Goal: Information Seeking & Learning: Learn about a topic

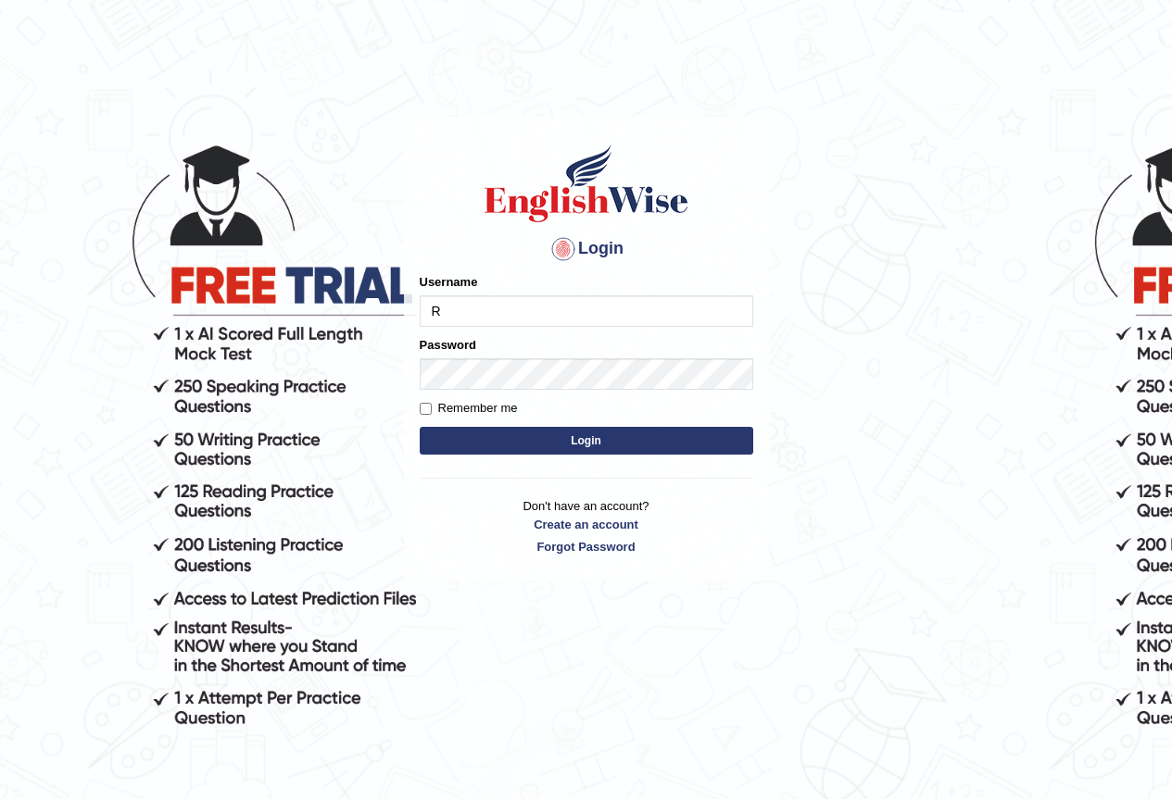
type input "Ralph2025"
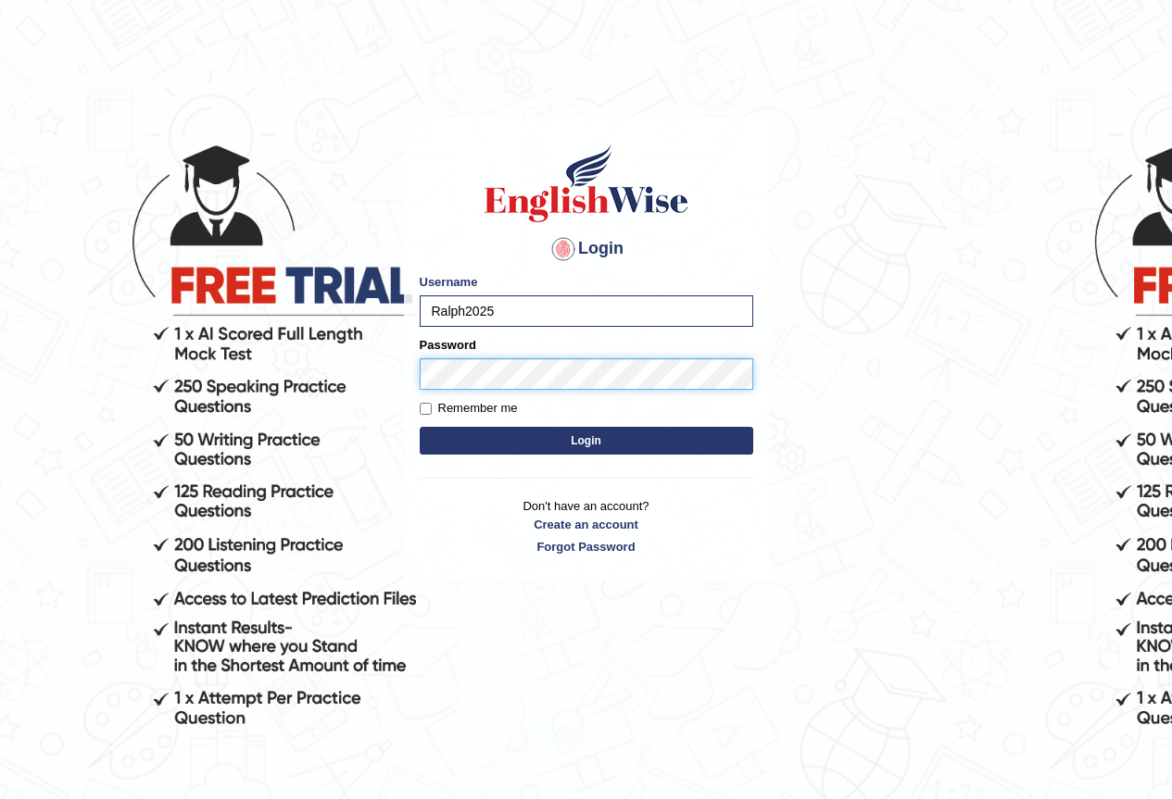
click at [420, 427] on button "Login" at bounding box center [586, 441] width 333 height 28
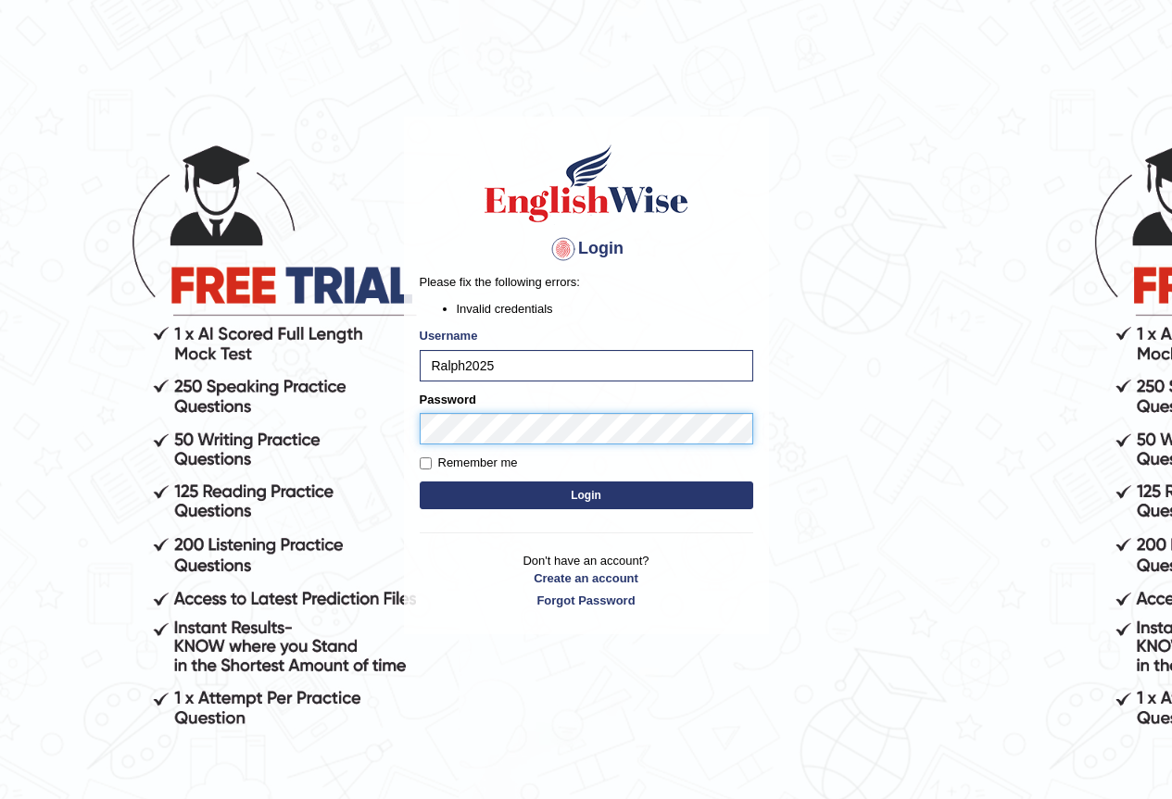
click at [420, 482] on button "Login" at bounding box center [586, 496] width 333 height 28
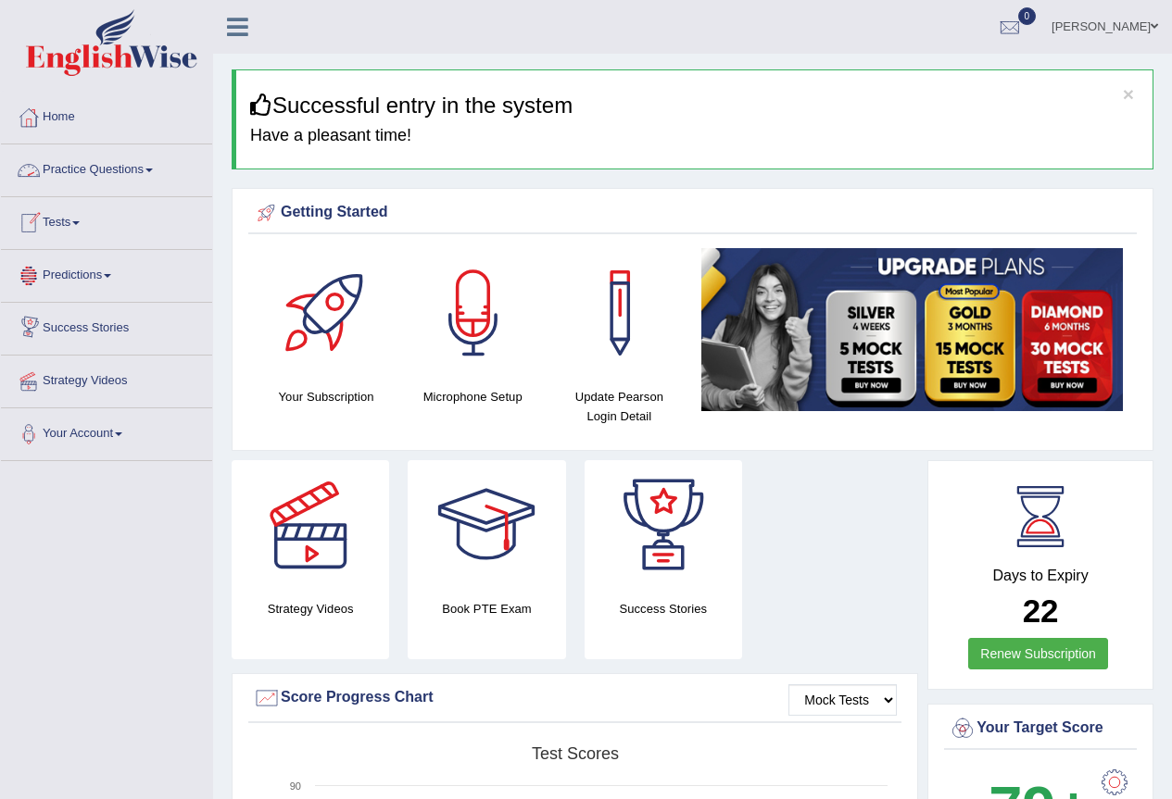
click at [142, 178] on link "Practice Questions" at bounding box center [106, 168] width 211 height 46
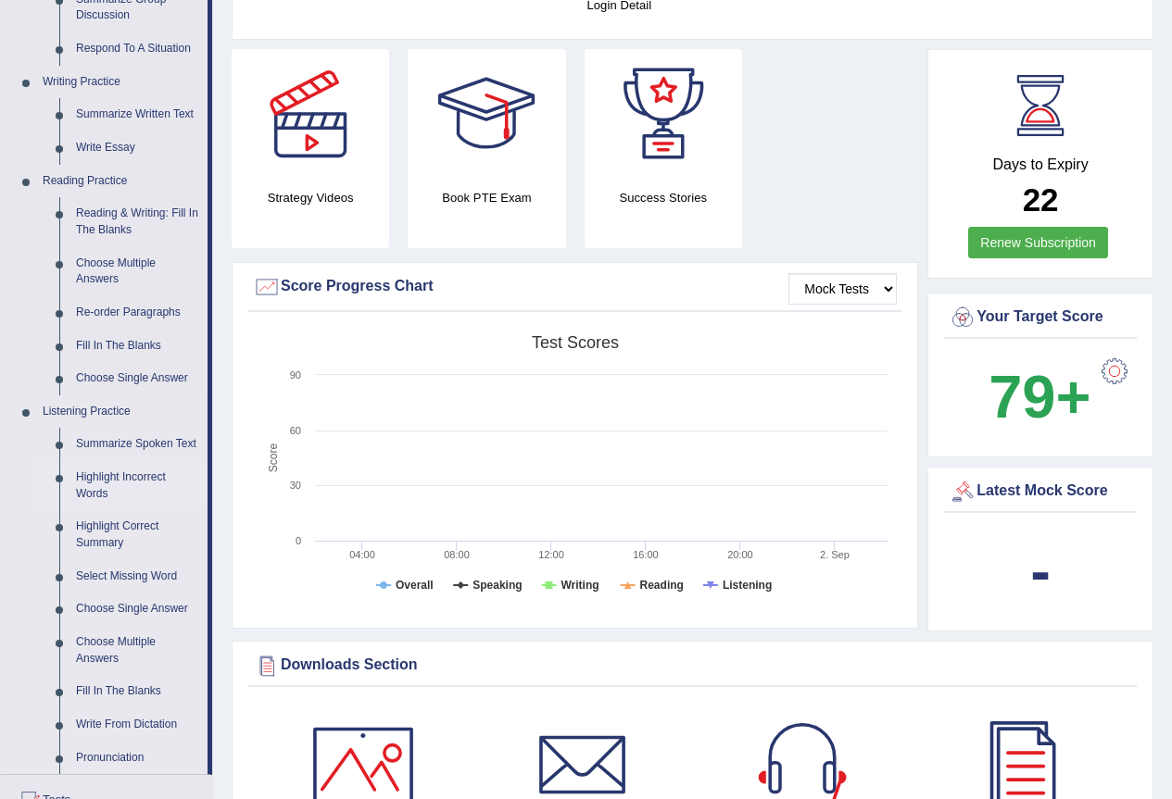
scroll to position [556, 0]
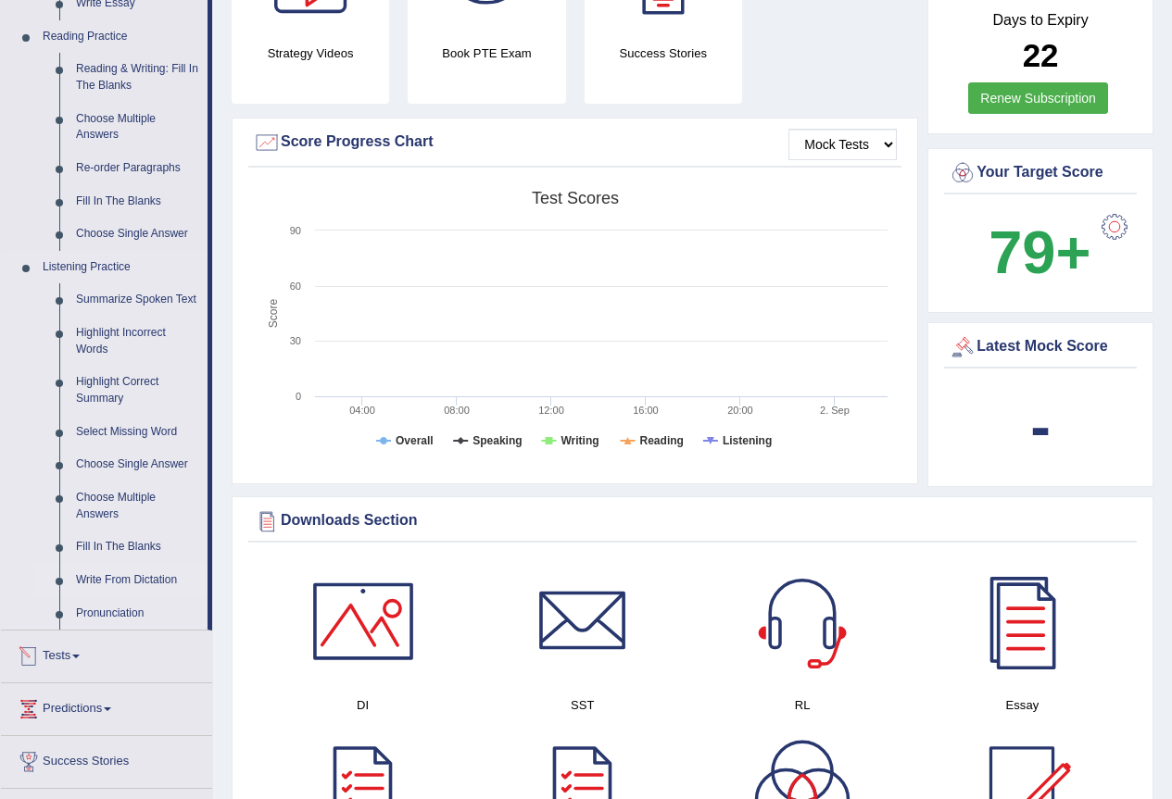
click at [147, 575] on link "Write From Dictation" at bounding box center [138, 580] width 140 height 33
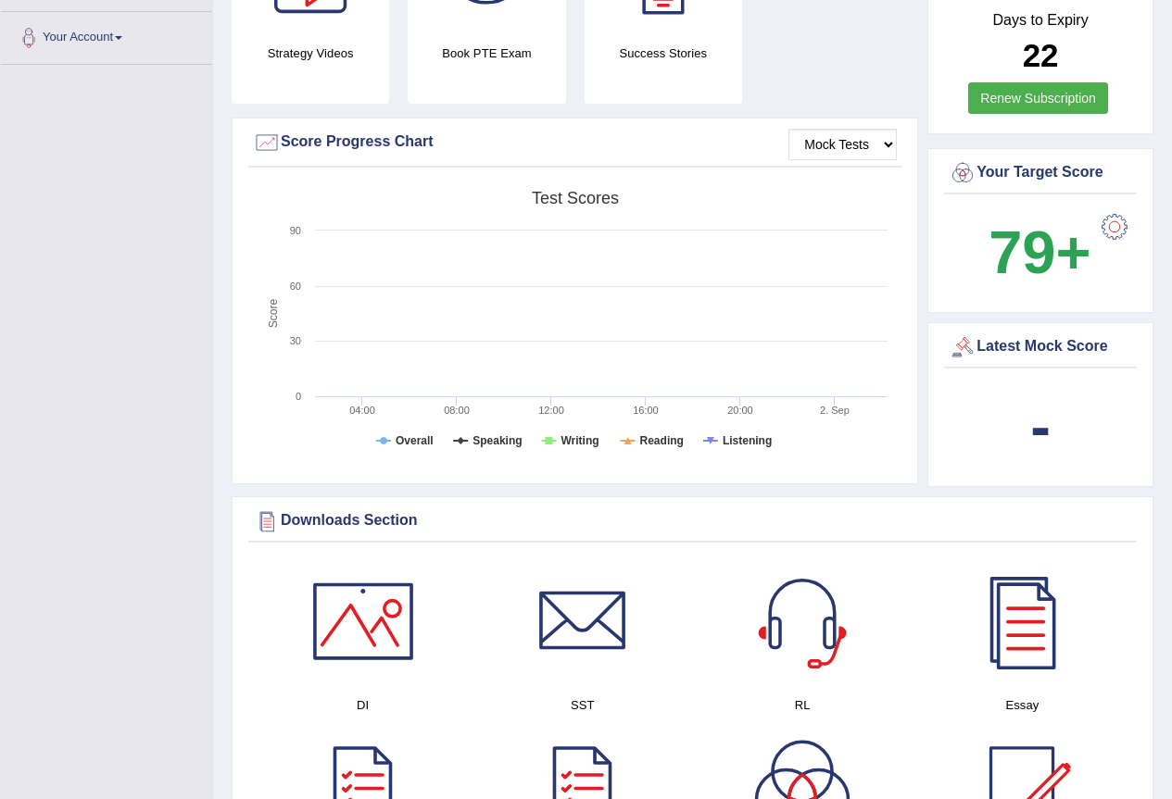
scroll to position [219, 0]
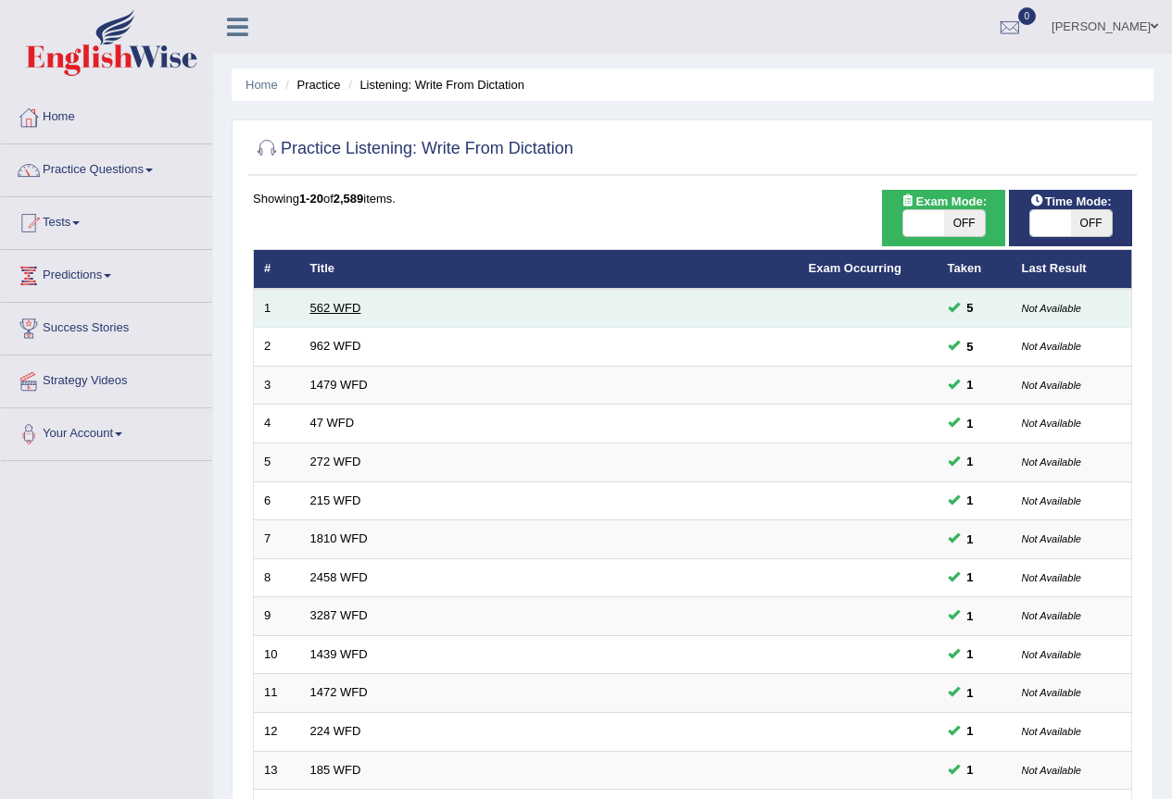
click at [334, 306] on link "562 WFD" at bounding box center [335, 308] width 51 height 14
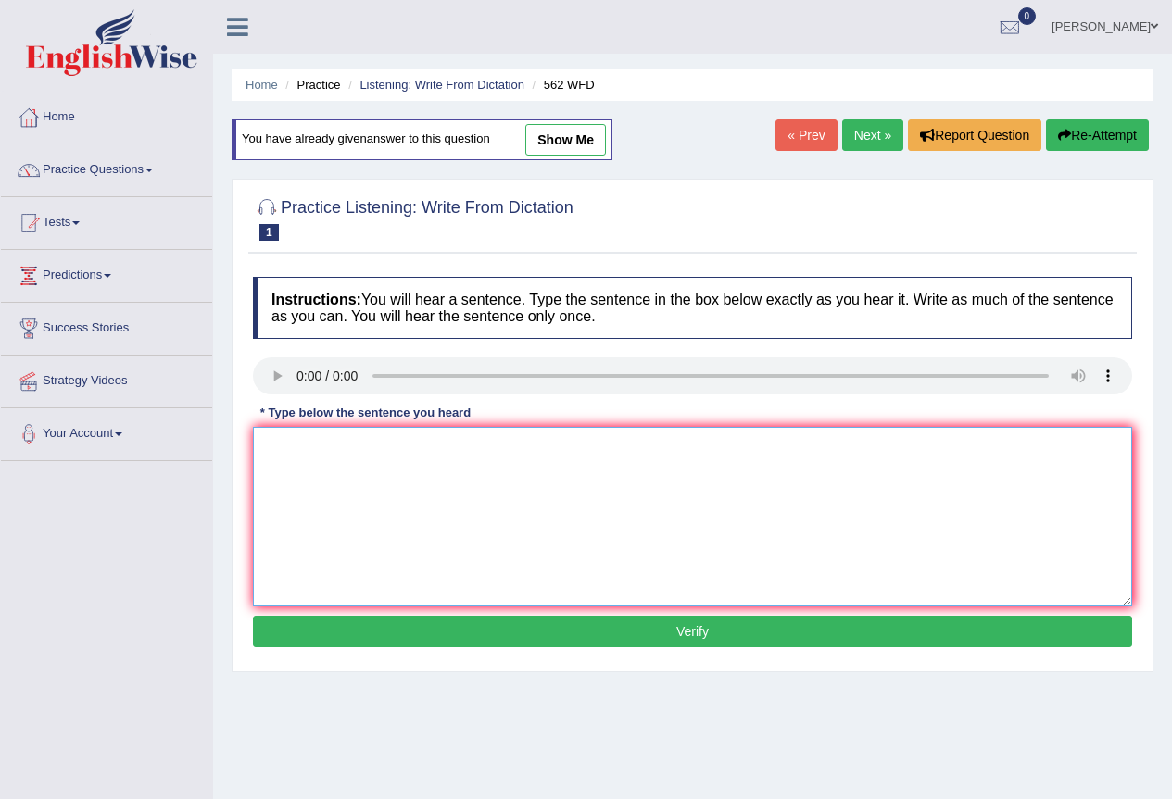
click at [301, 466] on textarea at bounding box center [692, 517] width 879 height 180
type textarea "The gap between the rich and poor doesn't decrease."
click at [522, 642] on button "Verify" at bounding box center [692, 631] width 879 height 31
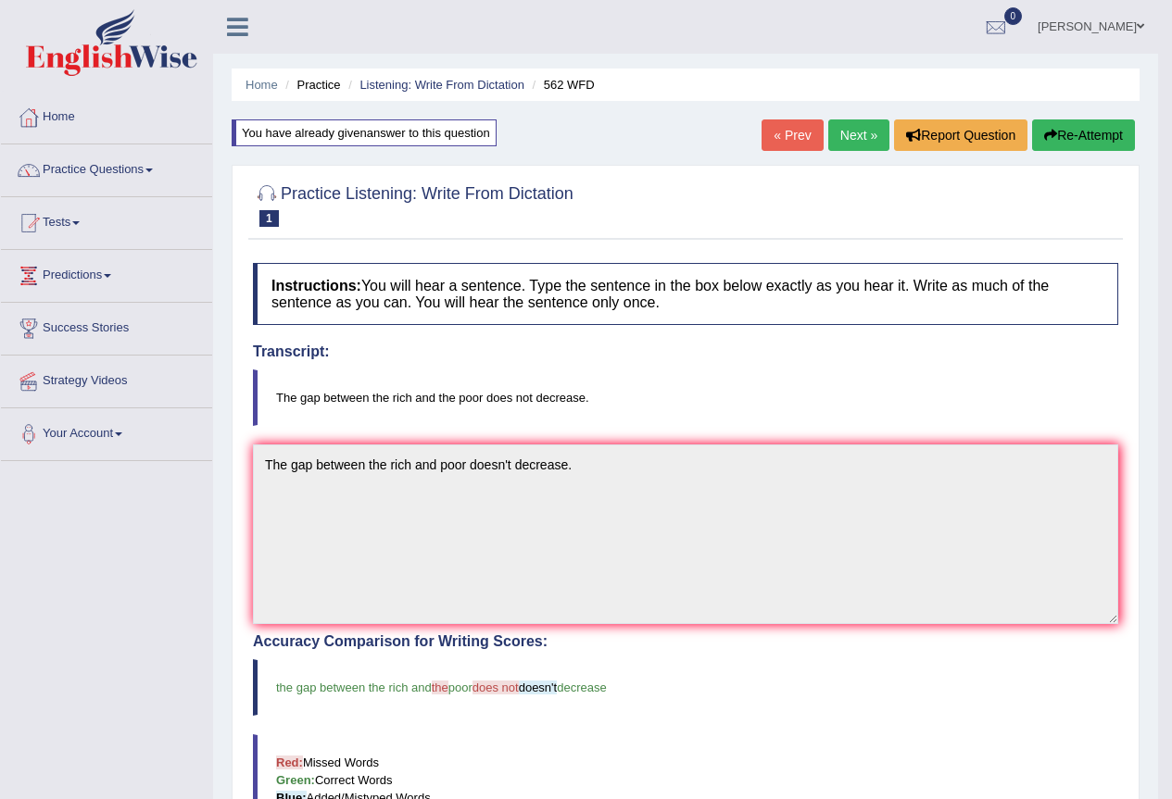
click at [832, 148] on link "Next »" at bounding box center [858, 135] width 61 height 31
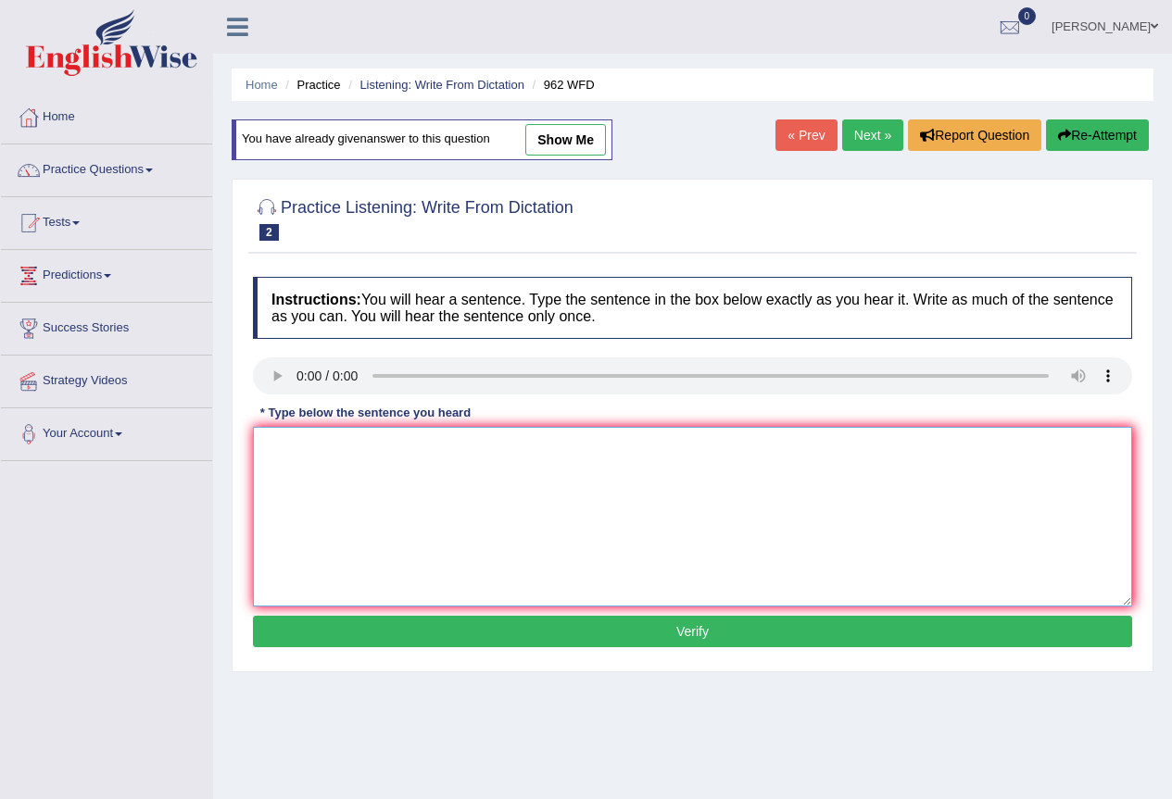
click at [298, 433] on textarea at bounding box center [692, 517] width 879 height 180
type textarea "If you have any question about the exam please raise your hand."
click at [377, 644] on button "Verify" at bounding box center [692, 631] width 879 height 31
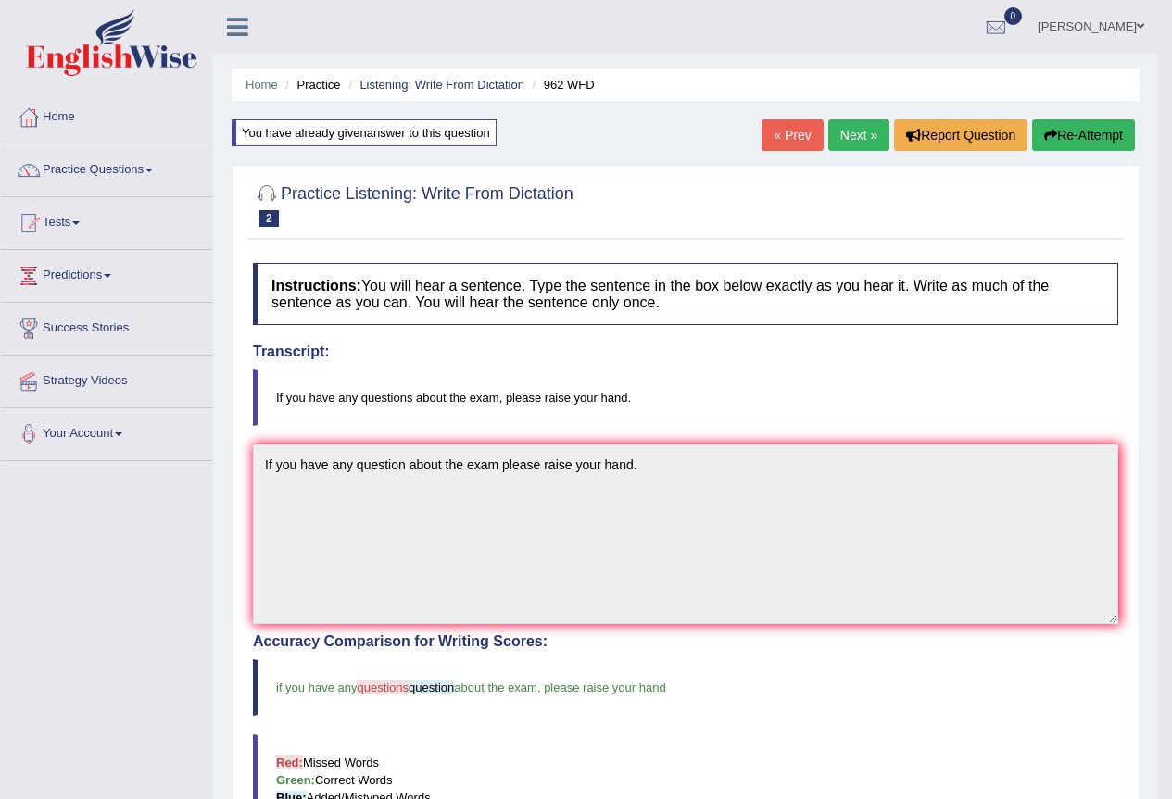
click at [852, 143] on link "Next »" at bounding box center [858, 135] width 61 height 31
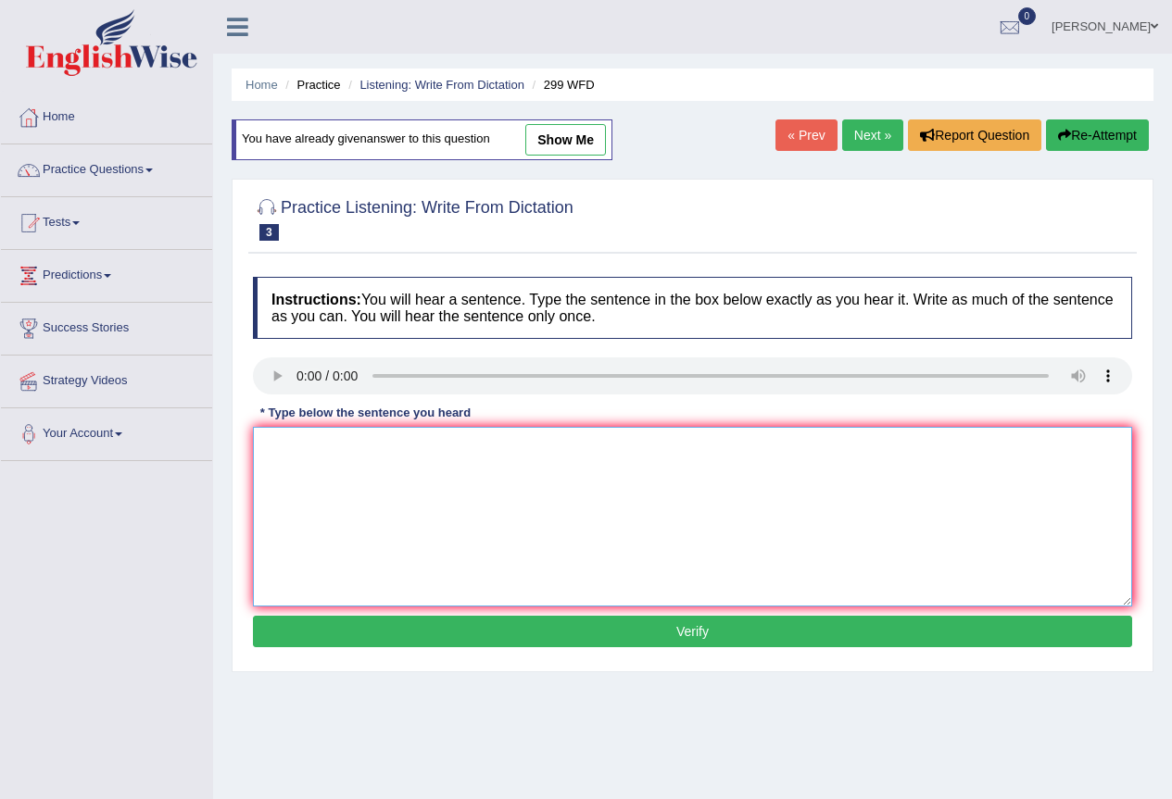
click at [355, 483] on textarea at bounding box center [692, 517] width 879 height 180
type textarea "Student representative will be visiting the classes very soon."
click at [542, 633] on button "Verify" at bounding box center [692, 631] width 879 height 31
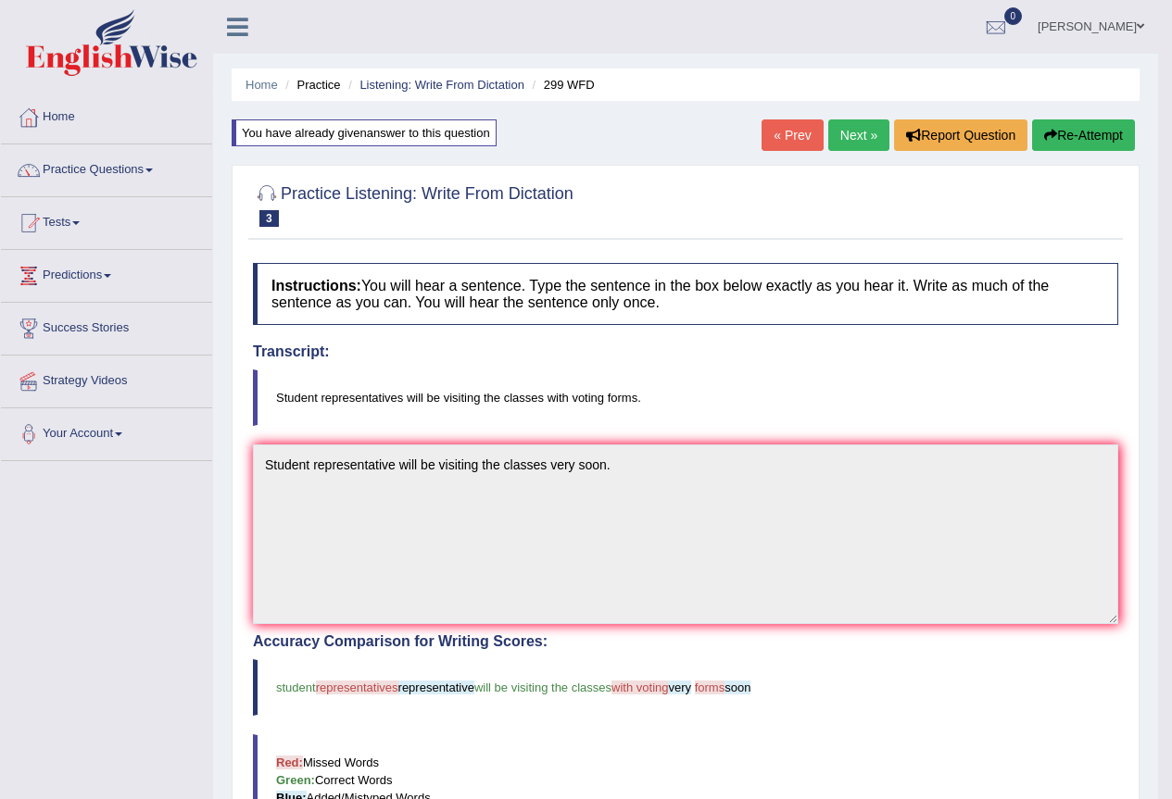
click at [862, 132] on link "Next »" at bounding box center [858, 135] width 61 height 31
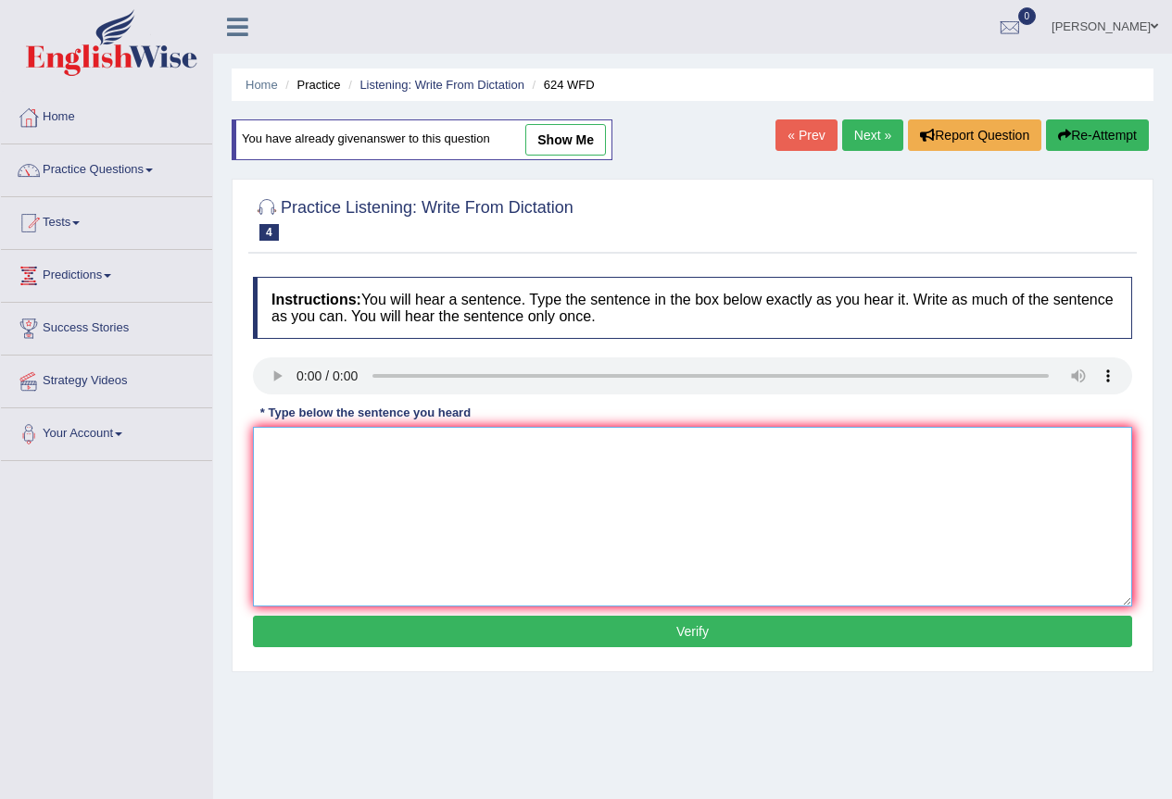
click at [276, 458] on textarea at bounding box center [692, 517] width 879 height 180
click at [559, 462] on textarea "Our courses help to improve critical thinking" at bounding box center [692, 517] width 879 height 180
type textarea "Our courses help to improve critical thinking and independent learning skills."
click at [709, 628] on button "Verify" at bounding box center [692, 631] width 879 height 31
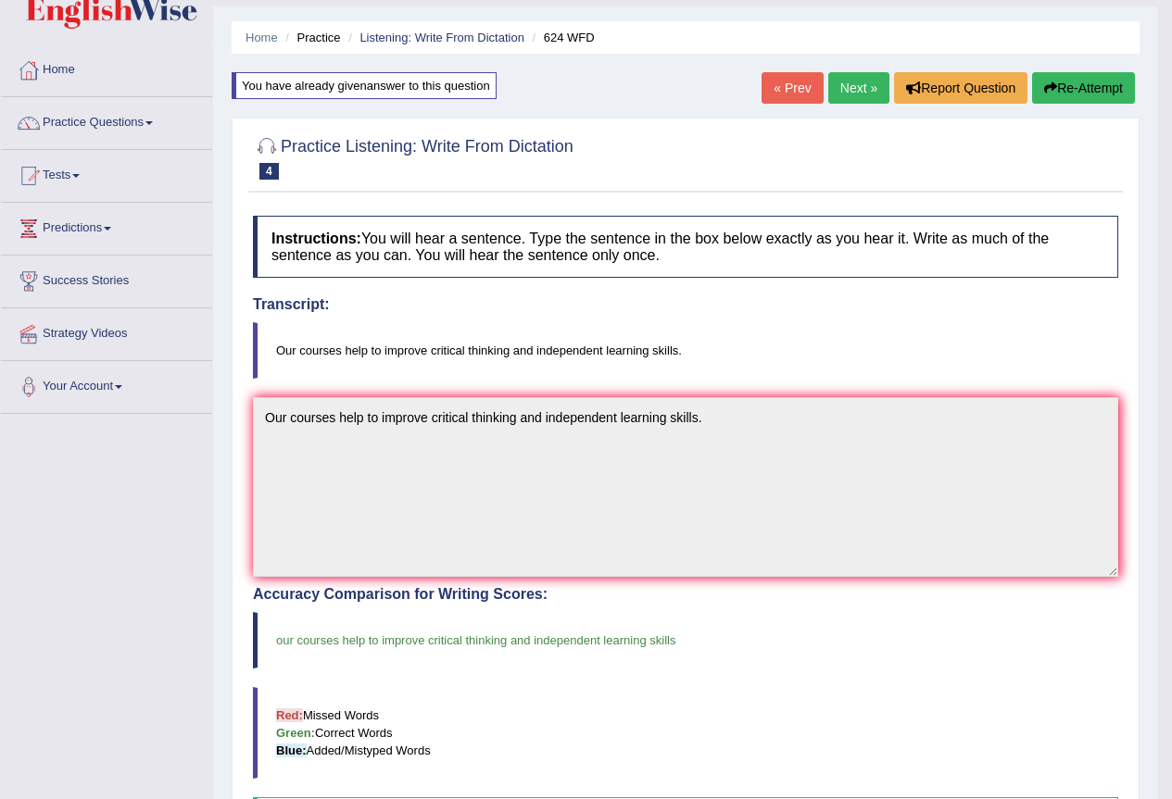
scroll to position [39, 0]
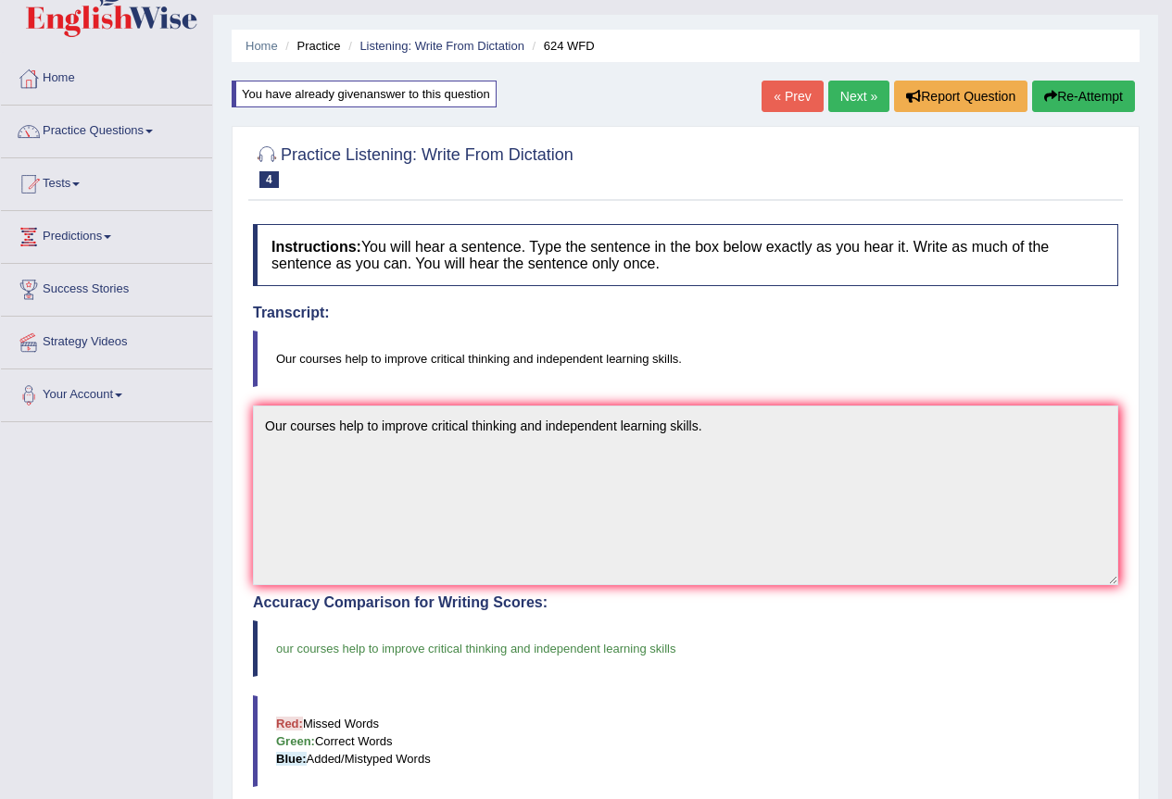
click at [828, 102] on link "Next »" at bounding box center [858, 96] width 61 height 31
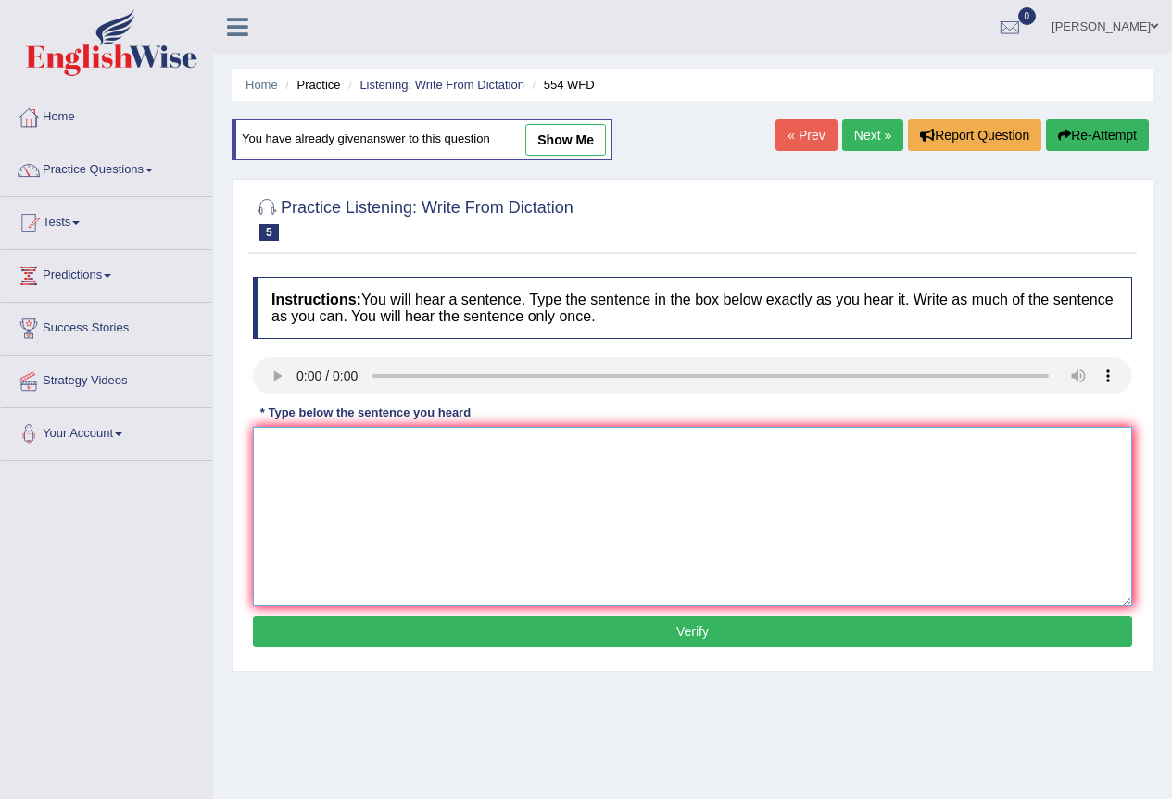
click at [303, 455] on textarea at bounding box center [692, 517] width 879 height 180
type textarea "We are able to work as a team."
click at [524, 641] on button "Verify" at bounding box center [692, 631] width 879 height 31
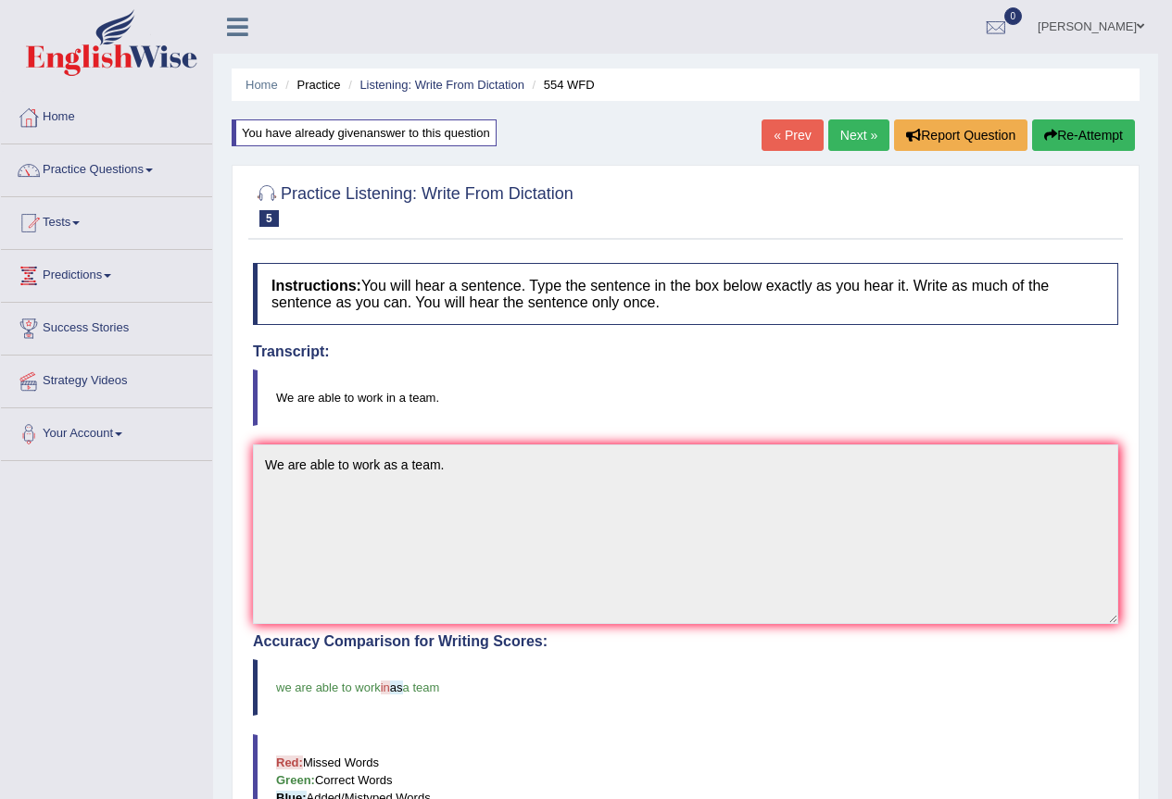
click at [856, 139] on link "Next »" at bounding box center [858, 135] width 61 height 31
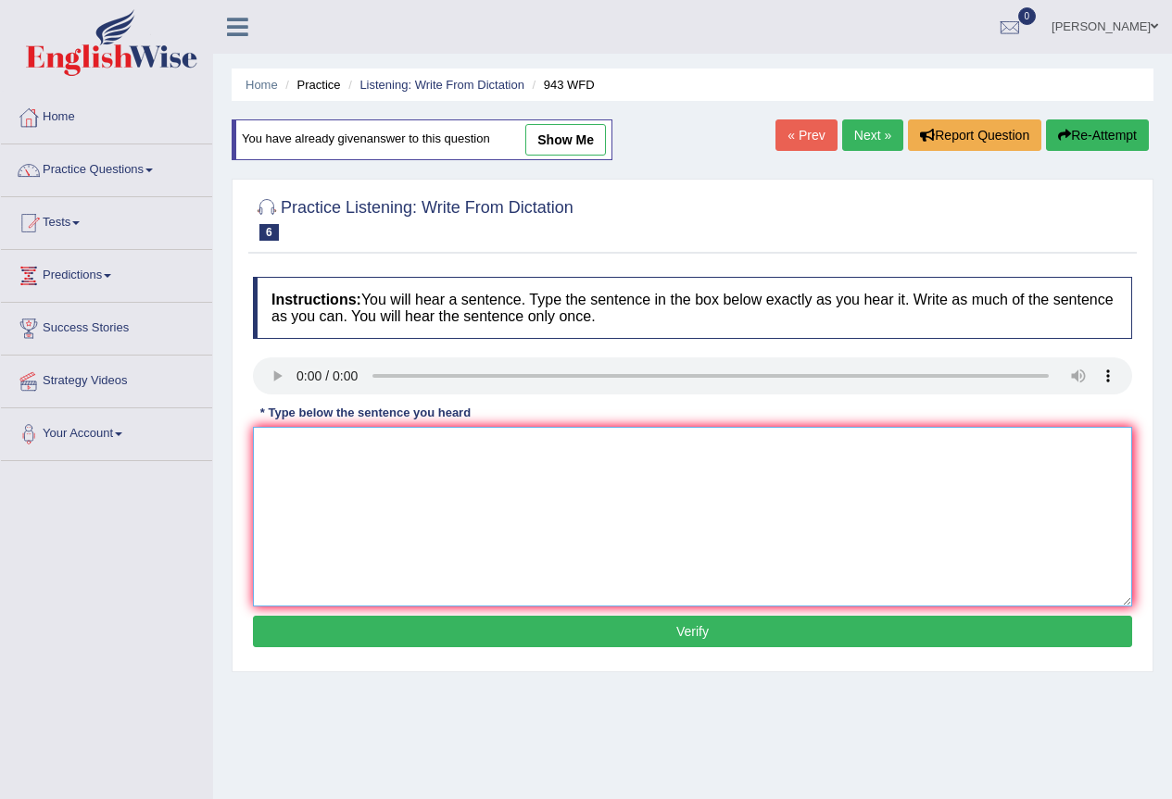
click at [356, 444] on textarea at bounding box center [692, 517] width 879 height 180
click at [395, 448] on textarea "Farming method aroun the world have greatly develop recently." at bounding box center [692, 517] width 879 height 180
type textarea "Farming method around the world have greatly develop recently."
click at [602, 631] on button "Verify" at bounding box center [692, 631] width 879 height 31
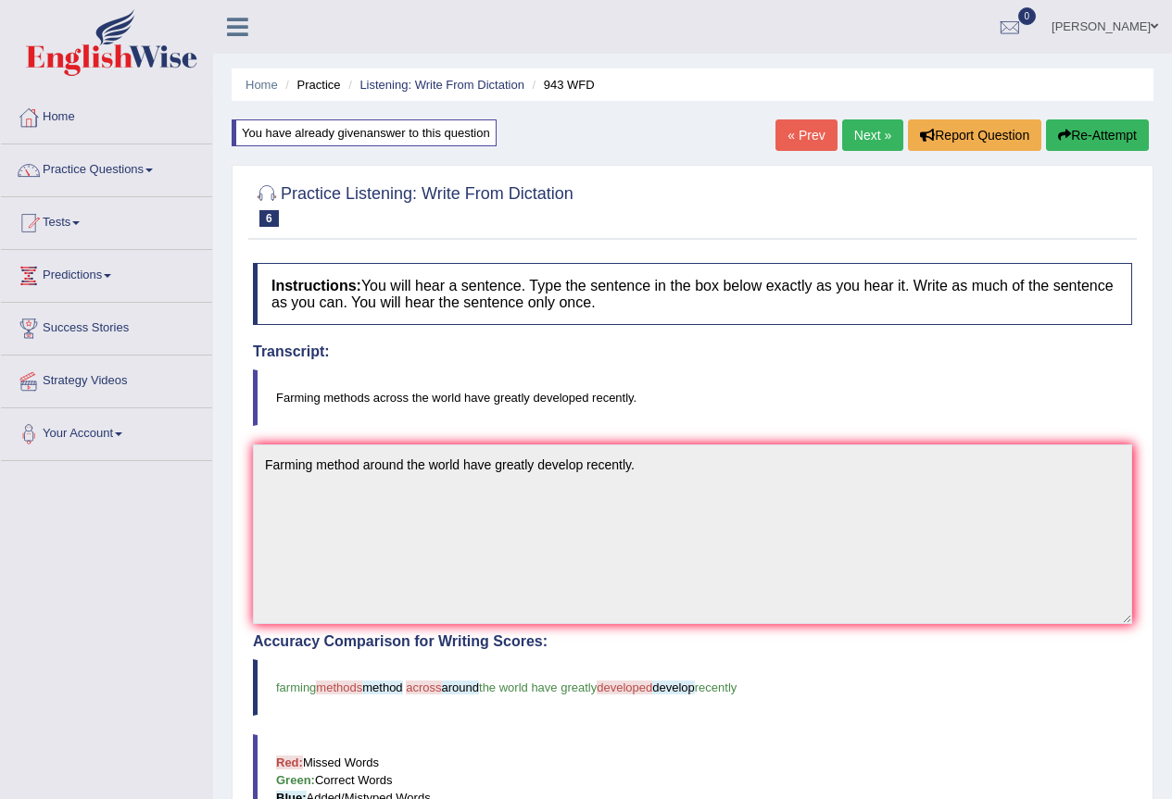
click at [864, 144] on link "Next »" at bounding box center [872, 135] width 61 height 31
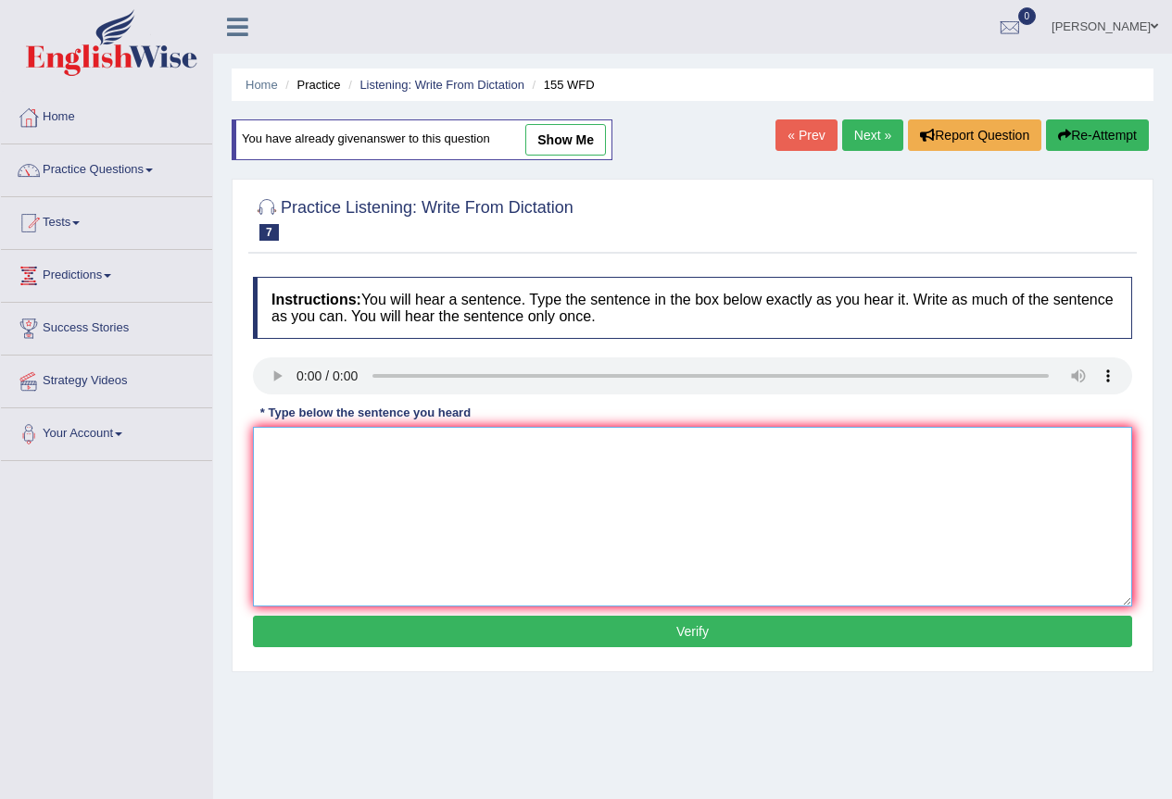
click at [317, 458] on textarea at bounding box center [692, 517] width 879 height 180
click at [379, 453] on textarea "Important details" at bounding box center [692, 517] width 879 height 180
click at [572, 459] on textarea "Important details from the arguements are missing" at bounding box center [692, 517] width 879 height 180
type textarea "Important details from the arguements are missing in the summary."
click at [551, 639] on button "Verify" at bounding box center [692, 631] width 879 height 31
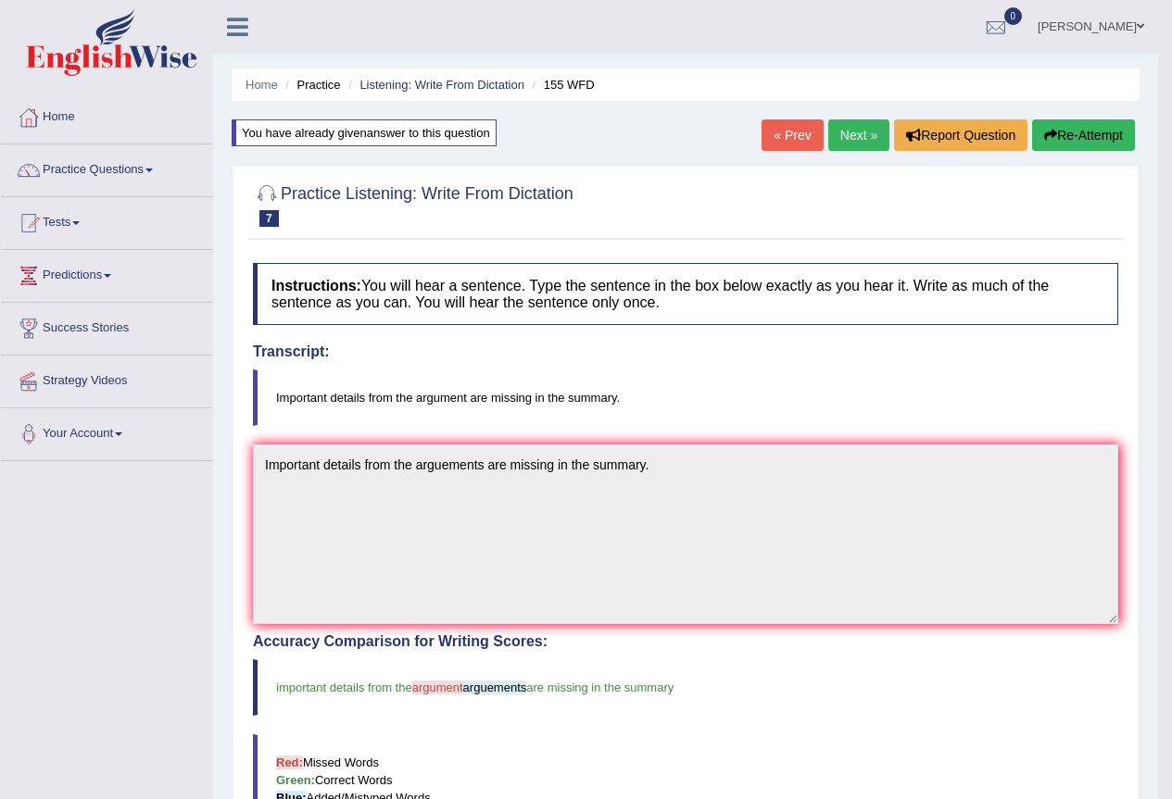
click at [844, 150] on link "Next »" at bounding box center [858, 135] width 61 height 31
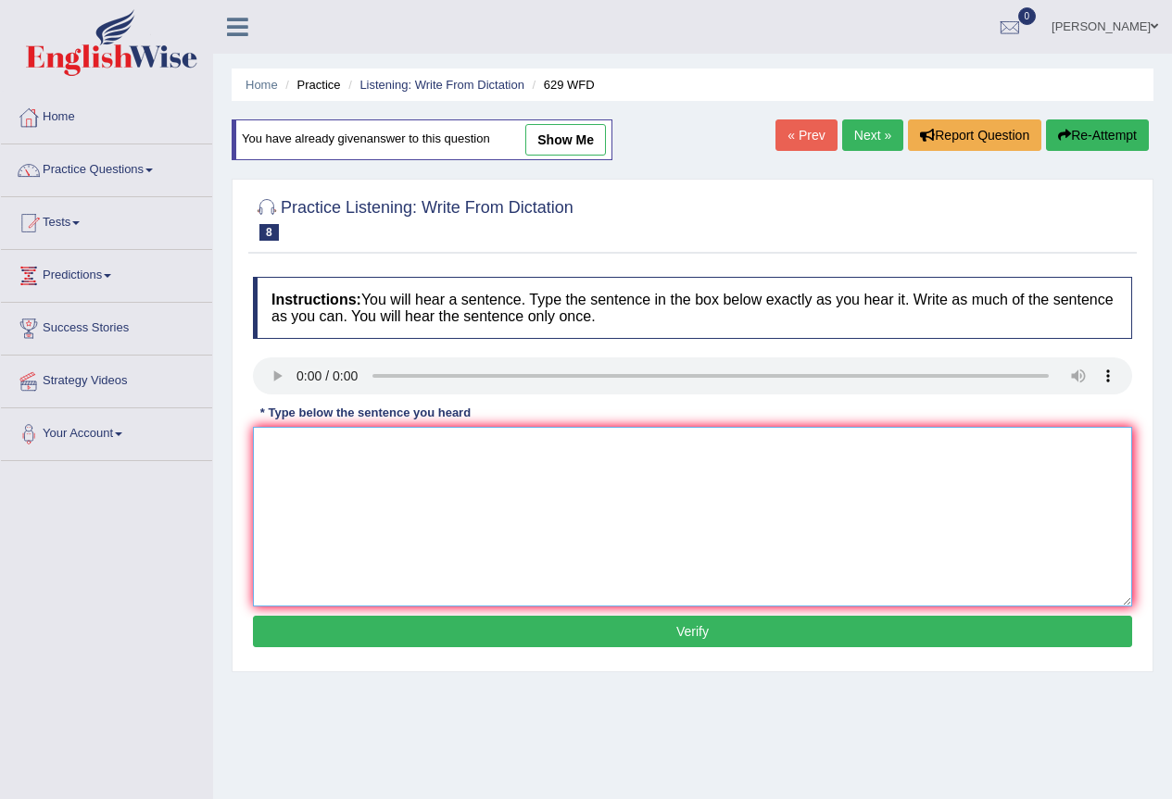
click at [488, 463] on textarea at bounding box center [692, 517] width 879 height 180
click at [315, 467] on textarea at bounding box center [692, 517] width 879 height 180
click at [462, 463] on textarea "Please provide the reports" at bounding box center [692, 517] width 879 height 180
click at [433, 452] on textarea "Please provide the reports" at bounding box center [692, 517] width 879 height 180
type textarea "Please provide the reports to supports this idea of this arguements."
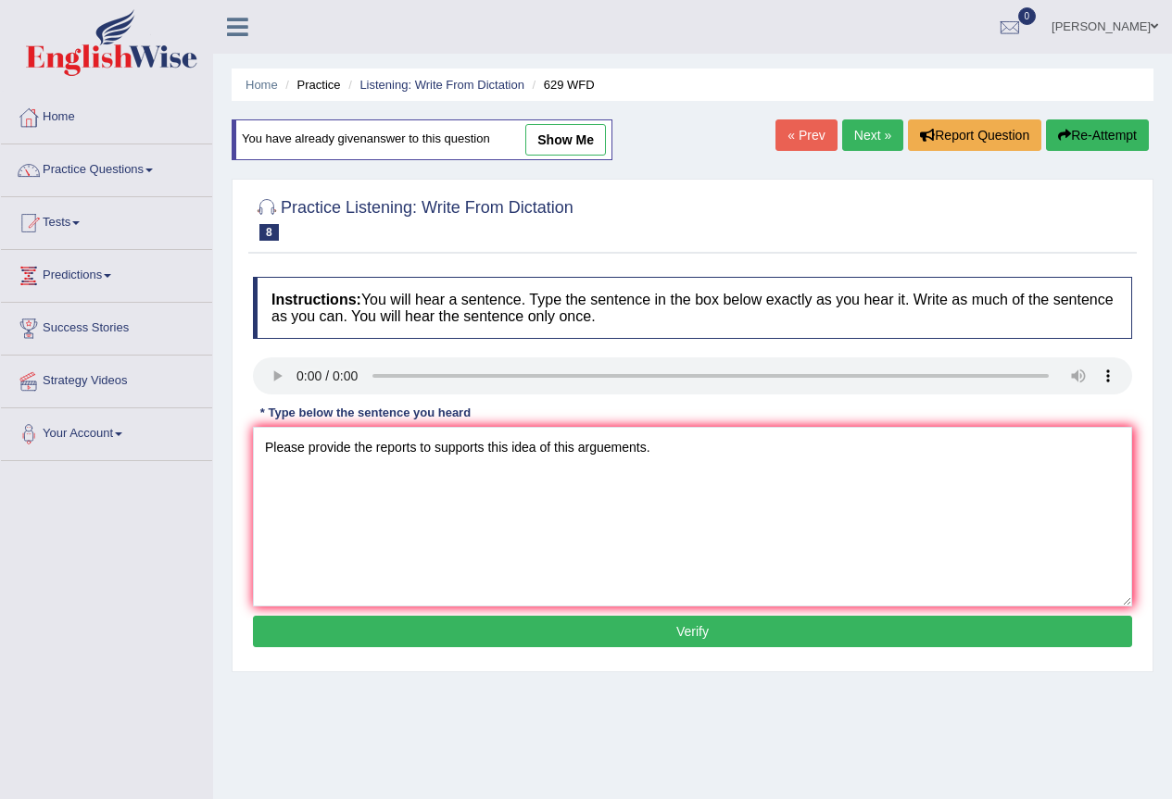
click at [420, 649] on div "Instructions: You will hear a sentence. Type the sentence in the box below exac…" at bounding box center [692, 465] width 888 height 395
click at [422, 638] on button "Verify" at bounding box center [692, 631] width 879 height 31
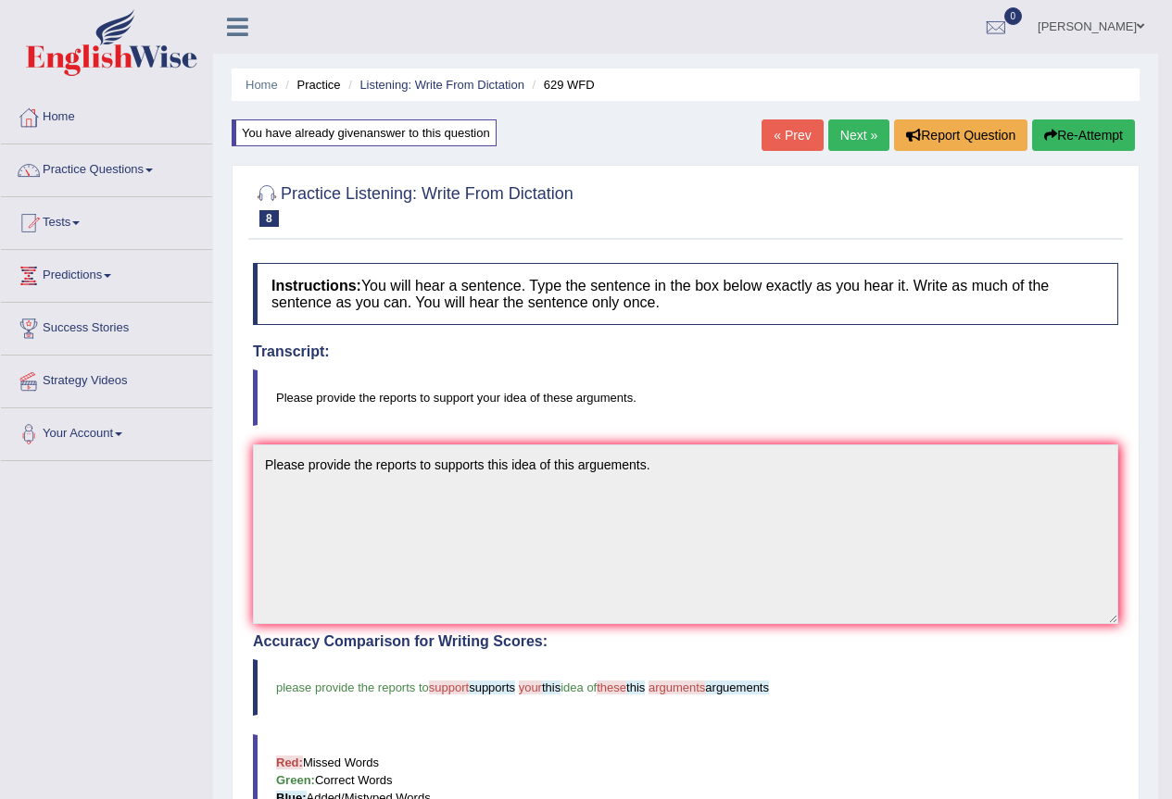
click at [848, 134] on link "Next »" at bounding box center [858, 135] width 61 height 31
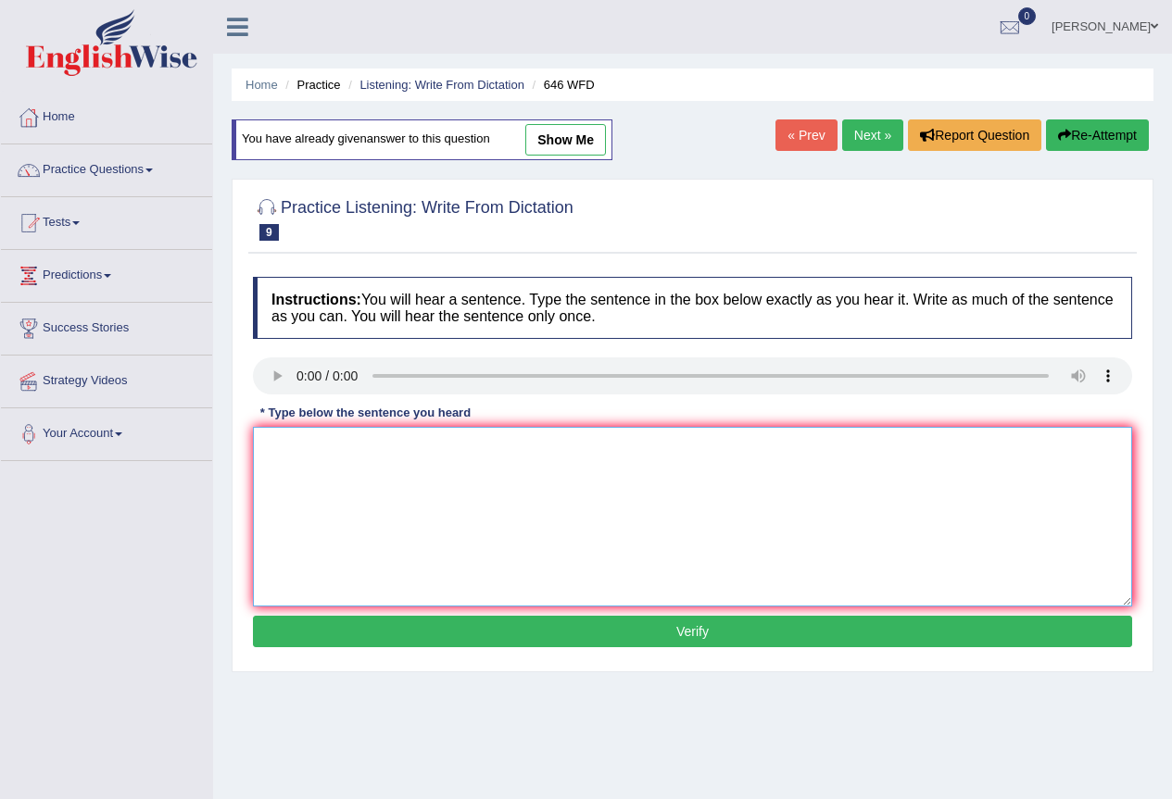
click at [275, 450] on textarea at bounding box center [692, 517] width 879 height 180
click at [369, 461] on textarea "The industrial" at bounding box center [692, 517] width 879 height 180
type textarea "The industrial revolution in [GEOGRAPHIC_DATA] was driven by steam technology."
click at [505, 635] on button "Verify" at bounding box center [692, 631] width 879 height 31
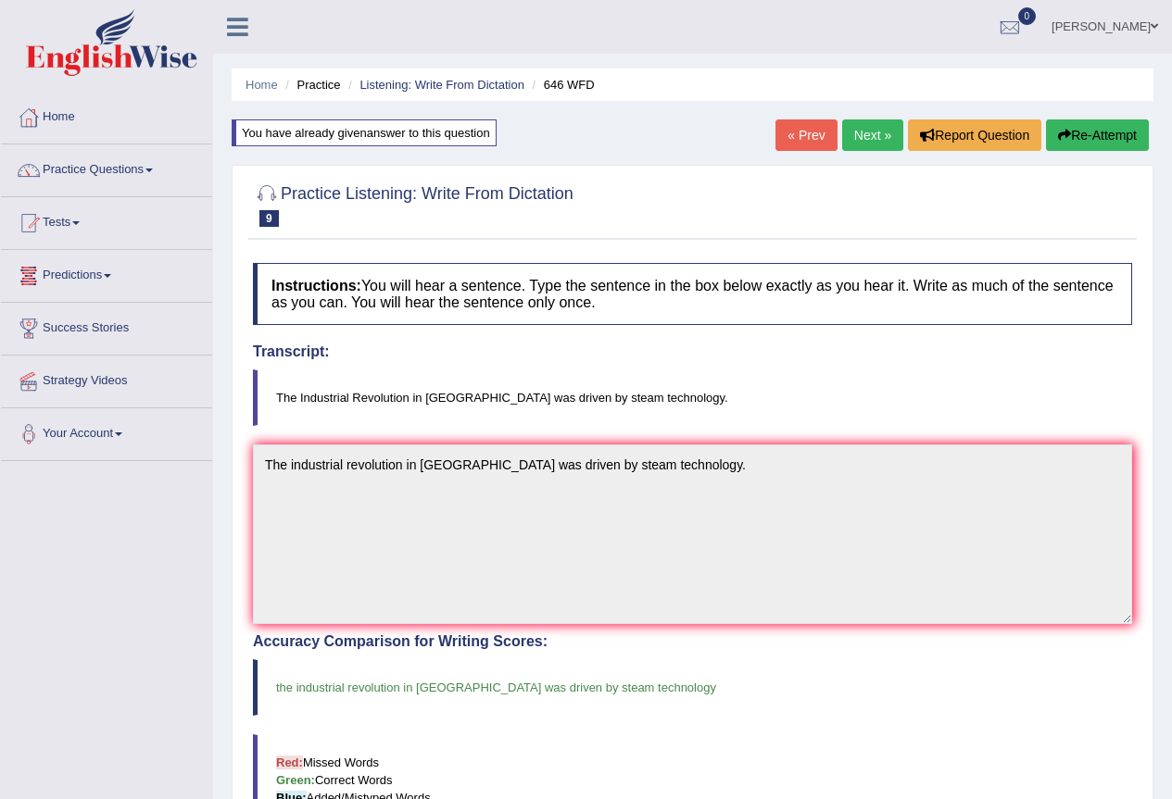
click at [866, 145] on link "Next »" at bounding box center [872, 135] width 61 height 31
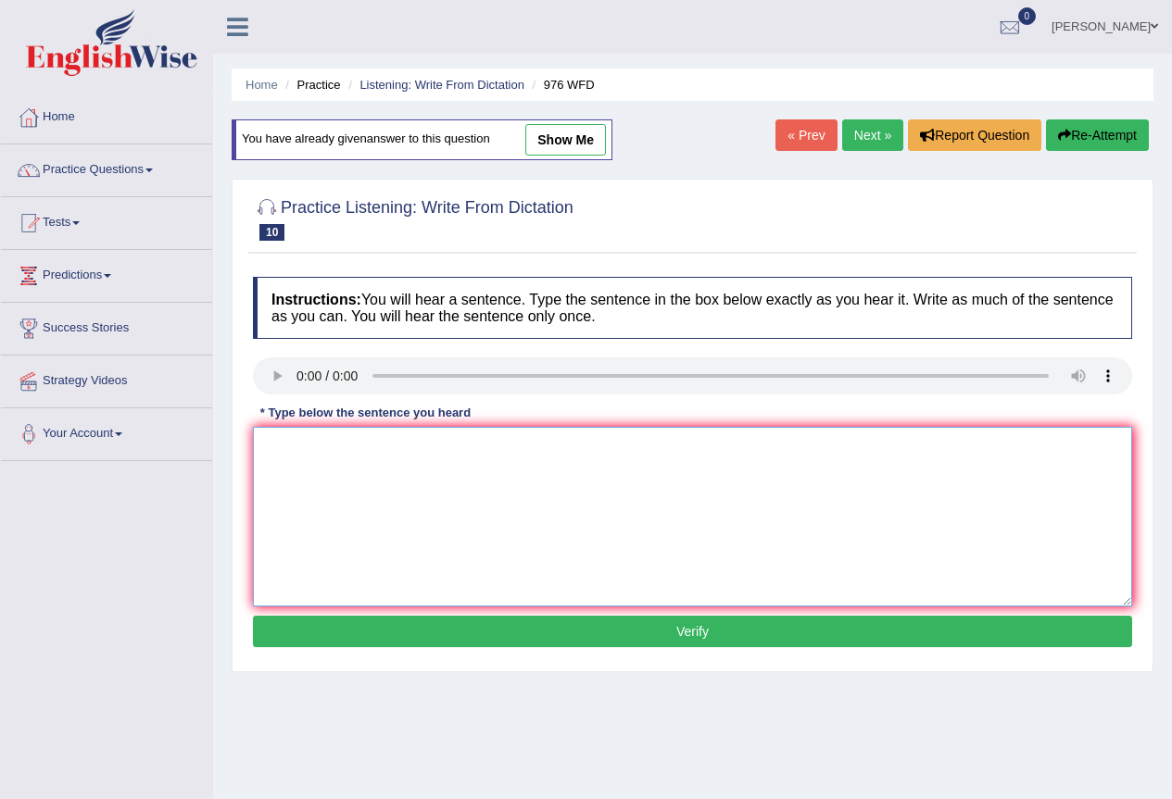
click at [338, 462] on textarea at bounding box center [692, 517] width 879 height 180
type textarea "The study of economy is the tricky subjects to research."
click at [508, 646] on button "Verify" at bounding box center [692, 631] width 879 height 31
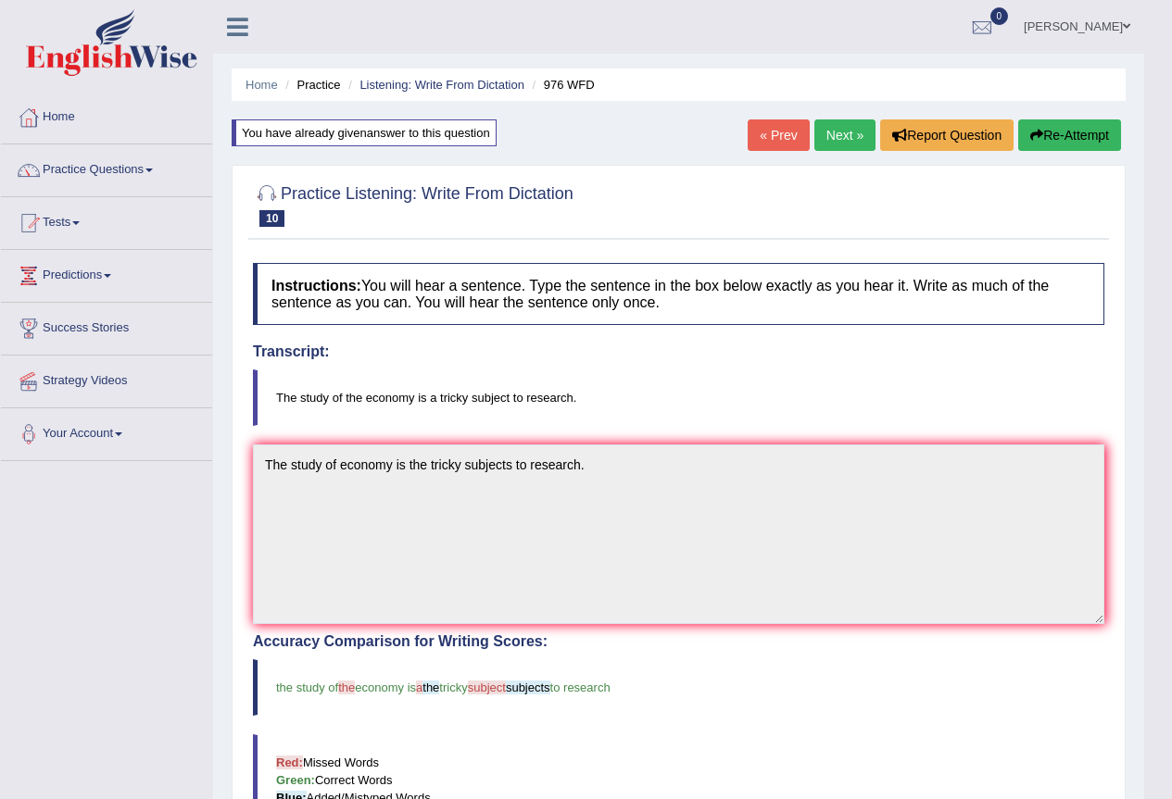
click at [153, 171] on span at bounding box center [148, 171] width 7 height 4
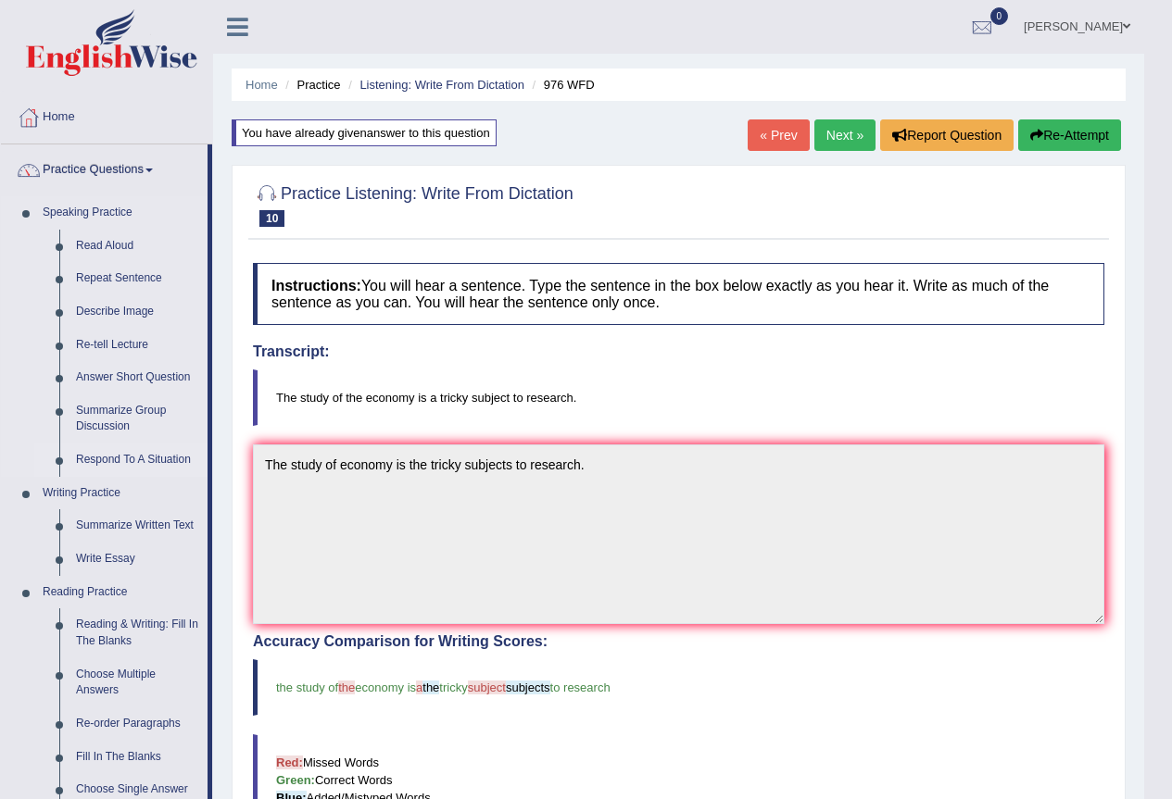
click at [131, 460] on link "Respond To A Situation" at bounding box center [138, 460] width 140 height 33
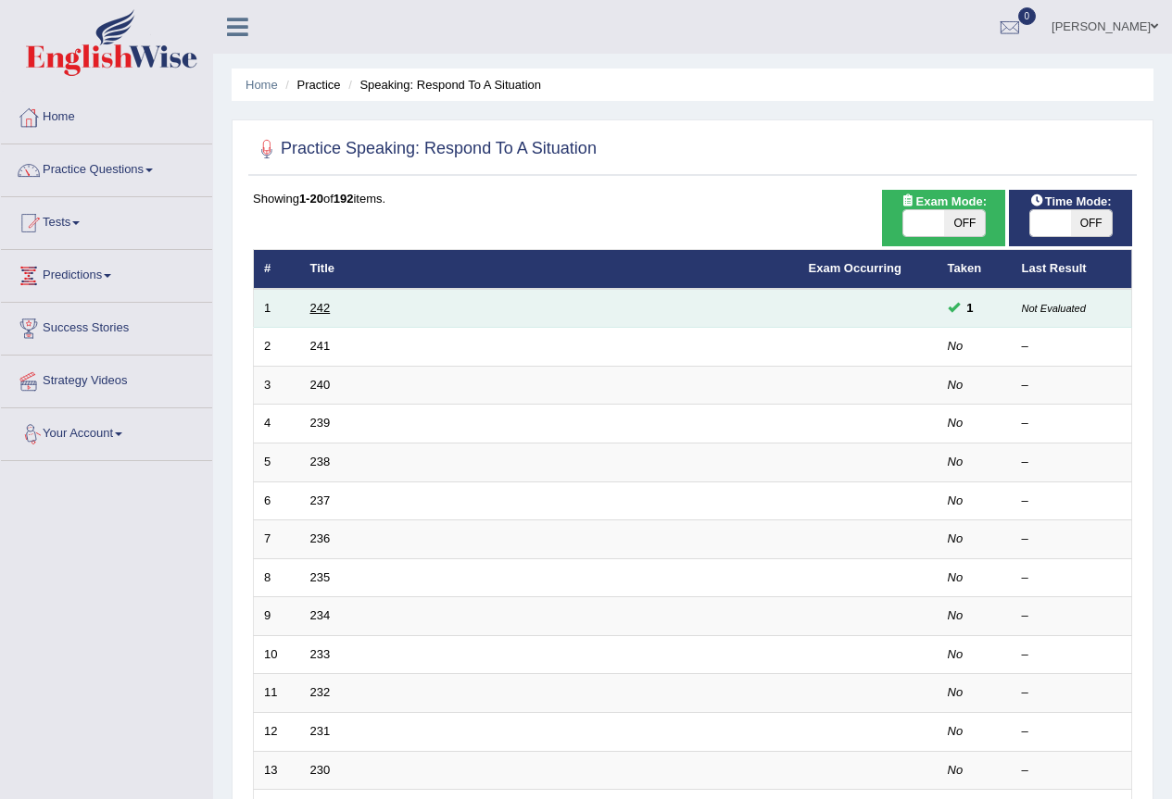
click at [316, 313] on link "242" at bounding box center [320, 308] width 20 height 14
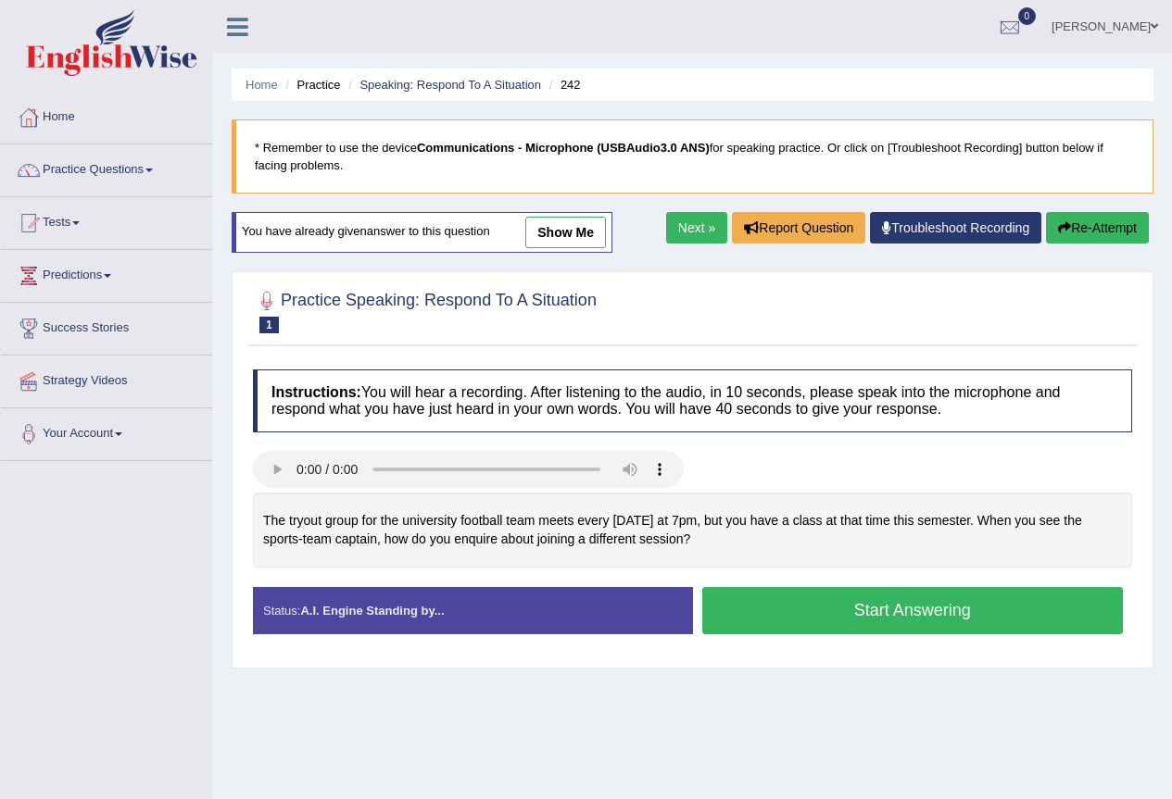
click at [746, 602] on button "Start Answering" at bounding box center [913, 610] width 422 height 47
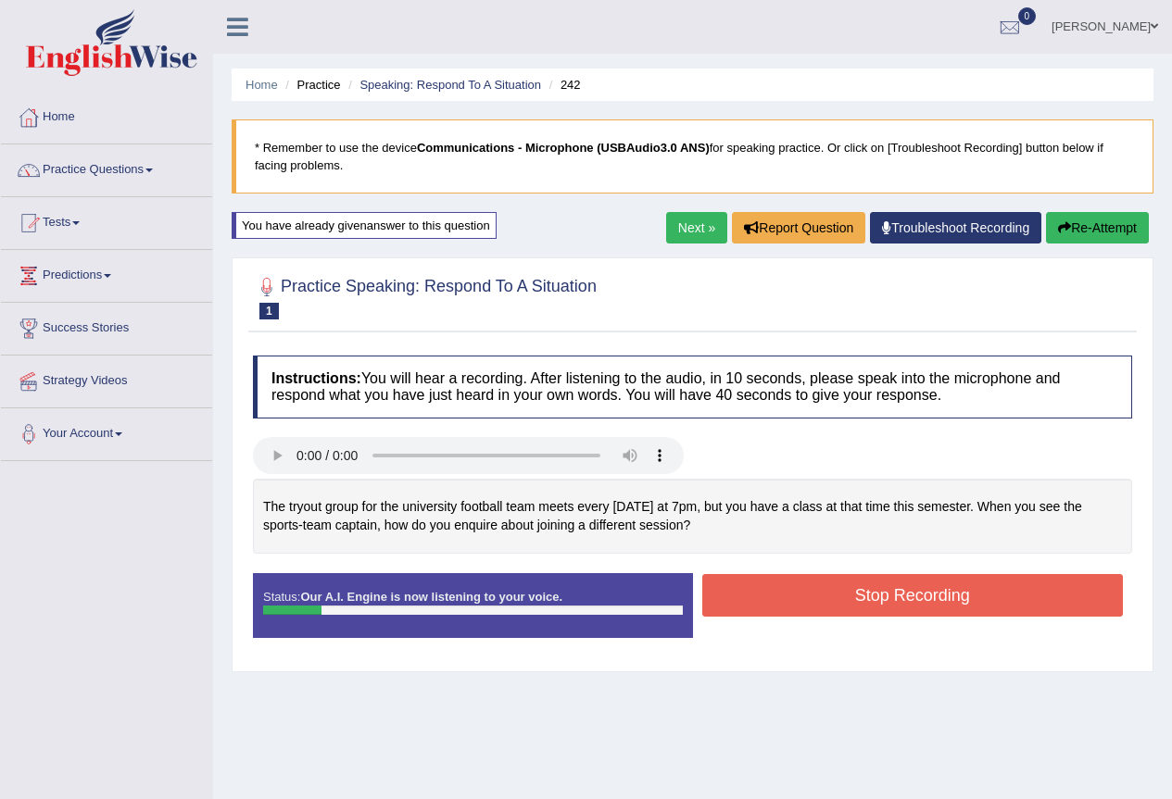
click at [746, 602] on button "Stop Recording" at bounding box center [913, 595] width 422 height 43
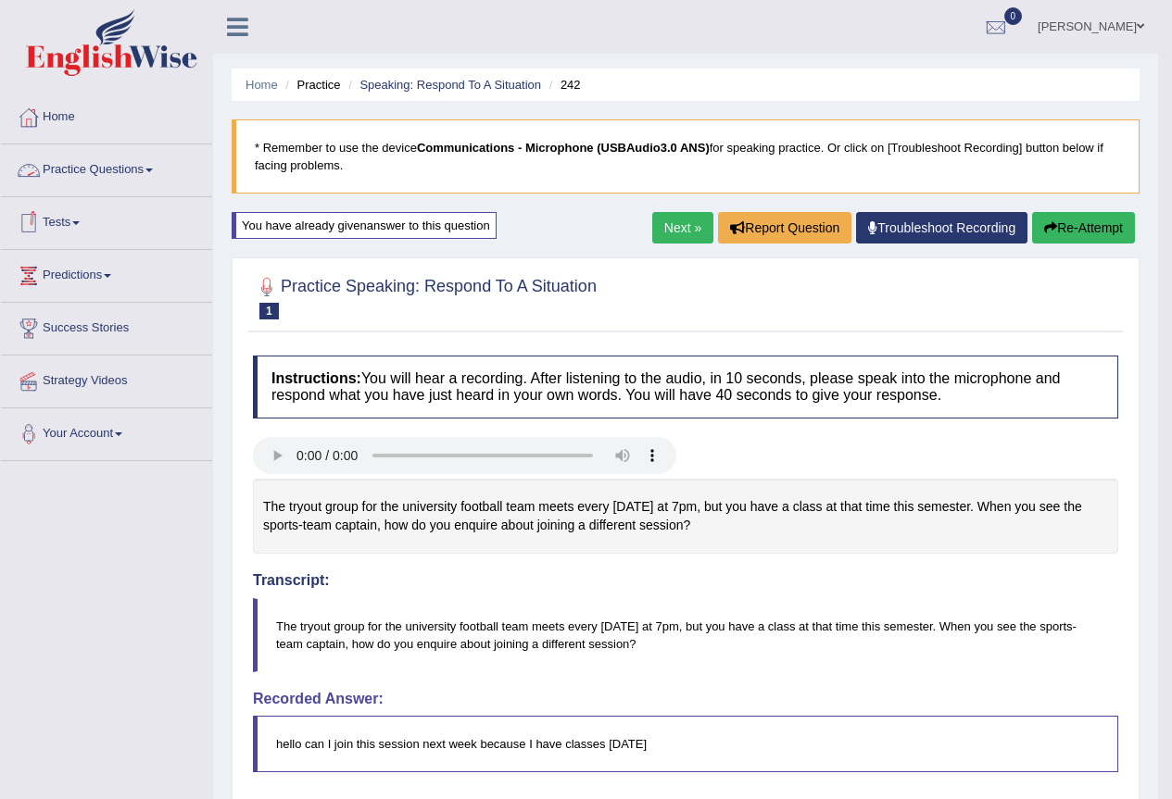
click at [157, 180] on link "Practice Questions" at bounding box center [106, 168] width 211 height 46
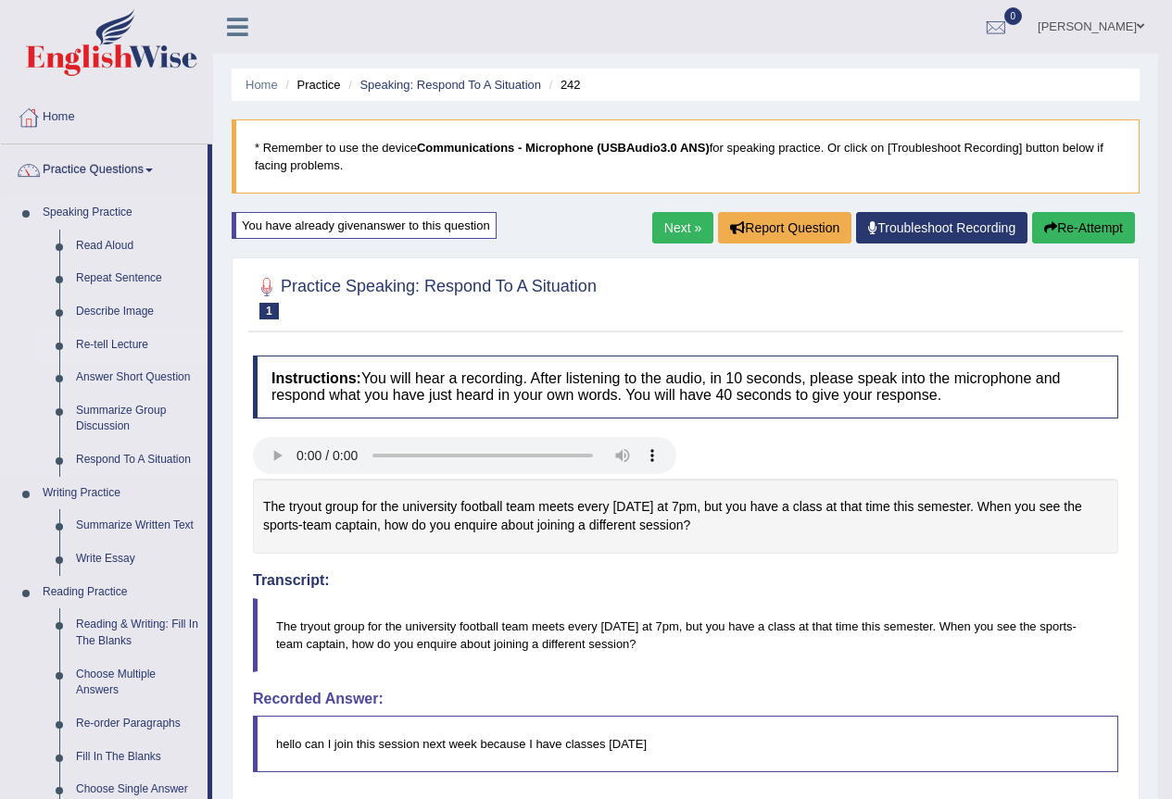
click at [113, 348] on link "Re-tell Lecture" at bounding box center [138, 345] width 140 height 33
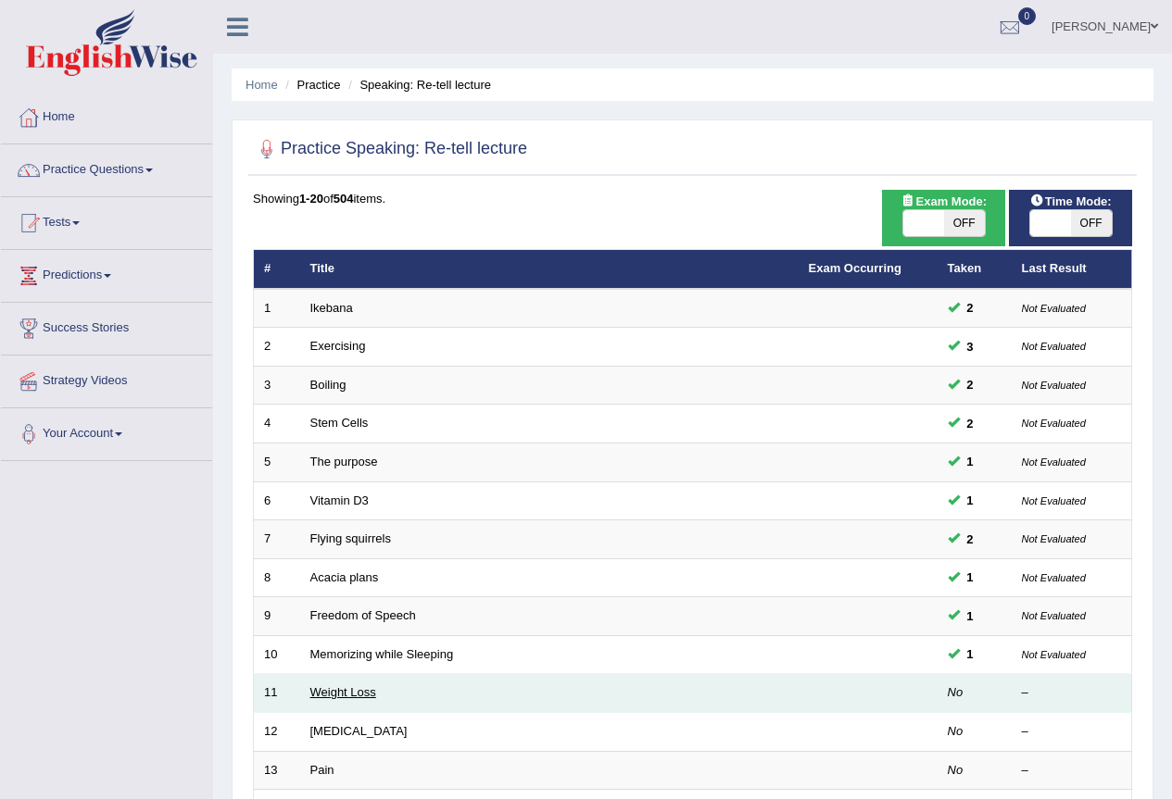
click at [350, 698] on link "Weight Loss" at bounding box center [343, 693] width 66 height 14
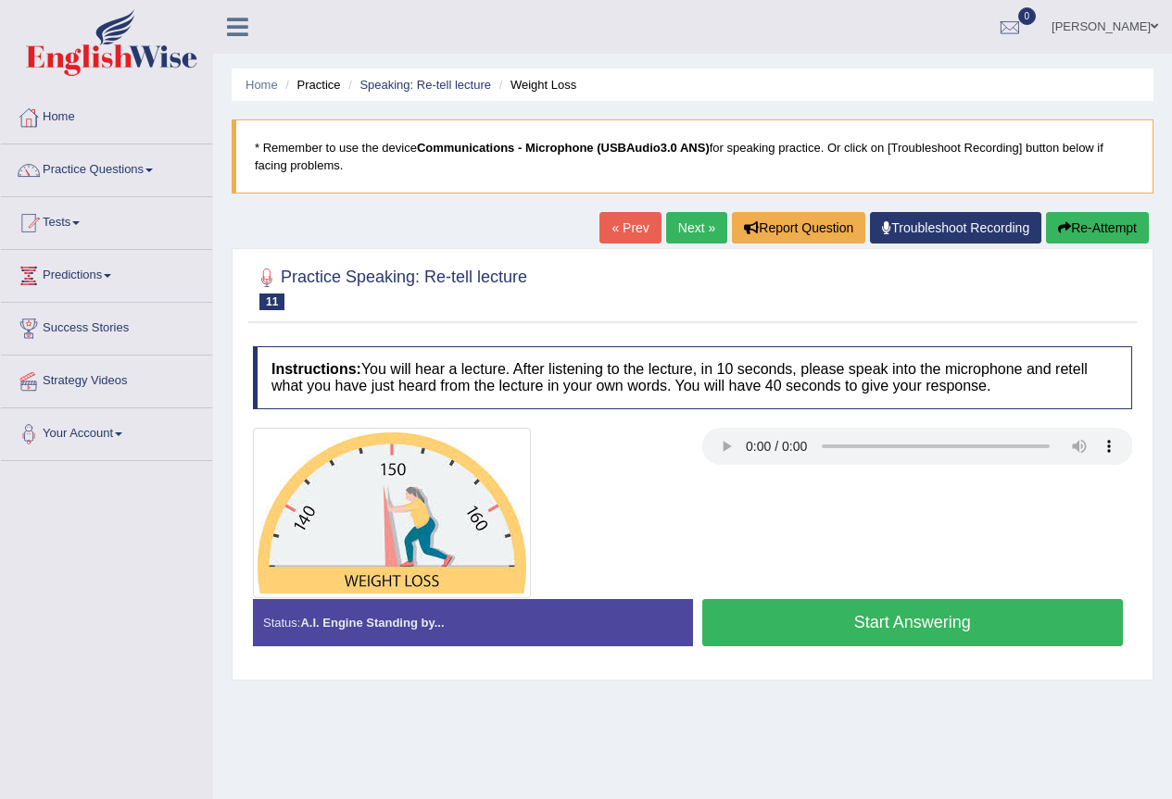
click at [896, 636] on button "Start Answering" at bounding box center [913, 622] width 422 height 47
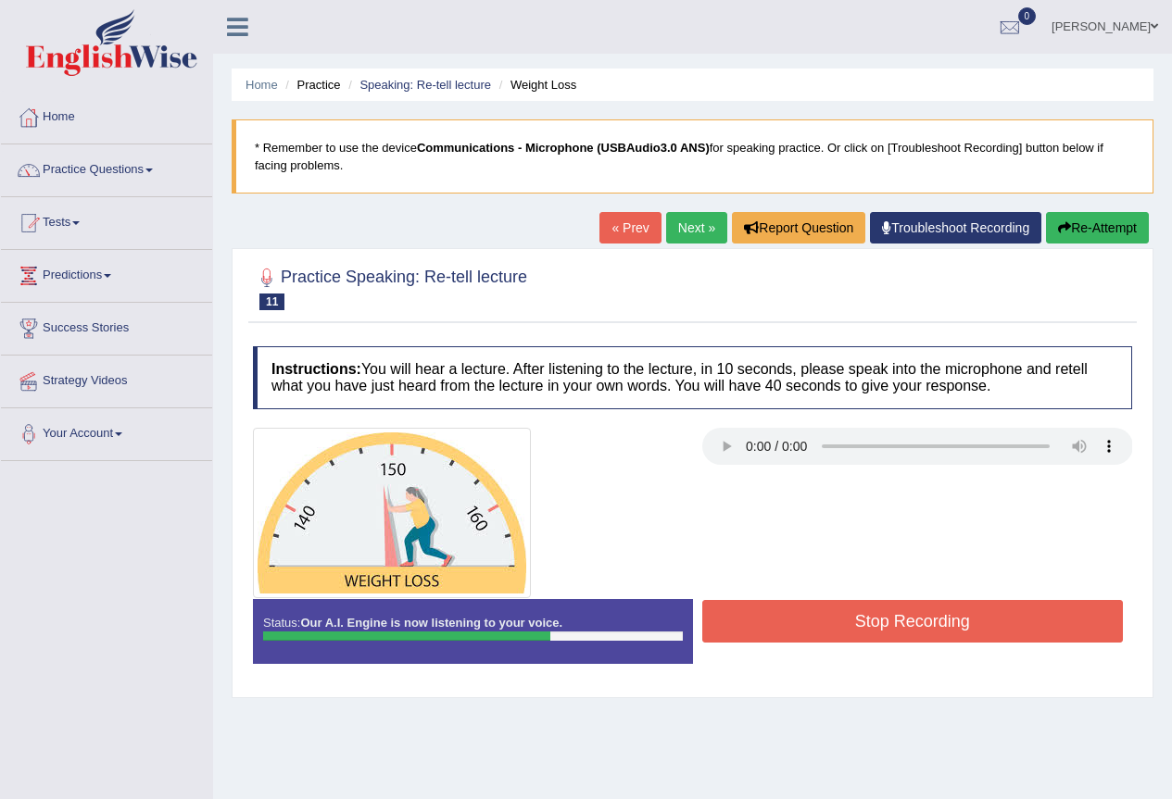
click at [896, 636] on button "Stop Recording" at bounding box center [913, 621] width 422 height 43
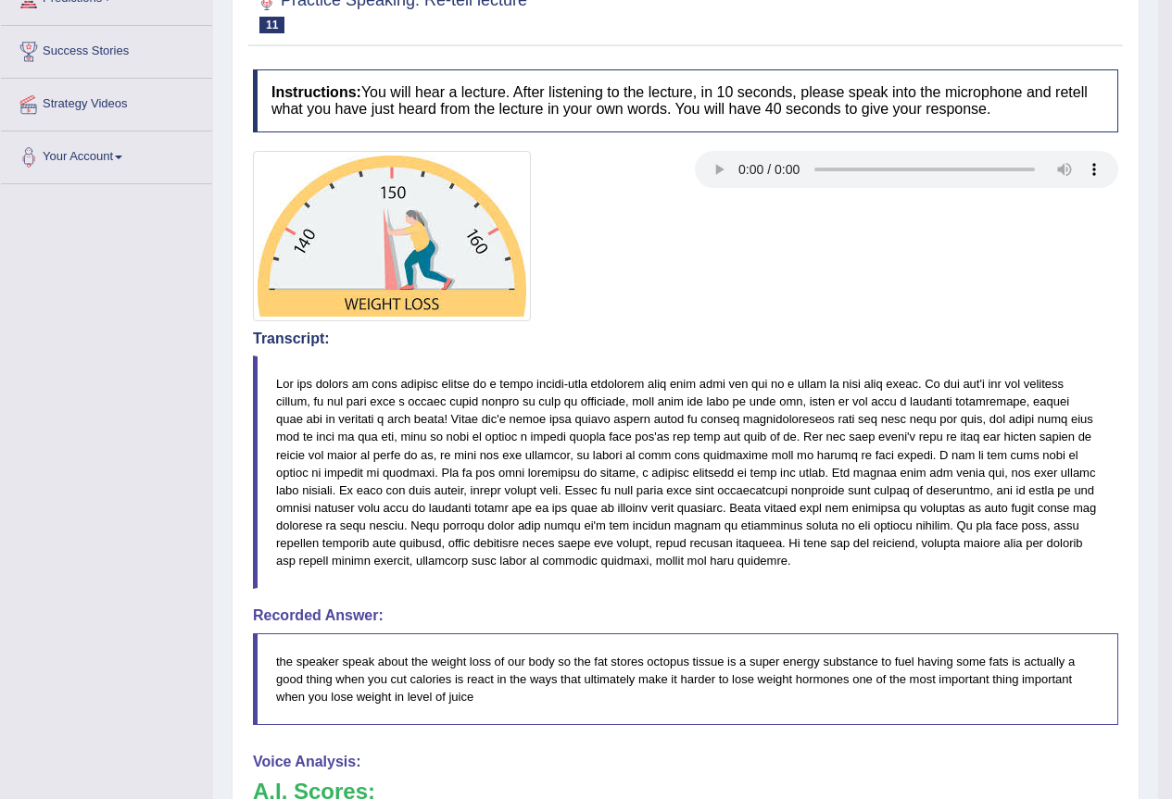
scroll to position [185, 0]
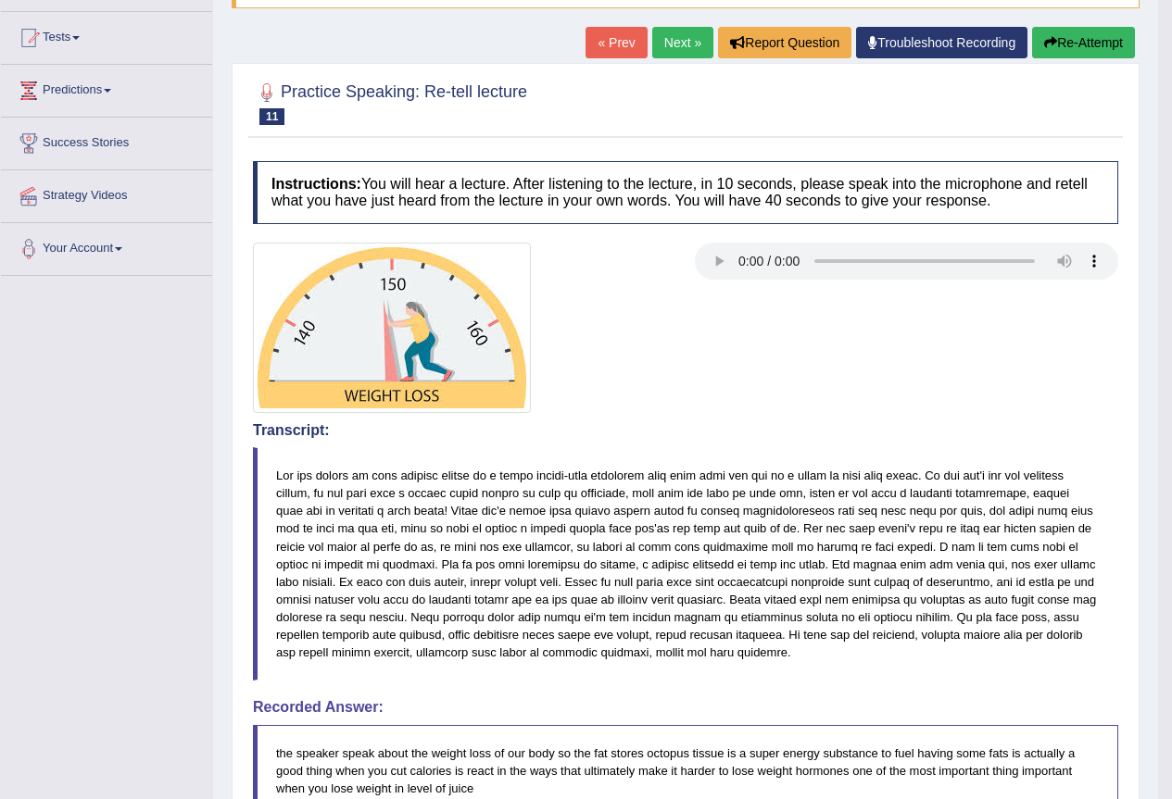
click at [668, 43] on link "Next »" at bounding box center [682, 42] width 61 height 31
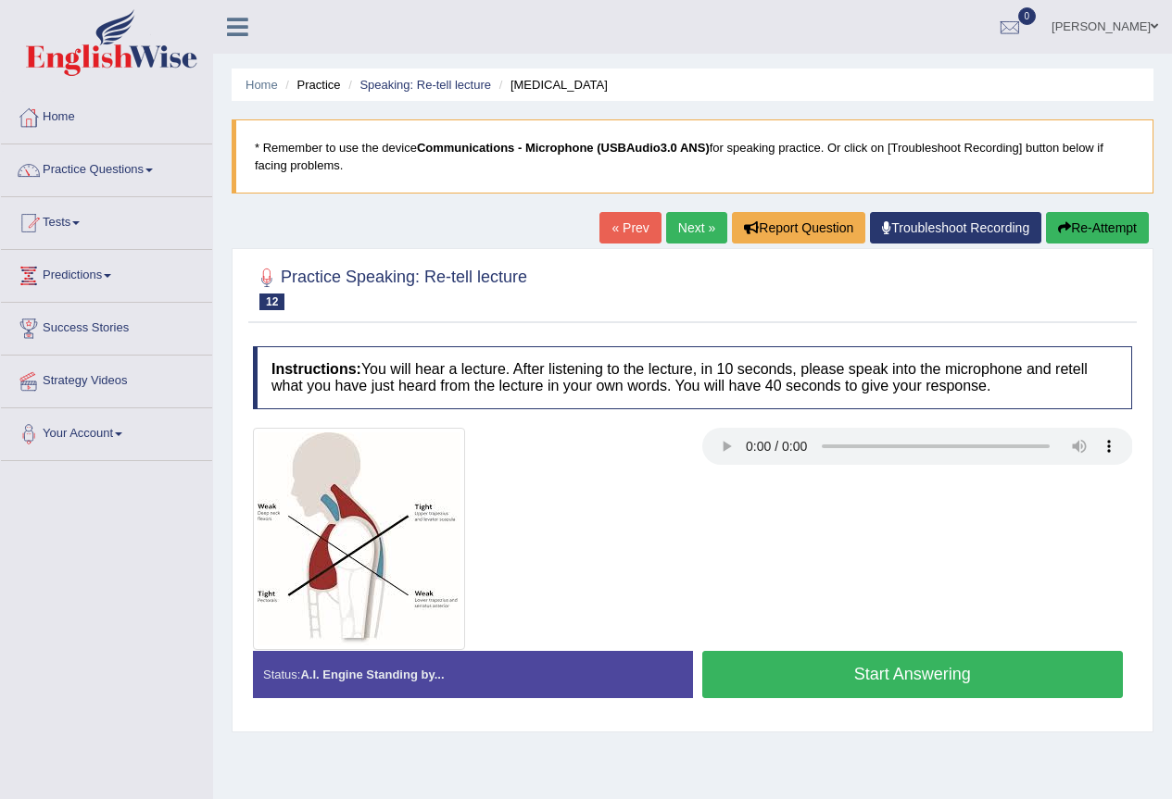
click at [901, 686] on button "Start Answering" at bounding box center [913, 674] width 422 height 47
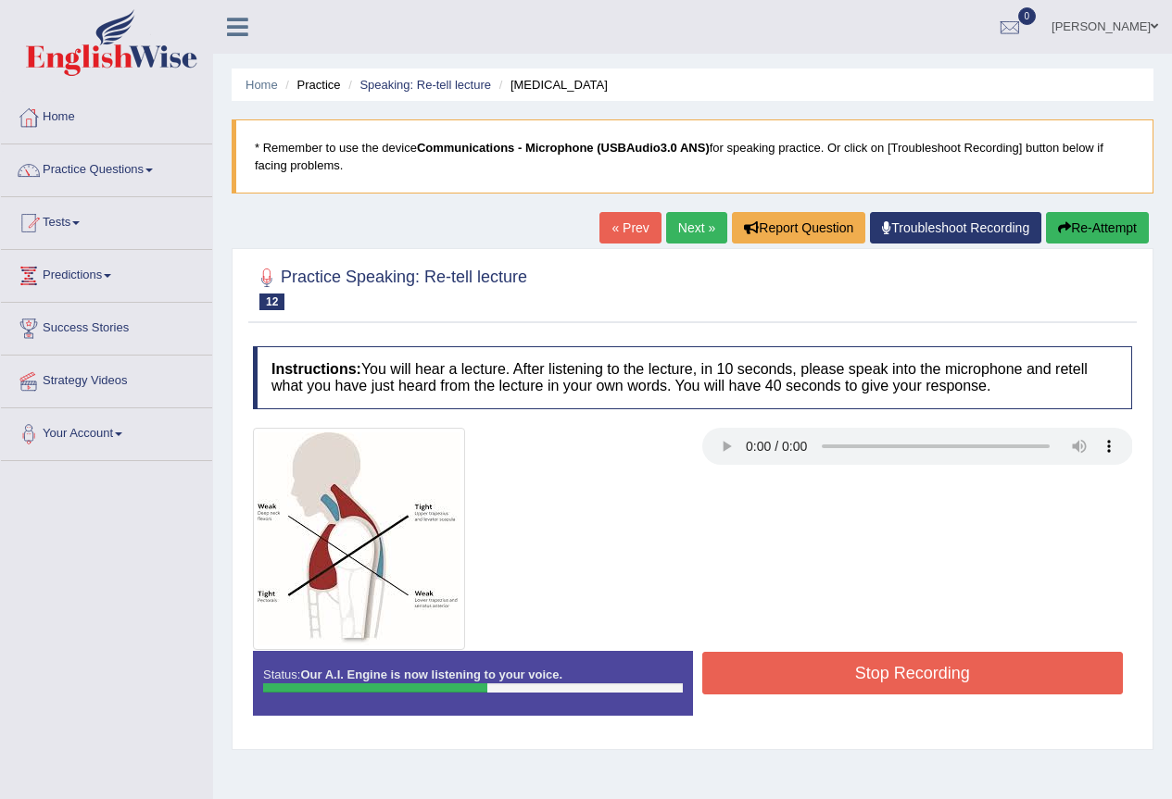
click at [922, 666] on button "Stop Recording" at bounding box center [913, 673] width 422 height 43
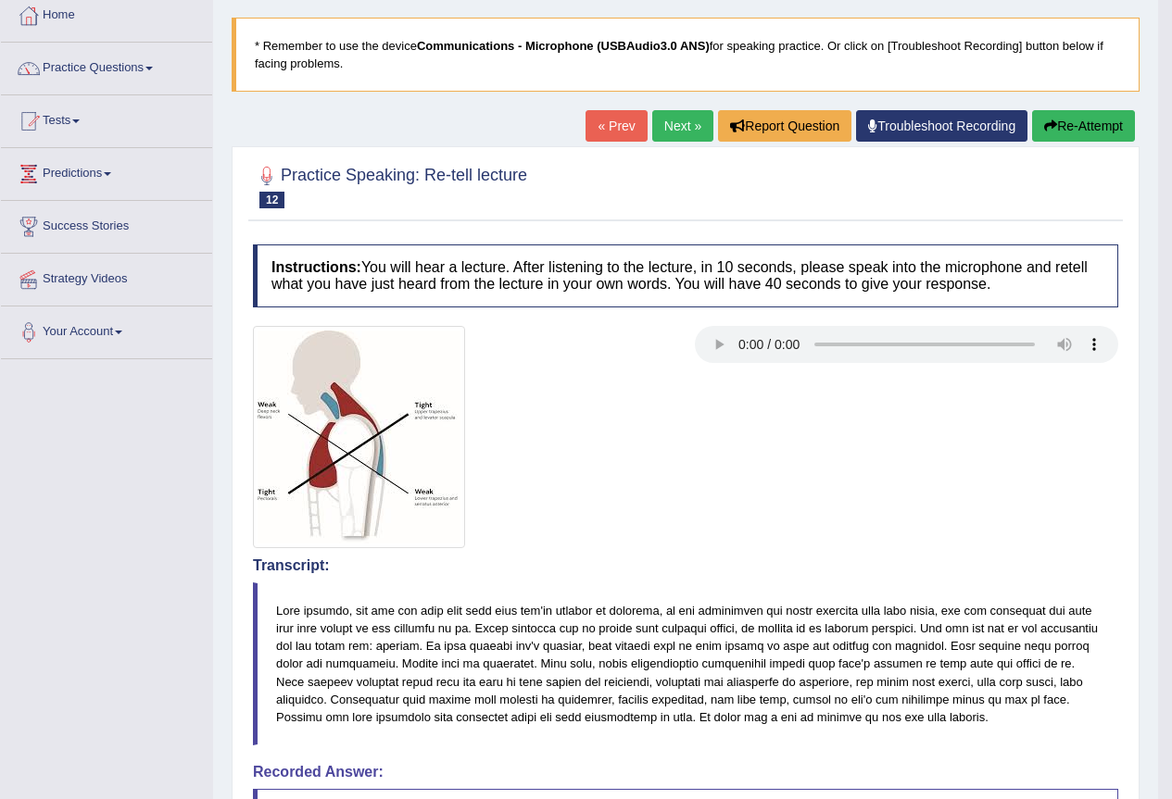
scroll to position [93, 0]
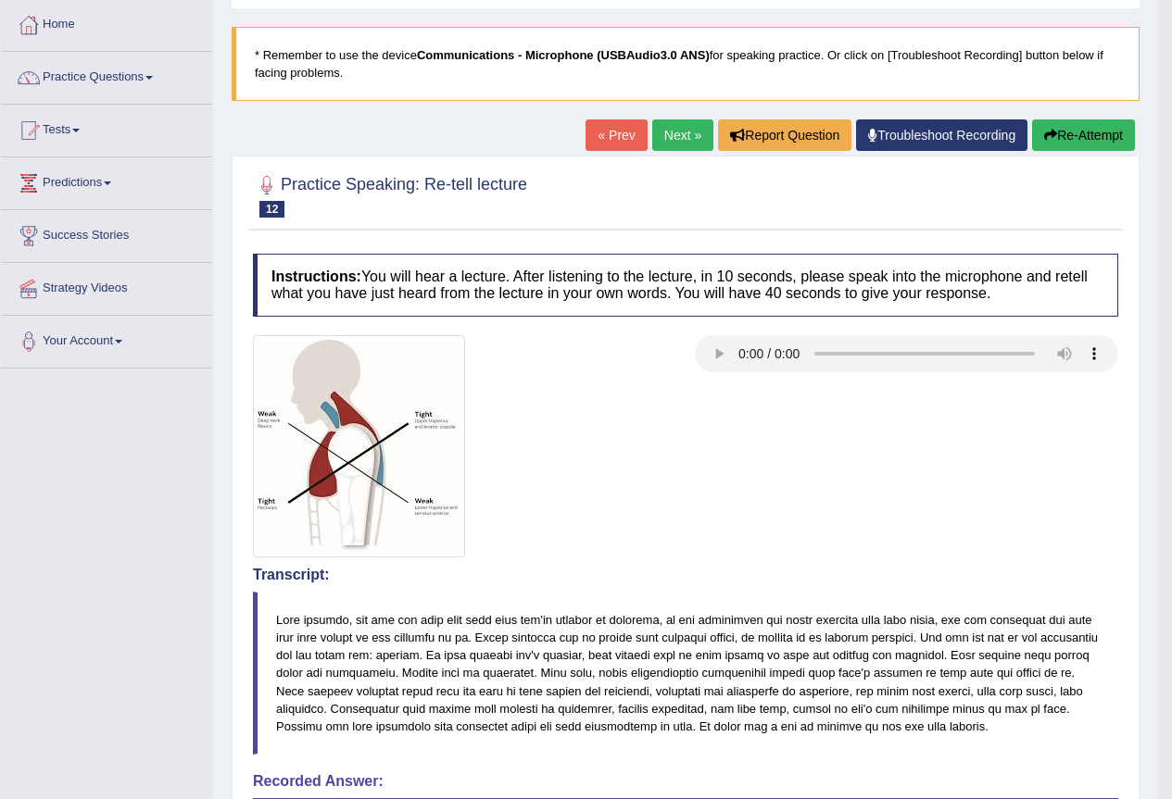
click at [664, 146] on link "Next »" at bounding box center [682, 135] width 61 height 31
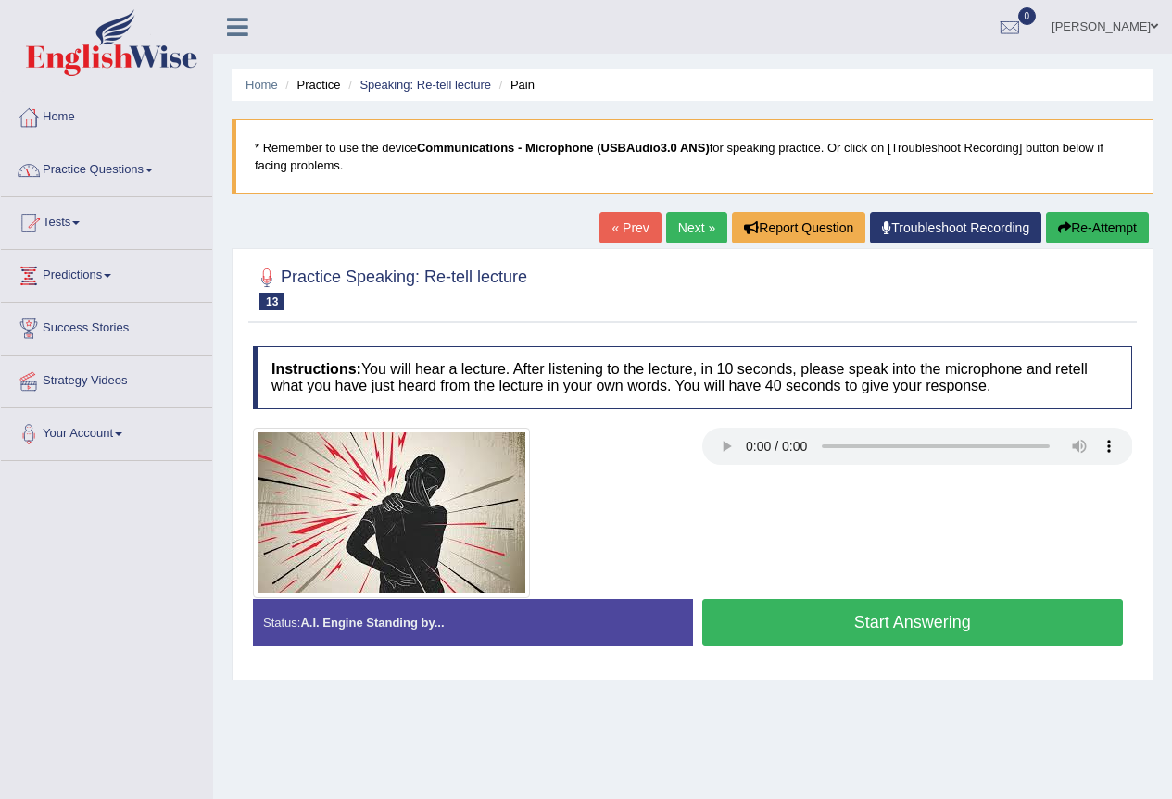
click at [154, 178] on link "Practice Questions" at bounding box center [106, 168] width 211 height 46
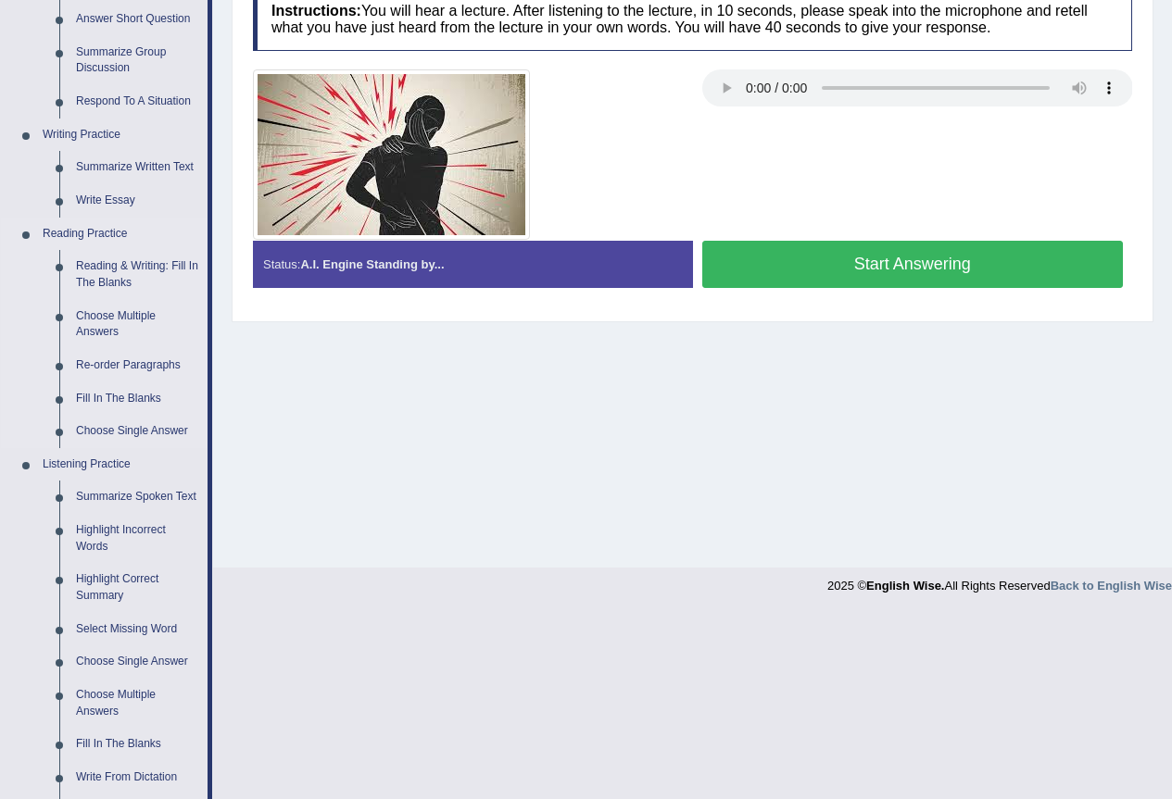
scroll to position [463, 0]
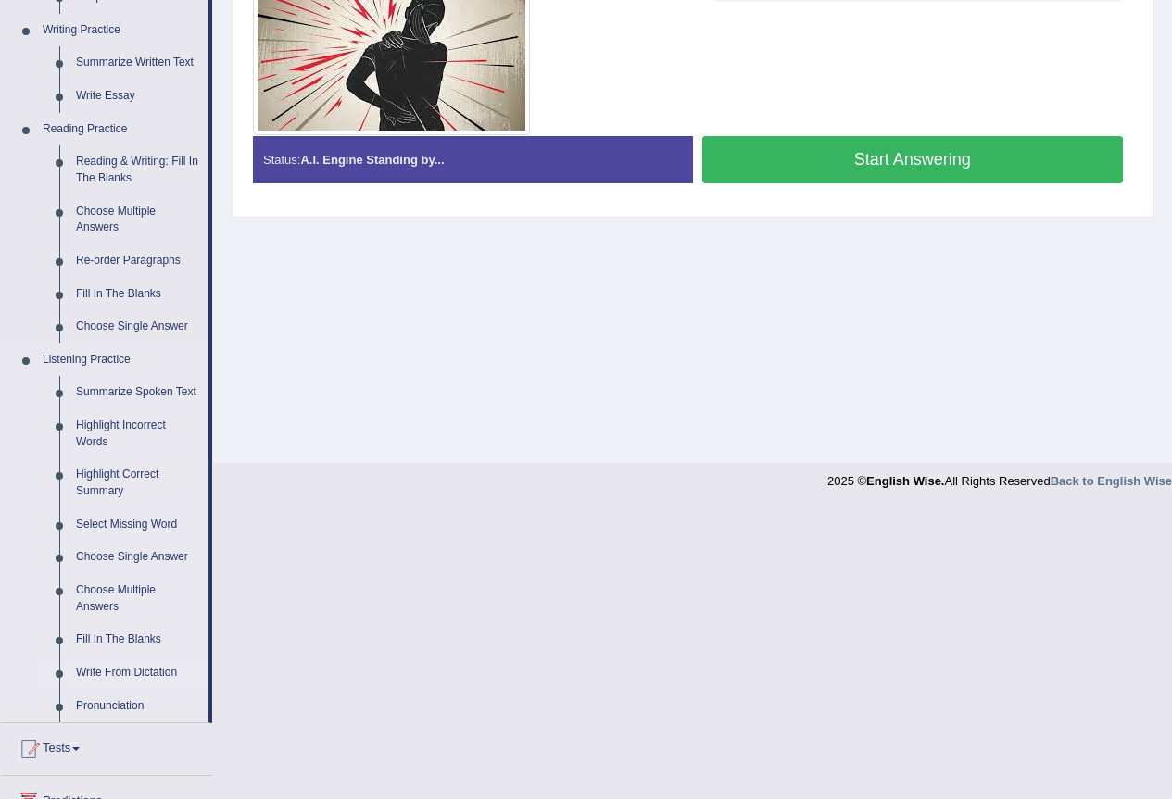
click at [149, 673] on link "Write From Dictation" at bounding box center [138, 673] width 140 height 33
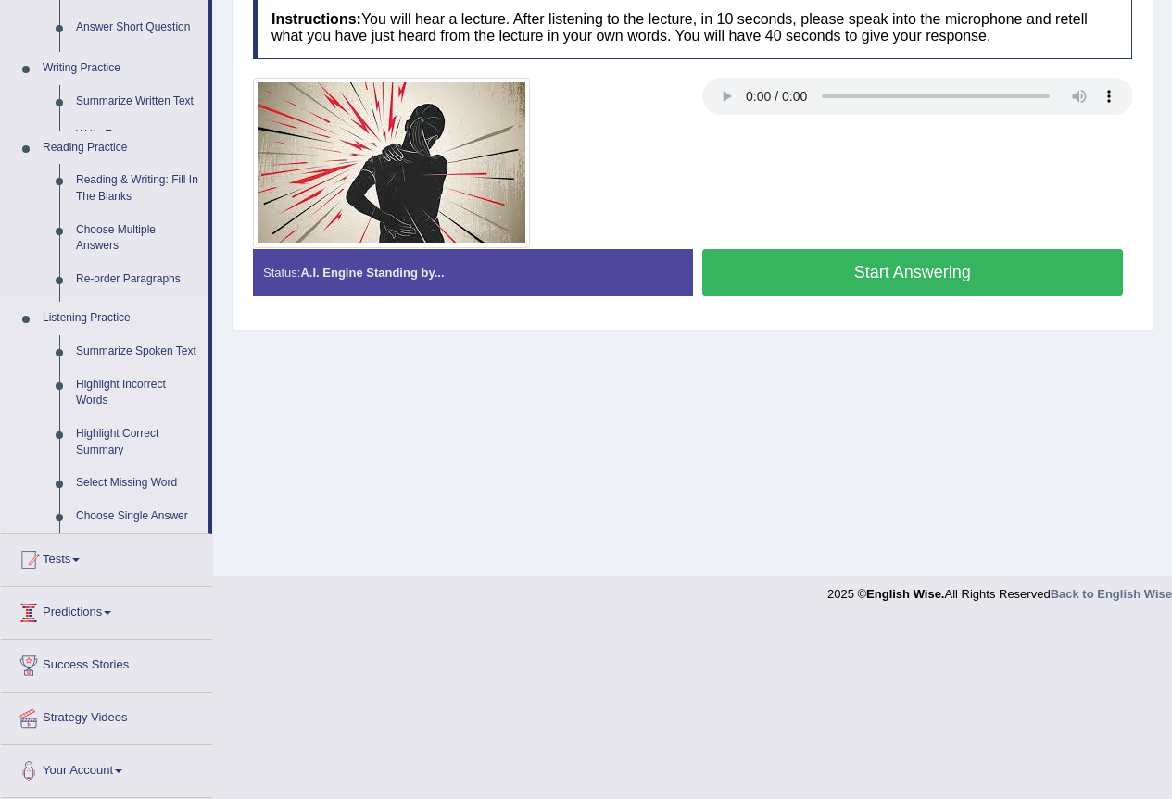
scroll to position [173, 0]
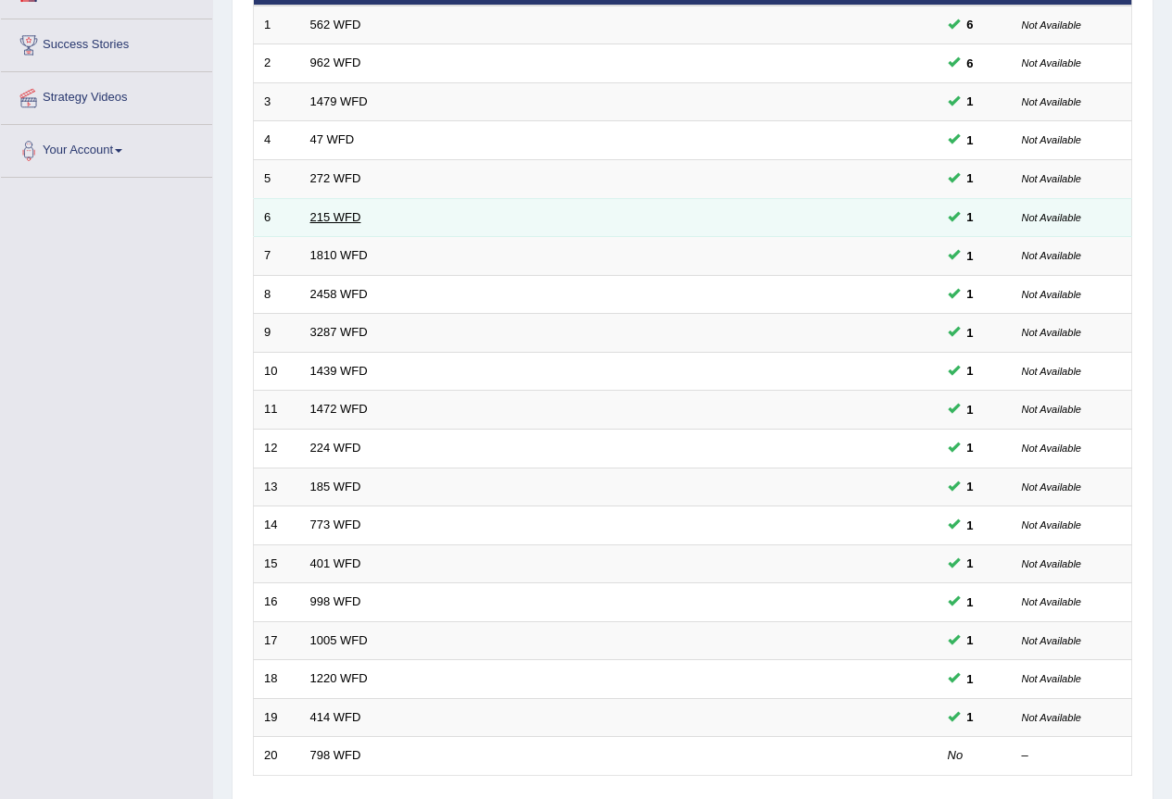
scroll to position [371, 0]
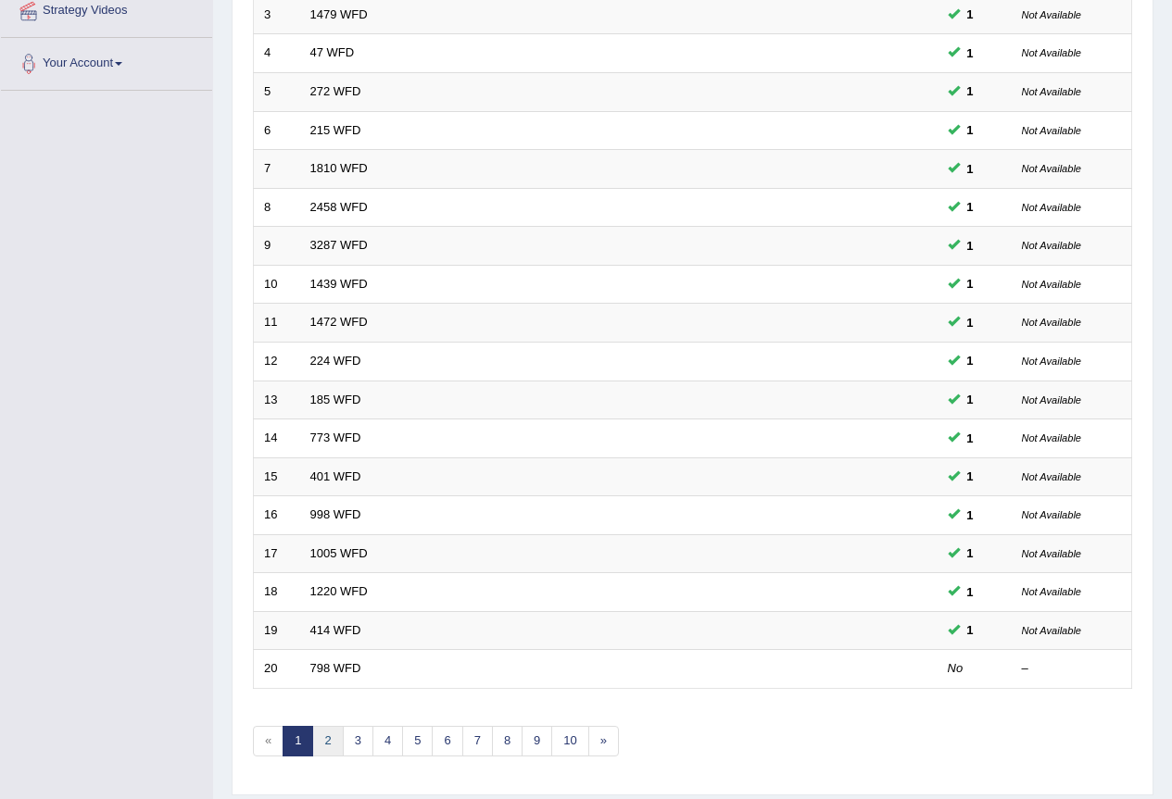
click at [329, 740] on link "2" at bounding box center [327, 741] width 31 height 31
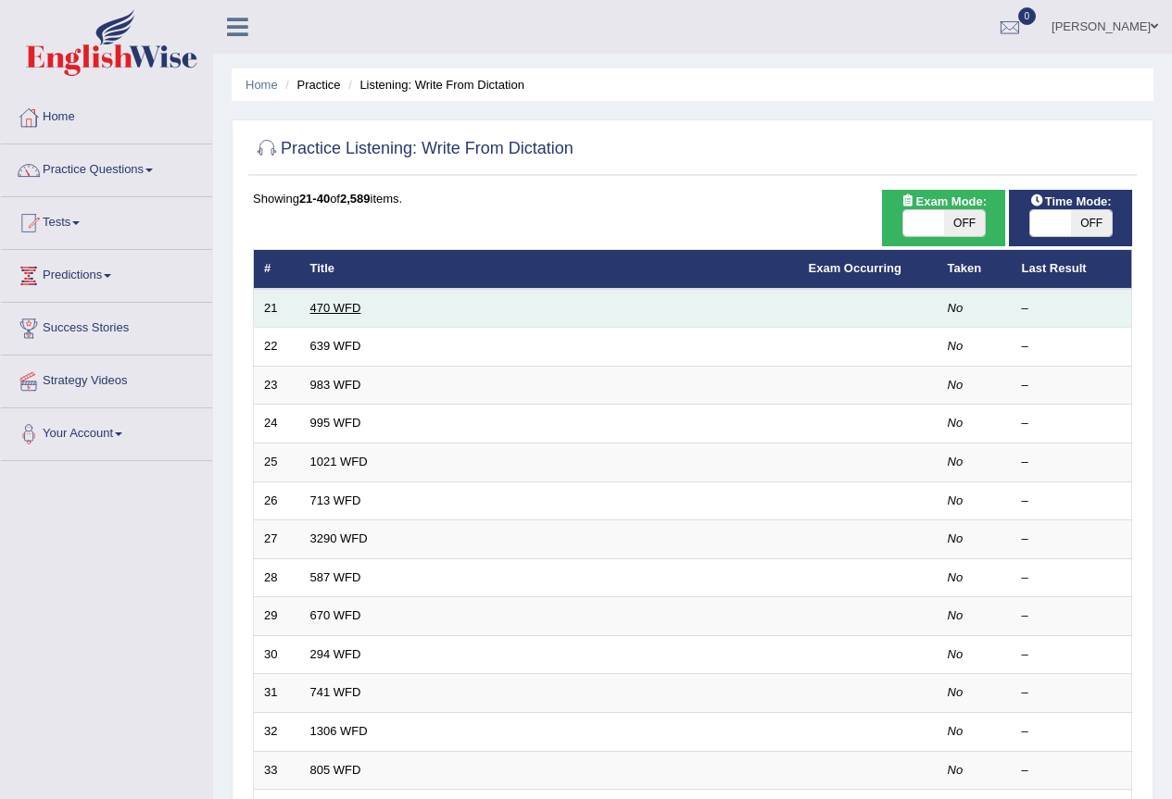
click at [352, 311] on link "470 WFD" at bounding box center [335, 308] width 51 height 14
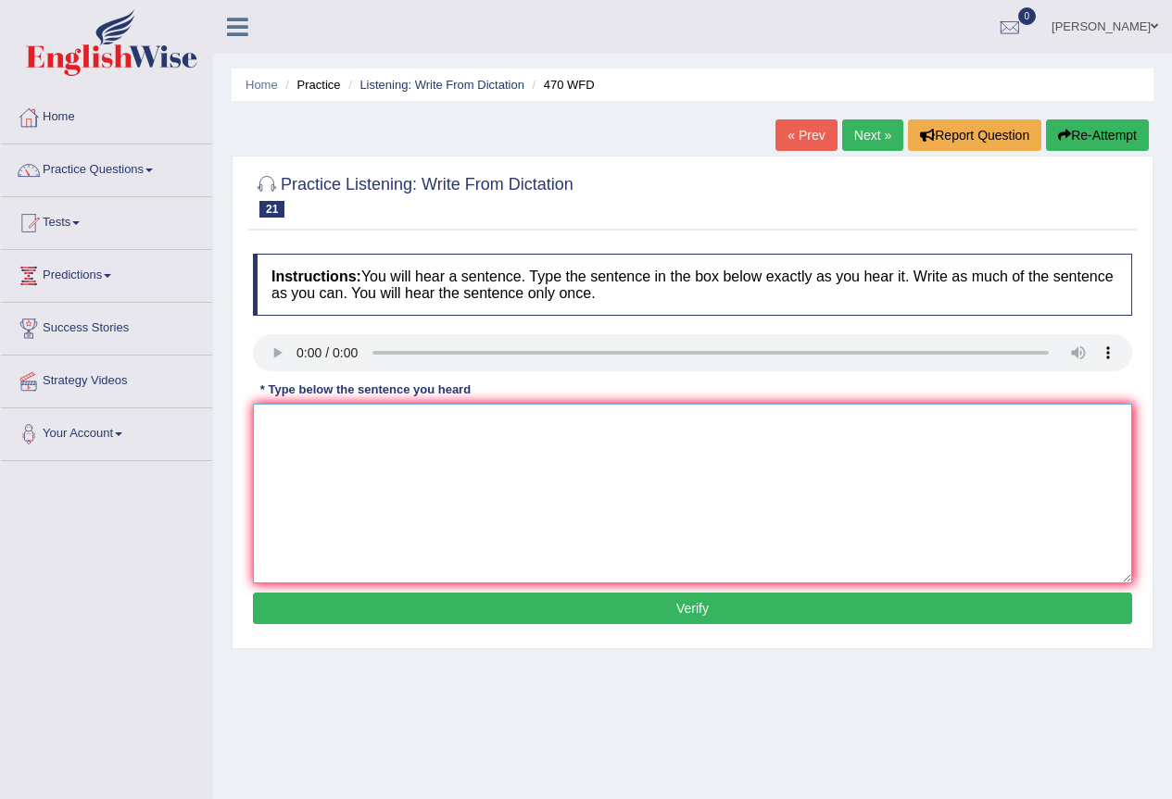
click at [267, 433] on textarea at bounding box center [692, 494] width 879 height 180
type textarea "a"
type textarea "Assignment must be submited at the end of a term."
click at [398, 609] on button "Verify" at bounding box center [692, 608] width 879 height 31
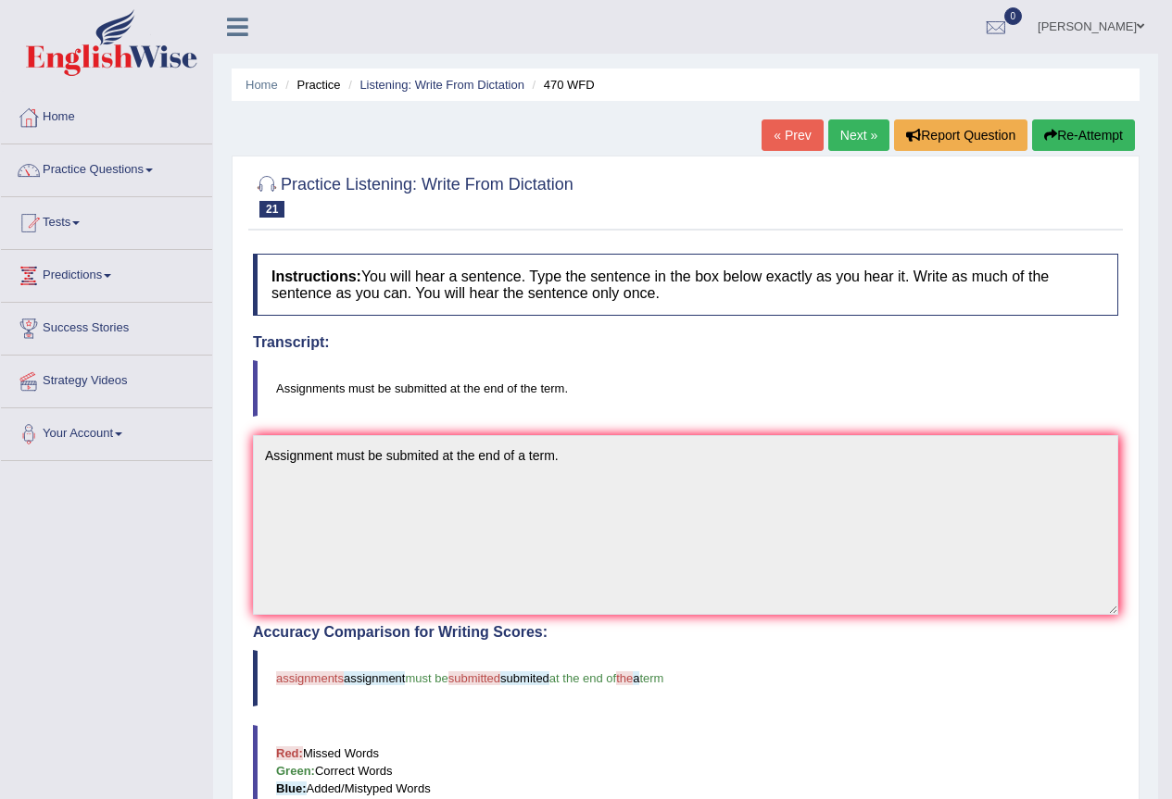
click at [845, 141] on link "Next »" at bounding box center [858, 135] width 61 height 31
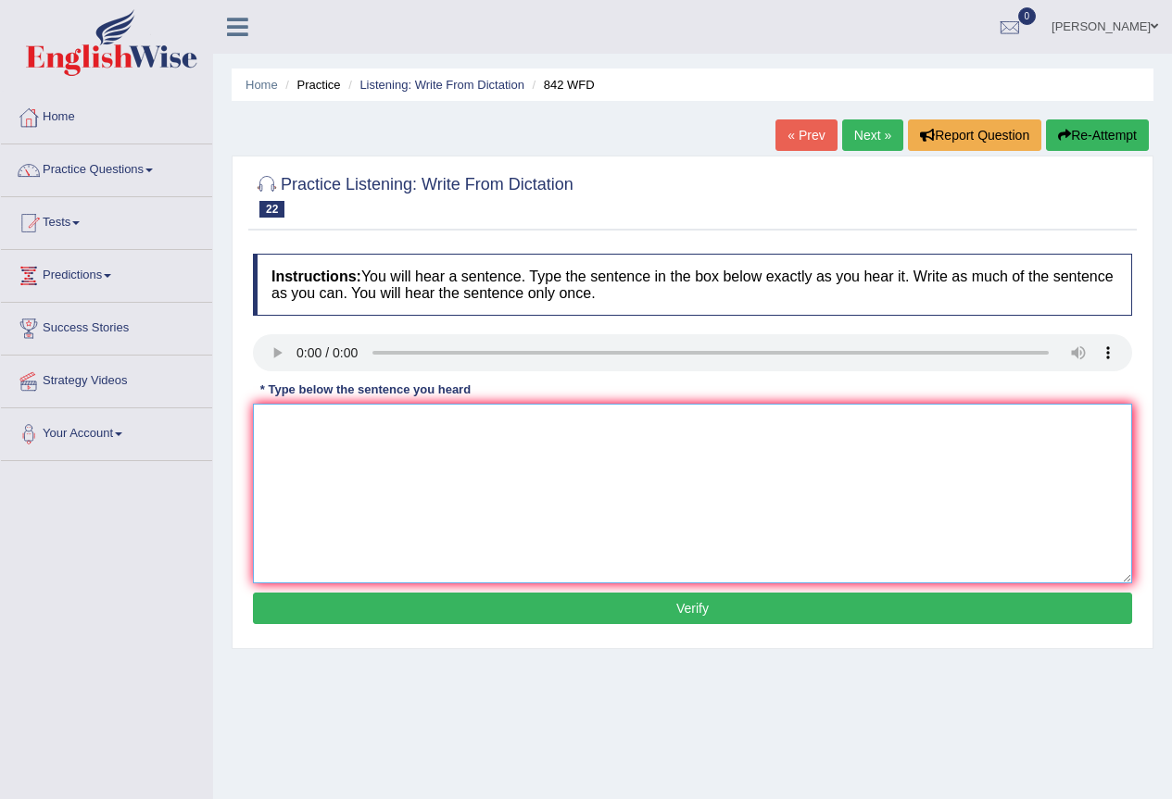
click at [297, 427] on textarea at bounding box center [692, 494] width 879 height 180
click at [403, 433] on textarea "Social policy is a study" at bounding box center [692, 494] width 879 height 180
type textarea "Social policy is a study of social respondent of the goverment."
click at [484, 609] on button "Verify" at bounding box center [692, 608] width 879 height 31
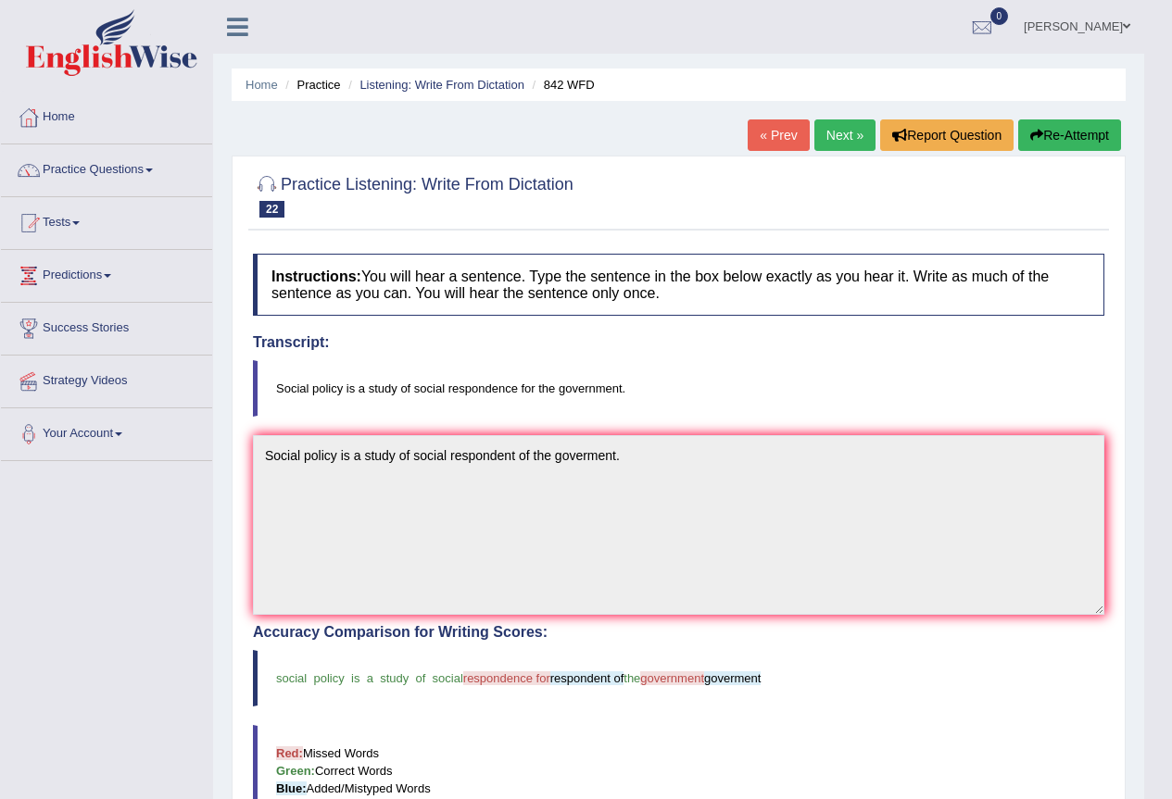
click at [843, 144] on link "Next »" at bounding box center [844, 135] width 61 height 31
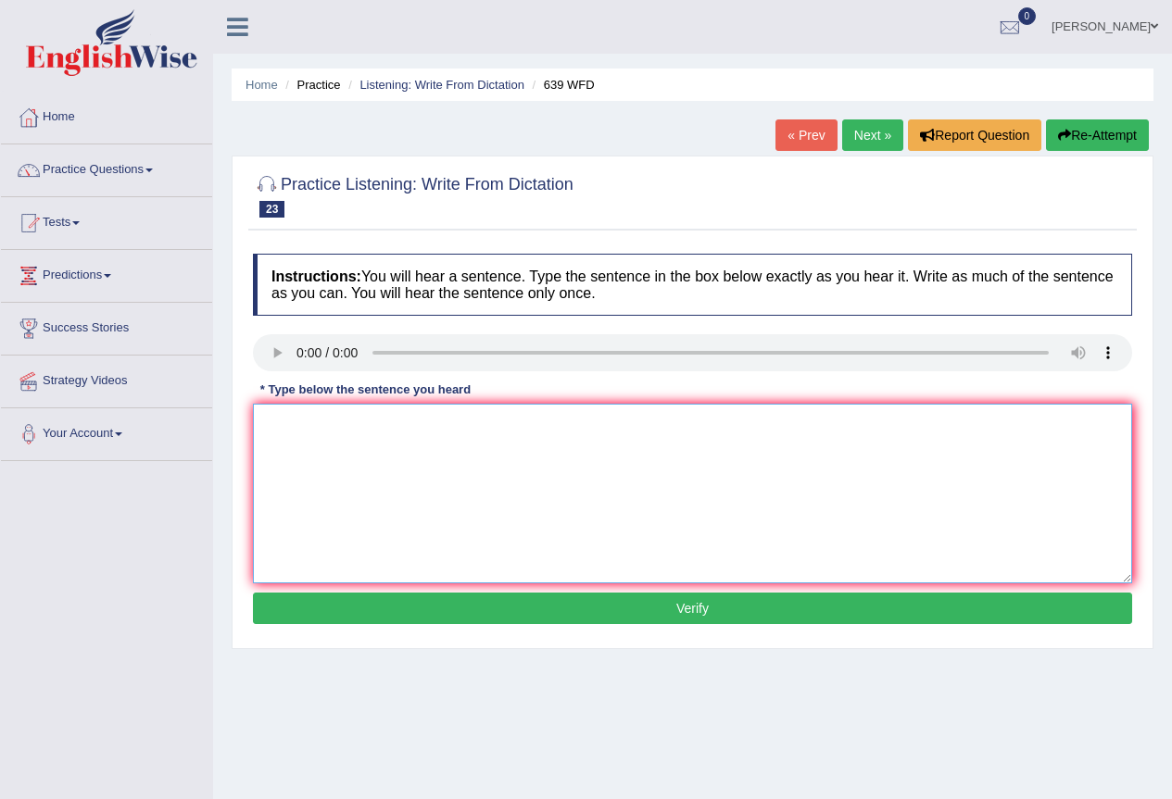
click at [329, 443] on textarea at bounding box center [692, 494] width 879 height 180
click at [496, 436] on textarea "Student should take advantage" at bounding box center [692, 494] width 879 height 180
click at [590, 429] on textarea "Student should take advantage of the online resources" at bounding box center [692, 494] width 879 height 180
type textarea "Student should take advantage of the online resources before attending the lect…"
click at [608, 616] on button "Verify" at bounding box center [692, 608] width 879 height 31
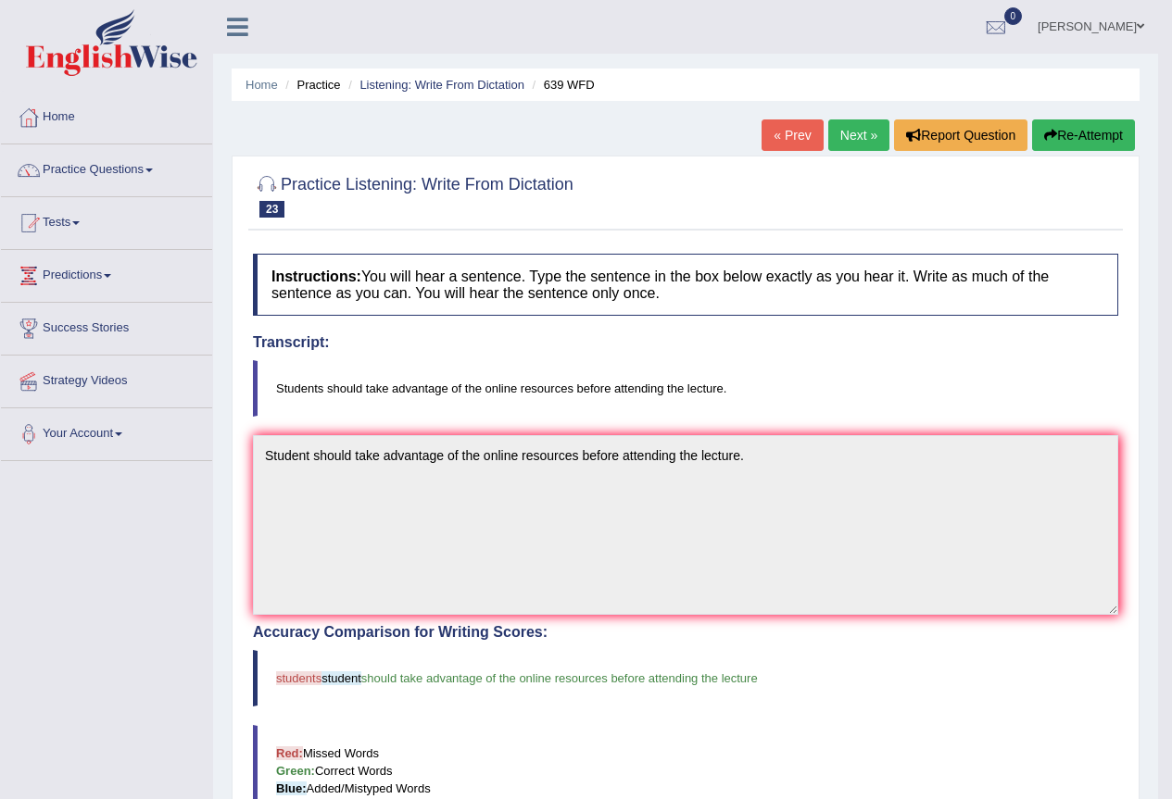
click at [836, 134] on link "Next »" at bounding box center [858, 135] width 61 height 31
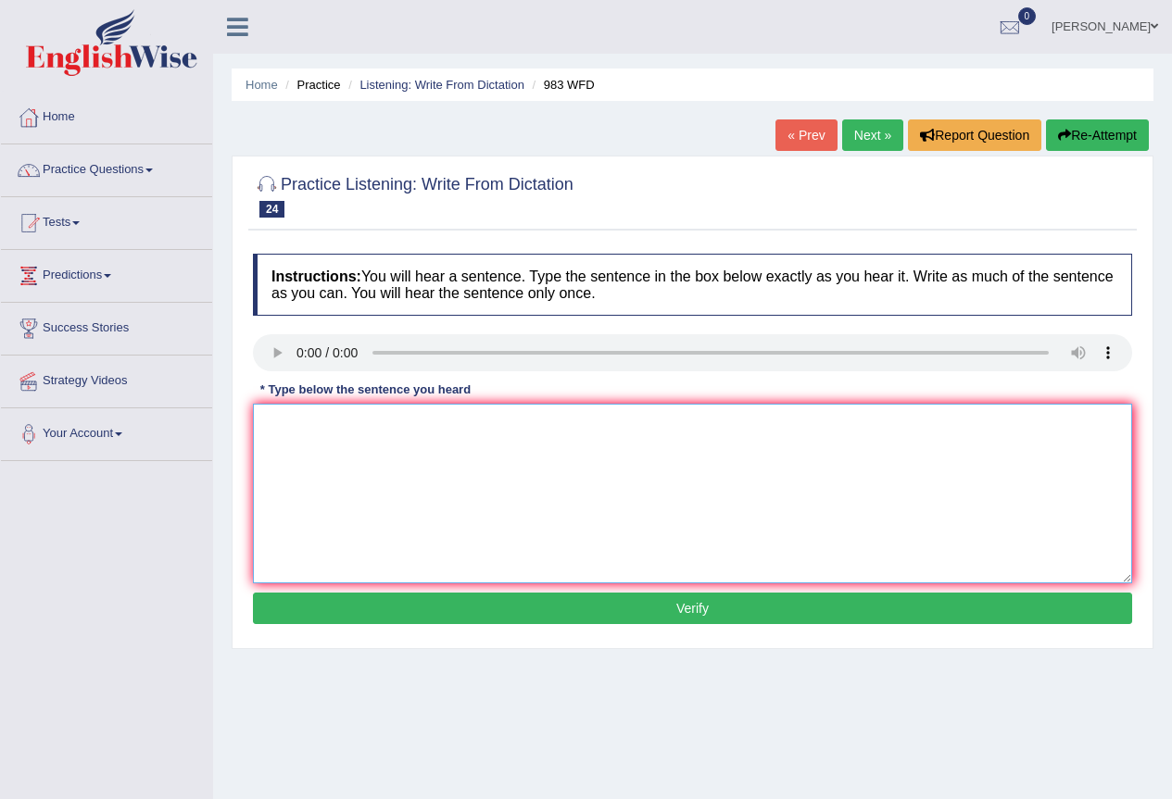
click at [317, 414] on textarea at bounding box center [692, 494] width 879 height 180
click at [399, 436] on textarea "The reception staff" at bounding box center [692, 494] width 879 height 180
click at [517, 436] on textarea "The reception staff can give information" at bounding box center [692, 494] width 879 height 180
type textarea "The reception staff can give information of landing and printing."
click at [499, 610] on button "Verify" at bounding box center [692, 608] width 879 height 31
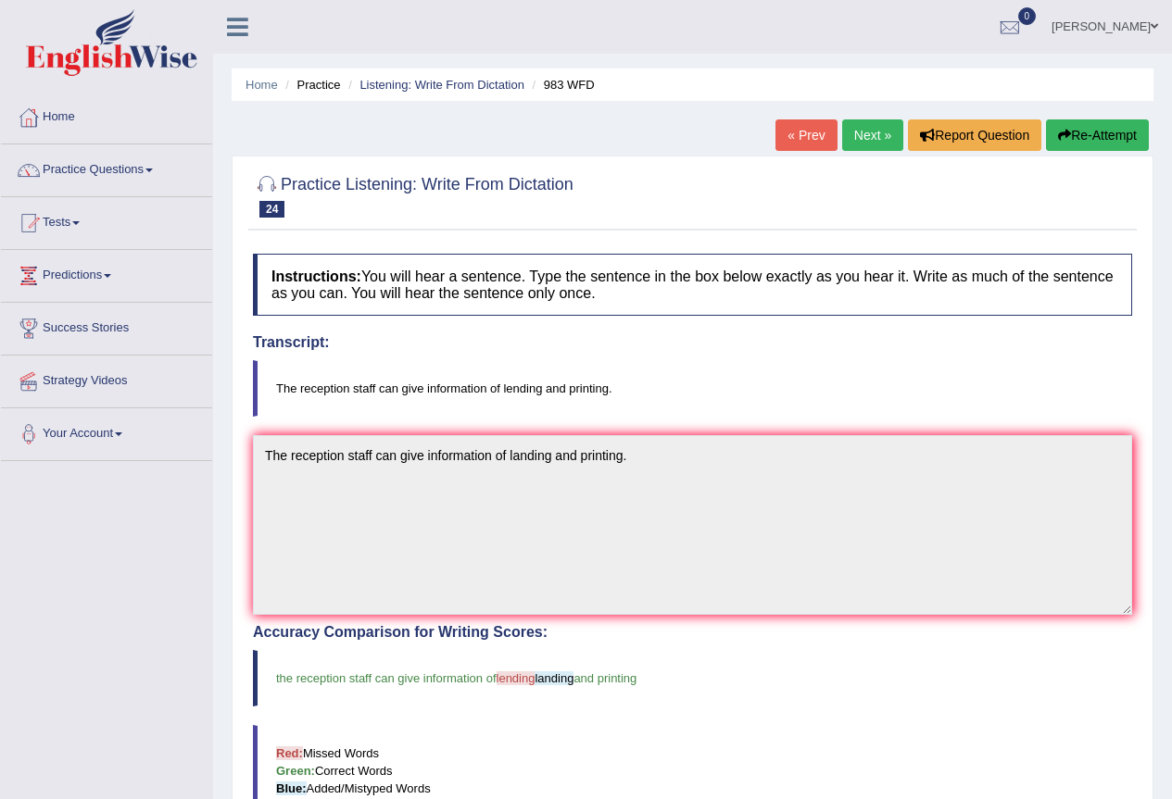
click at [849, 142] on link "Next »" at bounding box center [872, 135] width 61 height 31
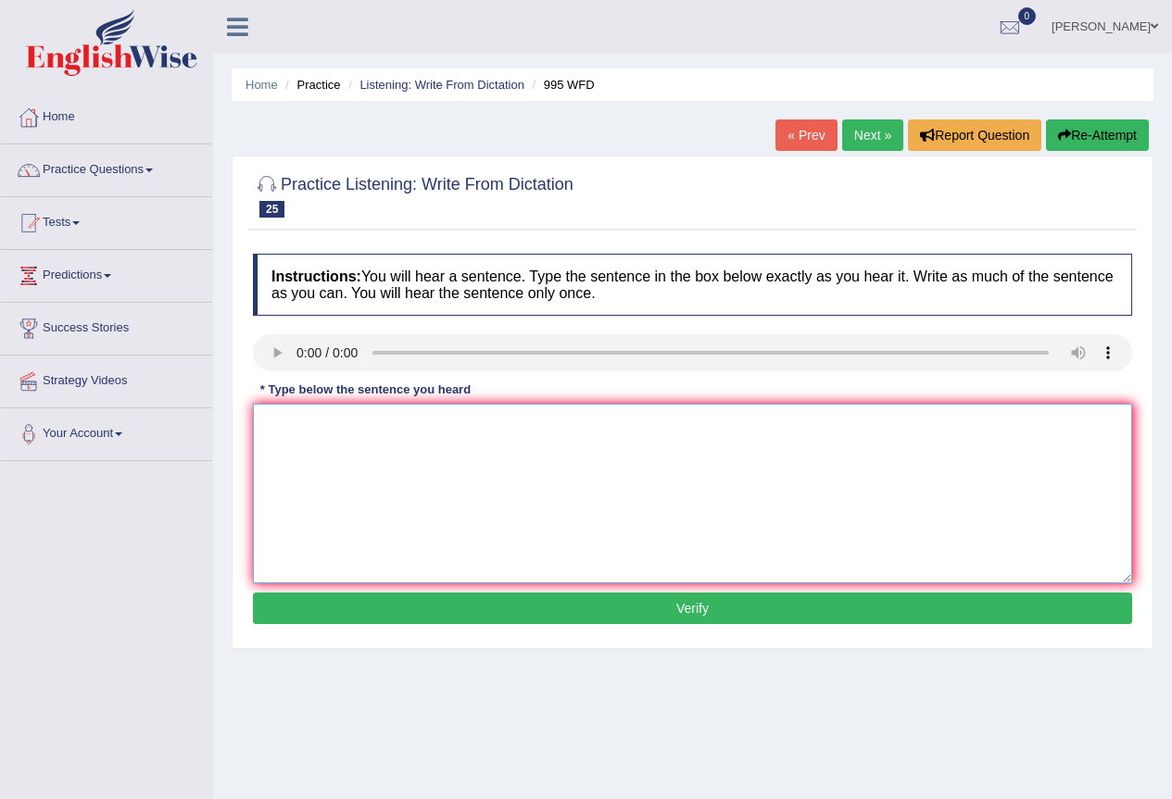
click at [379, 435] on textarea at bounding box center [692, 494] width 879 height 180
click at [412, 445] on textarea "From conclusion" at bounding box center [692, 494] width 879 height 180
click at [525, 434] on textarea "From conclusions can be established" at bounding box center [692, 494] width 879 height 180
click at [508, 430] on textarea "From conclusions can be established" at bounding box center [692, 494] width 879 height 180
type textarea "From conclusions can be established experiment."
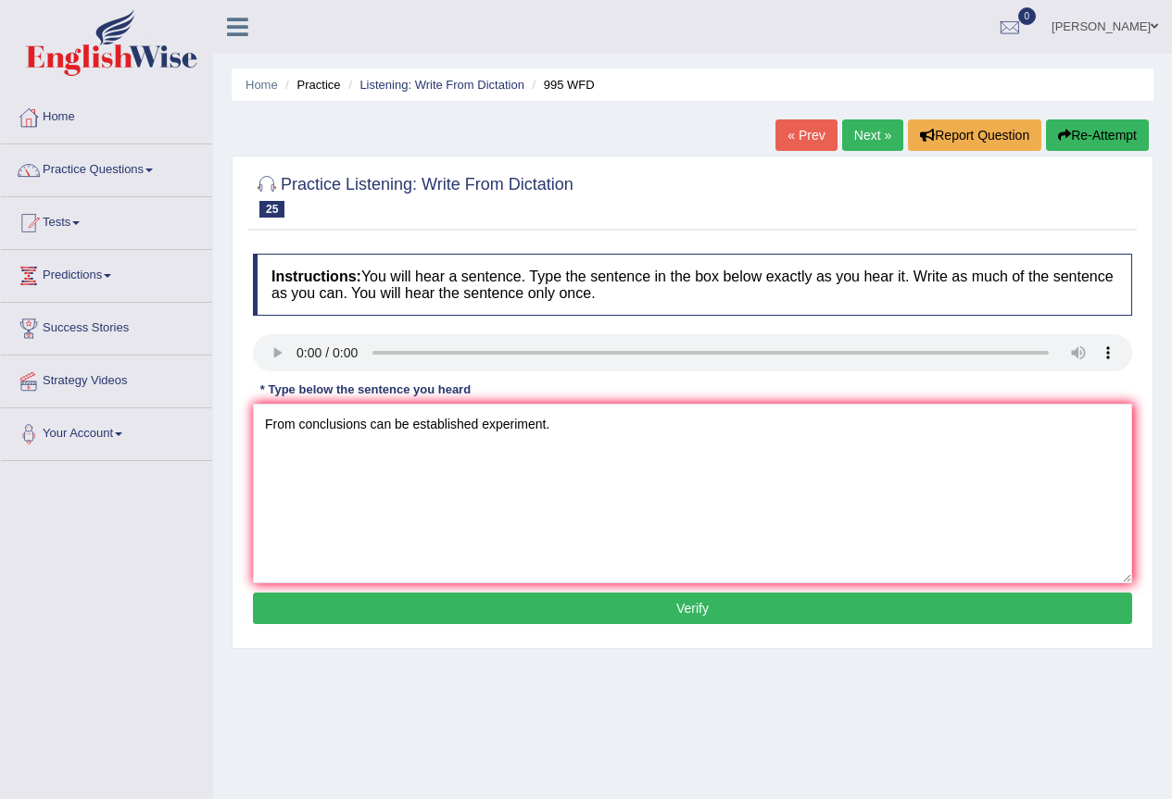
click at [509, 612] on button "Verify" at bounding box center [692, 608] width 879 height 31
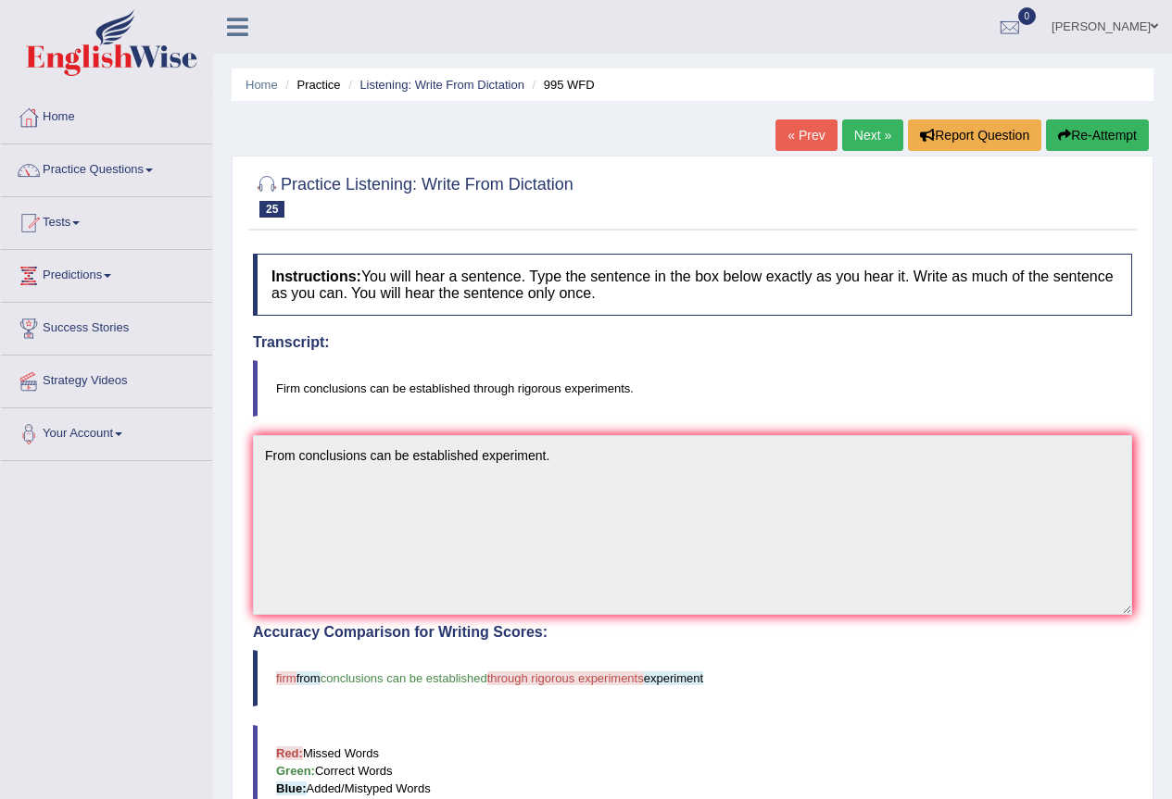
click at [855, 142] on link "Next »" at bounding box center [872, 135] width 61 height 31
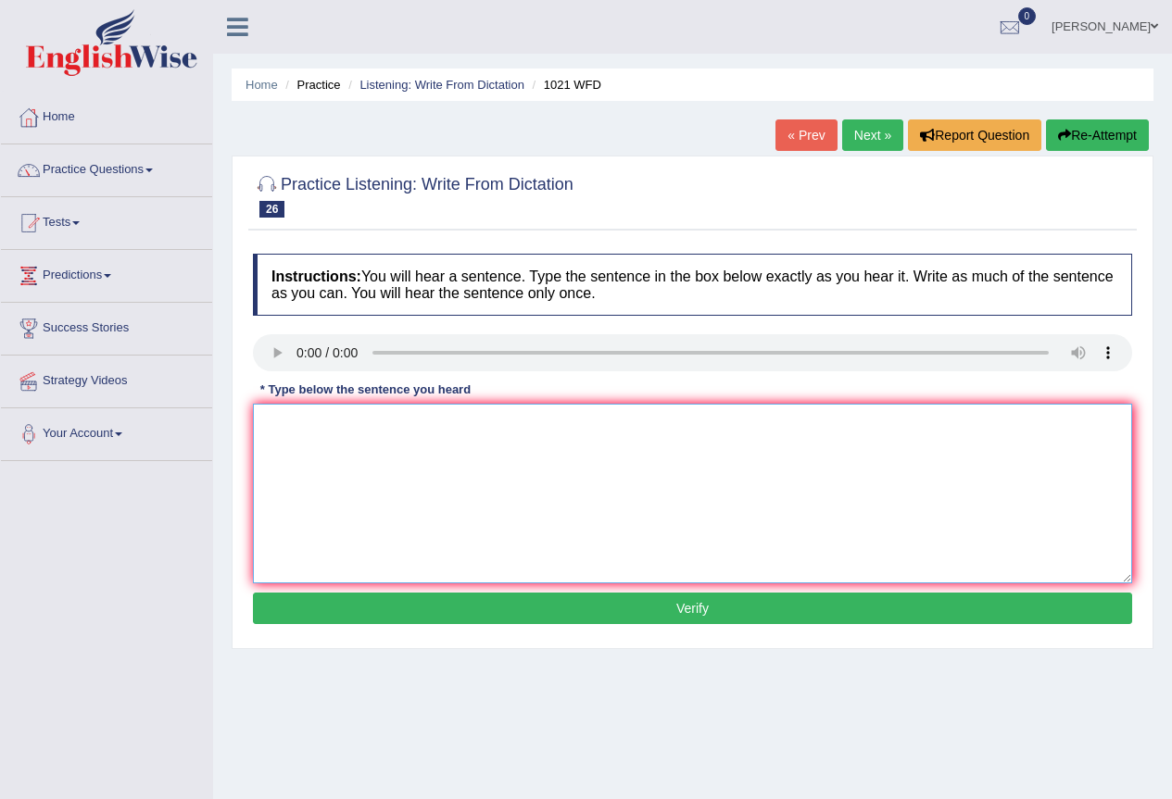
click at [326, 423] on textarea at bounding box center [692, 494] width 879 height 180
click at [404, 432] on textarea "The english degree" at bounding box center [692, 494] width 879 height 180
click at [464, 430] on textarea "The english degree is specialy" at bounding box center [692, 494] width 879 height 180
type textarea "The english degree is specialy valuble in a third year."
click at [529, 608] on button "Verify" at bounding box center [692, 608] width 879 height 31
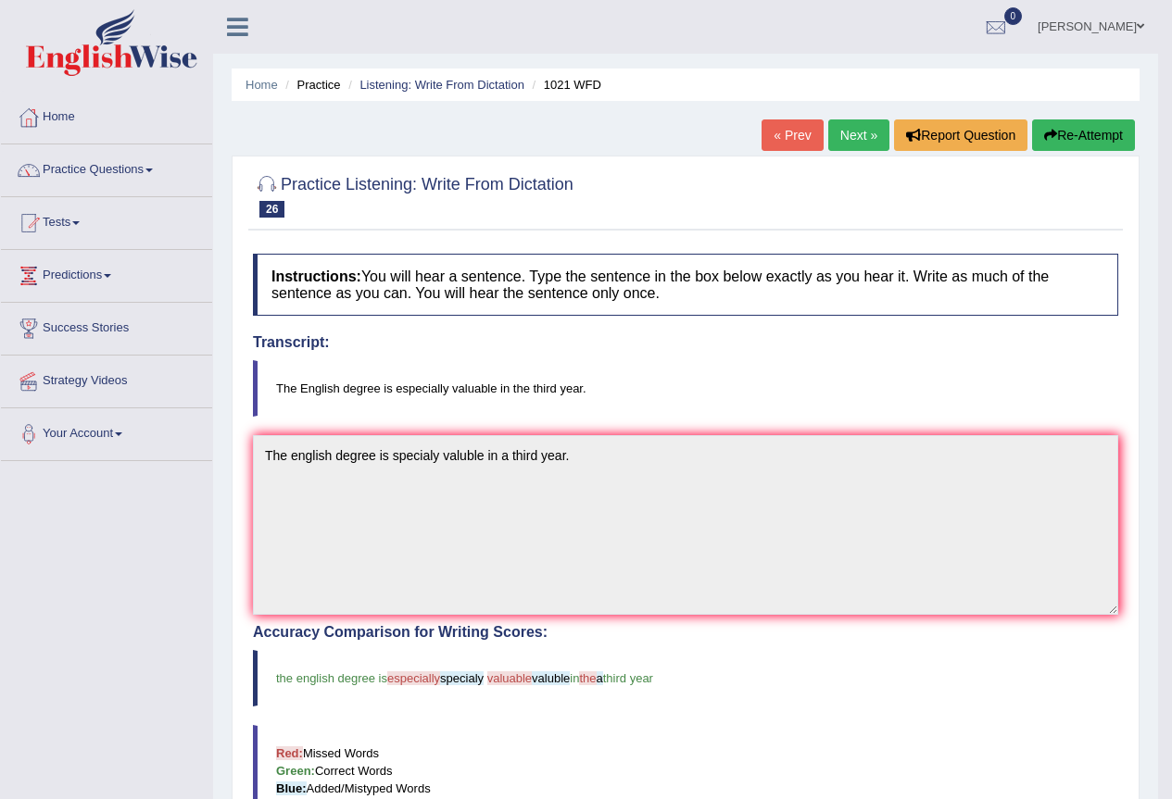
click at [853, 145] on link "Next »" at bounding box center [858, 135] width 61 height 31
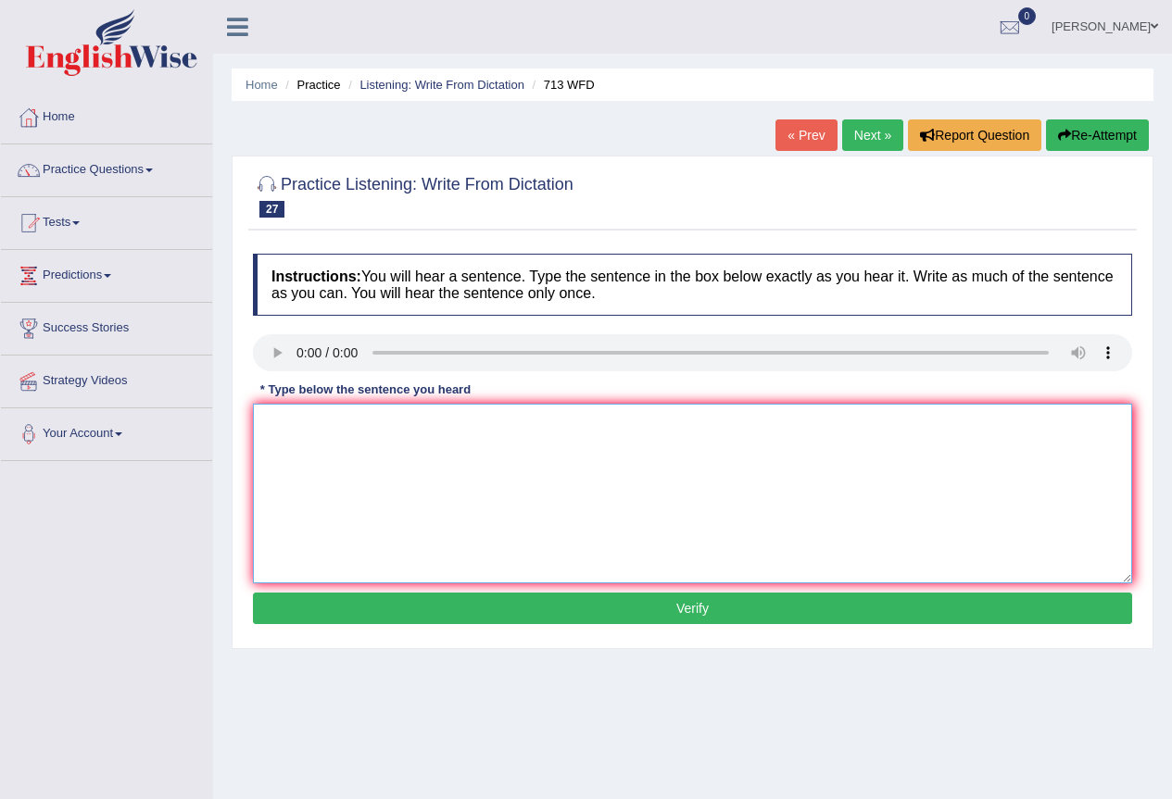
click at [341, 441] on textarea at bounding box center [692, 494] width 879 height 180
click at [382, 431] on textarea "The speaker begun" at bounding box center [692, 494] width 879 height 180
type textarea "The speaker begun by giving the outline of presention."
click at [484, 624] on div "Instructions: You will hear a sentence. Type the sentence in the box below exac…" at bounding box center [692, 442] width 888 height 395
click at [493, 620] on button "Verify" at bounding box center [692, 608] width 879 height 31
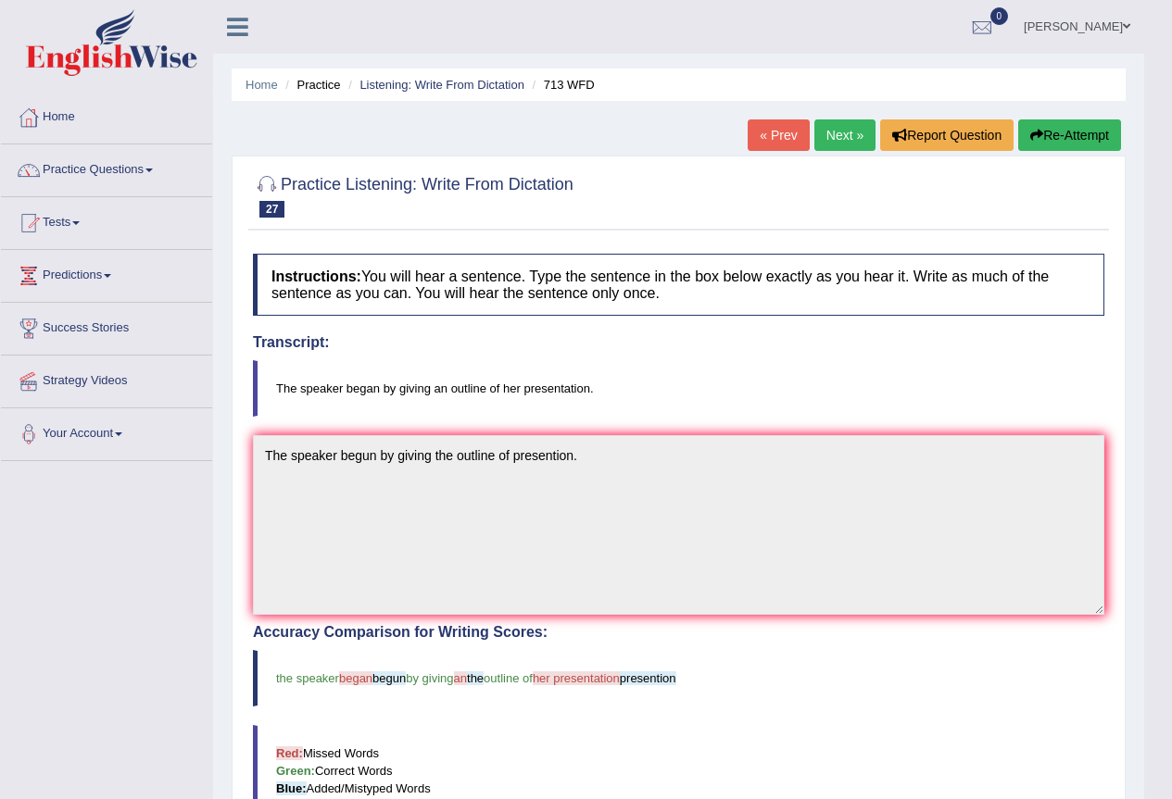
click at [831, 143] on link "Next »" at bounding box center [844, 135] width 61 height 31
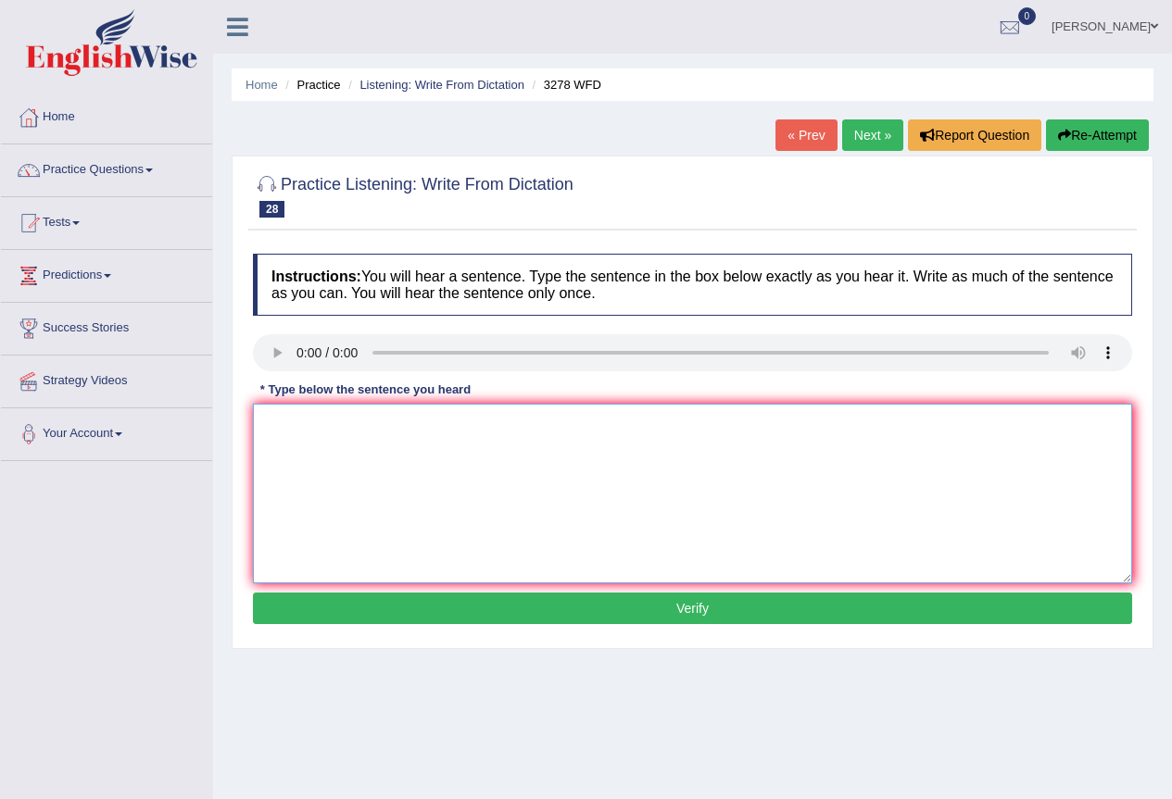
click at [323, 431] on textarea at bounding box center [692, 494] width 879 height 180
click at [403, 422] on textarea "It is important to plan" at bounding box center [692, 494] width 879 height 180
type textarea "It is important to plan your study time carefully."
click at [437, 600] on button "Verify" at bounding box center [692, 608] width 879 height 31
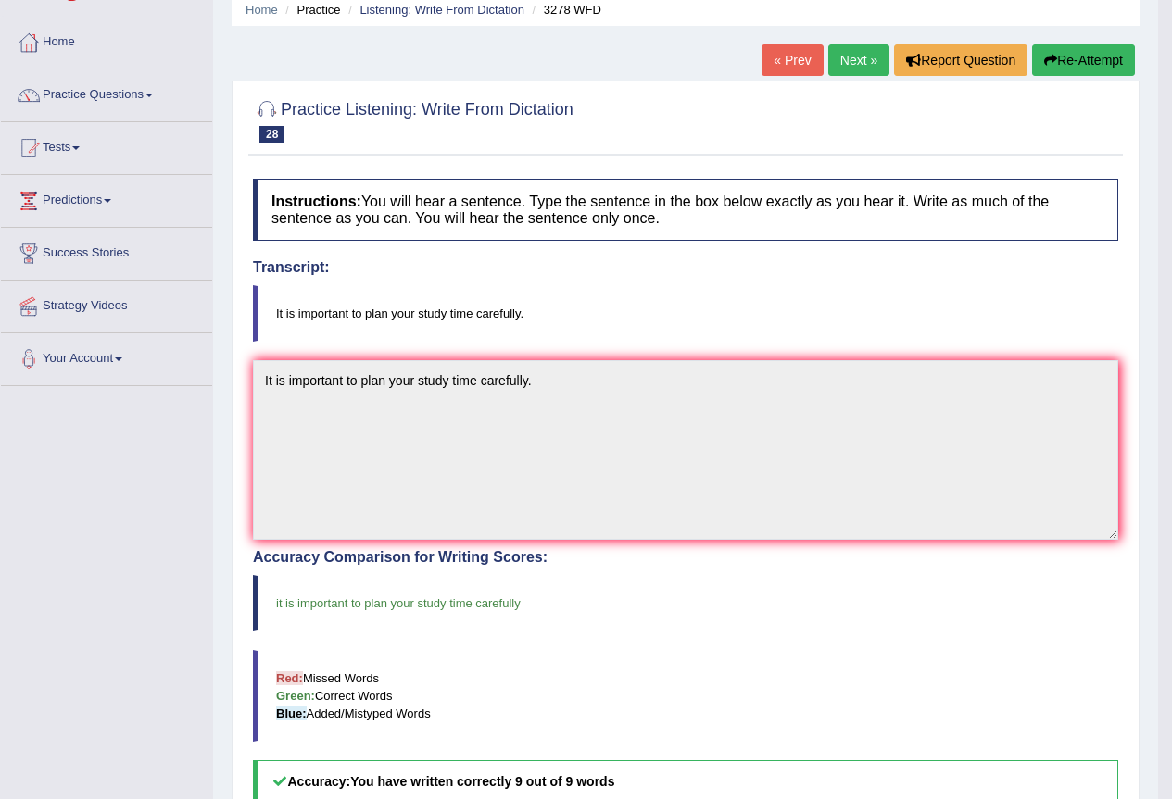
scroll to position [30, 0]
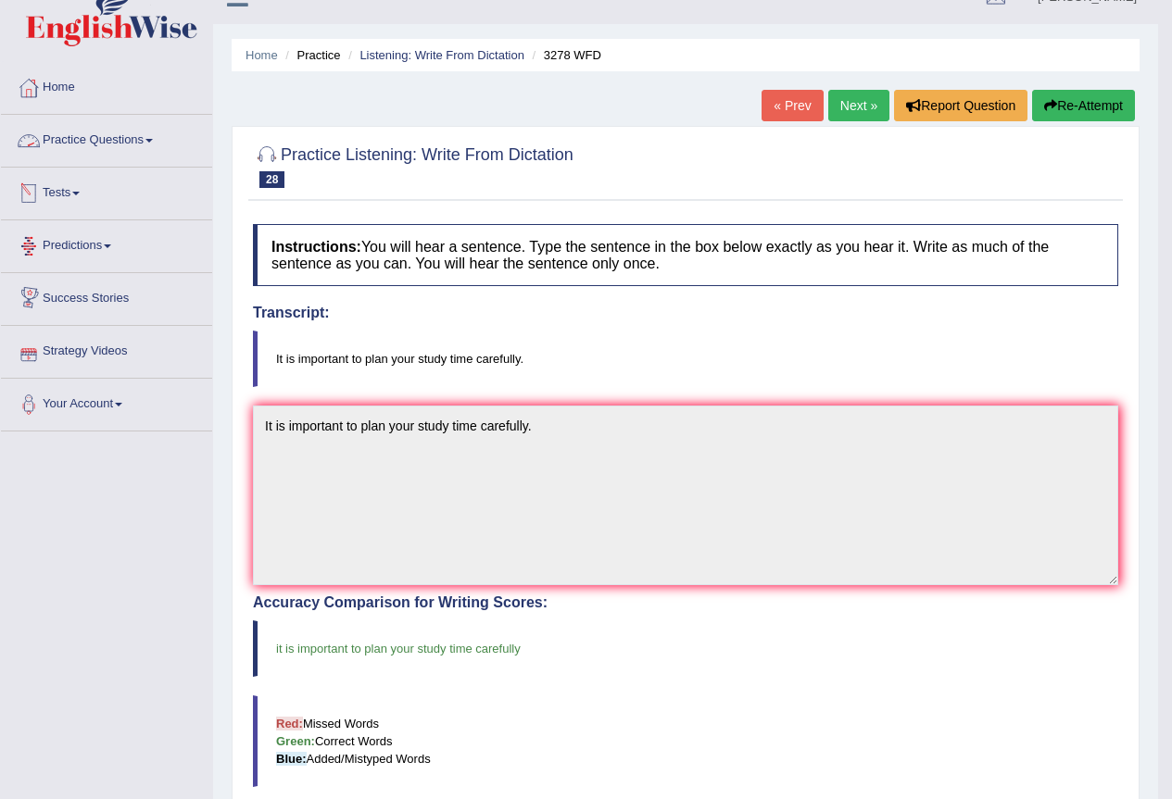
click at [148, 151] on link "Practice Questions" at bounding box center [106, 138] width 211 height 46
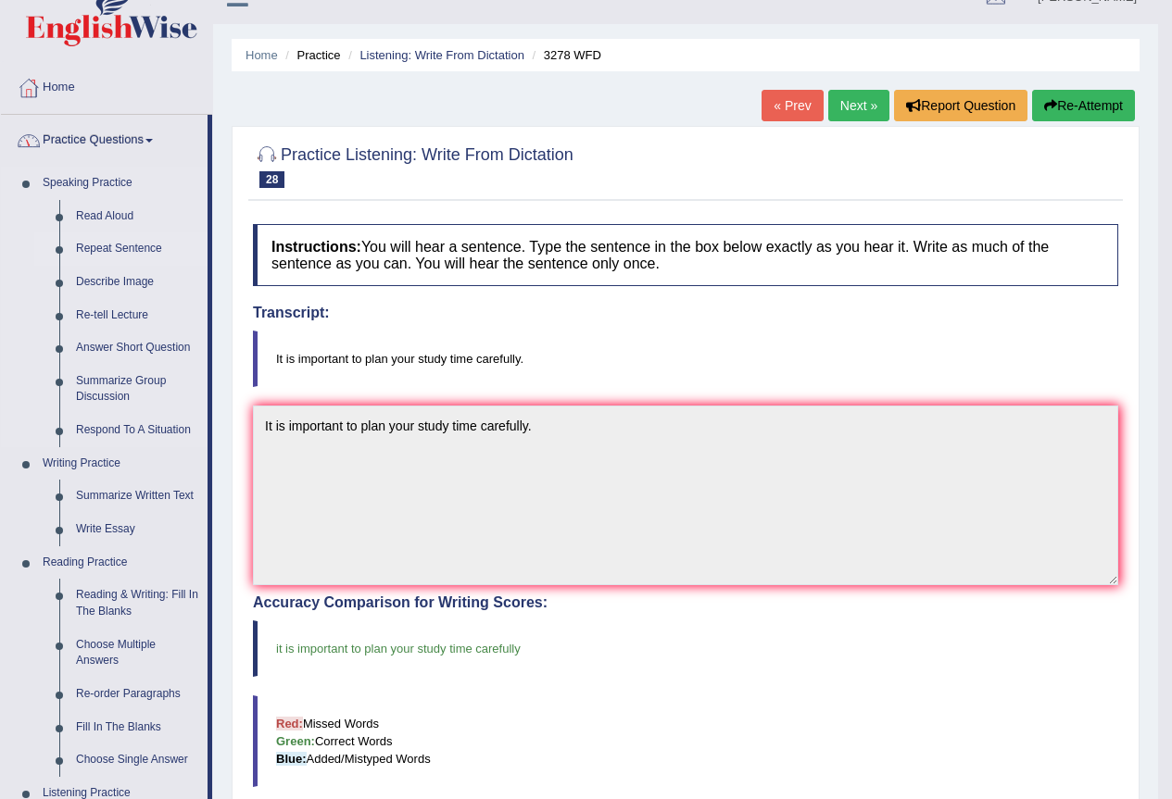
click at [112, 250] on link "Repeat Sentence" at bounding box center [138, 249] width 140 height 33
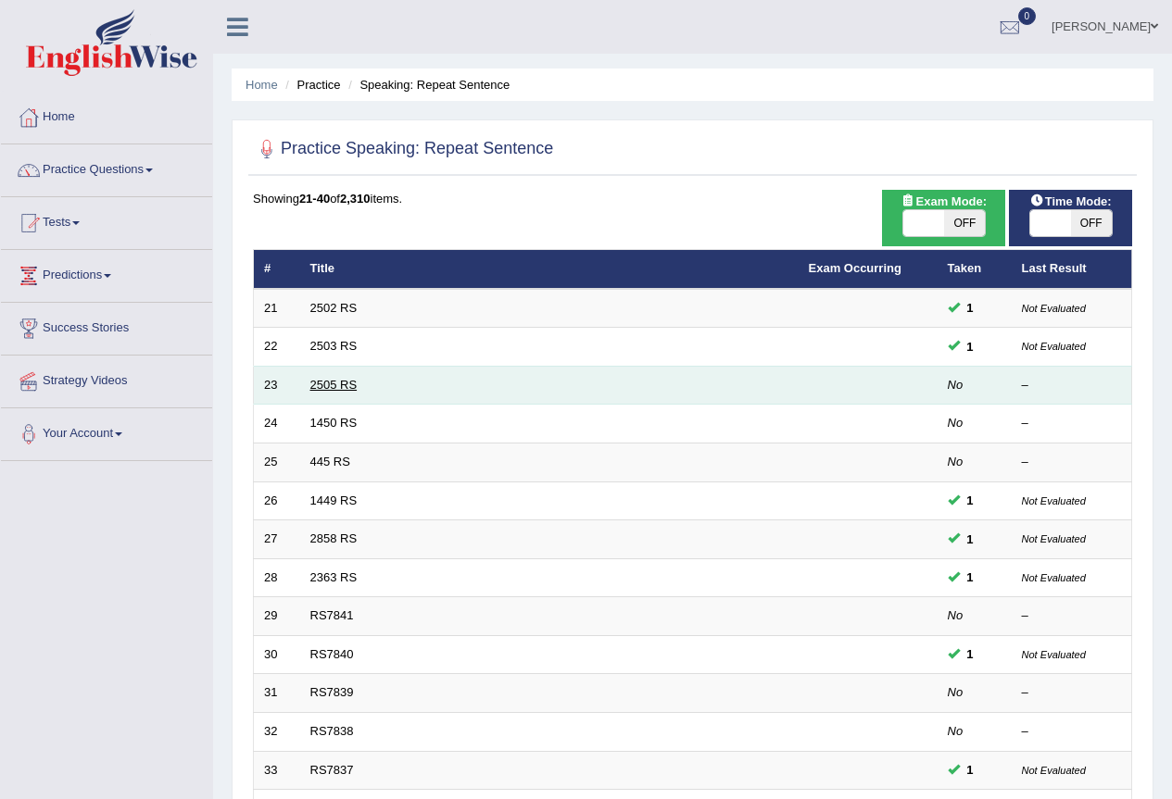
click at [334, 382] on link "2505 RS" at bounding box center [333, 385] width 47 height 14
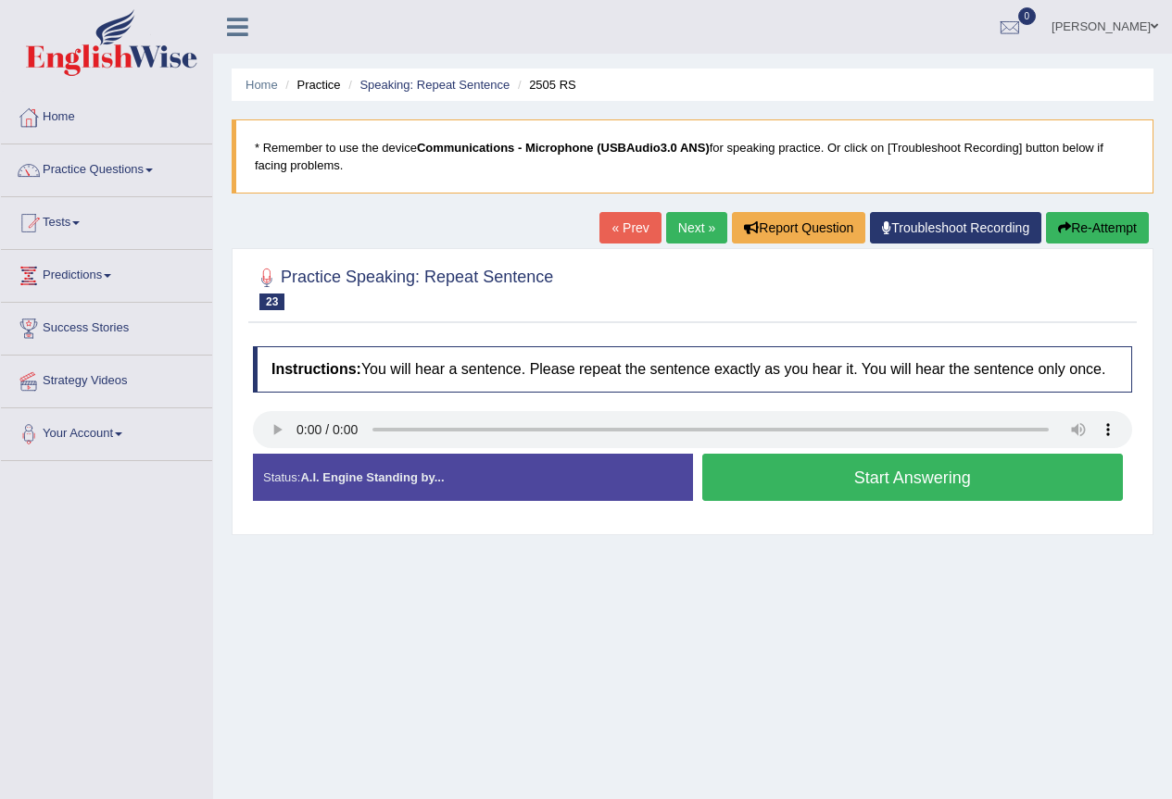
click at [800, 496] on button "Start Answering" at bounding box center [913, 477] width 422 height 47
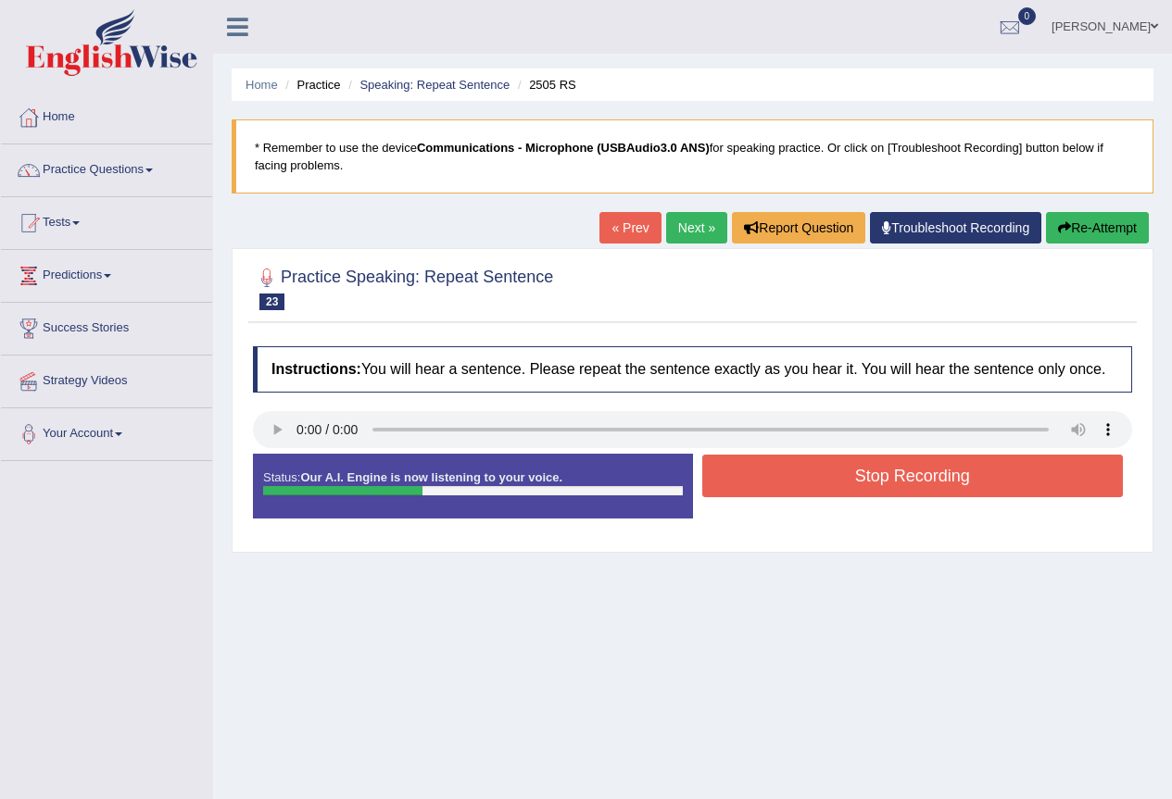
click at [798, 492] on button "Stop Recording" at bounding box center [913, 476] width 422 height 43
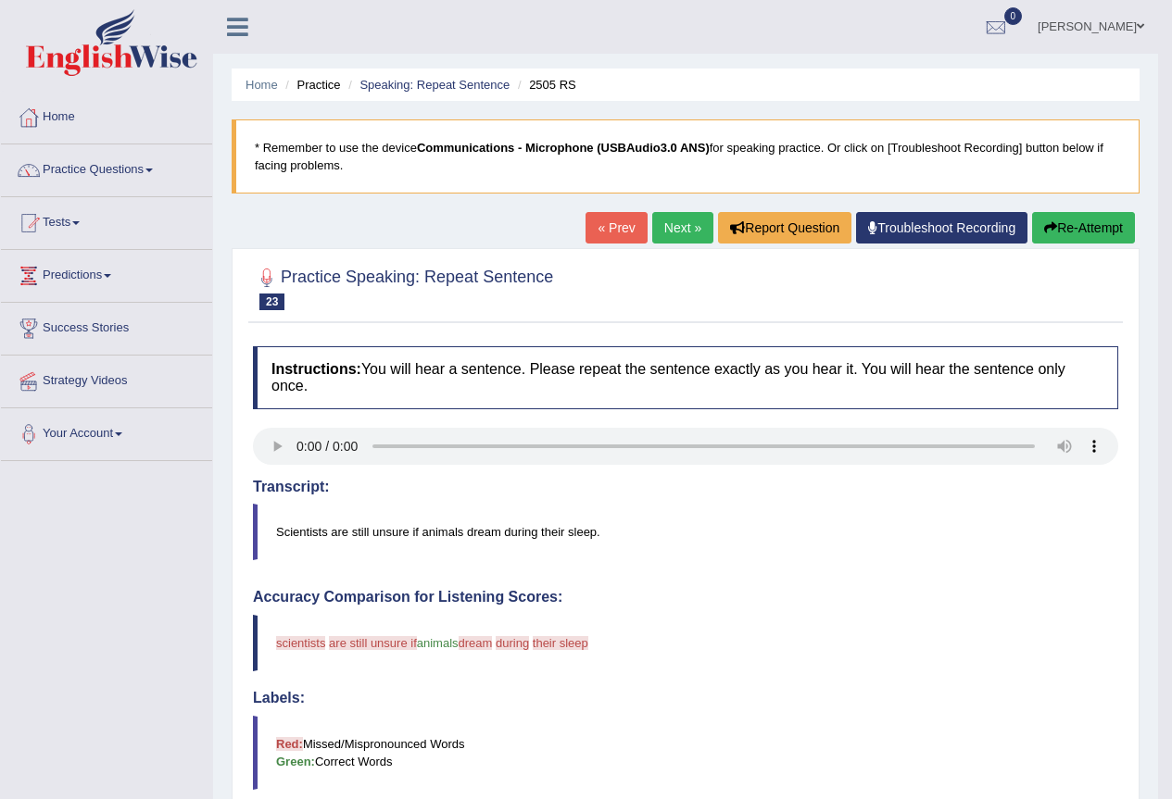
click at [661, 224] on link "Next »" at bounding box center [682, 227] width 61 height 31
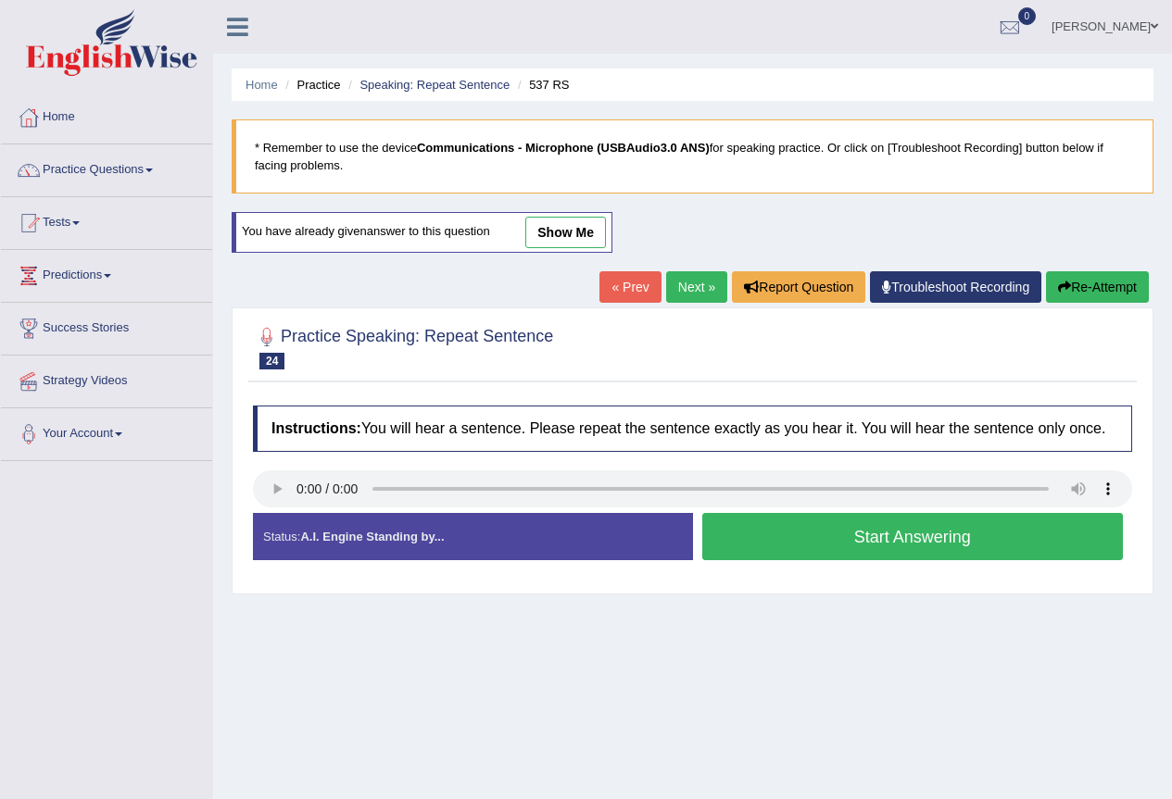
click at [799, 545] on button "Start Answering" at bounding box center [913, 536] width 422 height 47
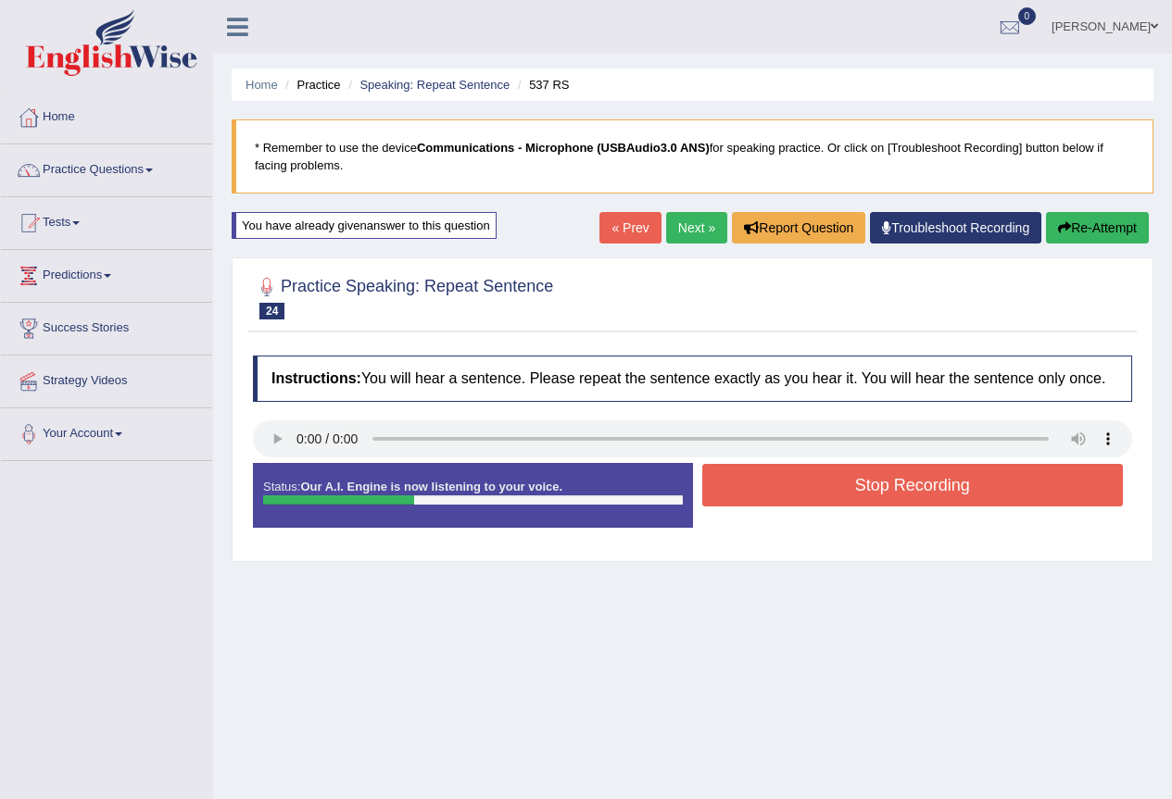
click at [809, 504] on button "Stop Recording" at bounding box center [913, 485] width 422 height 43
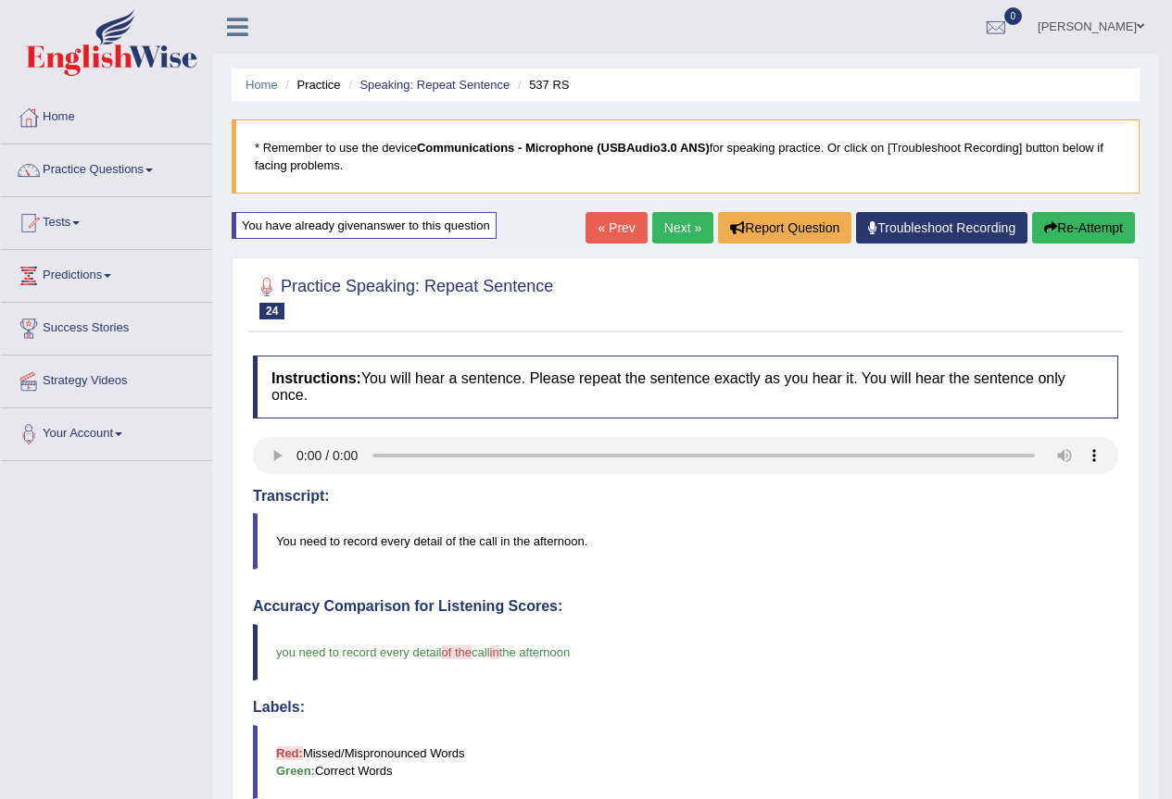
click at [664, 246] on div "« Prev Next » Report Question Troubleshoot Recording Re-Attempt" at bounding box center [862, 230] width 554 height 36
click at [666, 233] on link "Next »" at bounding box center [682, 227] width 61 height 31
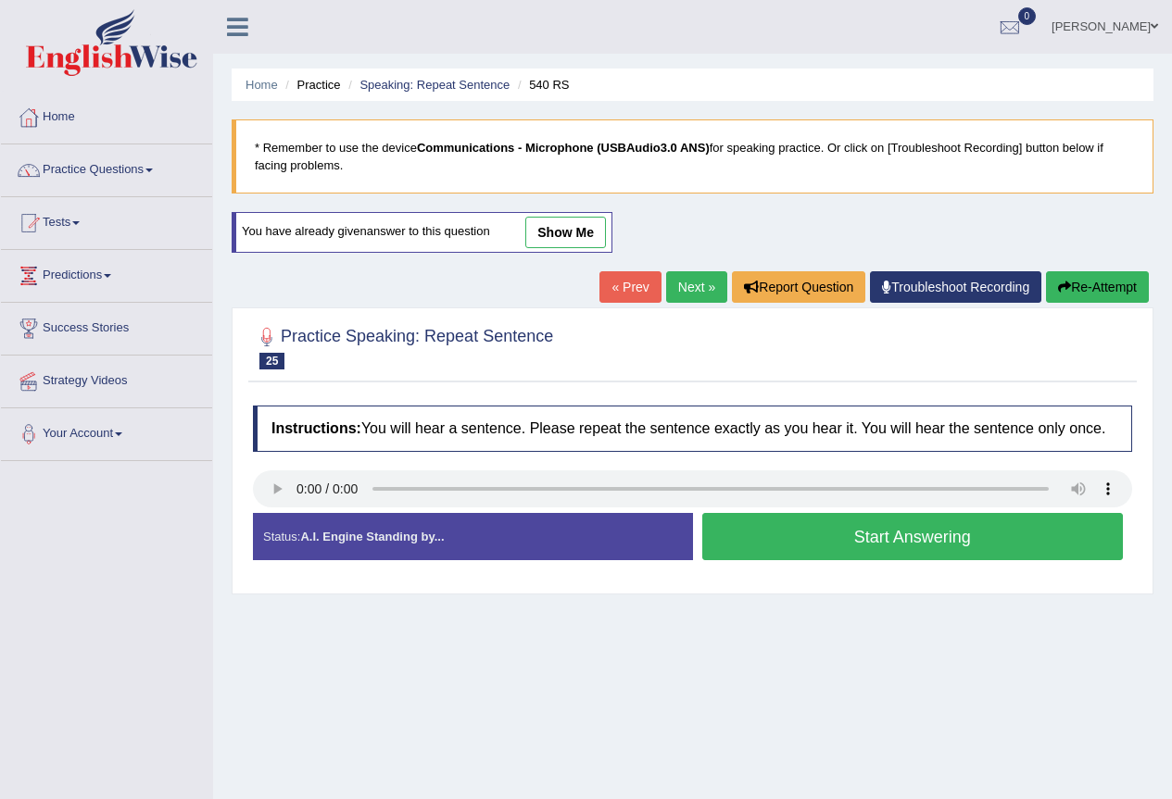
click at [837, 534] on button "Start Answering" at bounding box center [913, 536] width 422 height 47
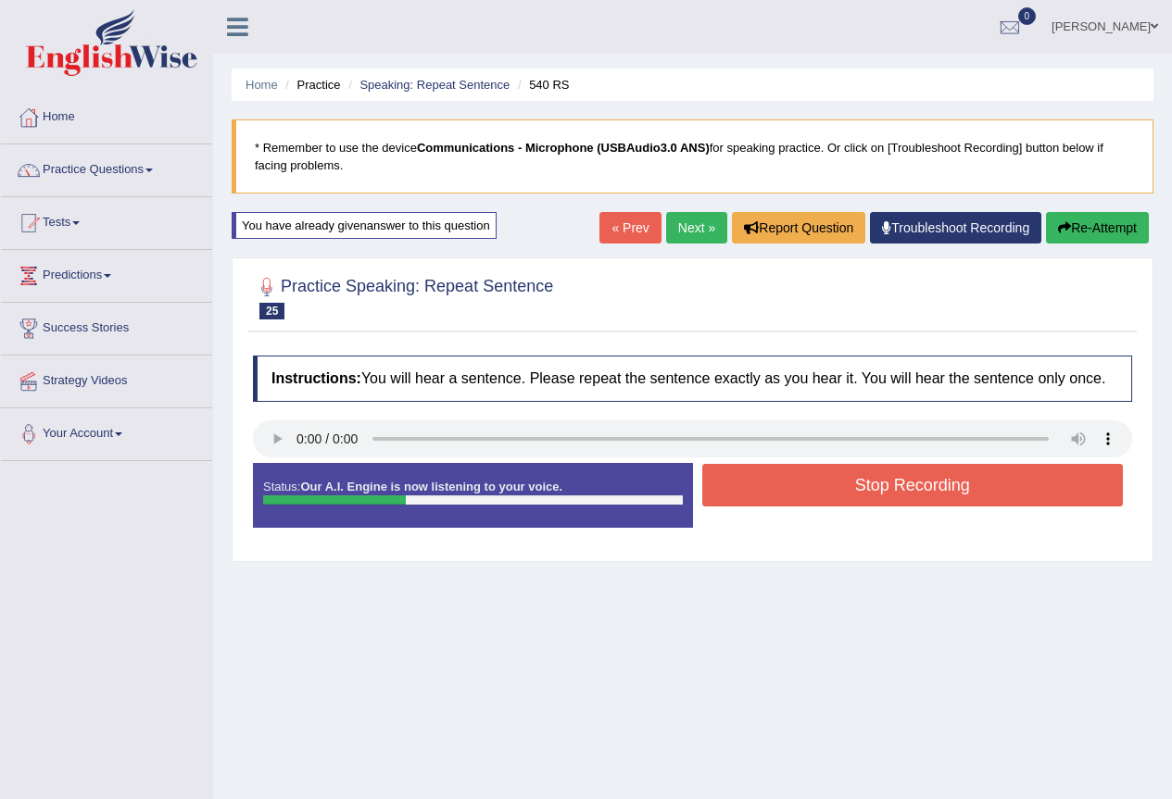
click at [826, 483] on button "Stop Recording" at bounding box center [913, 485] width 422 height 43
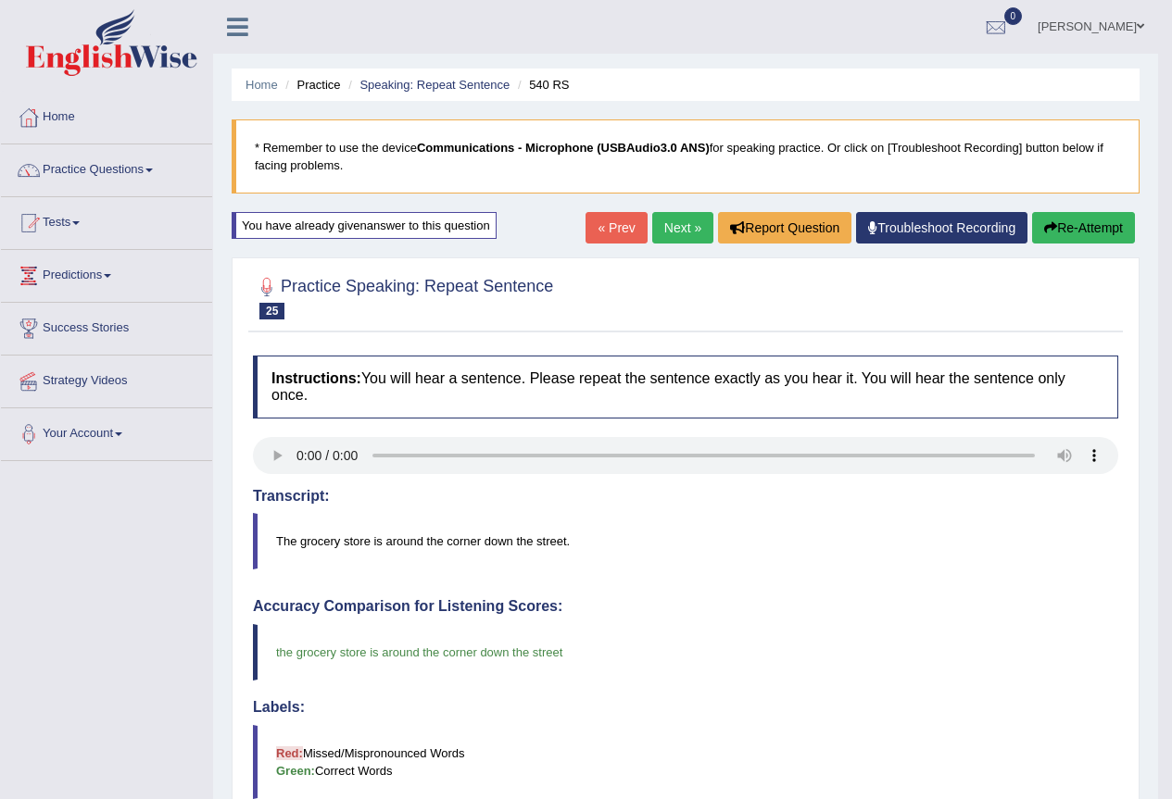
click at [668, 238] on link "Next »" at bounding box center [682, 227] width 61 height 31
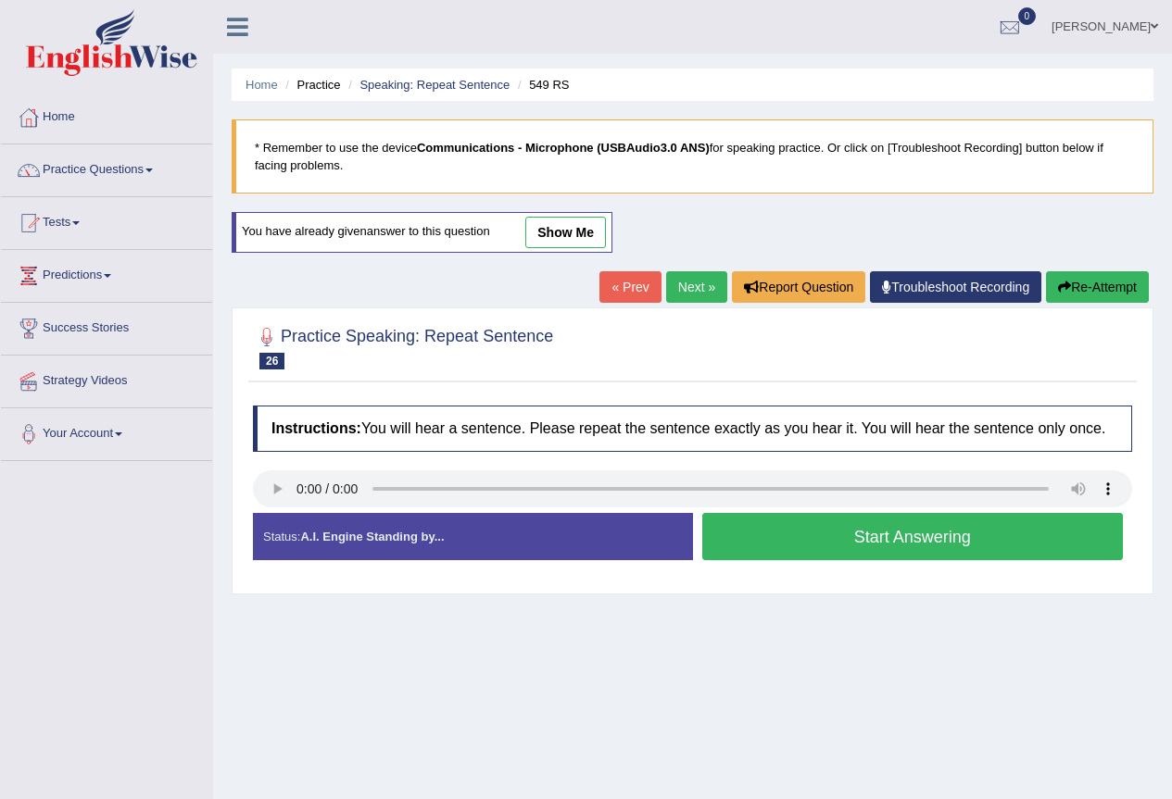
click at [870, 539] on button "Start Answering" at bounding box center [913, 536] width 422 height 47
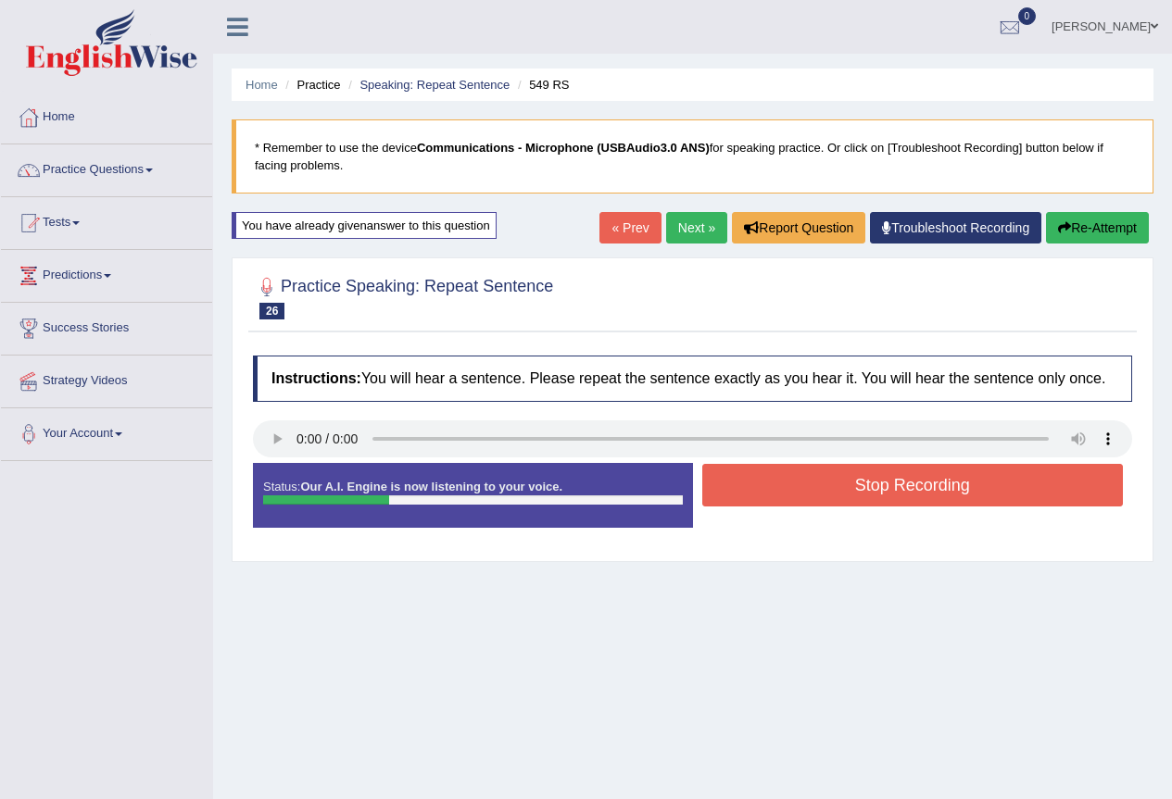
click at [786, 505] on button "Stop Recording" at bounding box center [913, 485] width 422 height 43
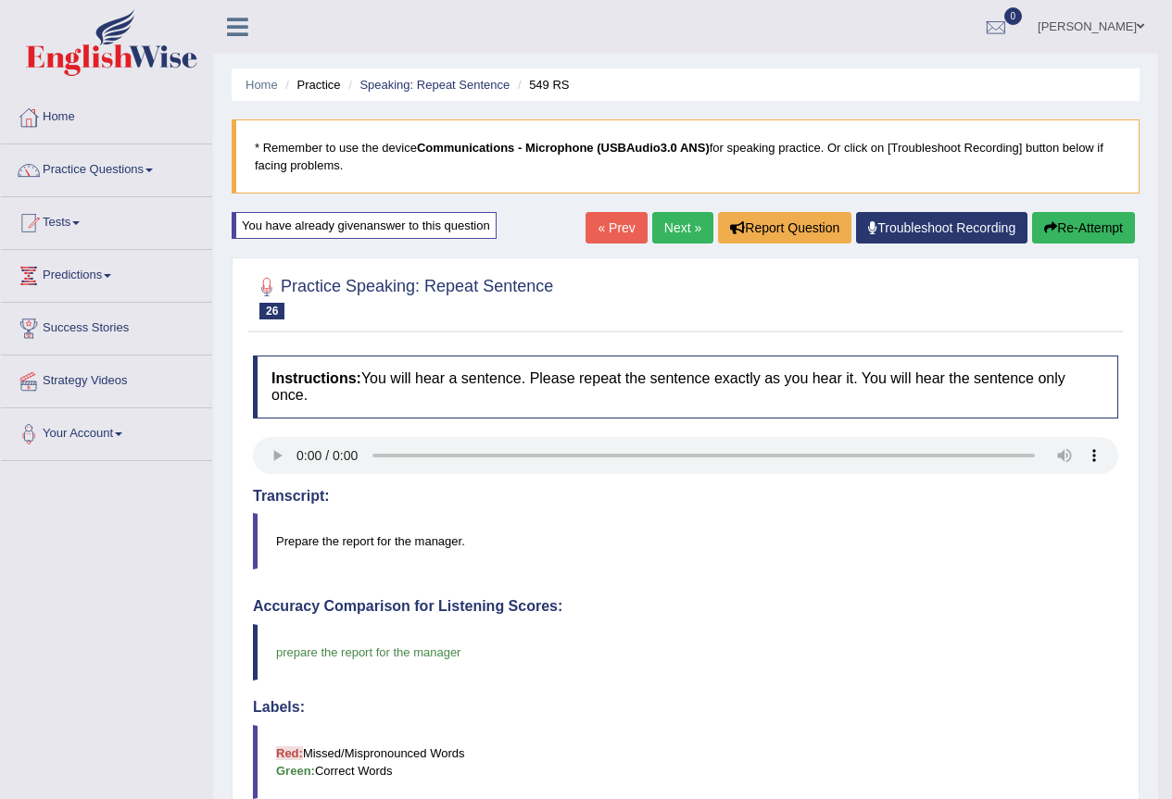
click at [660, 240] on link "Next »" at bounding box center [682, 227] width 61 height 31
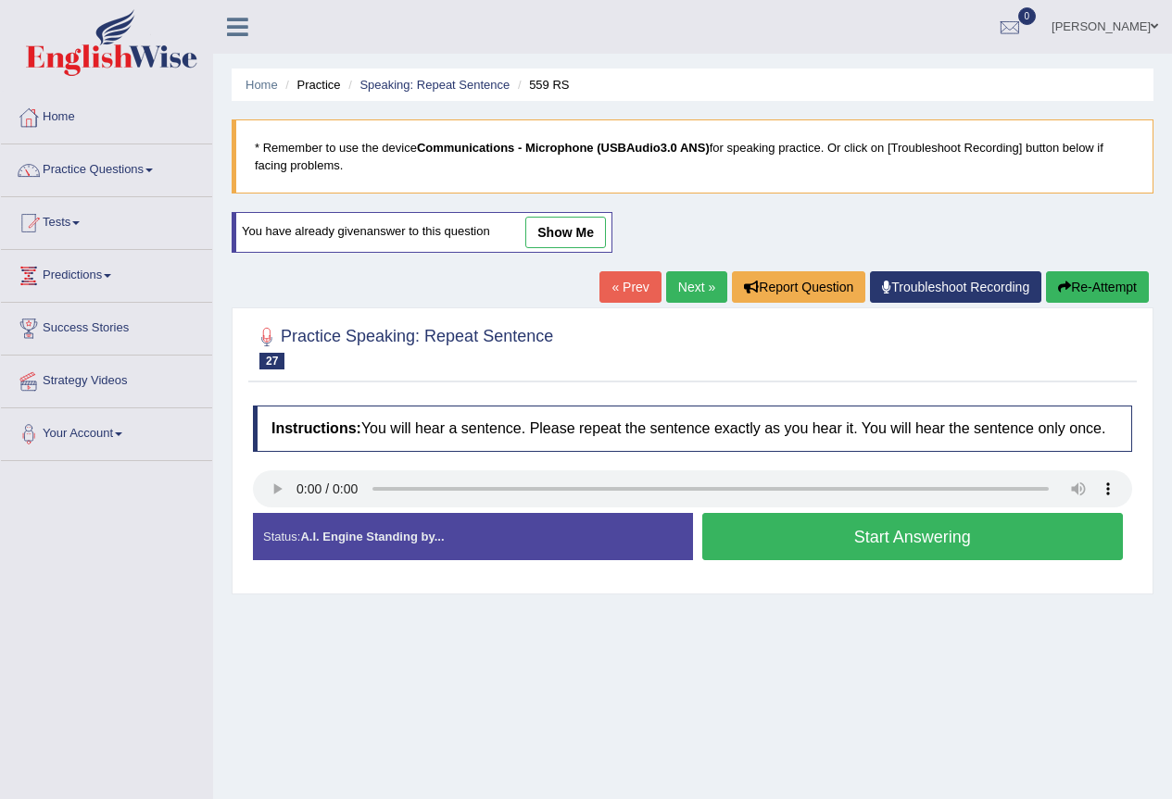
click at [775, 548] on button "Start Answering" at bounding box center [913, 536] width 422 height 47
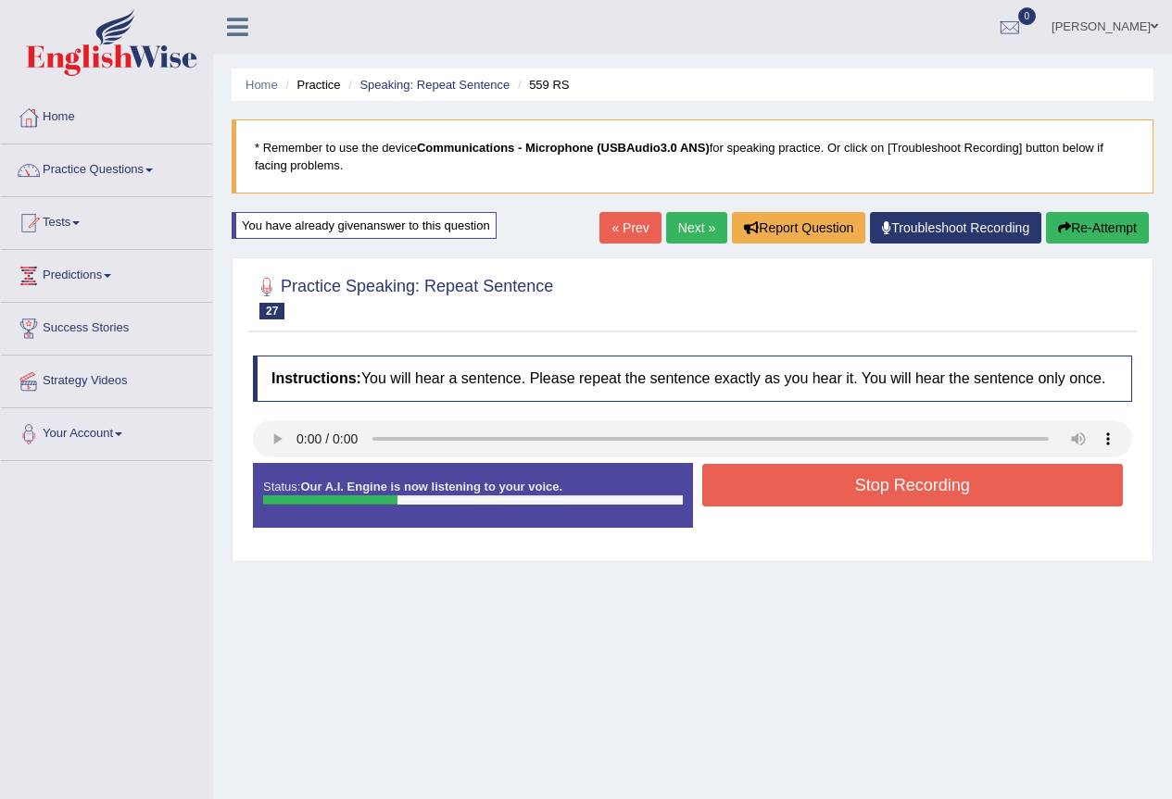
click at [793, 497] on button "Stop Recording" at bounding box center [913, 485] width 422 height 43
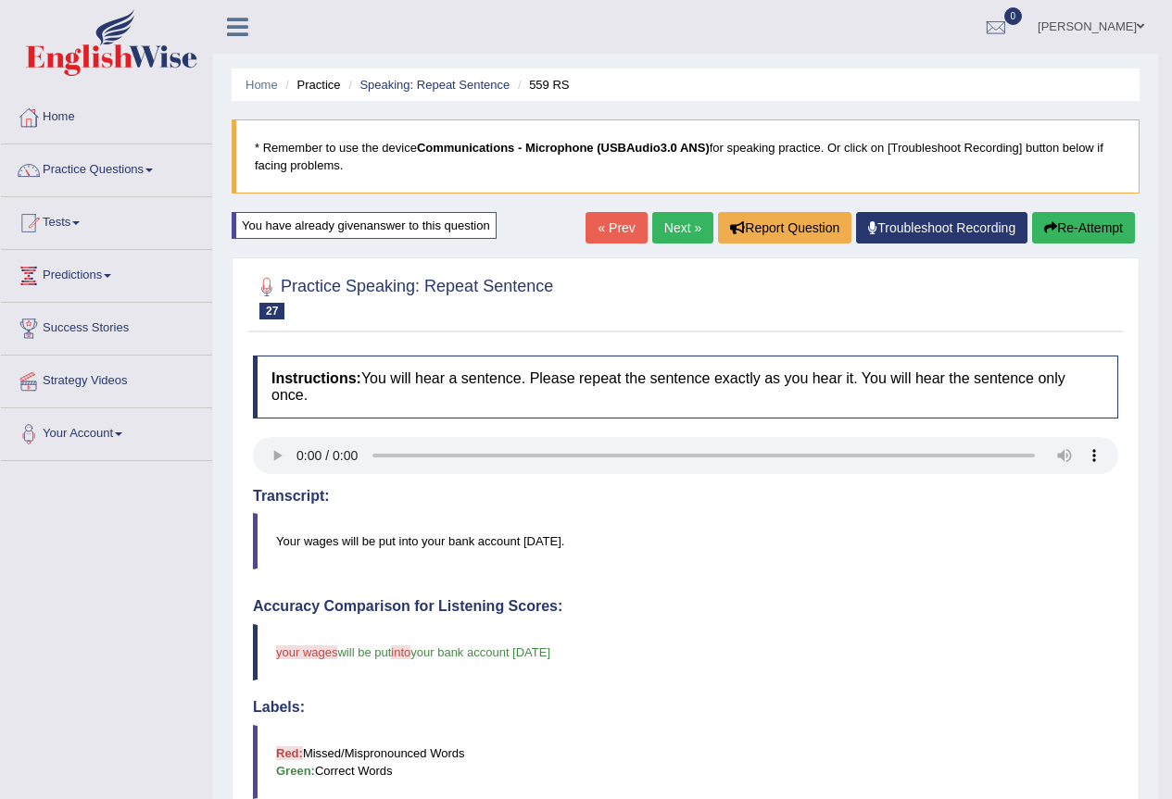
click at [666, 233] on link "Next »" at bounding box center [682, 227] width 61 height 31
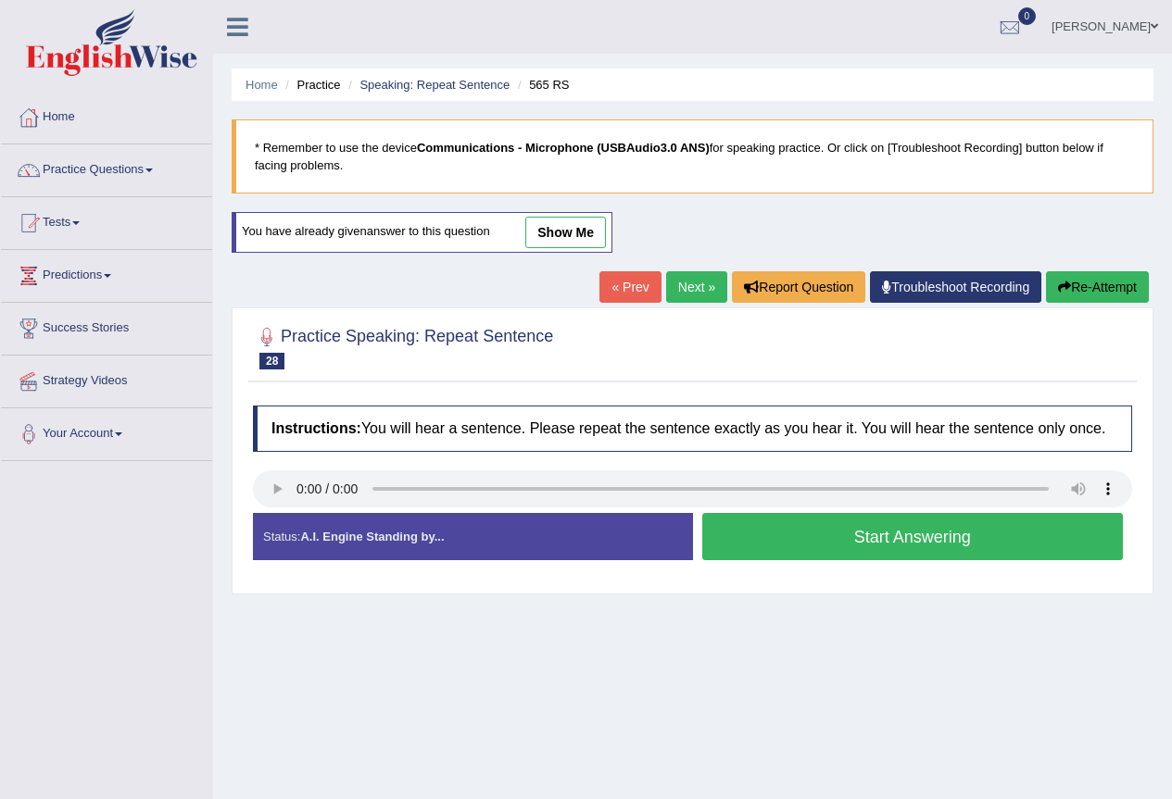
click at [818, 542] on button "Start Answering" at bounding box center [913, 536] width 422 height 47
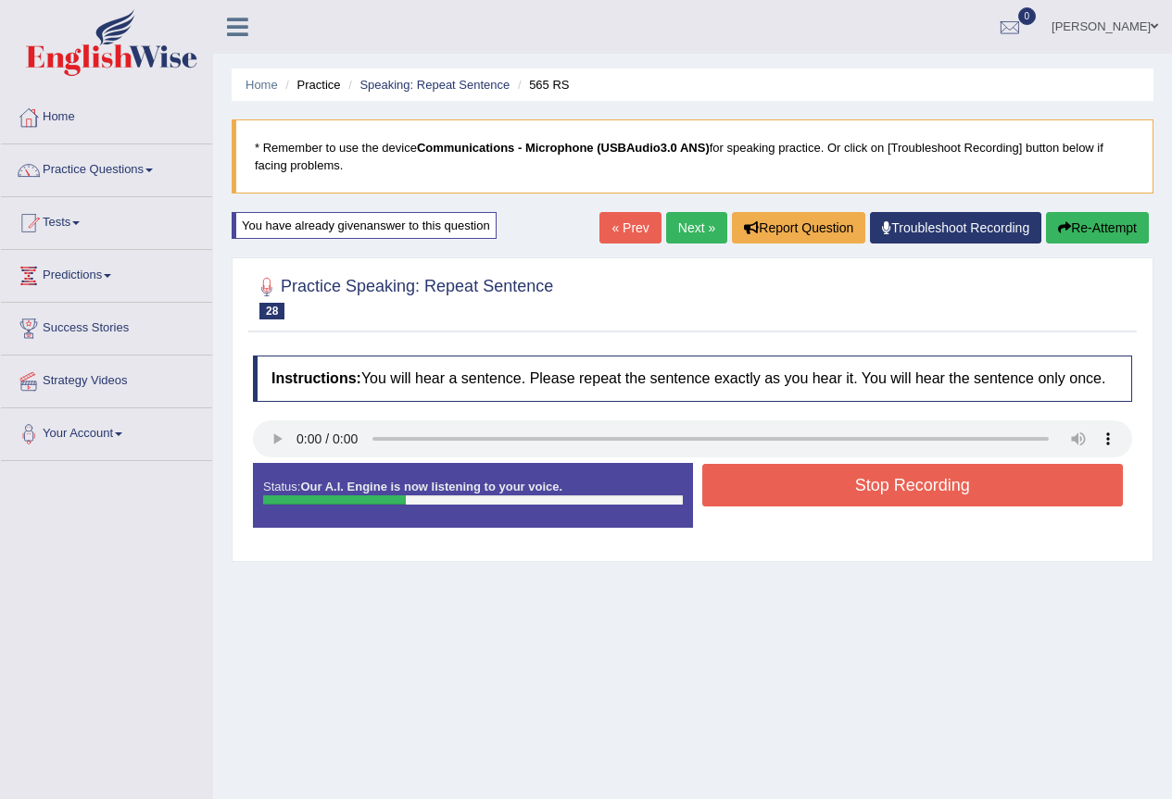
click at [827, 475] on button "Stop Recording" at bounding box center [913, 485] width 422 height 43
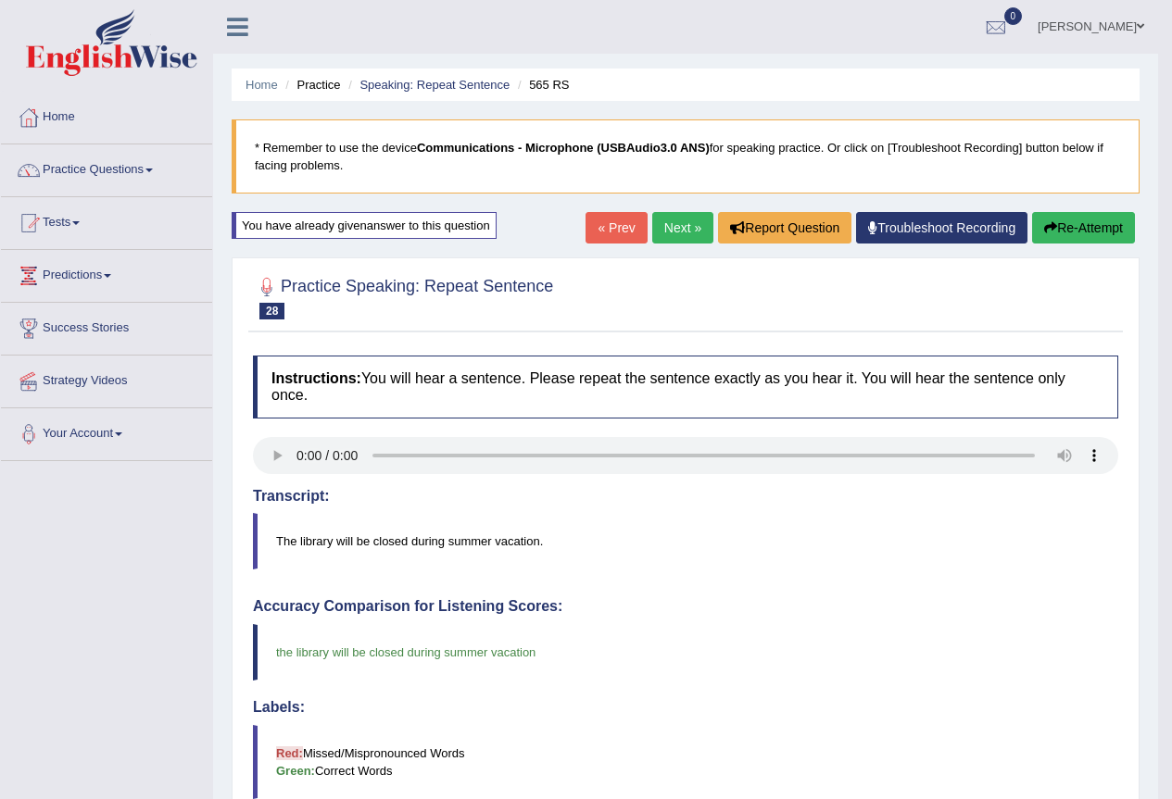
click at [663, 235] on link "Next »" at bounding box center [682, 227] width 61 height 31
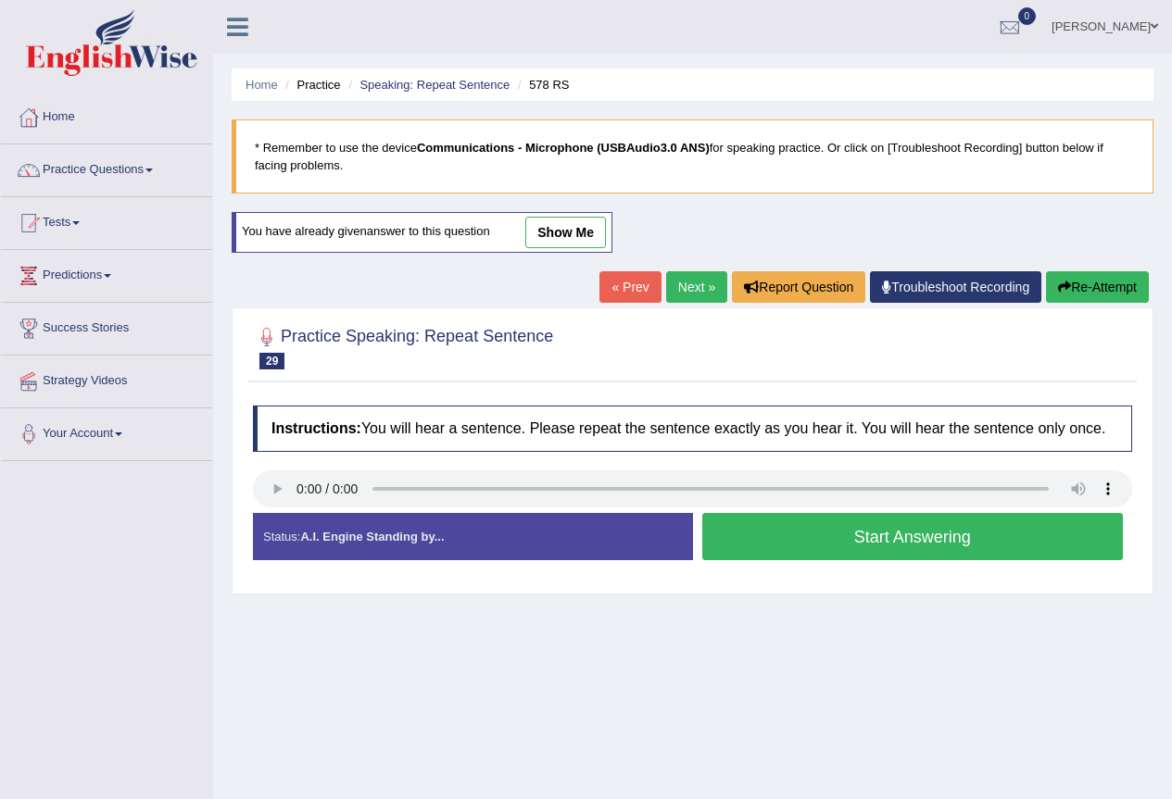
click at [774, 540] on button "Start Answering" at bounding box center [913, 536] width 422 height 47
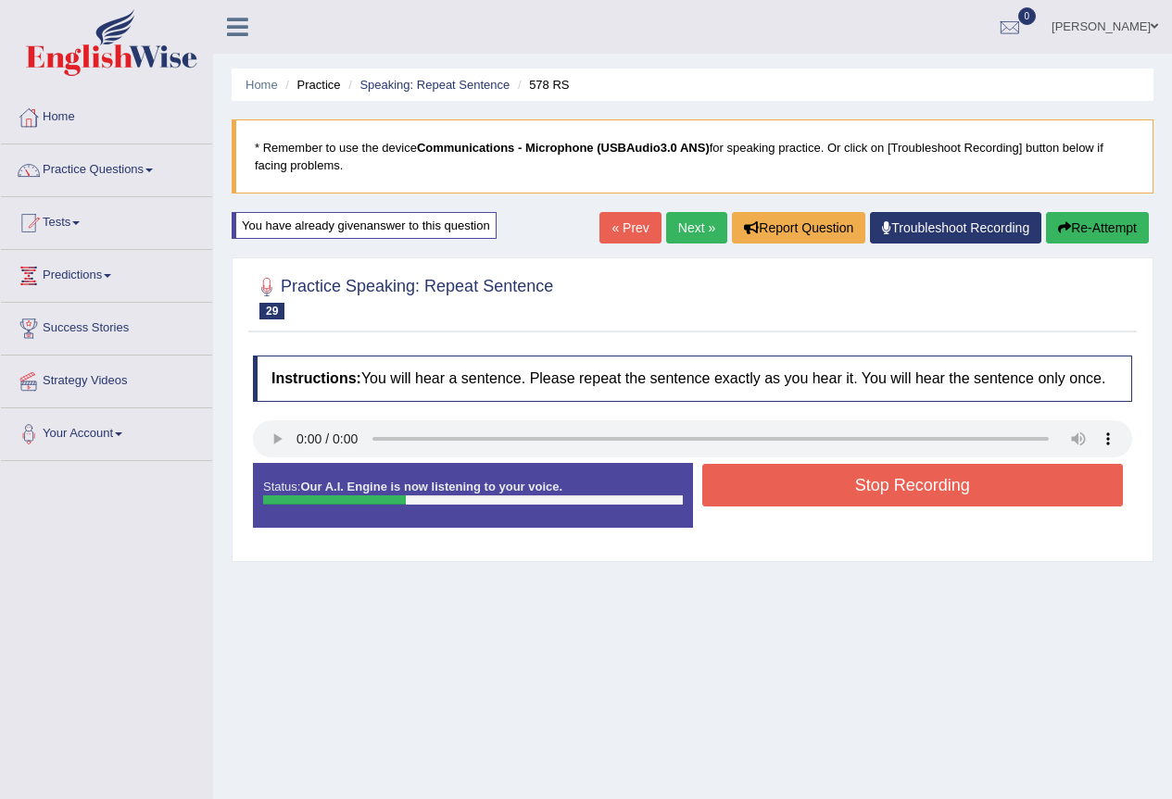
click at [809, 490] on button "Stop Recording" at bounding box center [913, 485] width 422 height 43
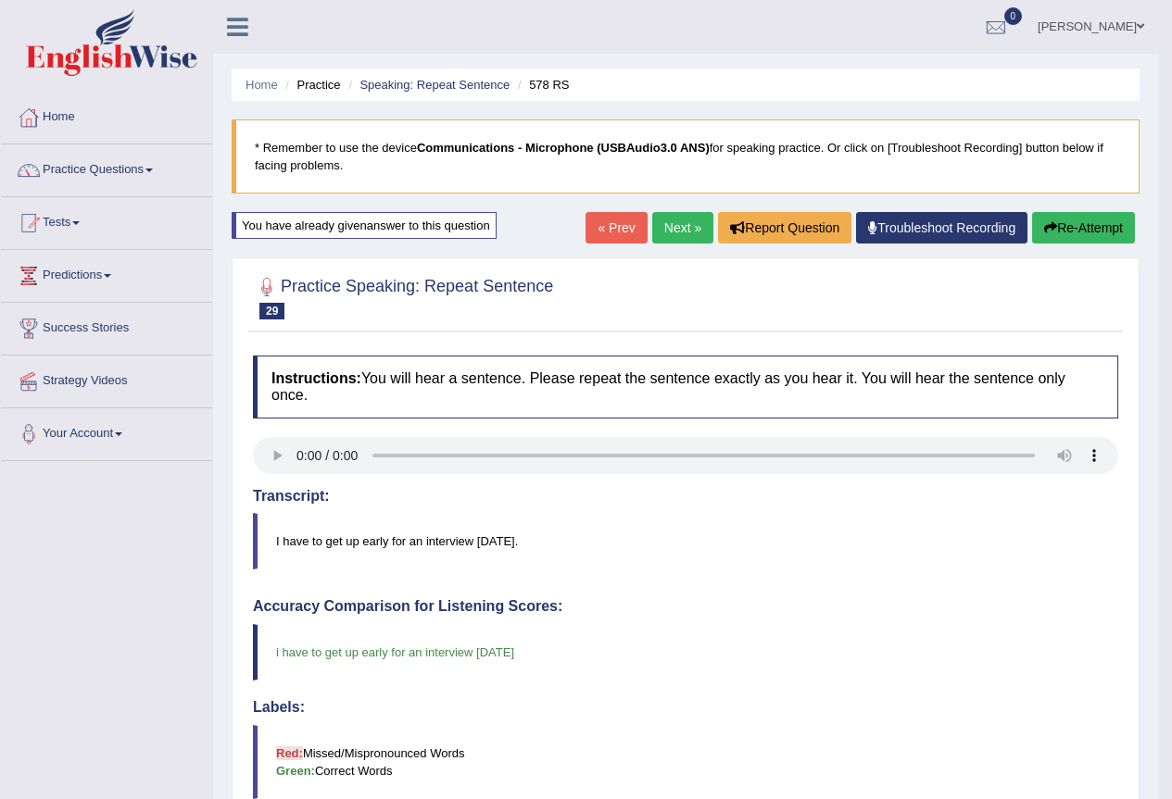
click at [687, 232] on link "Next »" at bounding box center [682, 227] width 61 height 31
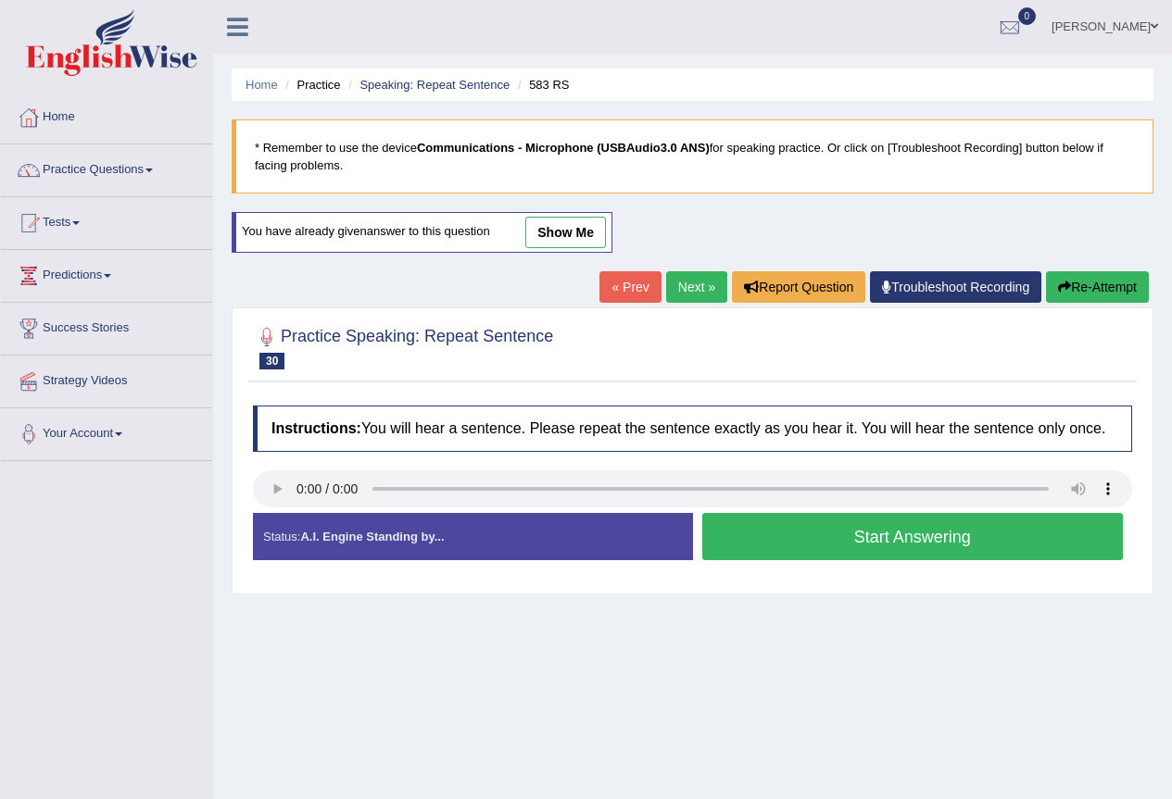
click at [817, 533] on button "Start Answering" at bounding box center [913, 536] width 422 height 47
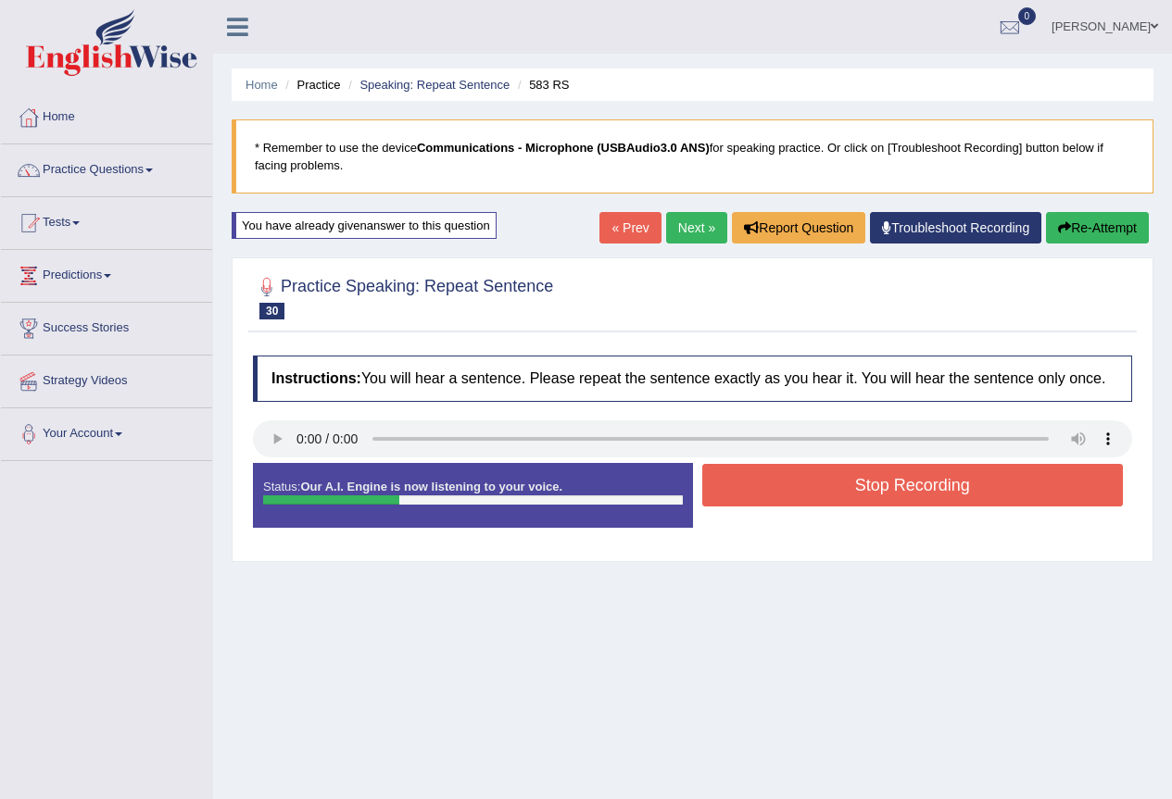
click at [823, 493] on button "Stop Recording" at bounding box center [913, 485] width 422 height 43
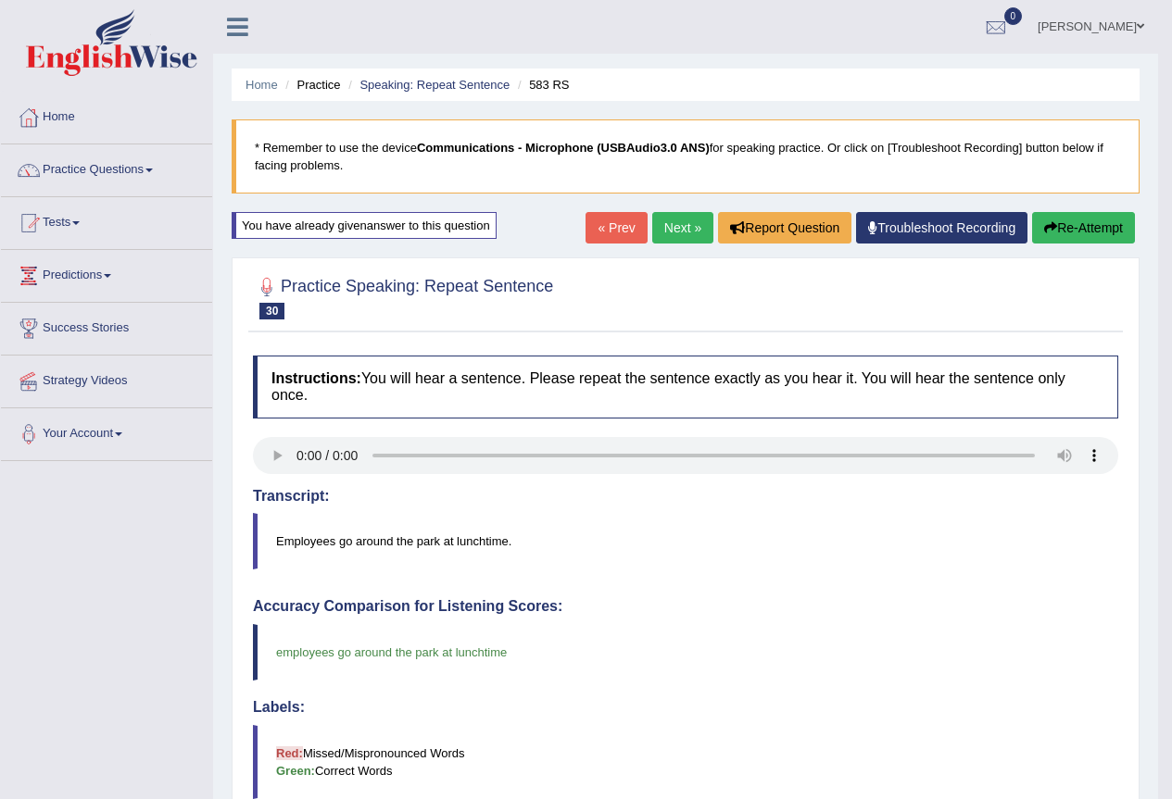
click at [683, 234] on link "Next »" at bounding box center [682, 227] width 61 height 31
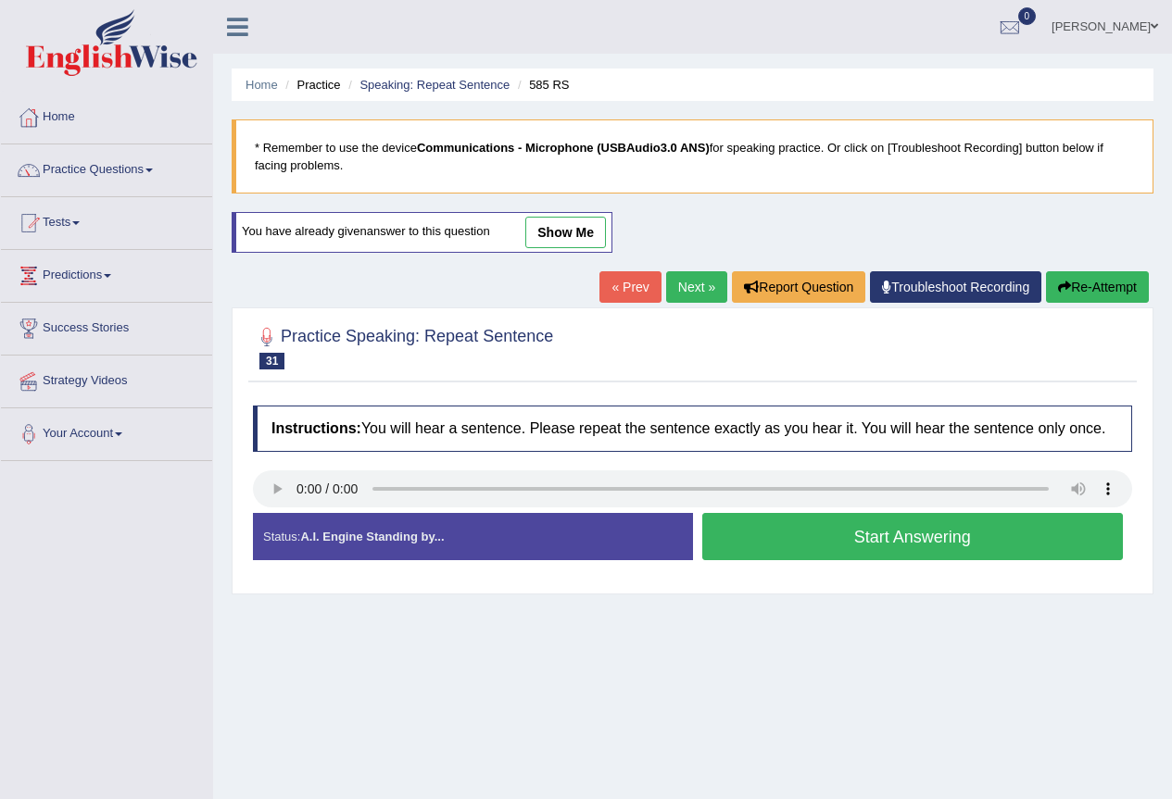
click at [808, 534] on button "Start Answering" at bounding box center [913, 536] width 422 height 47
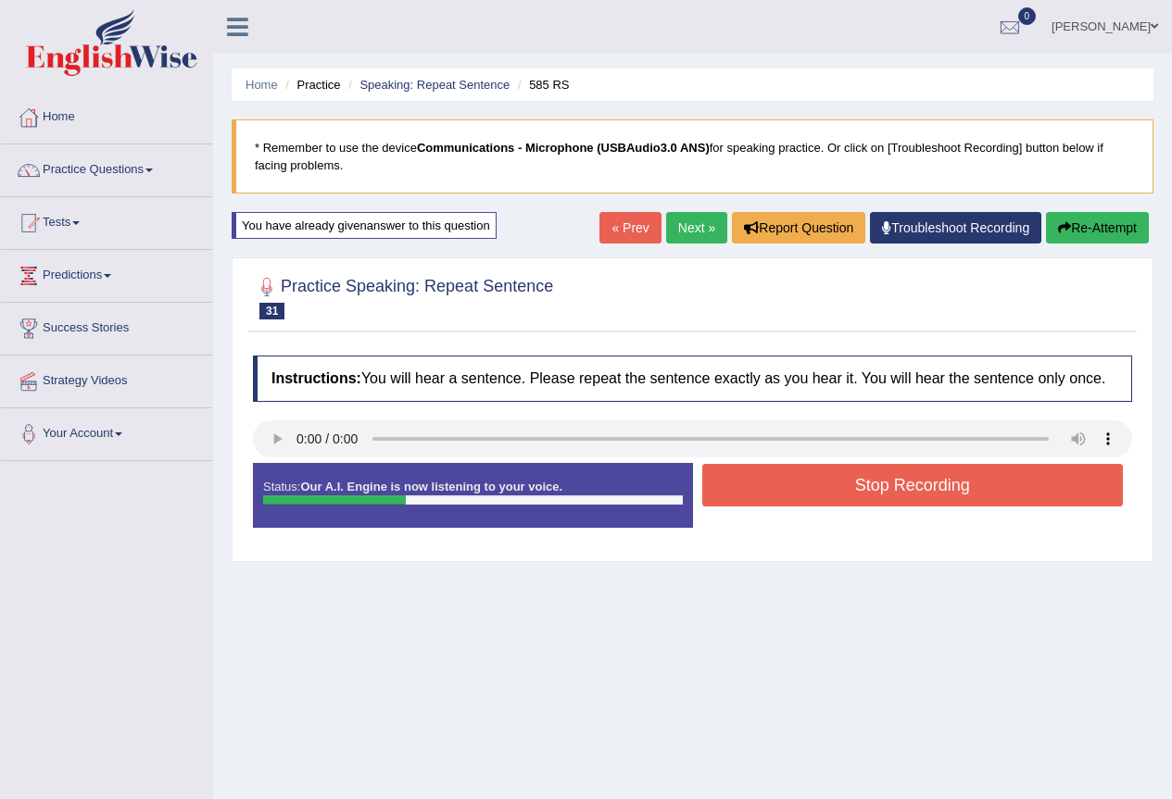
click at [870, 481] on button "Stop Recording" at bounding box center [913, 485] width 422 height 43
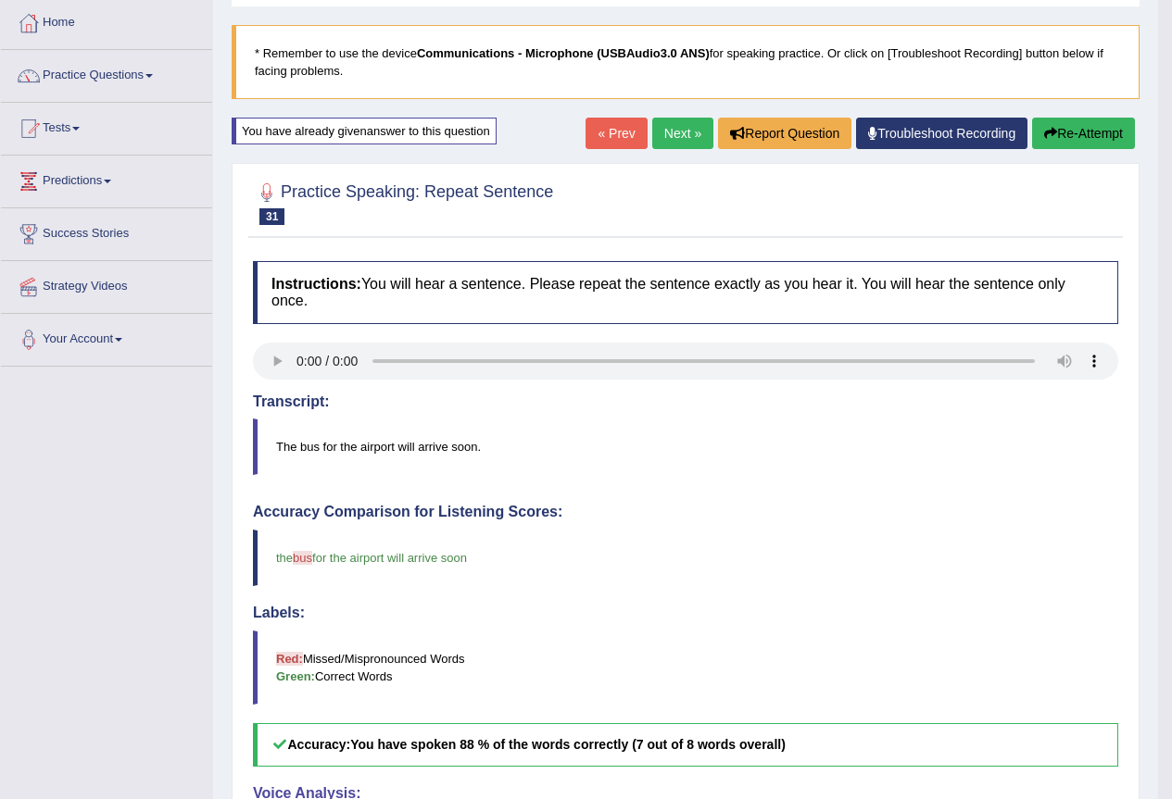
scroll to position [93, 0]
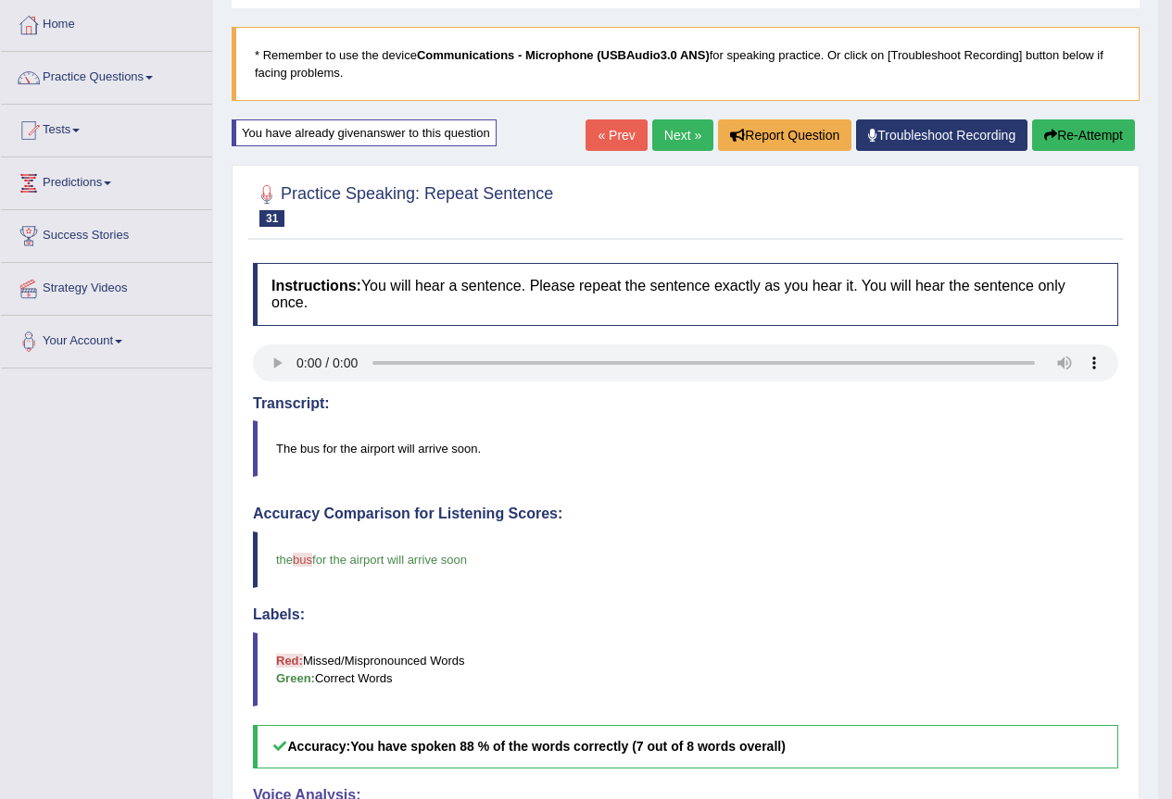
click at [685, 138] on link "Next »" at bounding box center [682, 135] width 61 height 31
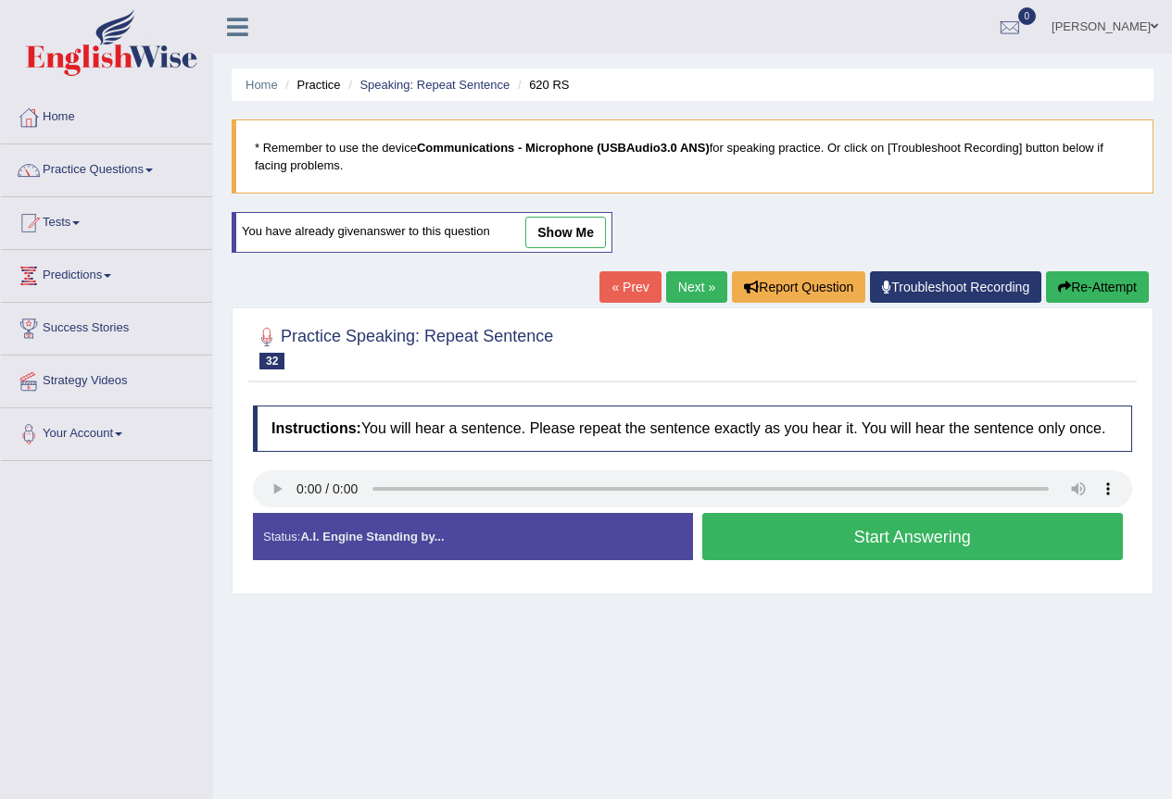
click at [693, 283] on link "Next »" at bounding box center [696, 286] width 61 height 31
click at [777, 547] on button "Start Answering" at bounding box center [913, 536] width 422 height 47
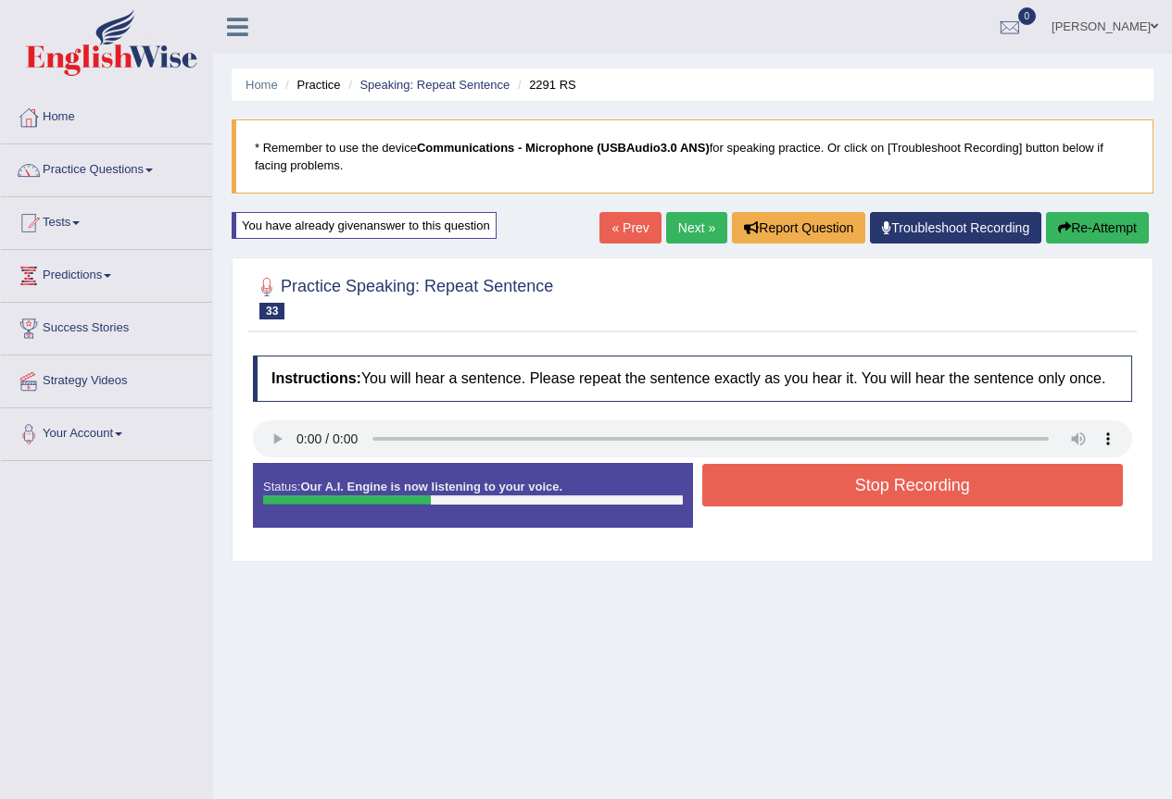
click at [785, 478] on button "Stop Recording" at bounding box center [913, 485] width 422 height 43
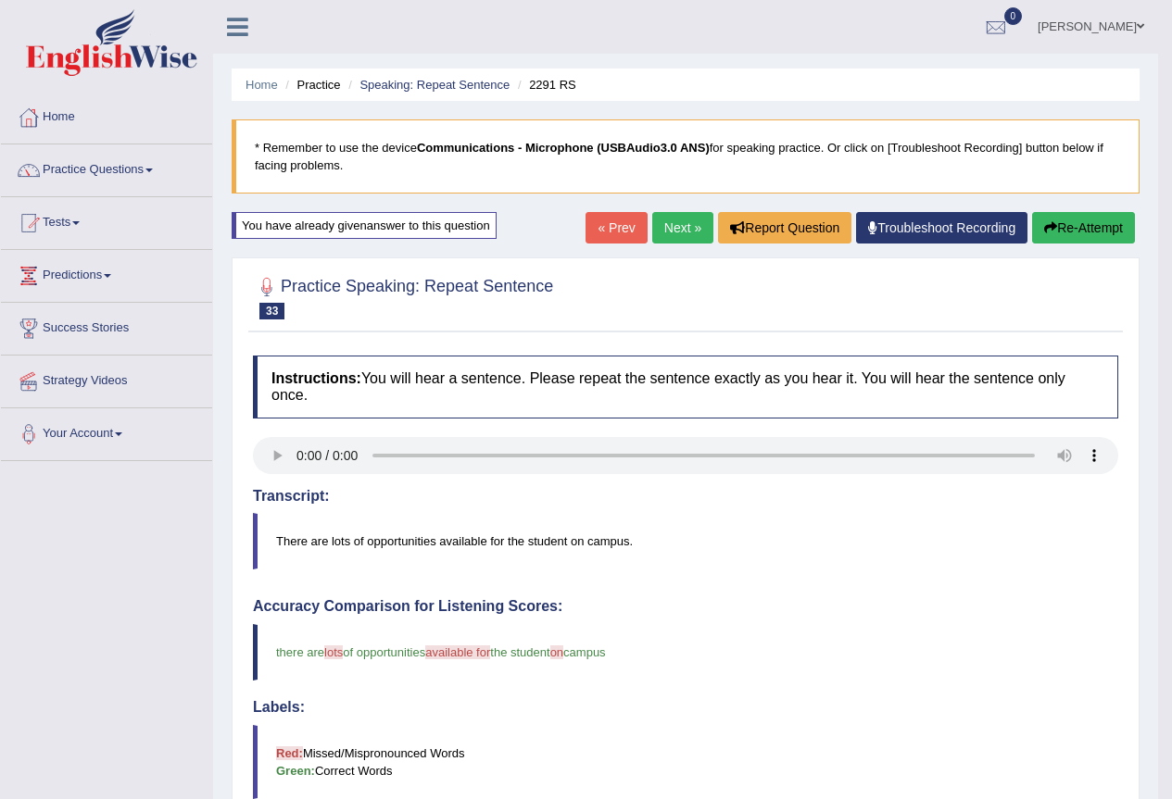
click at [662, 234] on link "Next »" at bounding box center [682, 227] width 61 height 31
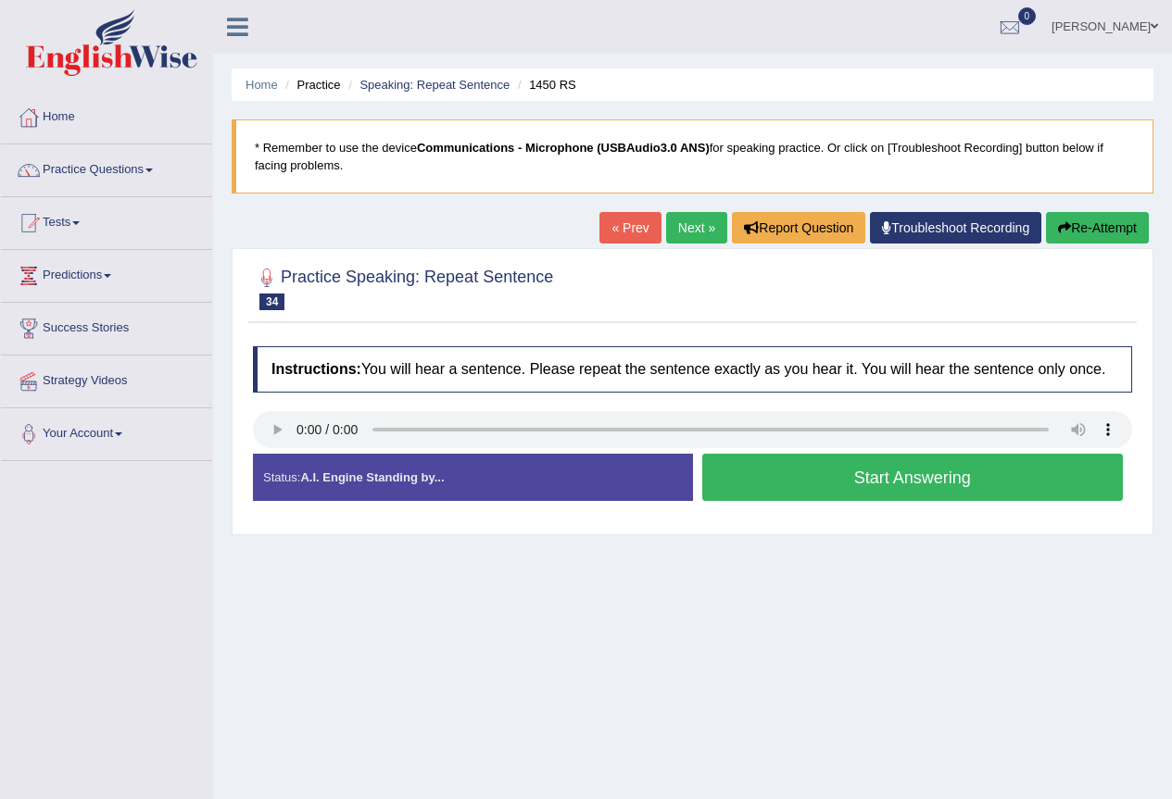
click at [766, 489] on button "Start Answering" at bounding box center [913, 477] width 422 height 47
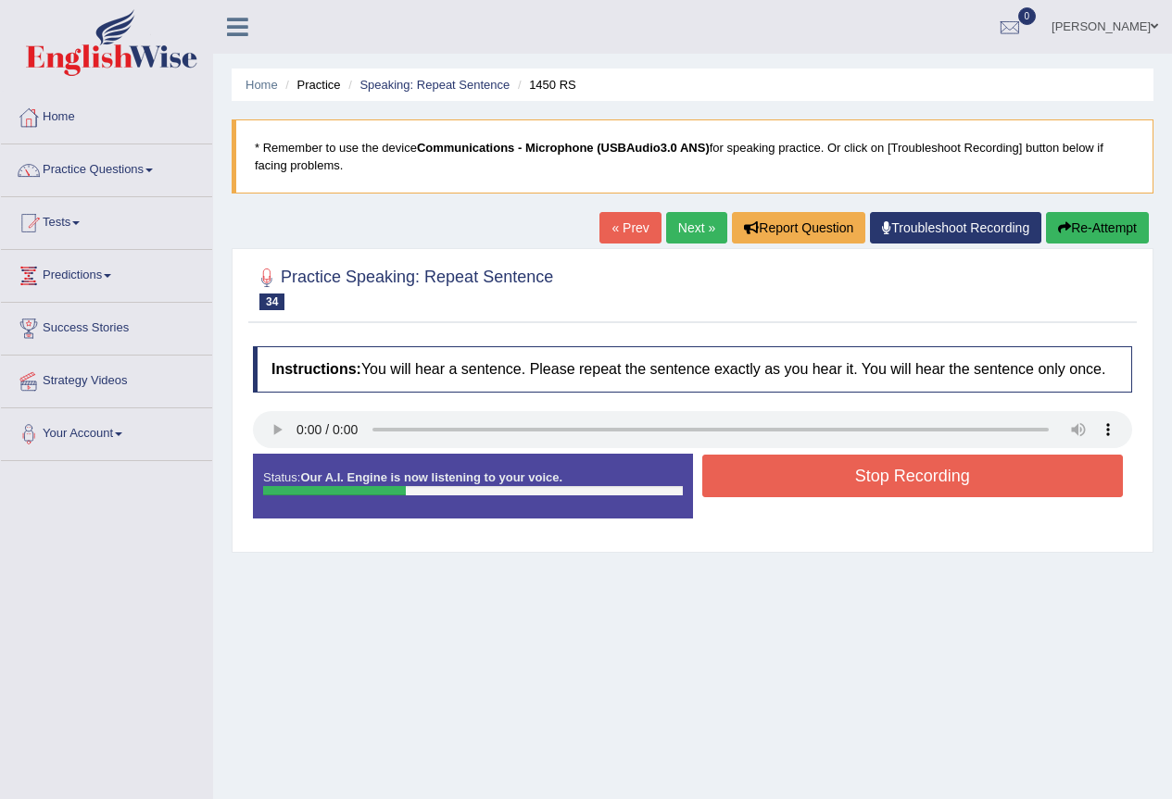
click at [714, 480] on button "Stop Recording" at bounding box center [913, 476] width 422 height 43
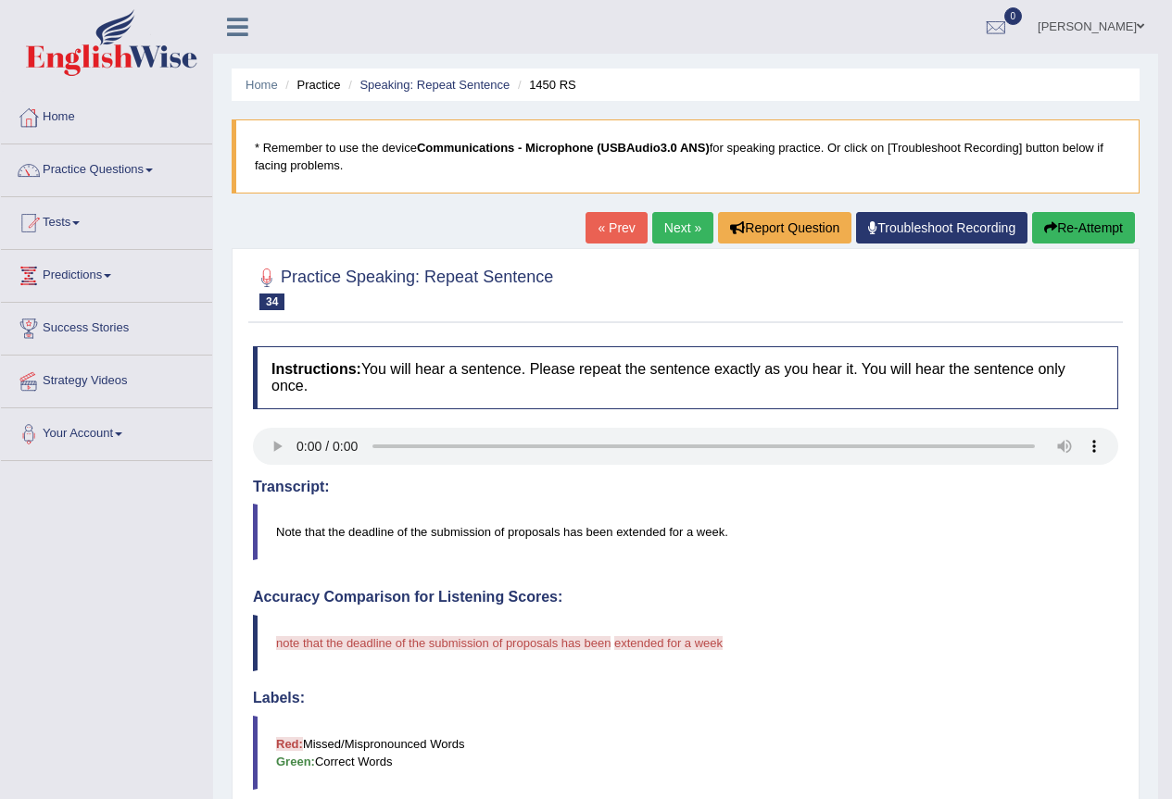
click at [1109, 220] on button "Re-Attempt" at bounding box center [1083, 227] width 103 height 31
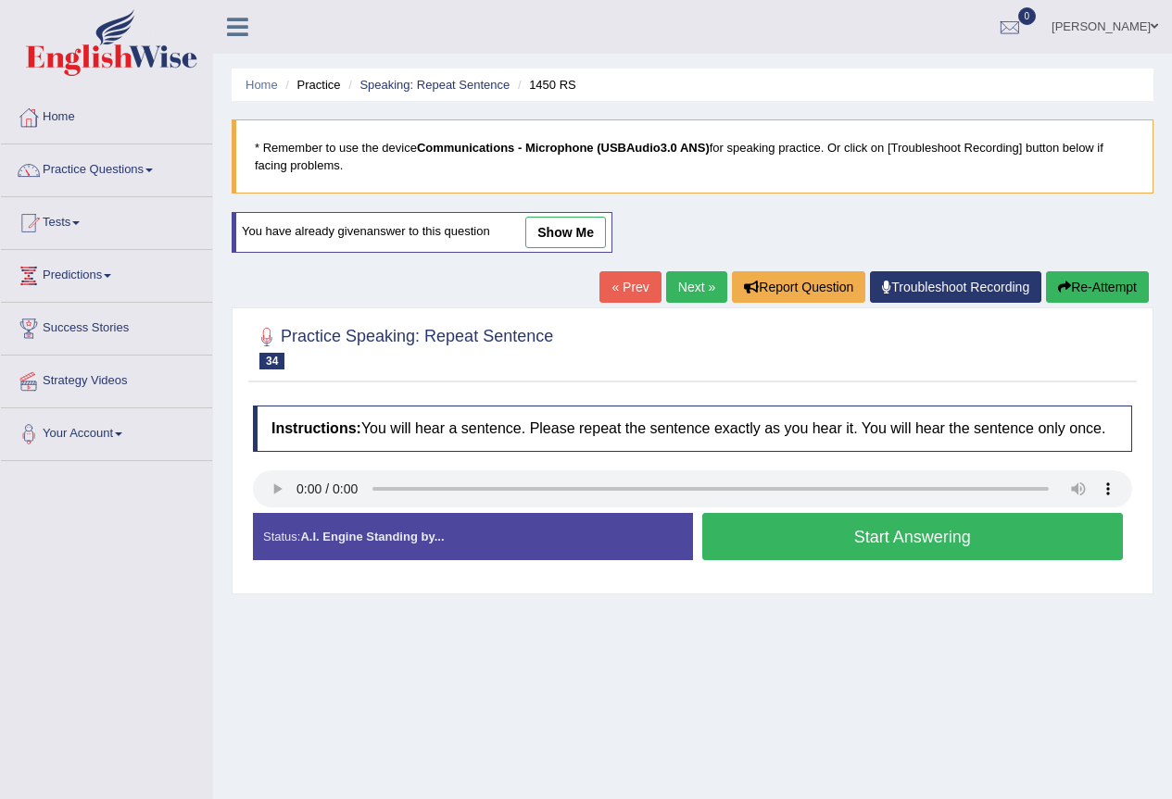
click at [680, 291] on link "Next »" at bounding box center [696, 286] width 61 height 31
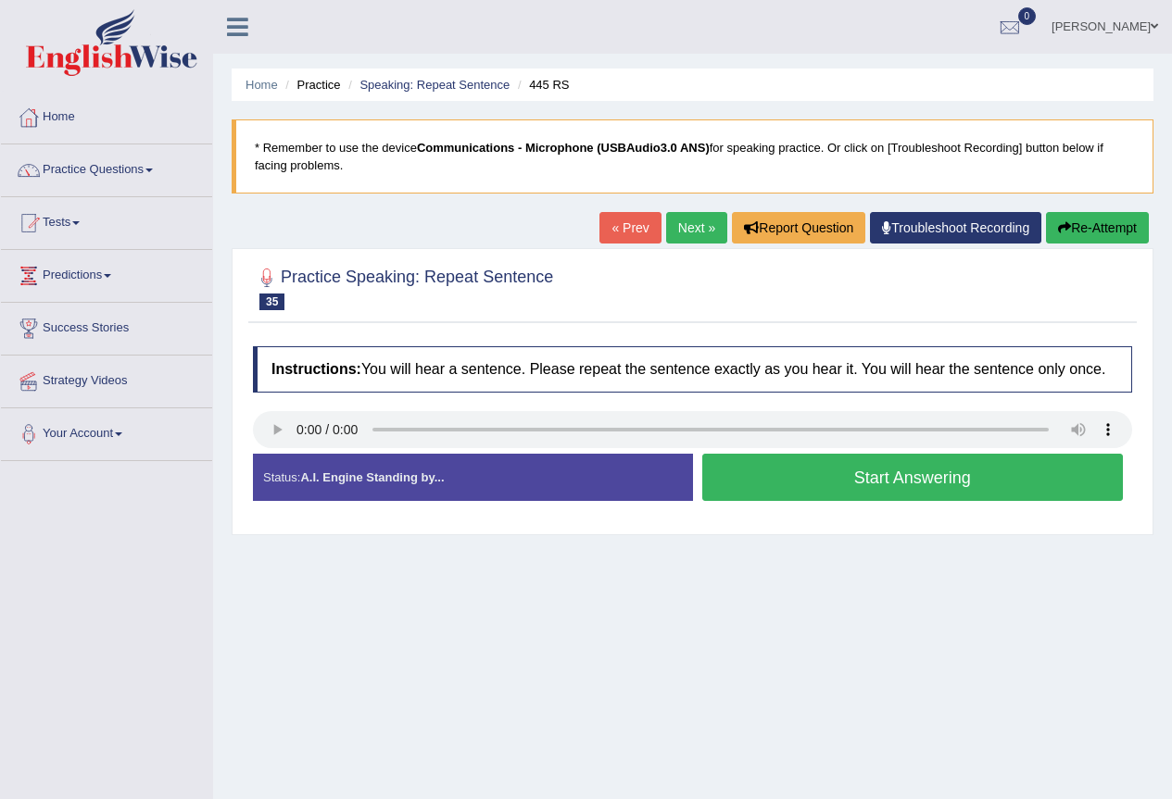
click at [908, 496] on button "Start Answering" at bounding box center [913, 477] width 422 height 47
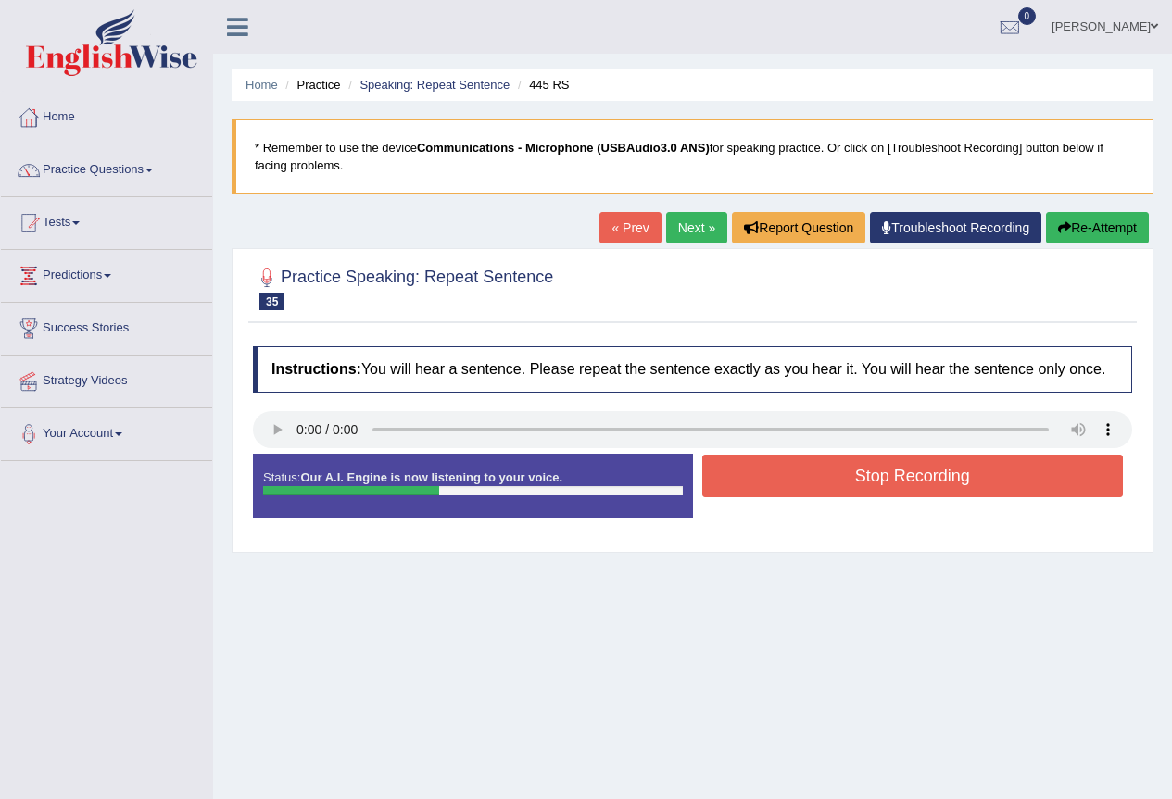
click at [881, 480] on button "Stop Recording" at bounding box center [913, 476] width 422 height 43
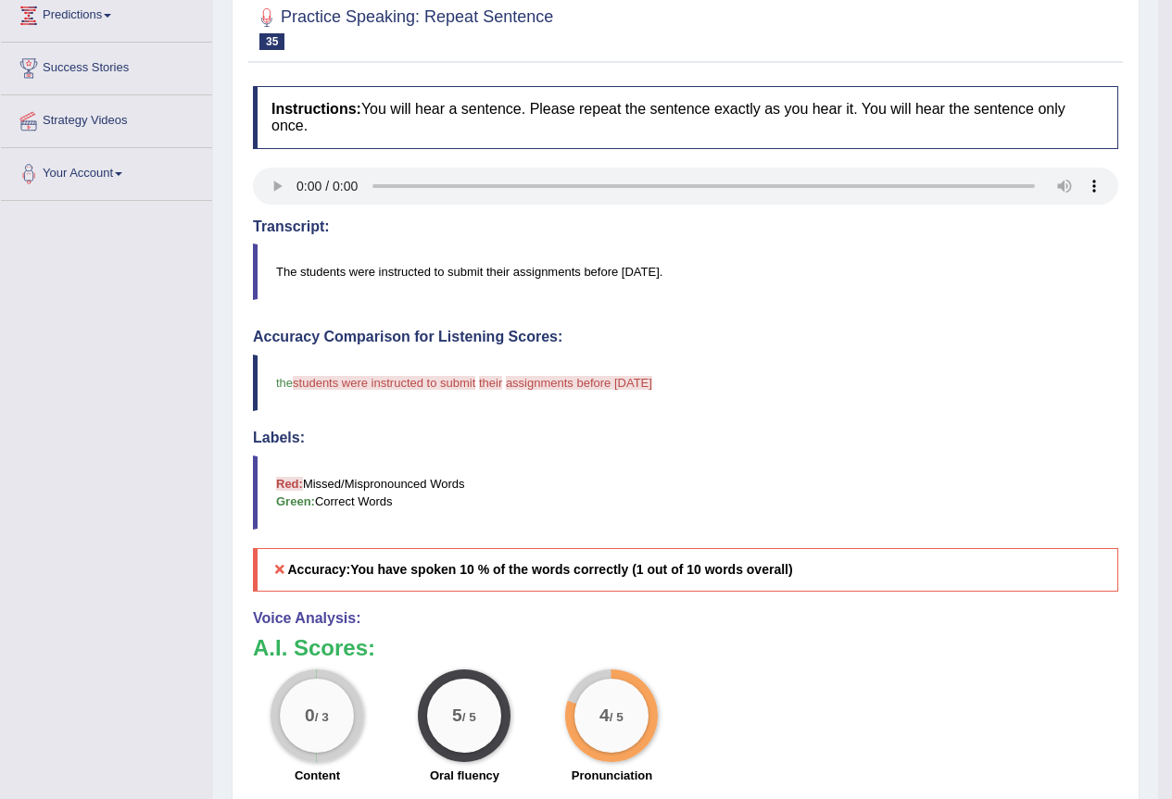
scroll to position [93, 0]
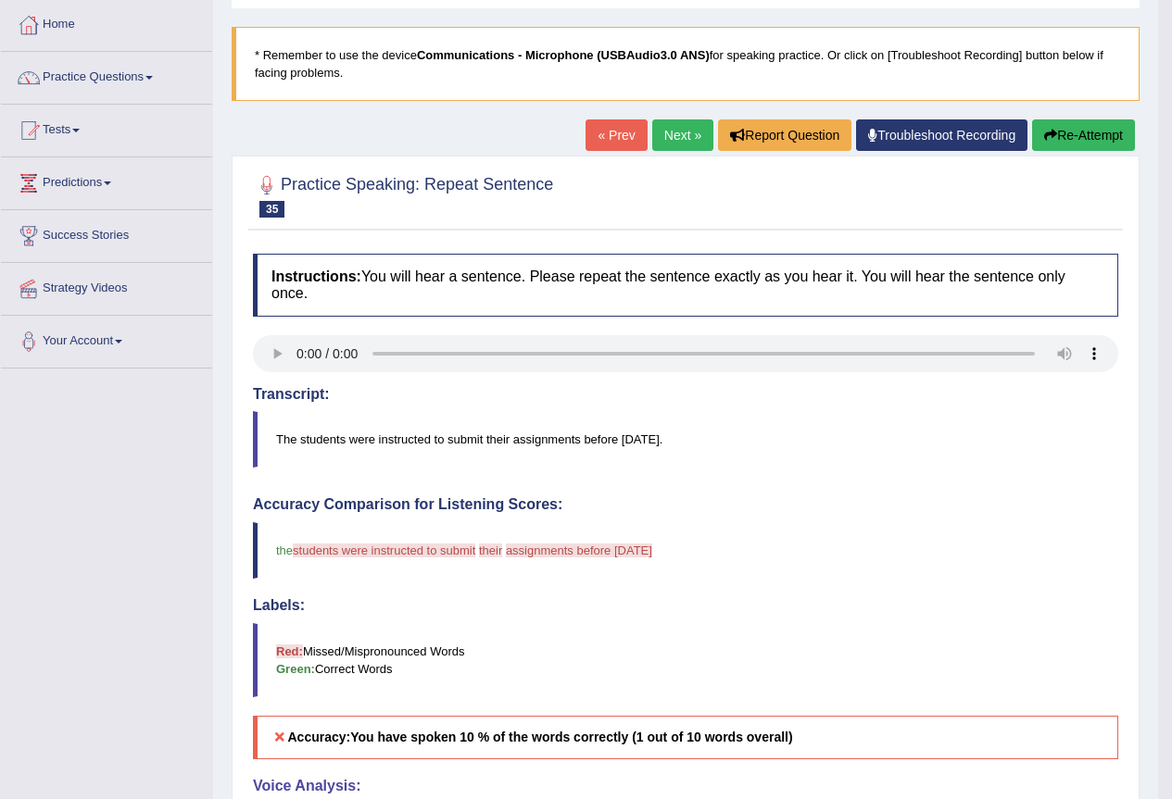
click at [671, 138] on link "Next »" at bounding box center [682, 135] width 61 height 31
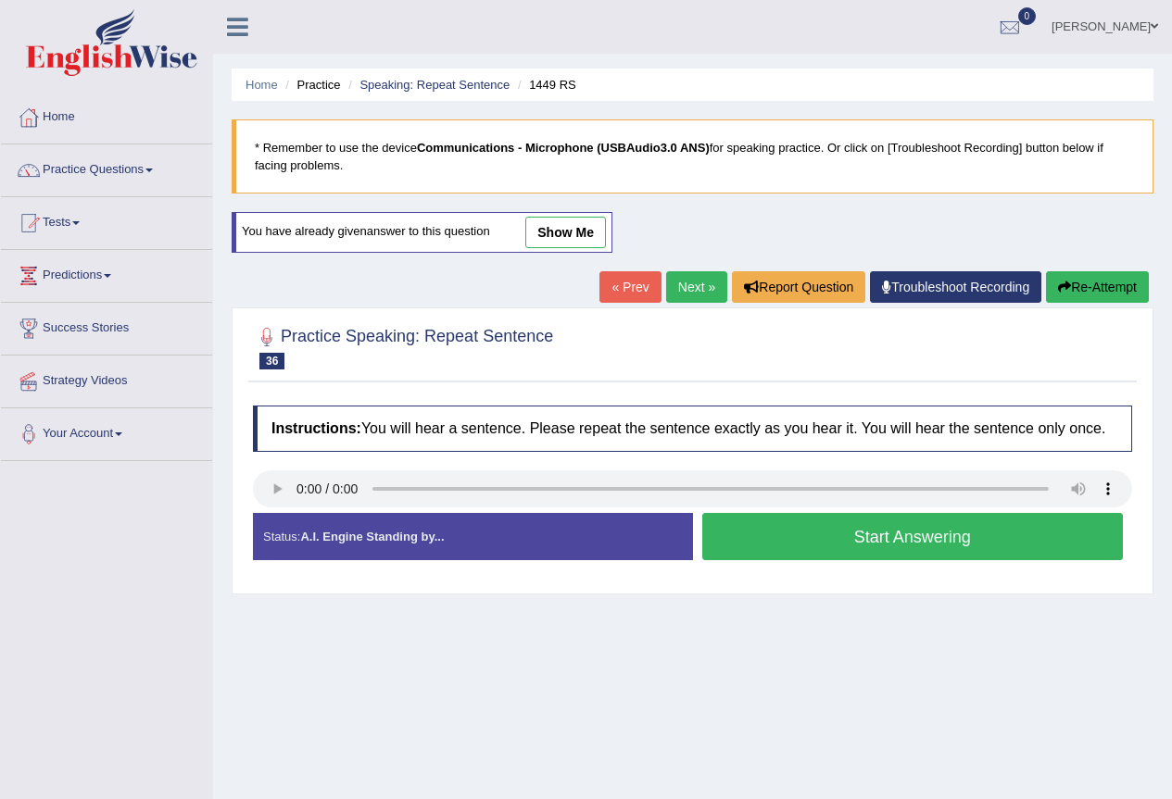
click at [793, 541] on button "Start Answering" at bounding box center [913, 536] width 422 height 47
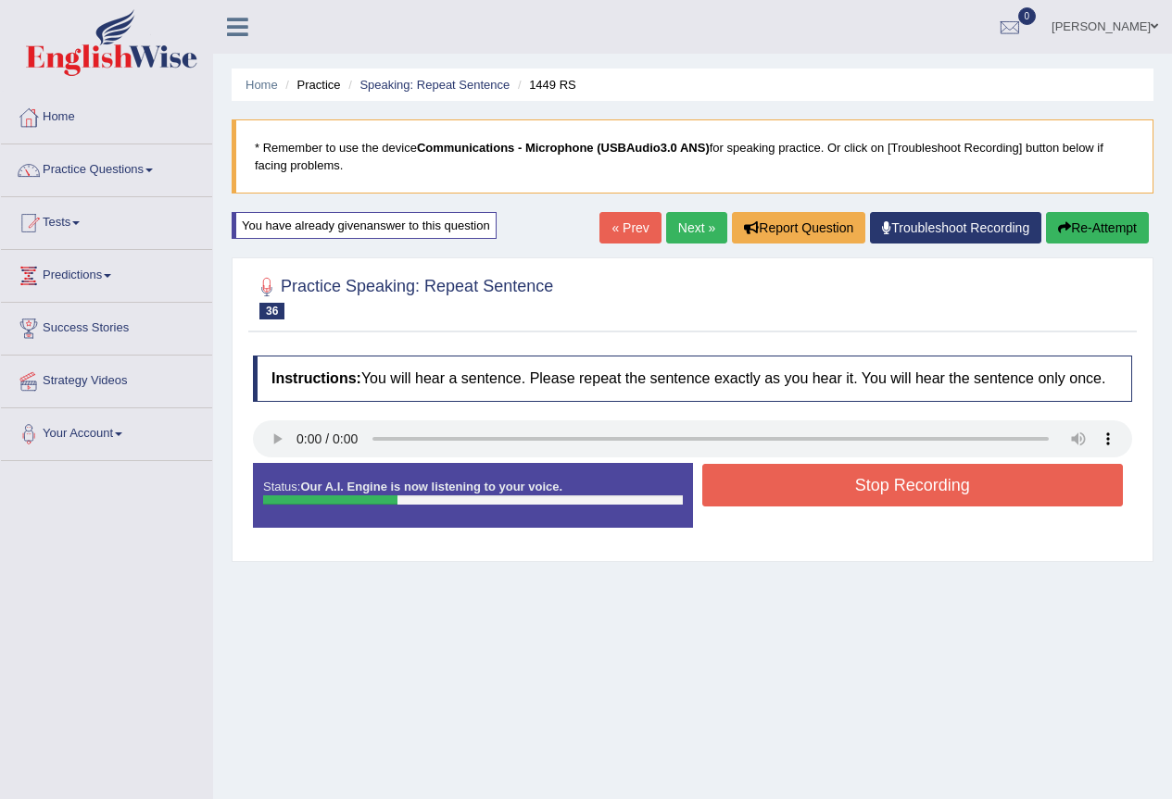
click at [774, 476] on button "Stop Recording" at bounding box center [913, 485] width 422 height 43
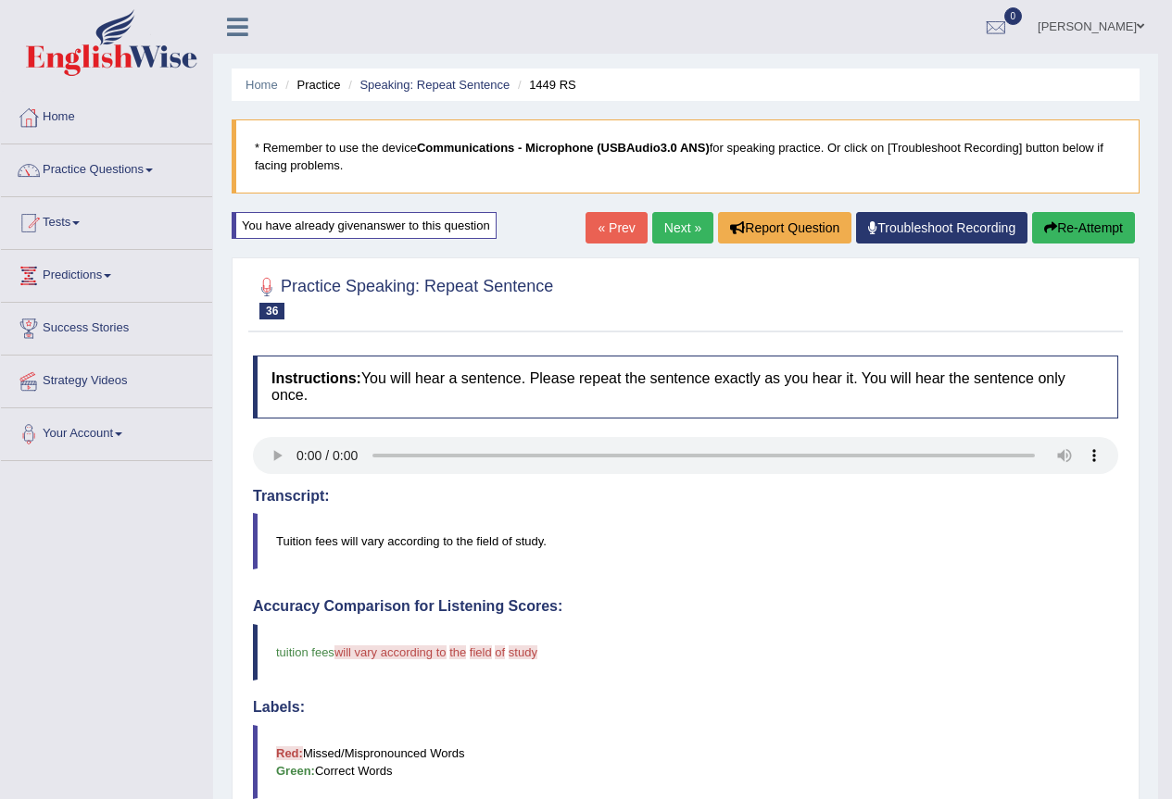
click at [682, 233] on link "Next »" at bounding box center [682, 227] width 61 height 31
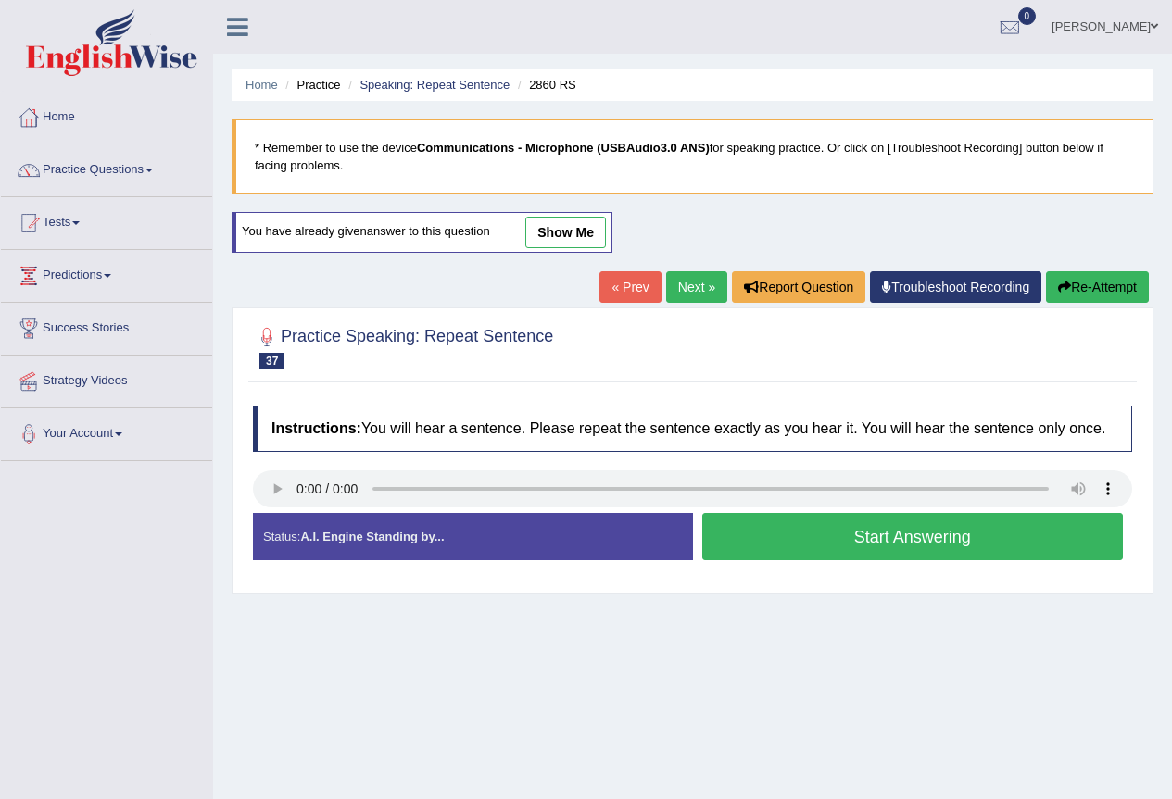
click at [812, 536] on button "Start Answering" at bounding box center [913, 536] width 422 height 47
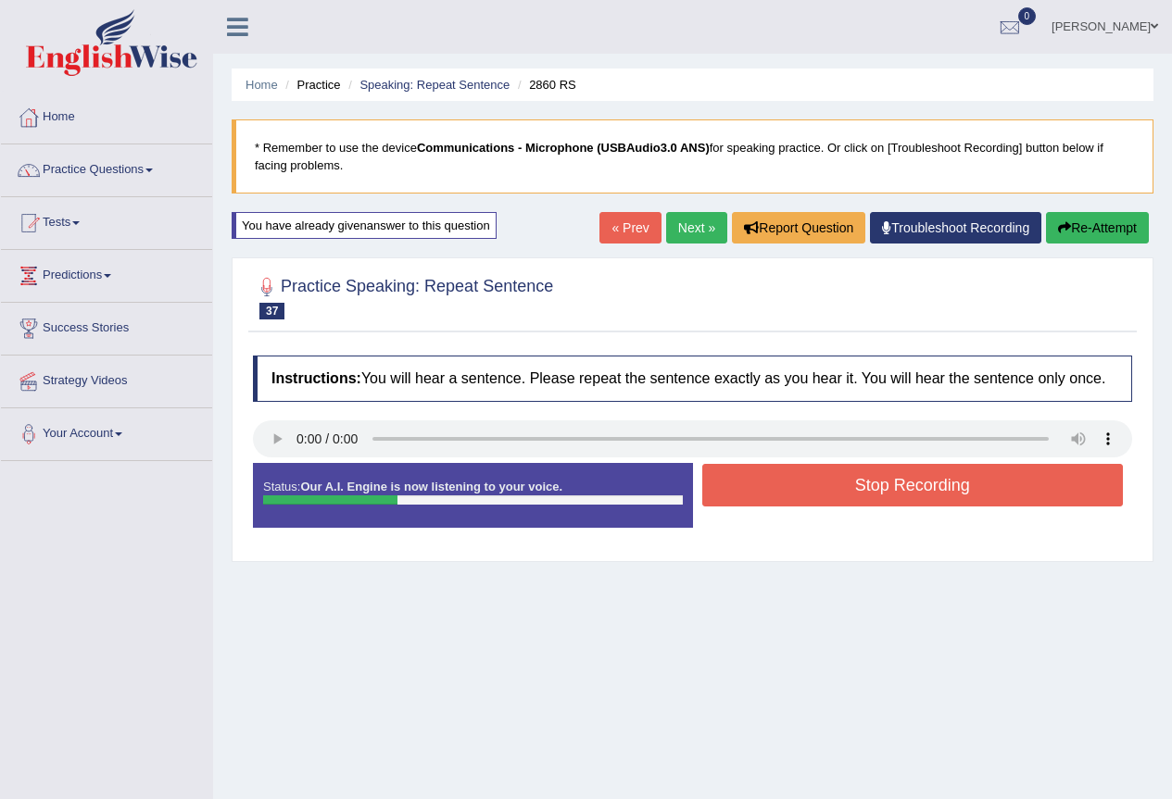
click at [838, 497] on button "Stop Recording" at bounding box center [913, 485] width 422 height 43
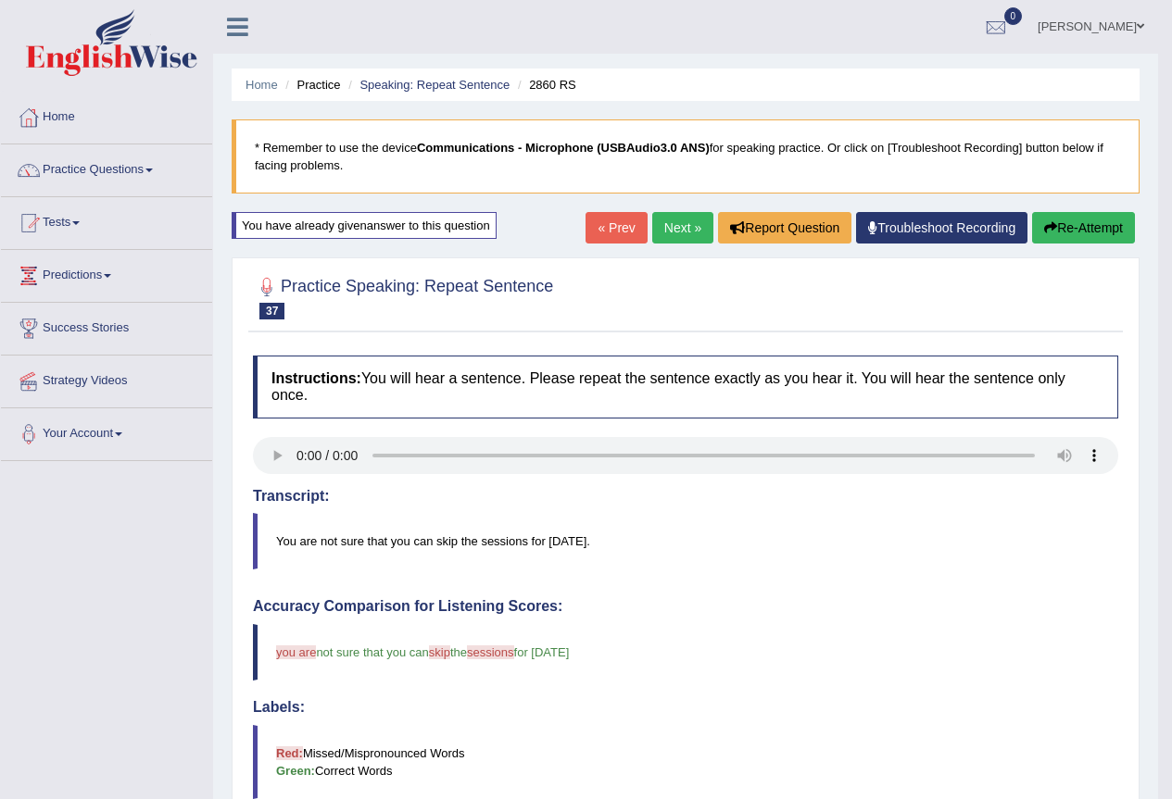
click at [673, 235] on link "Next »" at bounding box center [682, 227] width 61 height 31
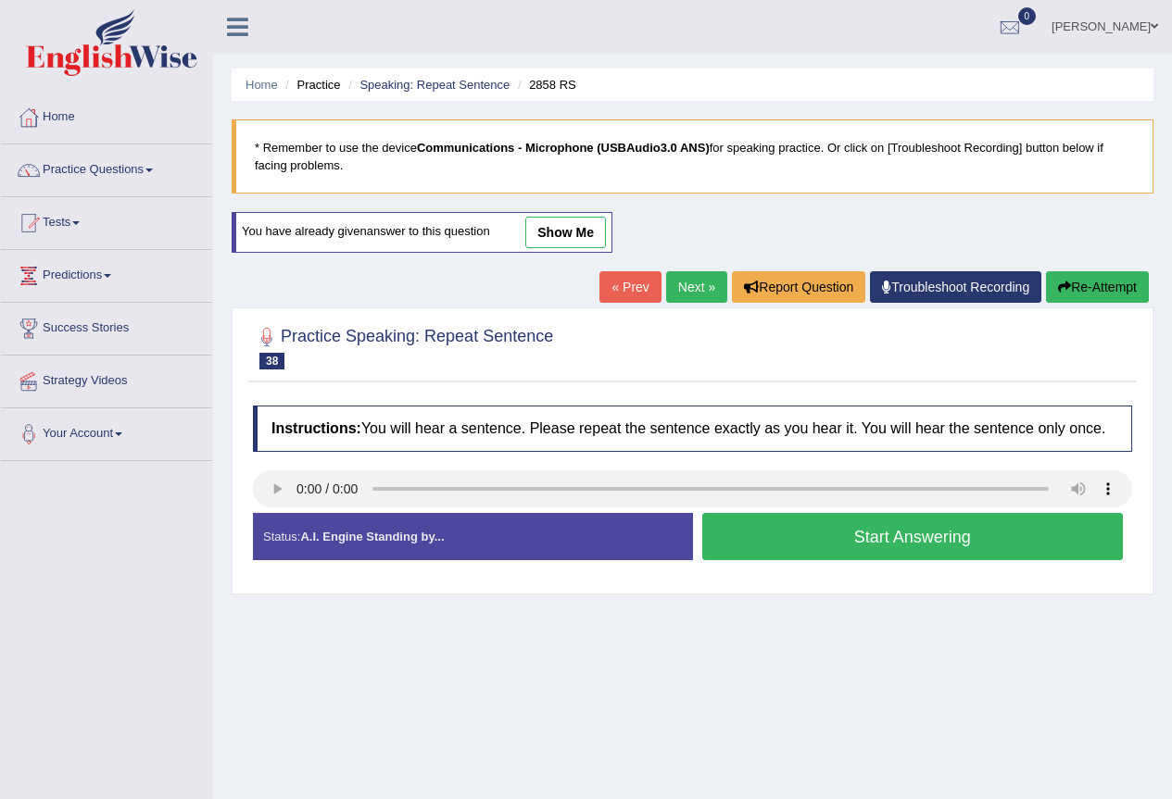
click at [882, 551] on button "Start Answering" at bounding box center [913, 536] width 422 height 47
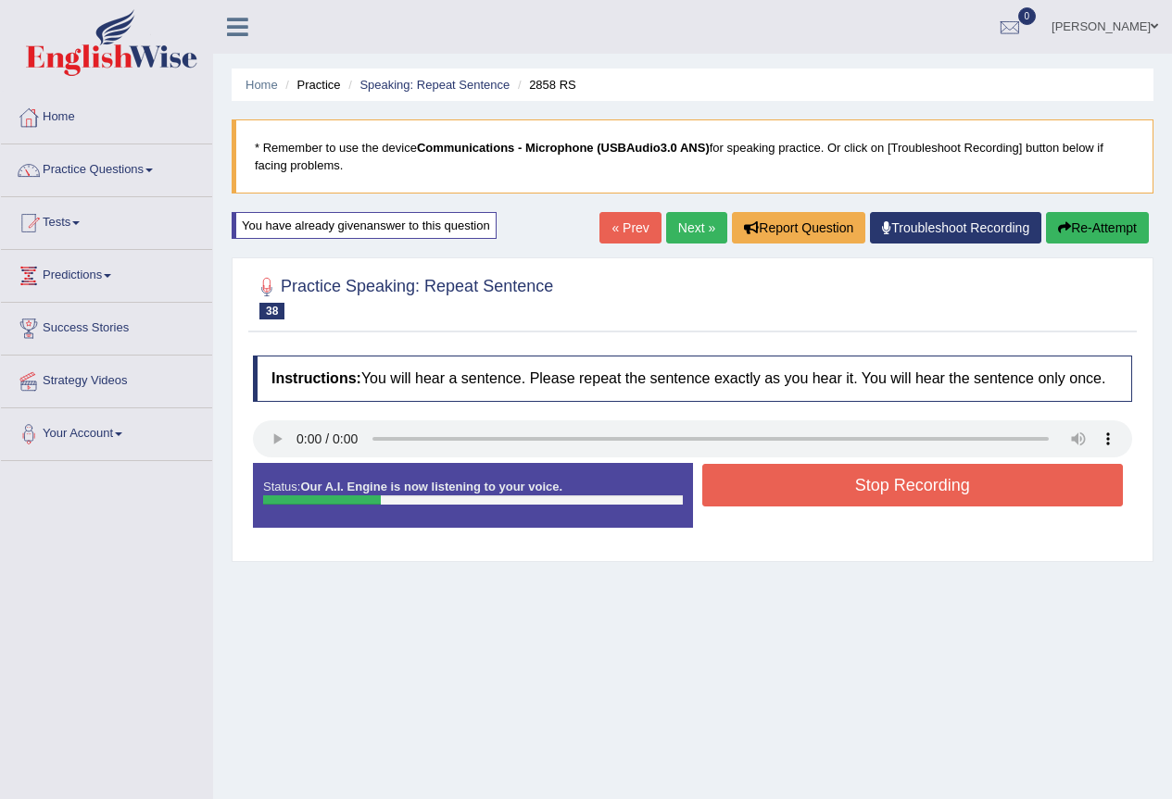
click at [876, 498] on button "Stop Recording" at bounding box center [913, 485] width 422 height 43
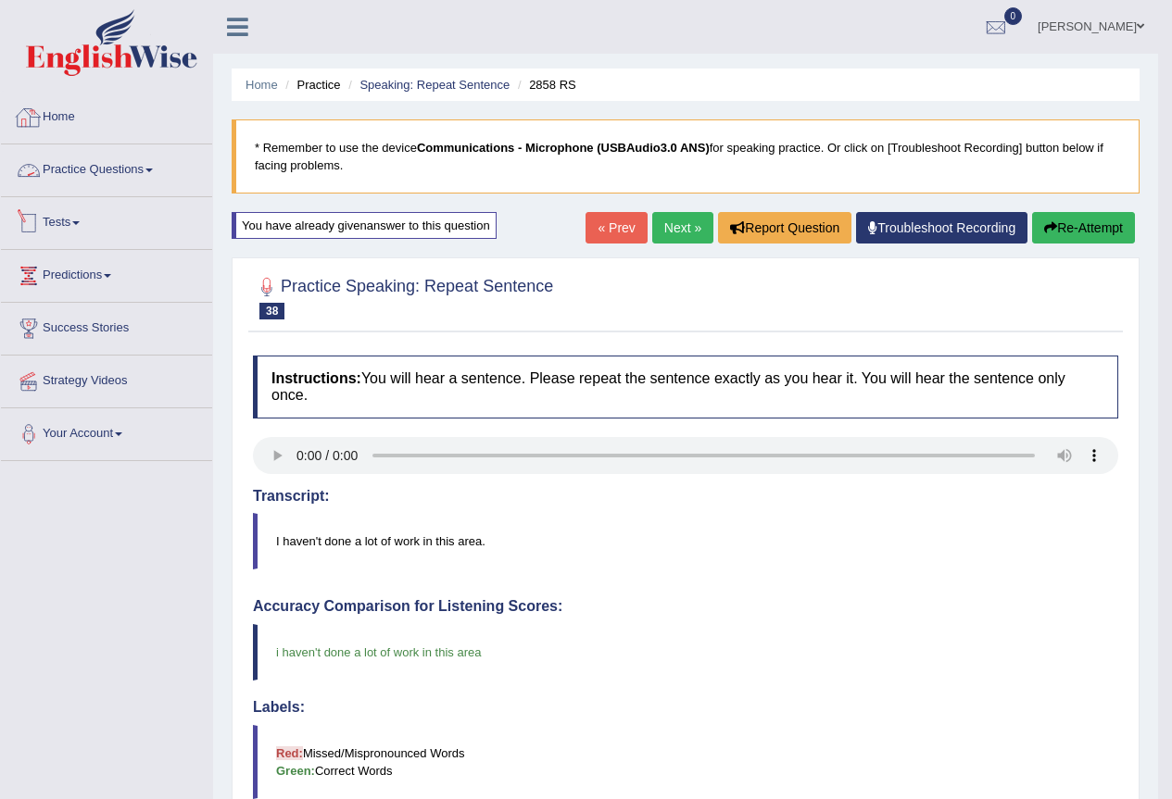
click at [119, 179] on link "Practice Questions" at bounding box center [106, 168] width 211 height 46
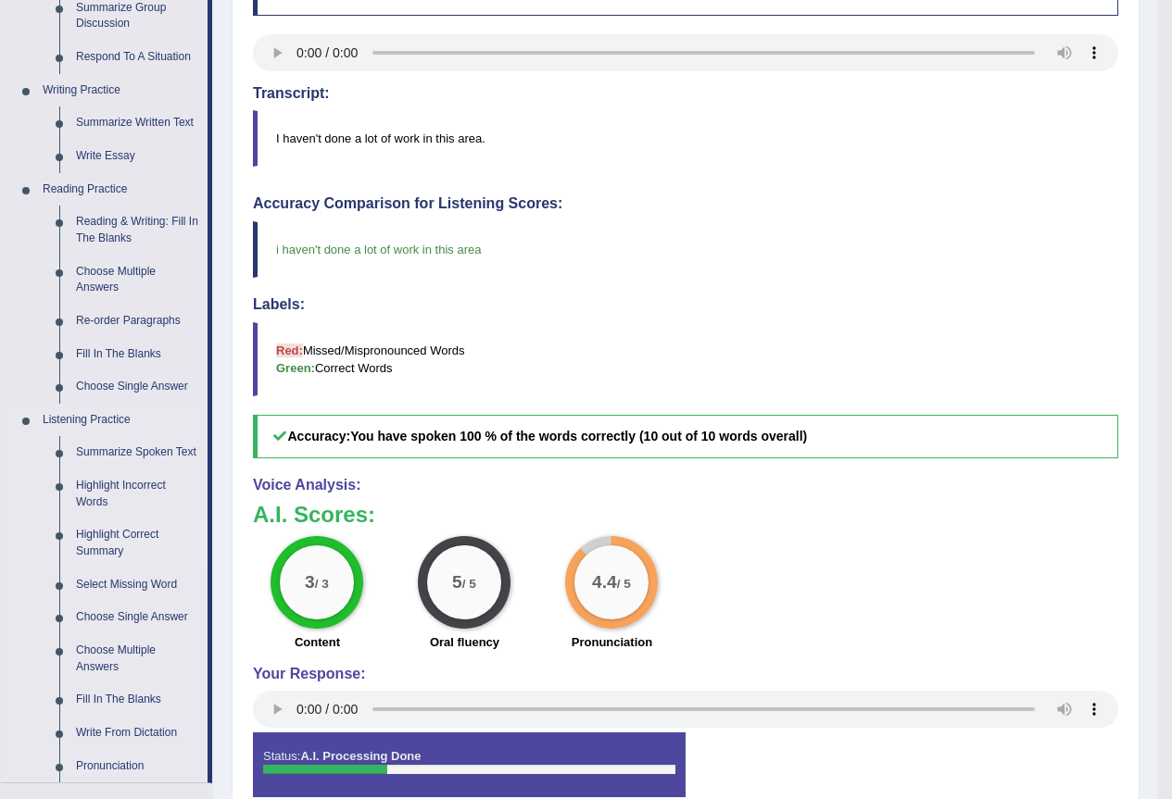
scroll to position [648, 0]
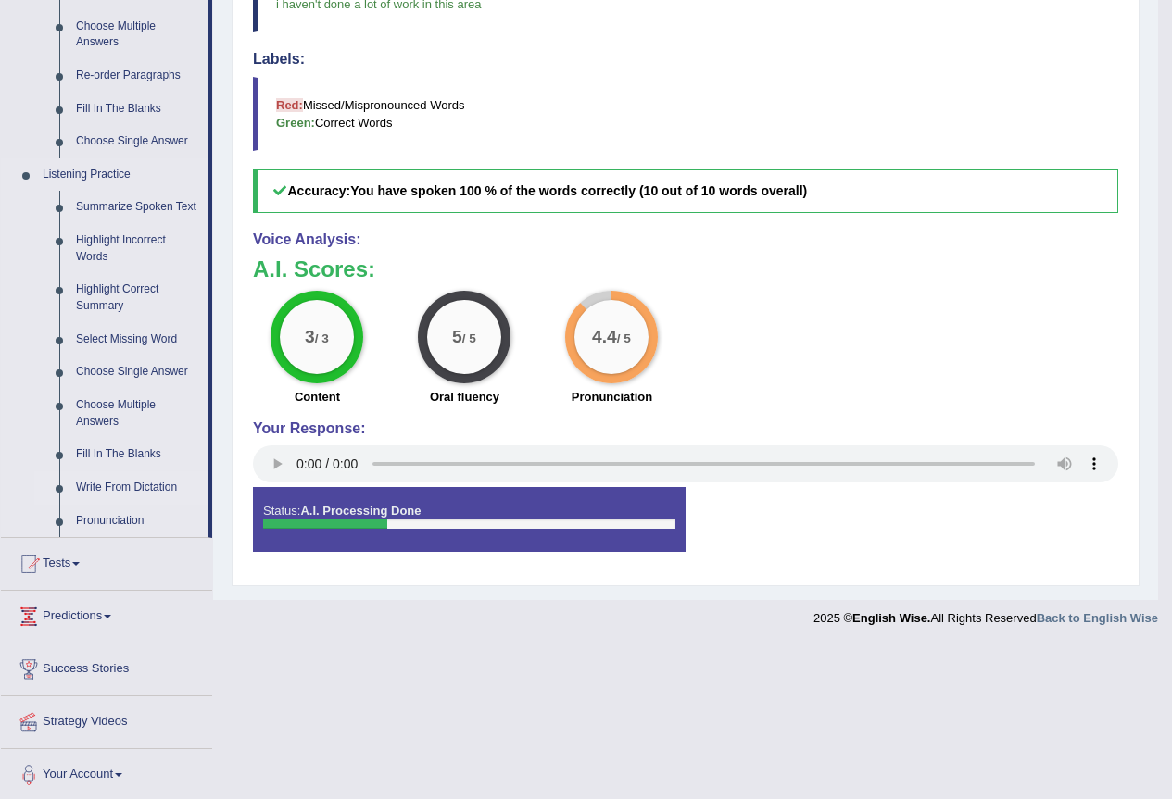
click at [117, 488] on link "Write From Dictation" at bounding box center [138, 488] width 140 height 33
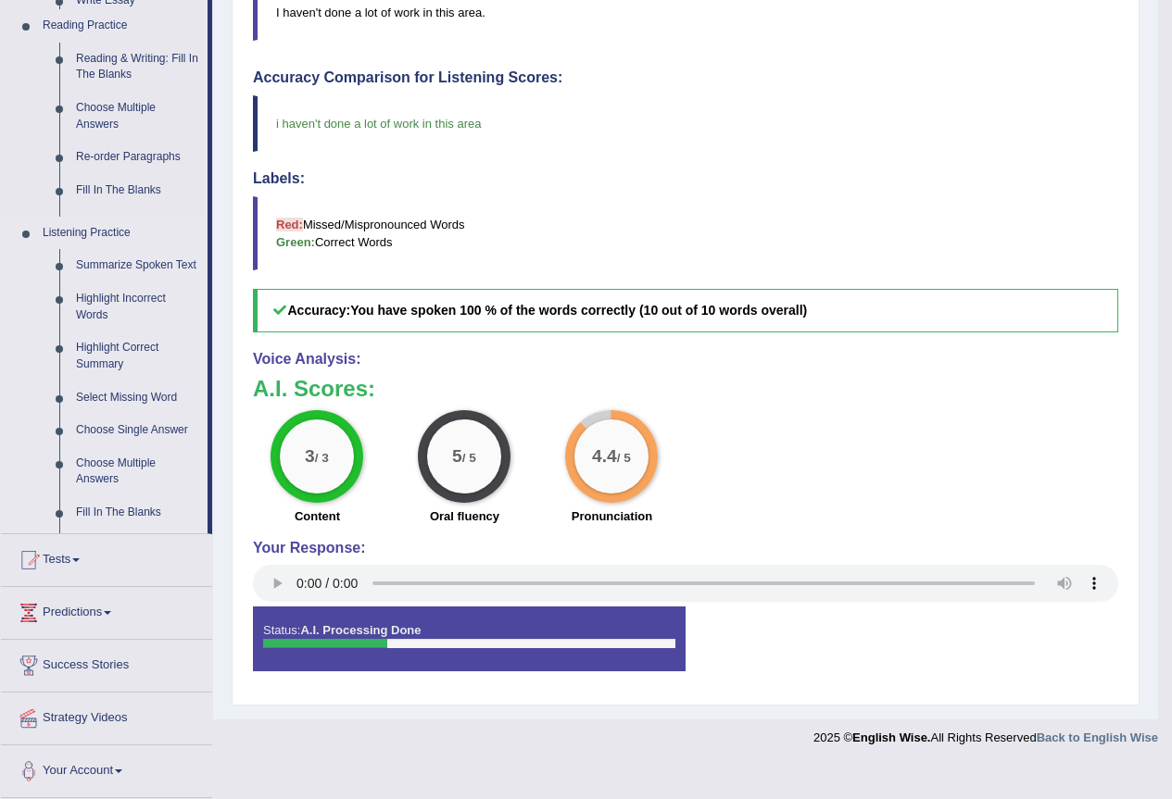
scroll to position [496, 0]
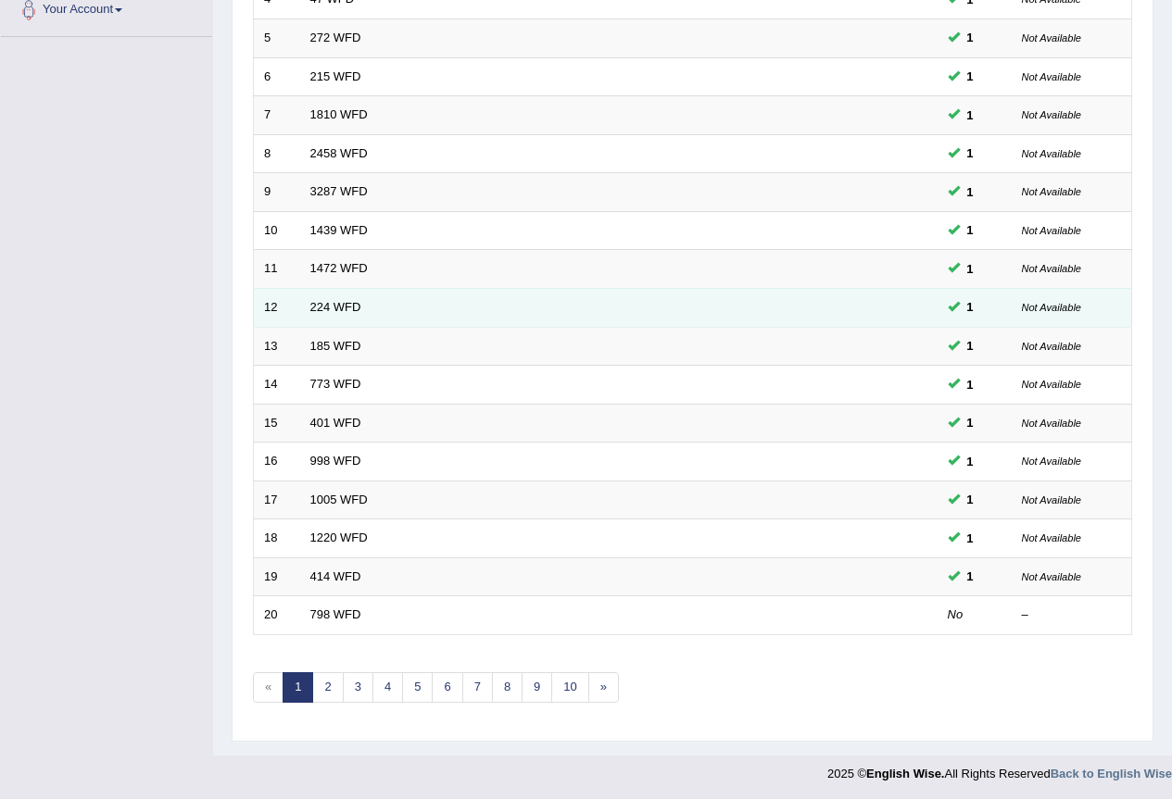
scroll to position [427, 0]
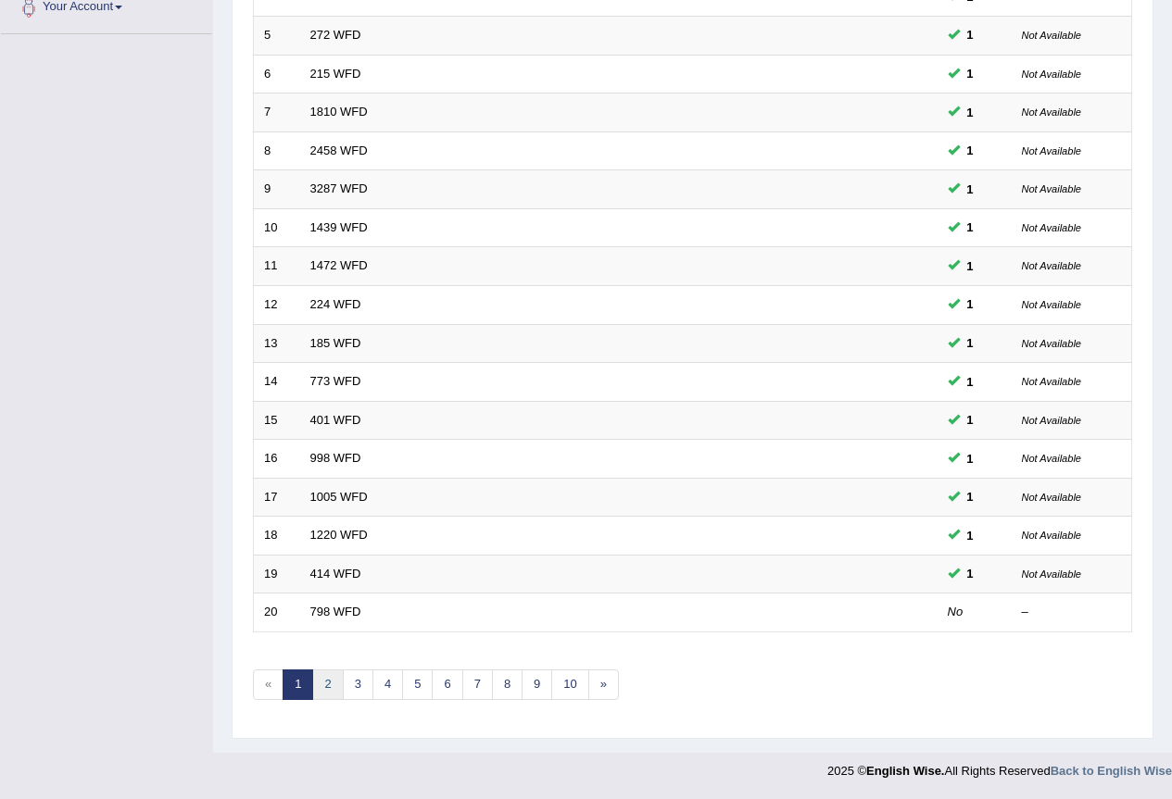
click at [336, 677] on link "2" at bounding box center [327, 685] width 31 height 31
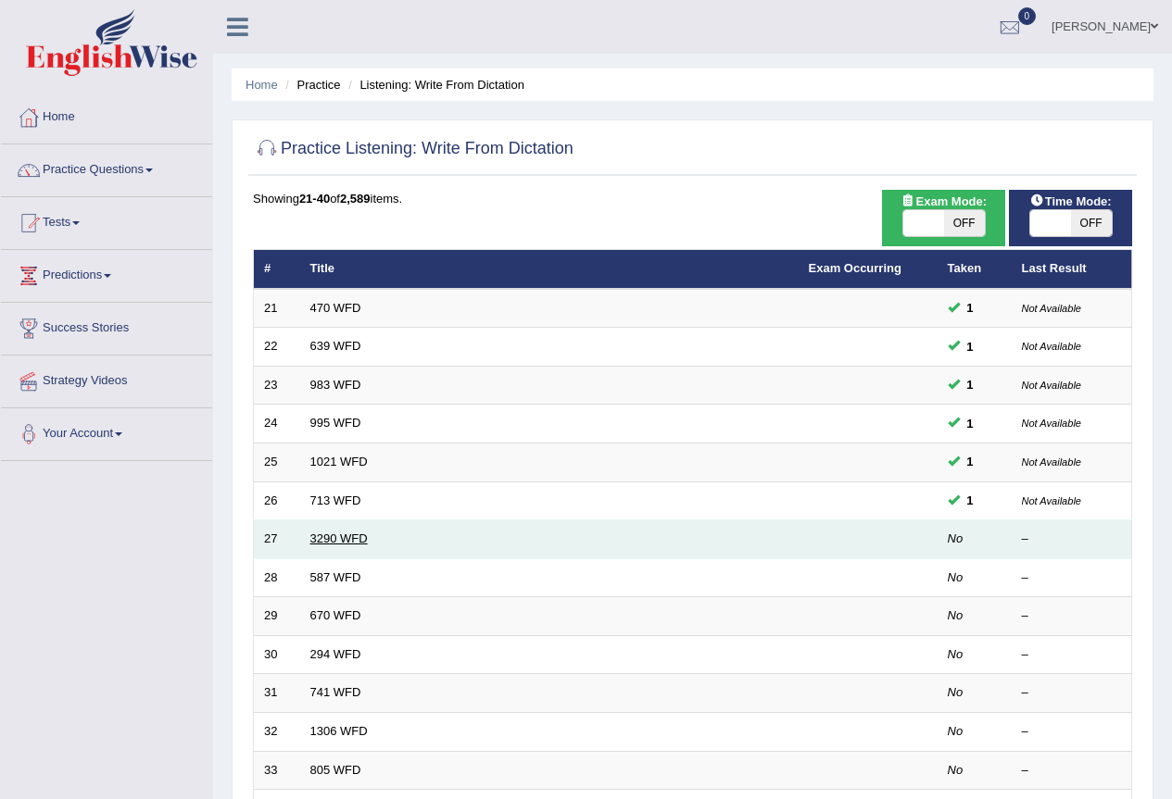
click at [333, 541] on link "3290 WFD" at bounding box center [338, 539] width 57 height 14
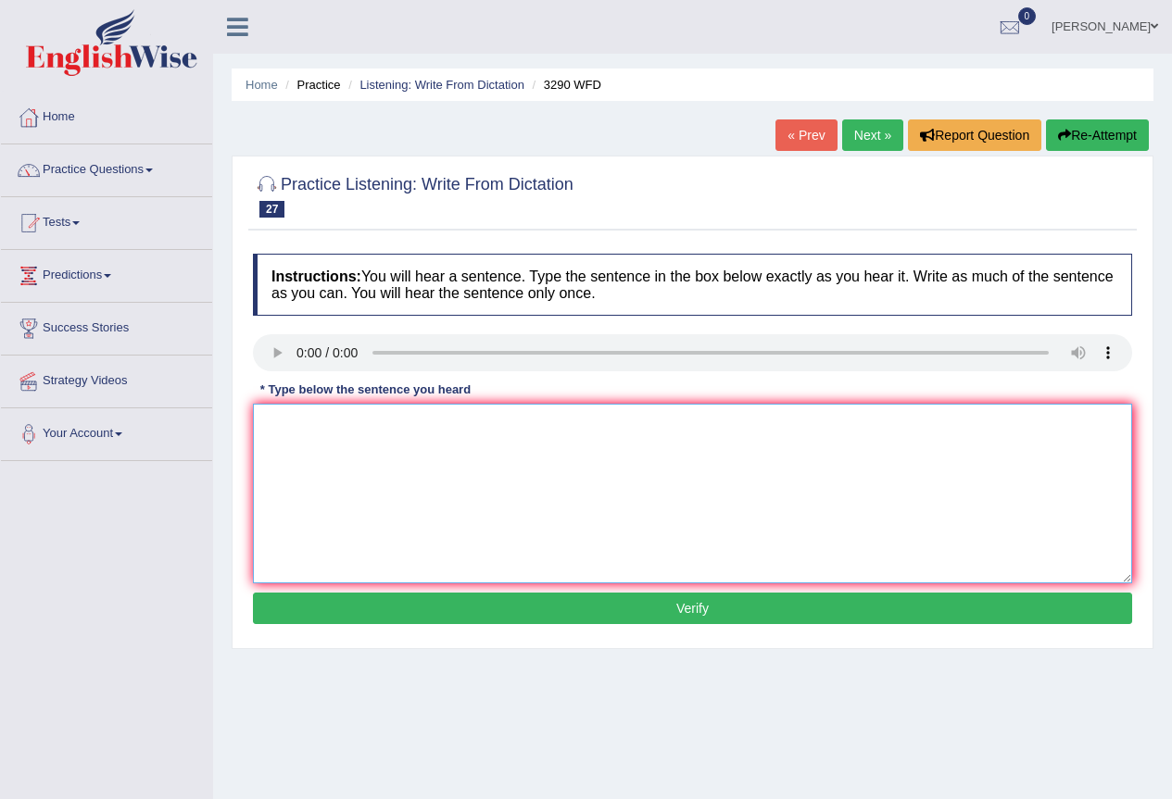
click at [322, 455] on textarea at bounding box center [692, 494] width 879 height 180
click at [384, 438] on textarea "You are required" at bounding box center [692, 494] width 879 height 180
click at [505, 432] on textarea "You are required to attend lectures" at bounding box center [692, 494] width 879 height 180
type textarea "You are required to attend lectures and write weekly reports."
click at [441, 609] on button "Verify" at bounding box center [692, 608] width 879 height 31
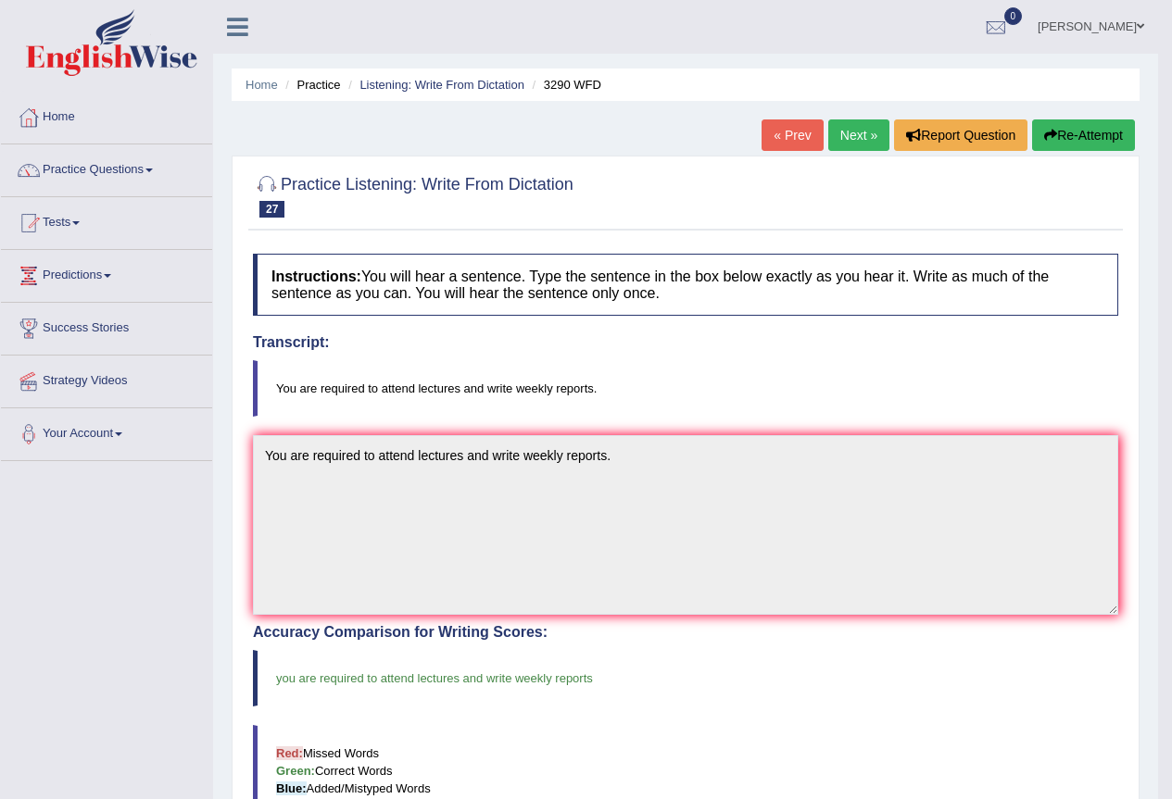
click at [849, 138] on link "Next »" at bounding box center [858, 135] width 61 height 31
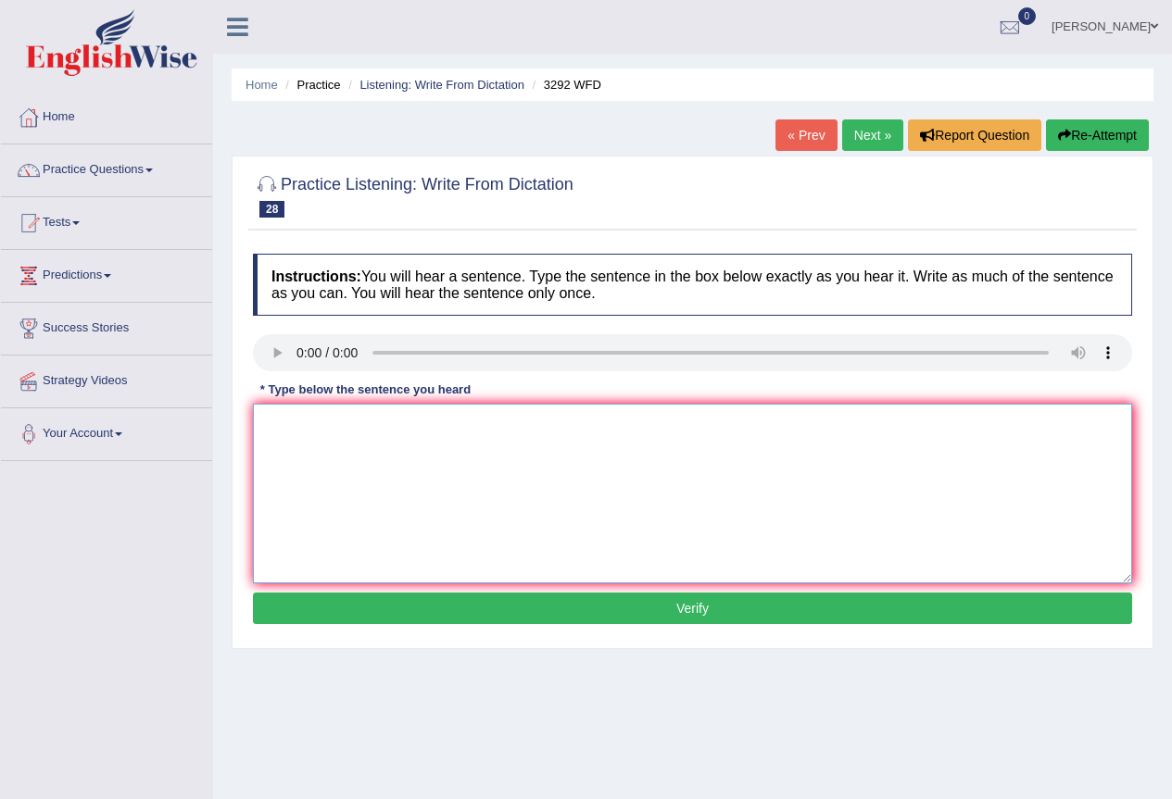
click at [316, 431] on textarea at bounding box center [692, 494] width 879 height 180
click at [336, 427] on textarea "Gravity is" at bounding box center [692, 494] width 879 height 180
click at [510, 434] on textarea "Gravity is the force to attatched" at bounding box center [692, 494] width 879 height 180
click at [464, 431] on textarea "Gravity is the force to attracts" at bounding box center [692, 494] width 879 height 180
click at [388, 424] on textarea "Gravity is the force to attracts" at bounding box center [692, 494] width 879 height 180
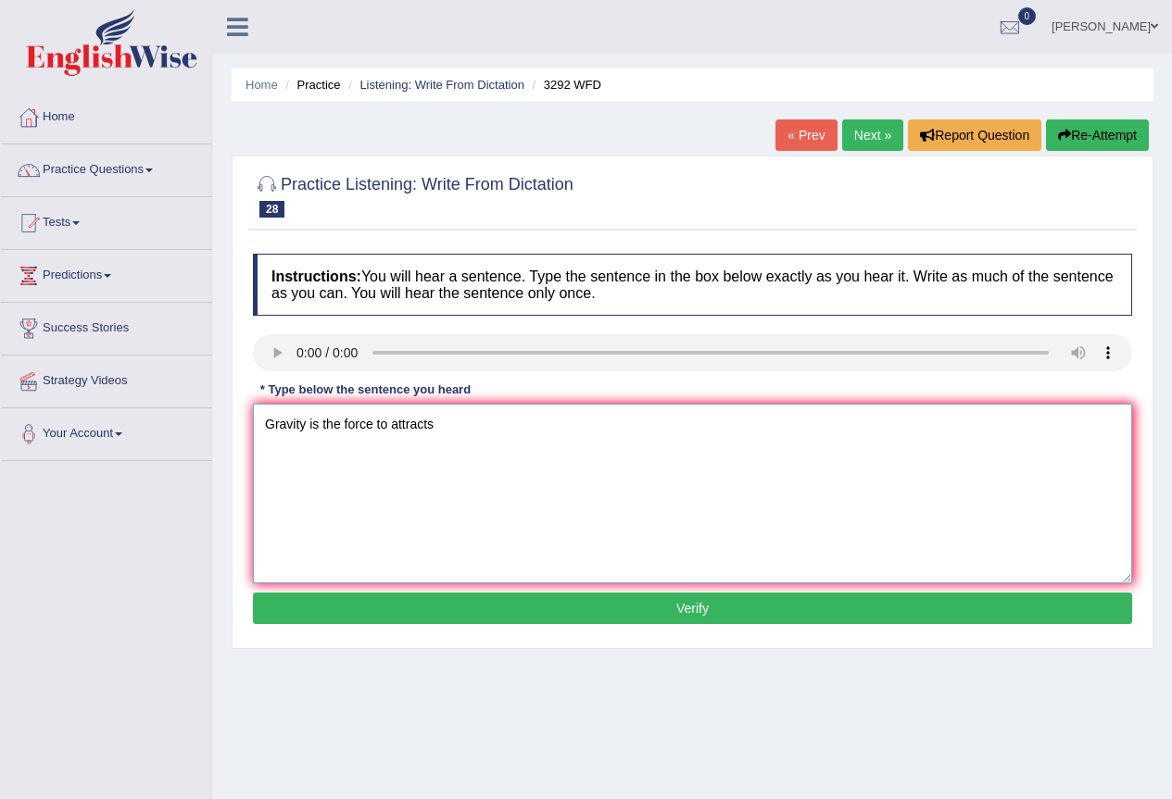
click at [388, 422] on textarea "Gravity is the force to attracts" at bounding box center [692, 494] width 879 height 180
click at [454, 430] on textarea "Gravity is the force that attracts" at bounding box center [692, 494] width 879 height 180
click at [467, 429] on textarea "Gravity is the force that attracts" at bounding box center [692, 494] width 879 height 180
type textarea "Gravity is the force that attracts two bodies towards another."
click at [609, 610] on button "Verify" at bounding box center [692, 608] width 879 height 31
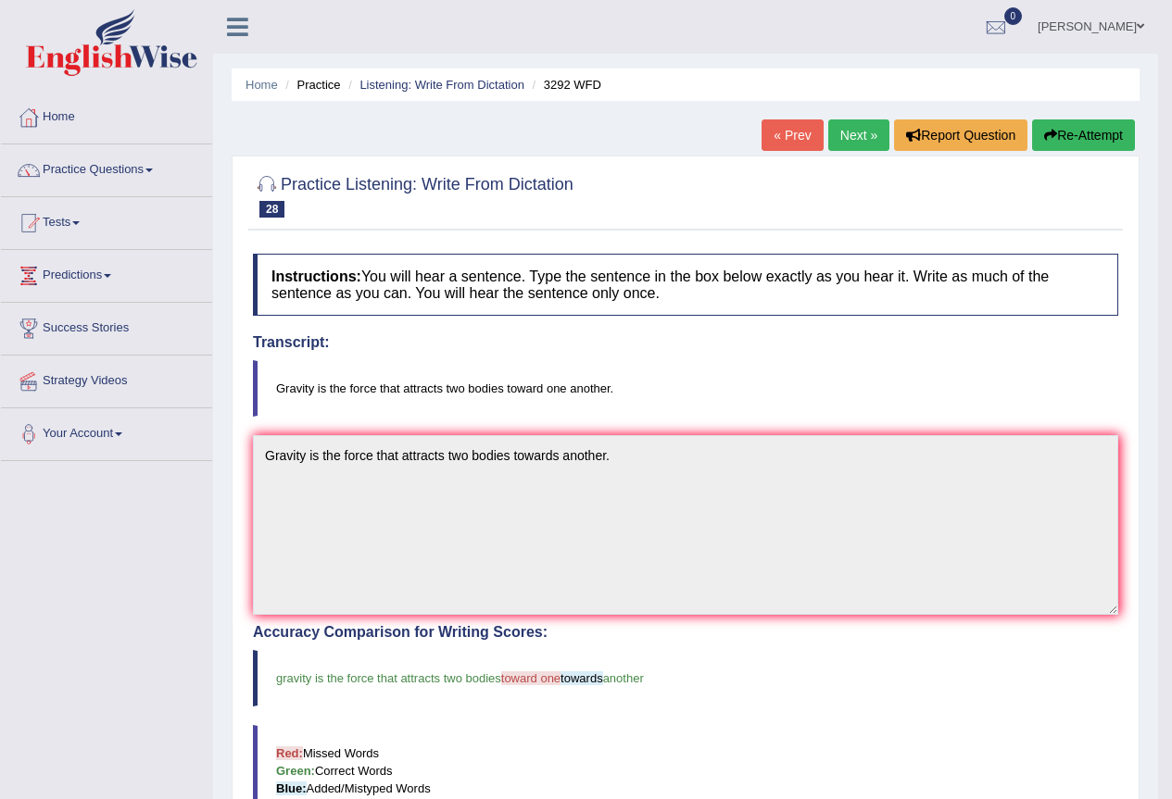
click at [849, 132] on link "Next »" at bounding box center [858, 135] width 61 height 31
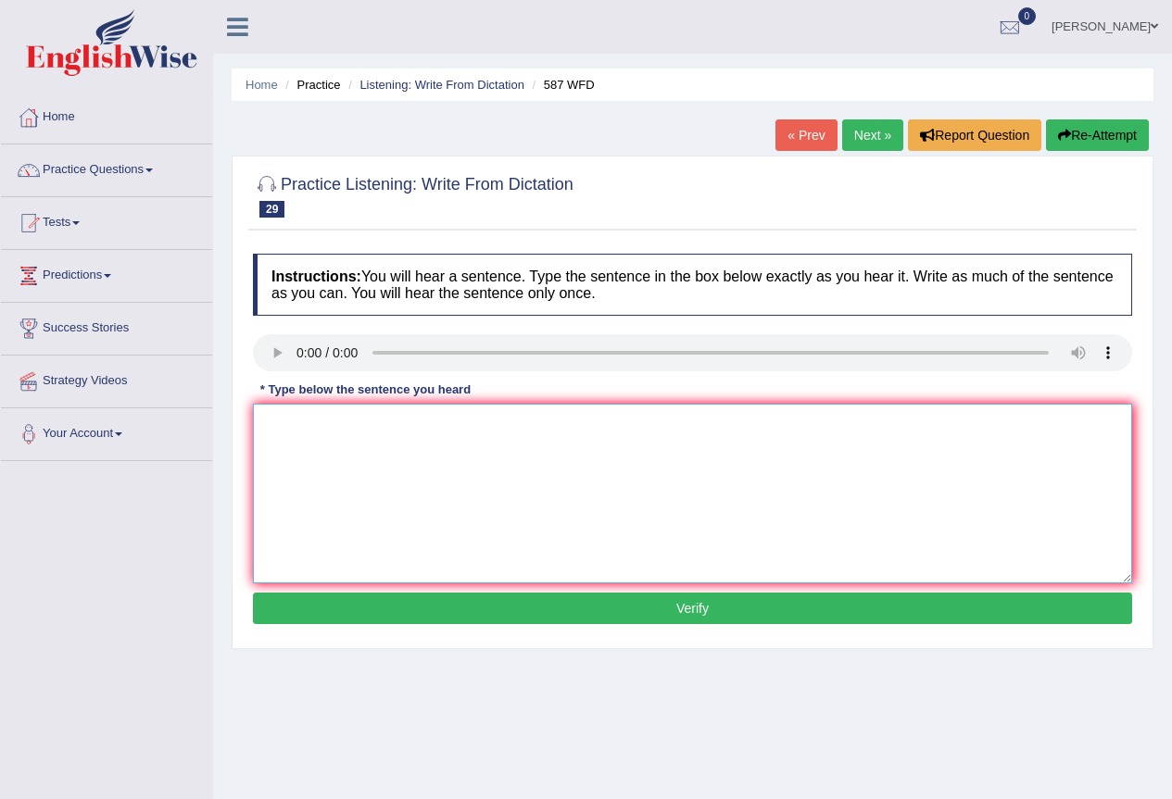
click at [285, 435] on textarea at bounding box center [692, 494] width 879 height 180
click at [303, 430] on textarea at bounding box center [692, 494] width 879 height 180
click at [508, 425] on textarea "The staff is cleaning the room for tomorrow meeting" at bounding box center [692, 494] width 879 height 180
click at [585, 430] on textarea "The staff is cleaning the room for tomorrow's meeting" at bounding box center [692, 494] width 879 height 180
type textarea "The staff is cleaning the room for tomorrow's meeting."
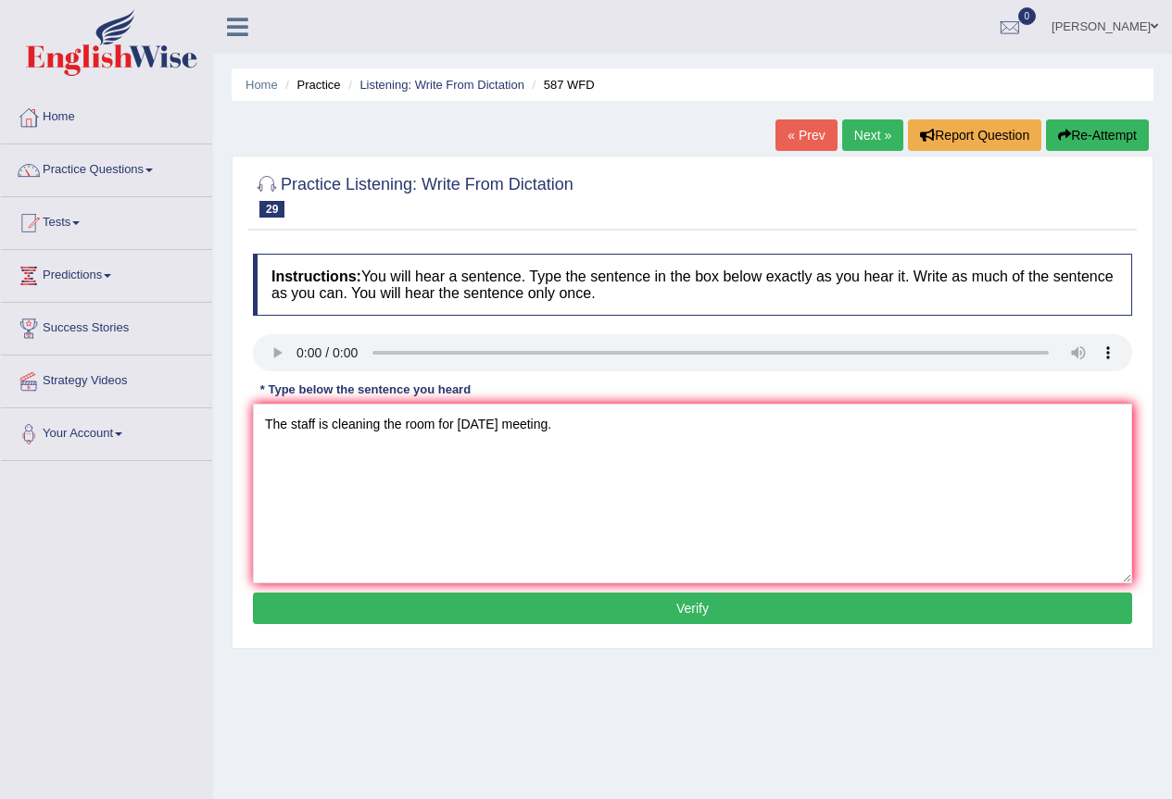
click at [615, 619] on button "Verify" at bounding box center [692, 608] width 879 height 31
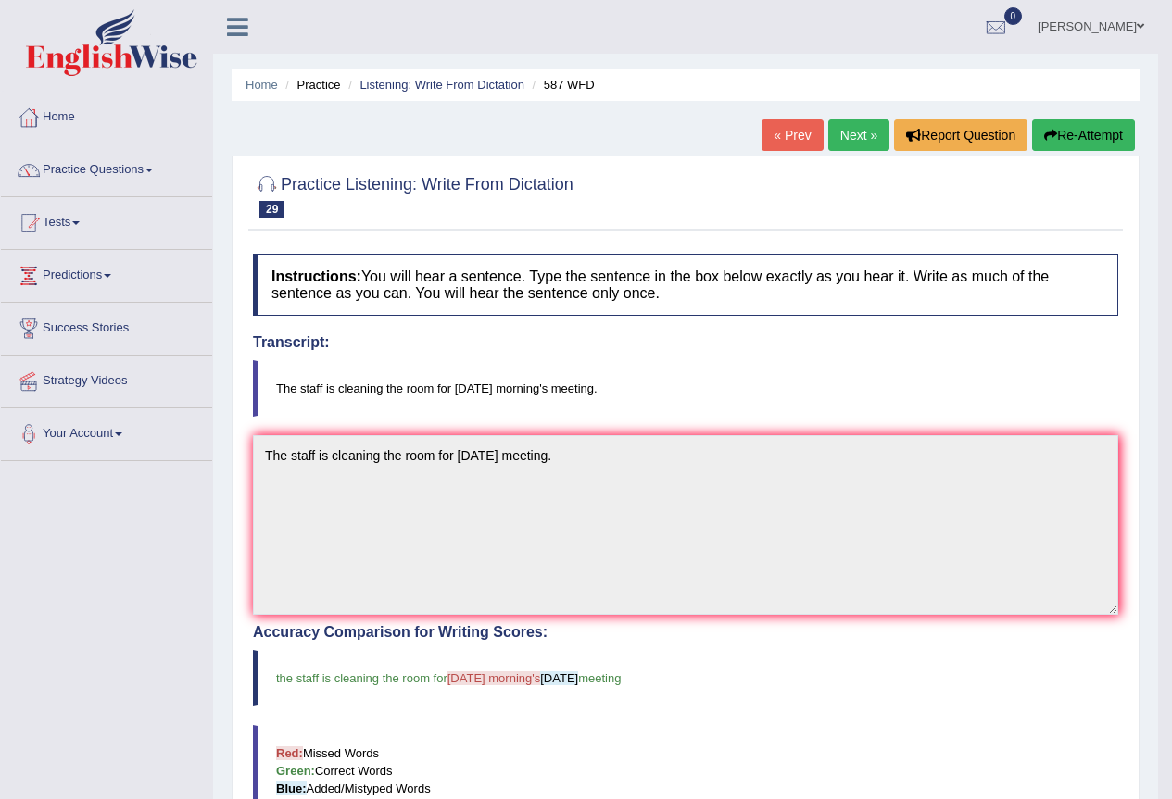
click at [848, 132] on link "Next »" at bounding box center [858, 135] width 61 height 31
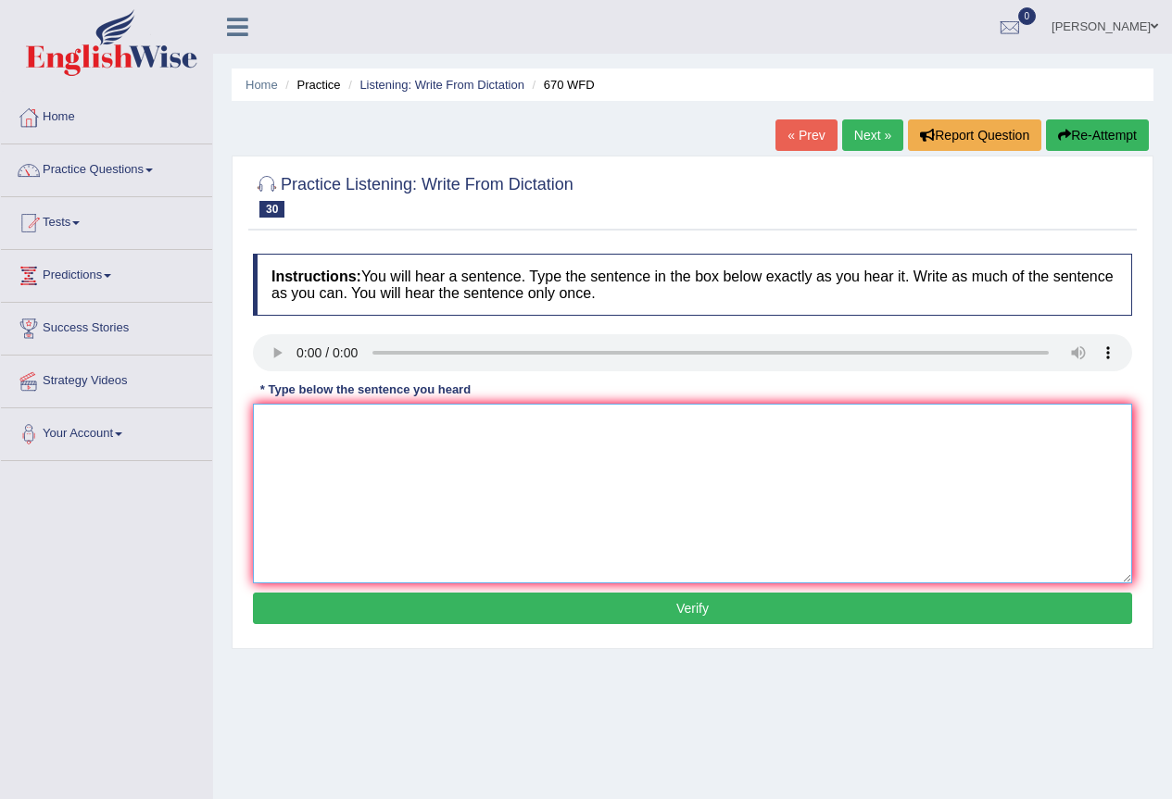
click at [329, 452] on textarea at bounding box center [692, 494] width 879 height 180
type textarea "Student can find news for climate change."
click at [469, 609] on button "Verify" at bounding box center [692, 608] width 879 height 31
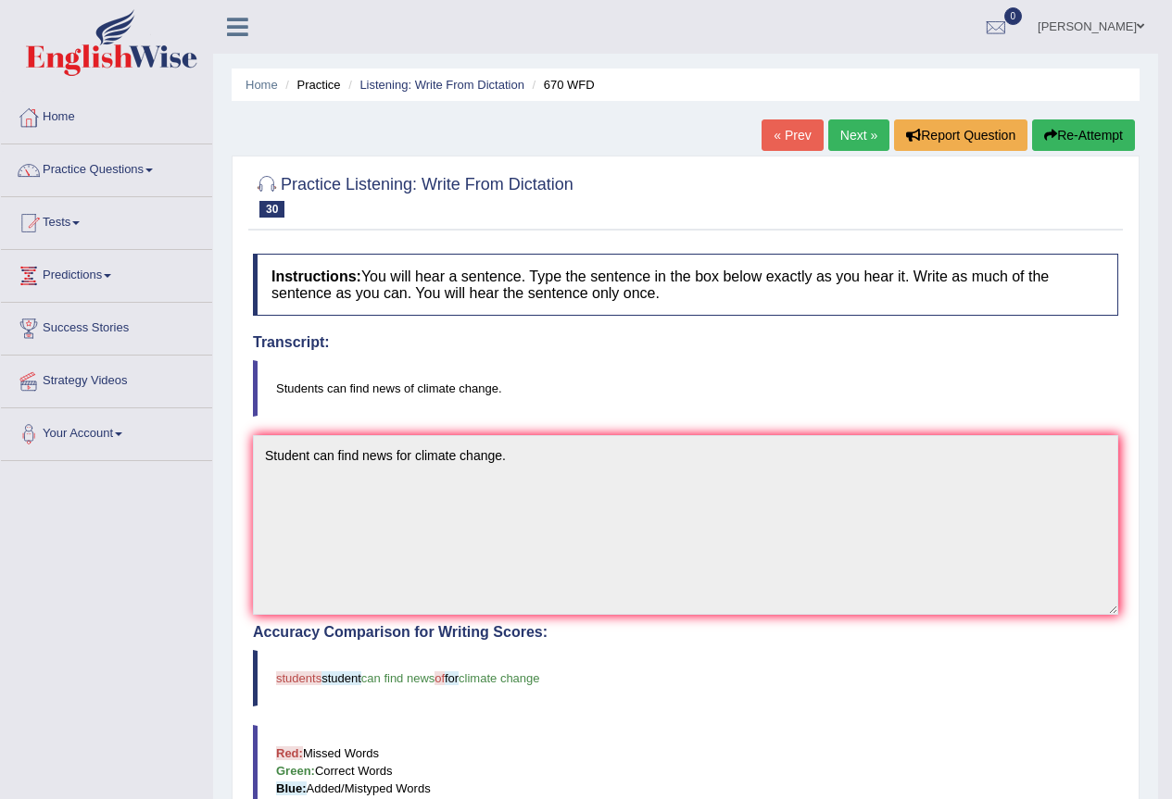
click at [850, 138] on link "Next »" at bounding box center [858, 135] width 61 height 31
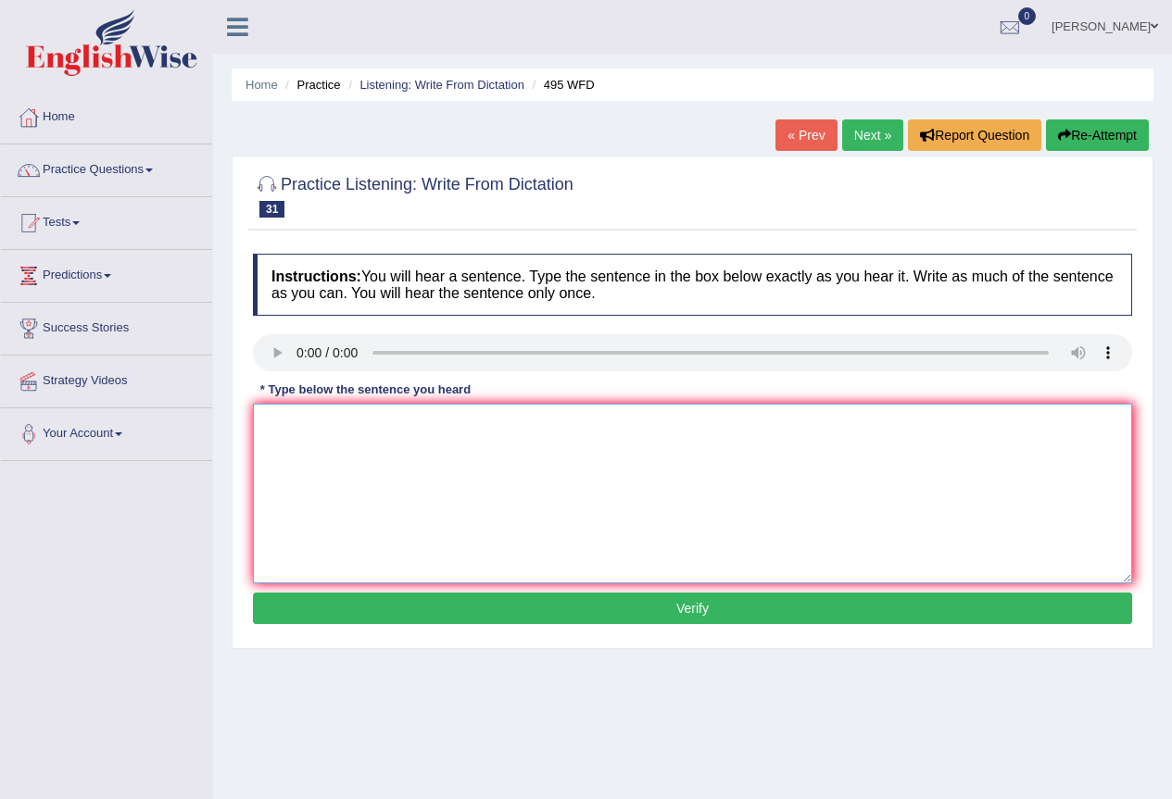
click at [358, 455] on textarea at bounding box center [692, 494] width 879 height 180
click at [529, 439] on textarea "Student much wear protective clothing" at bounding box center [692, 494] width 879 height 180
type textarea "Student much wear protective clothing provided in the medical laboratory."
click at [643, 618] on button "Verify" at bounding box center [692, 608] width 879 height 31
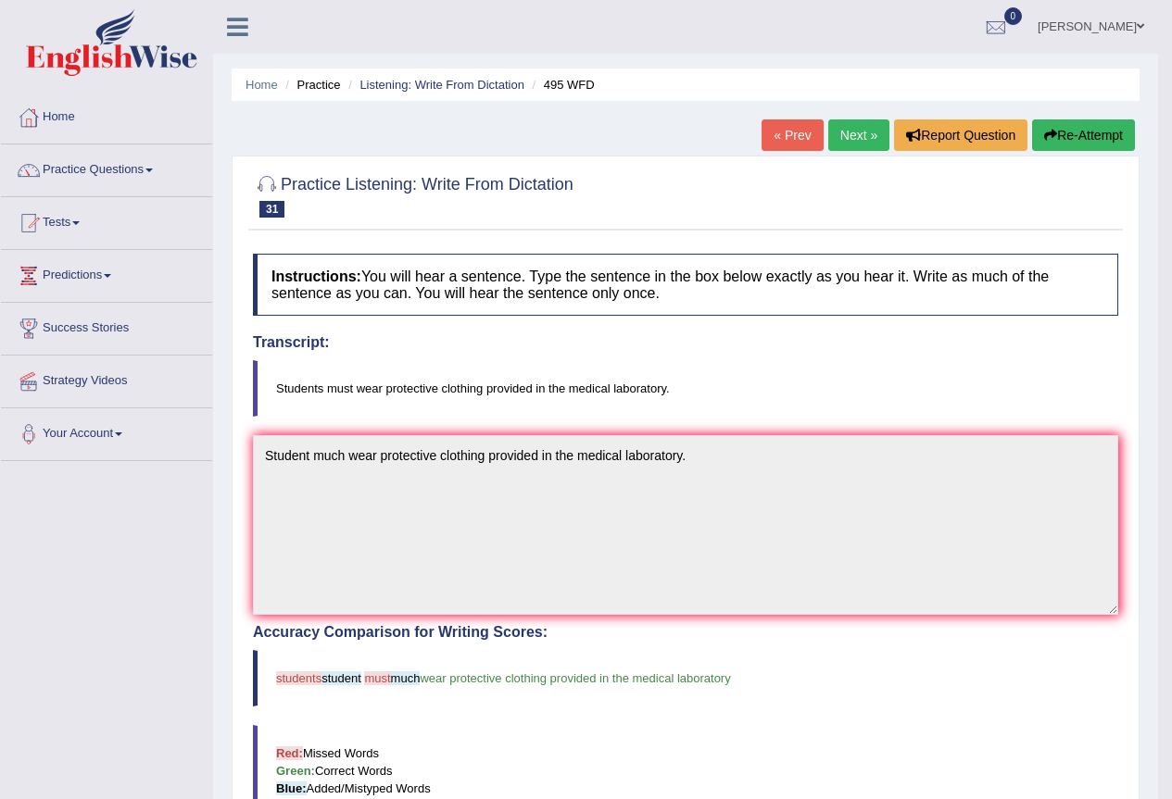
click at [857, 141] on link "Next »" at bounding box center [858, 135] width 61 height 31
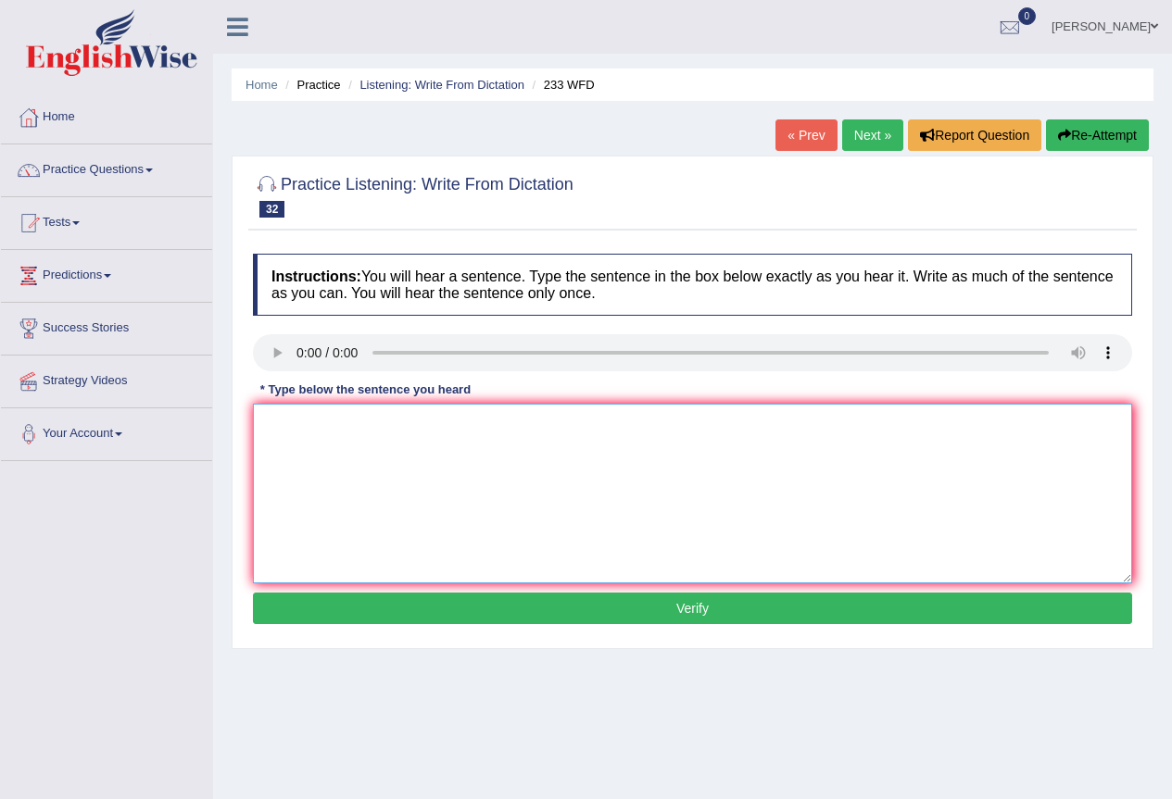
click at [321, 442] on textarea at bounding box center [692, 494] width 879 height 180
click at [868, 145] on link "Next »" at bounding box center [872, 135] width 61 height 31
click at [304, 448] on textarea at bounding box center [692, 494] width 879 height 180
click at [353, 441] on textarea at bounding box center [692, 494] width 879 height 180
type textarea "Some people regarded this as high wash"
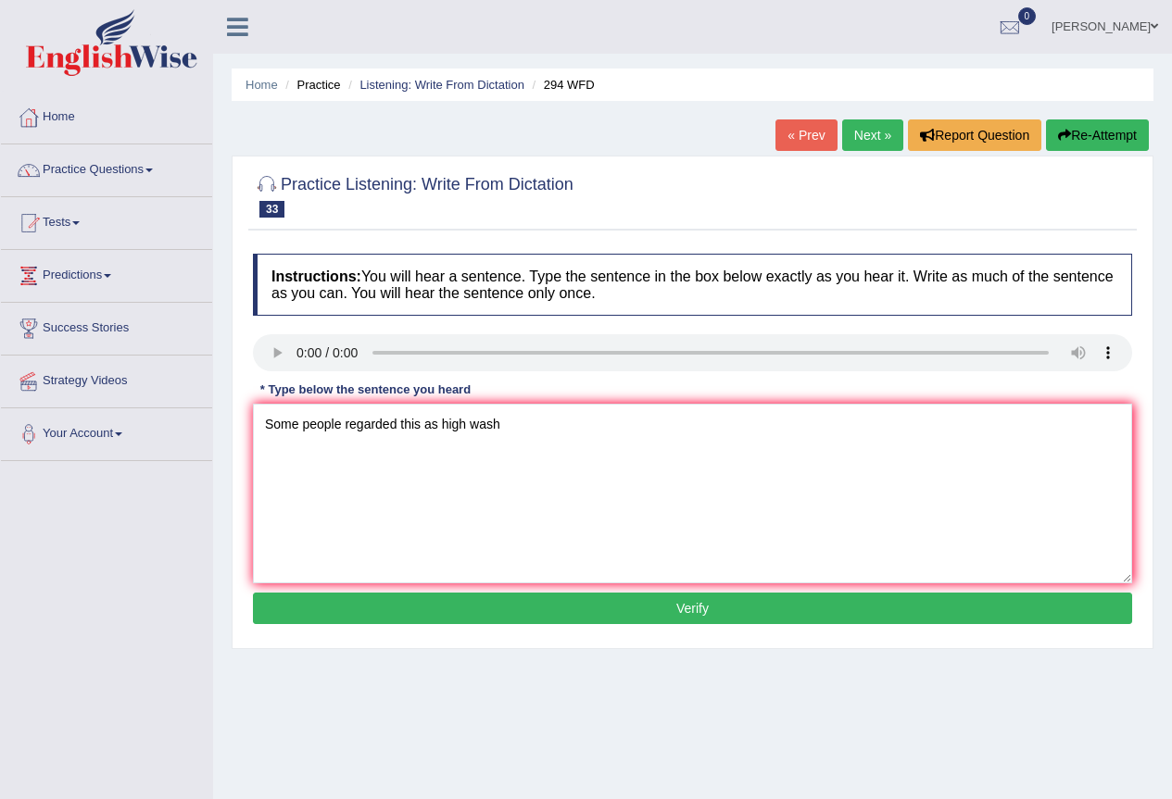
click at [472, 602] on button "Verify" at bounding box center [692, 608] width 879 height 31
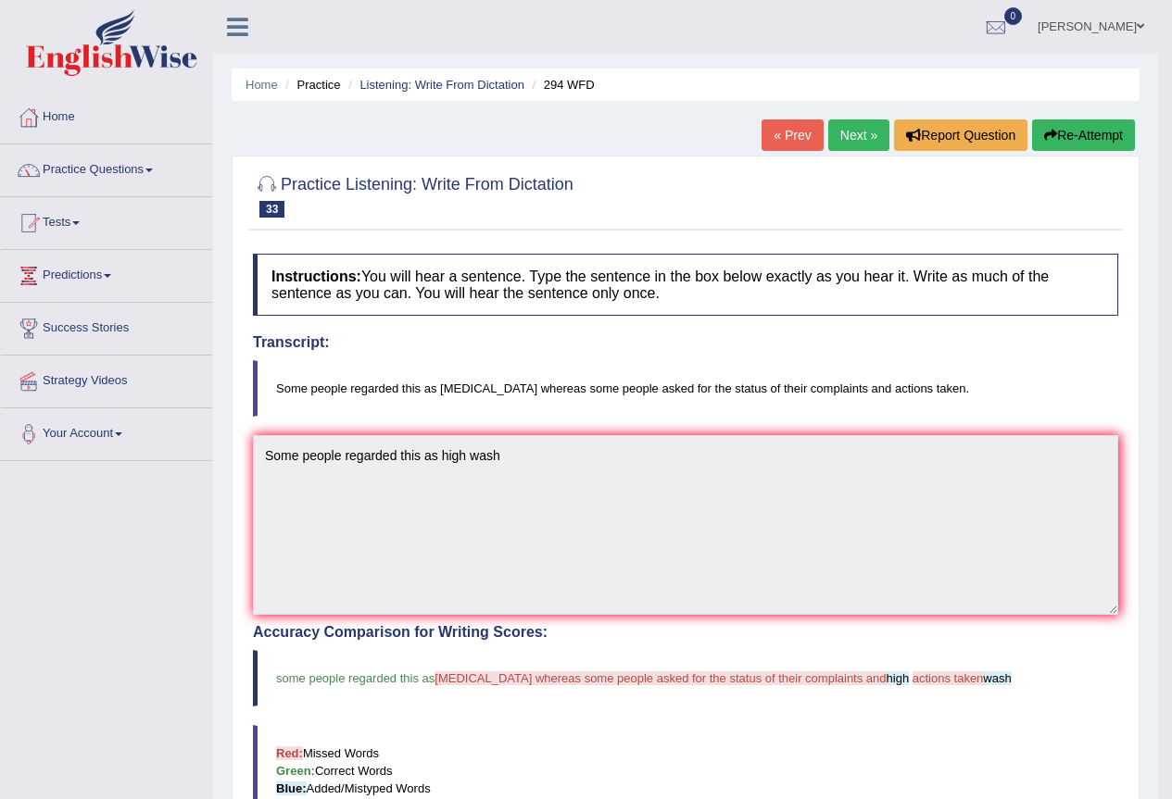
click at [849, 141] on link "Next »" at bounding box center [858, 135] width 61 height 31
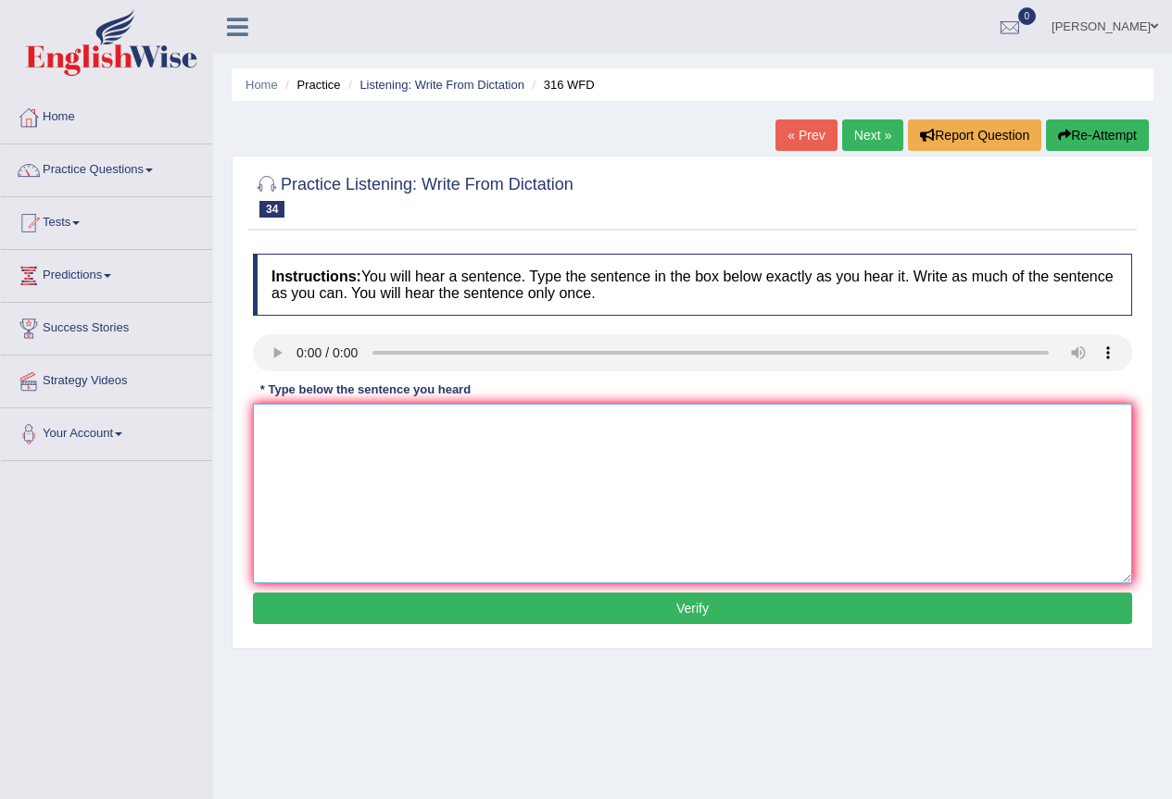
click at [300, 428] on textarea at bounding box center [692, 494] width 879 height 180
click at [369, 424] on textarea at bounding box center [692, 494] width 879 height 180
click at [339, 434] on textarea "Student" at bounding box center [692, 494] width 879 height 180
click at [456, 434] on textarea "Student will fucos on news" at bounding box center [692, 494] width 879 height 180
type textarea "Student will fucos on reporting news on media world."
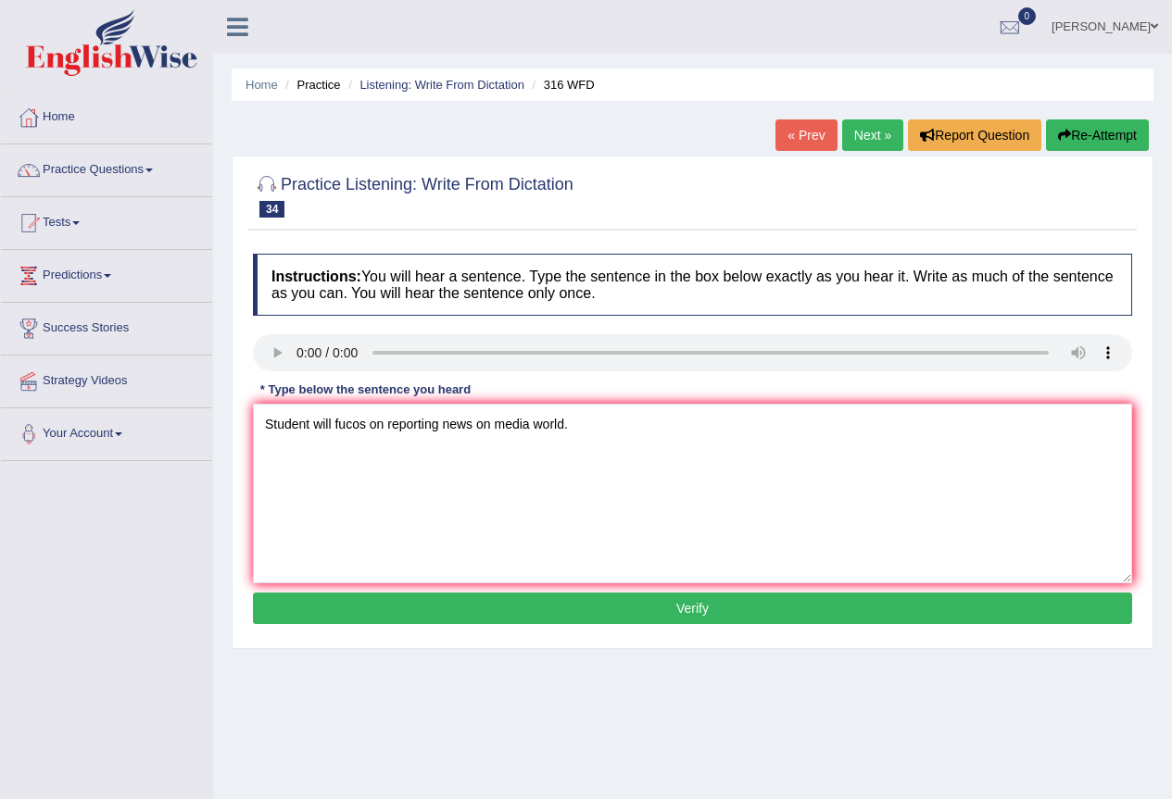
click at [552, 610] on button "Verify" at bounding box center [692, 608] width 879 height 31
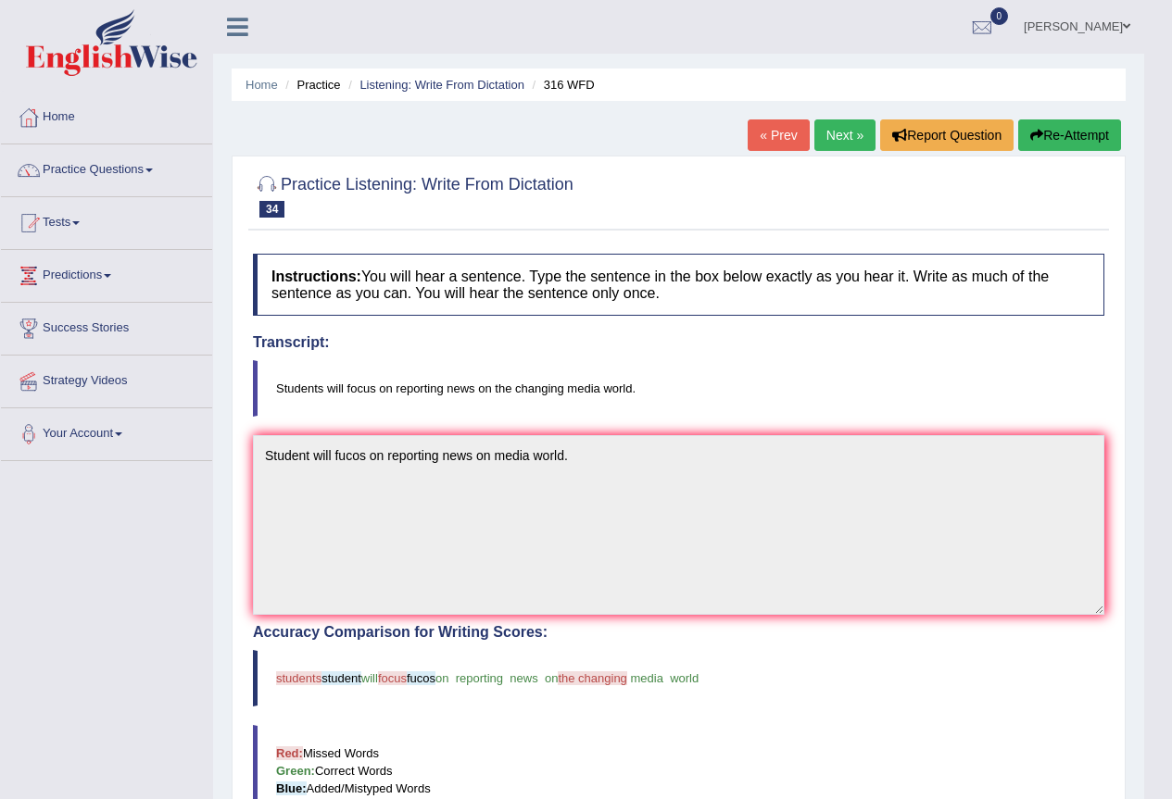
click at [156, 174] on link "Practice Questions" at bounding box center [106, 168] width 211 height 46
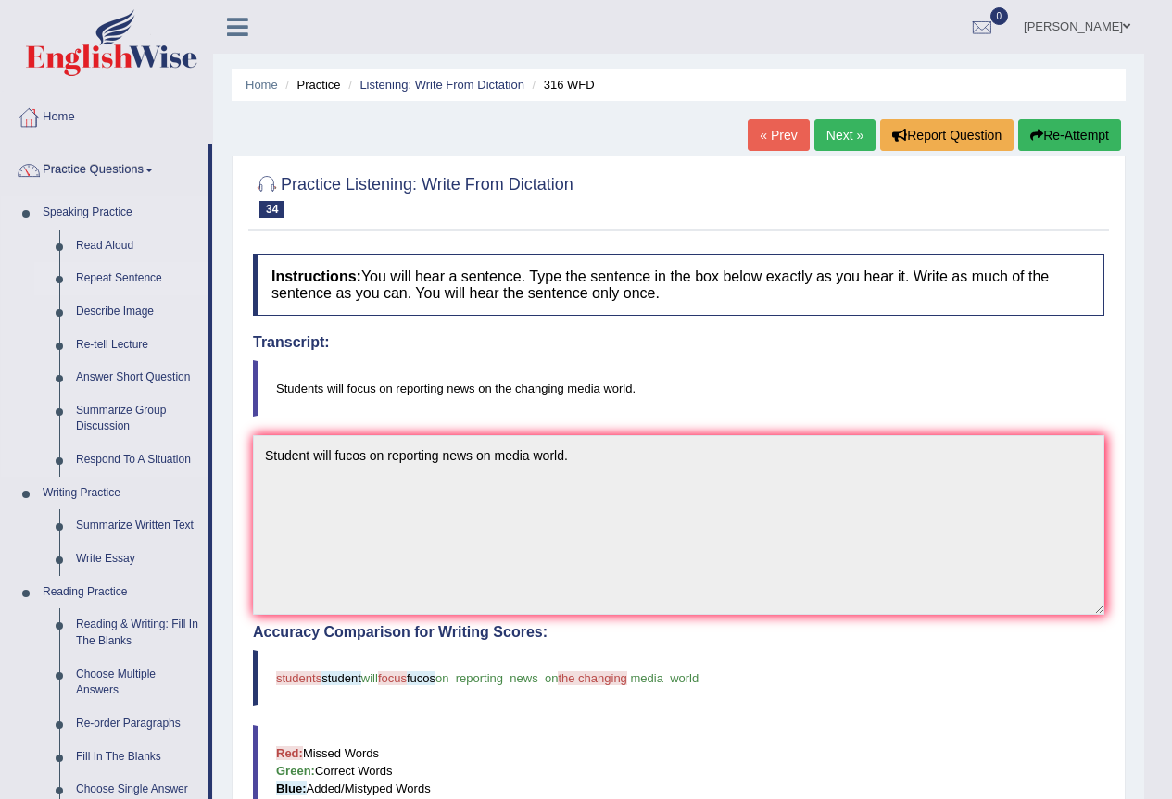
click at [136, 276] on link "Repeat Sentence" at bounding box center [138, 278] width 140 height 33
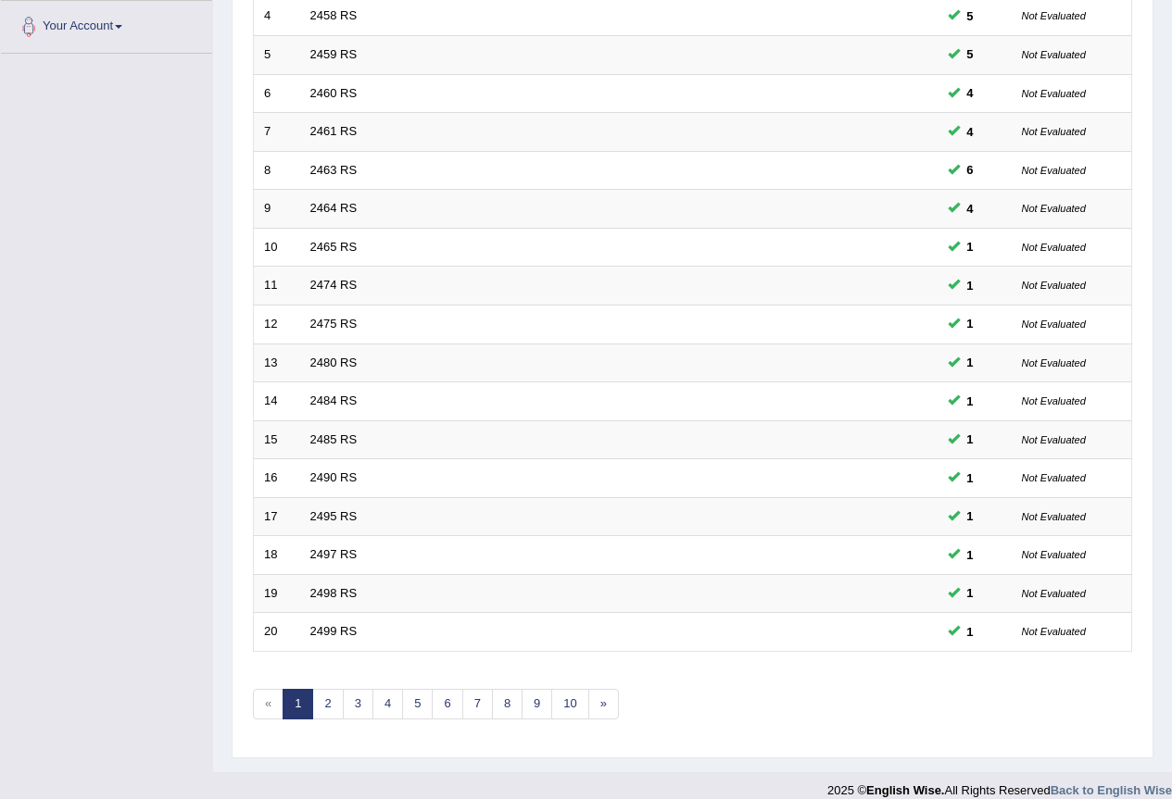
scroll to position [427, 0]
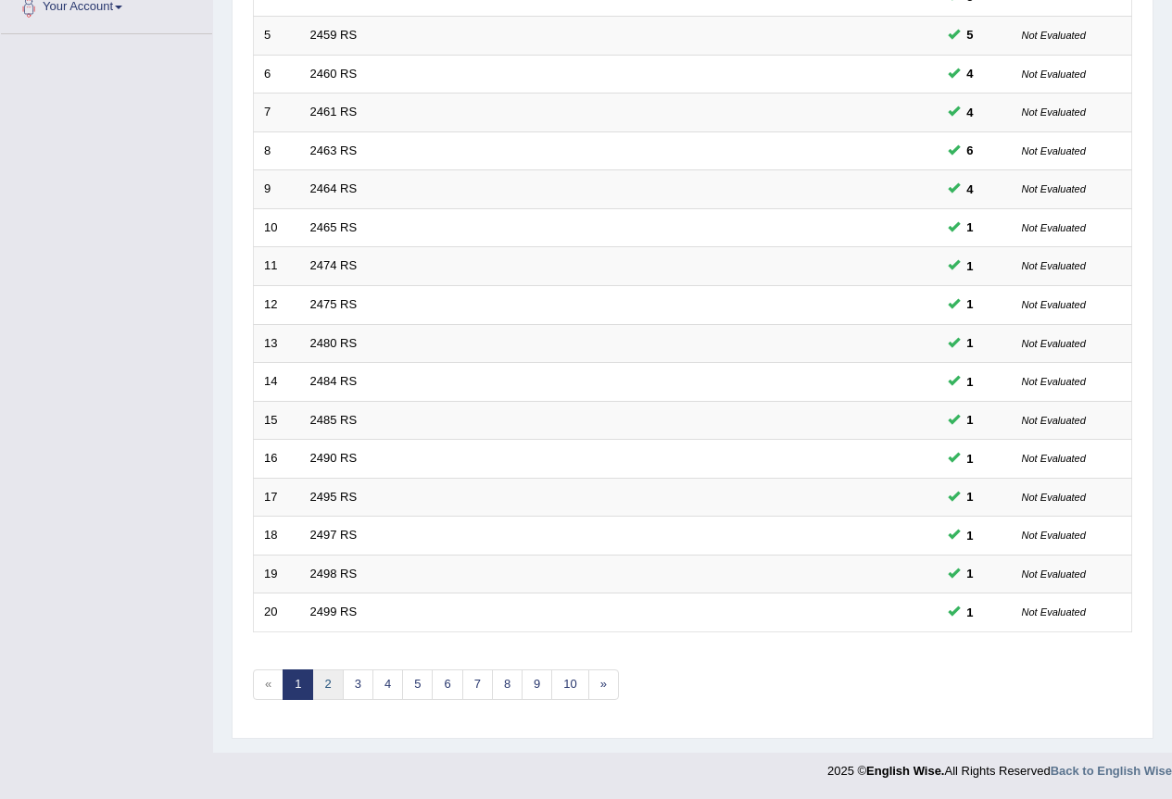
click at [334, 688] on link "2" at bounding box center [327, 685] width 31 height 31
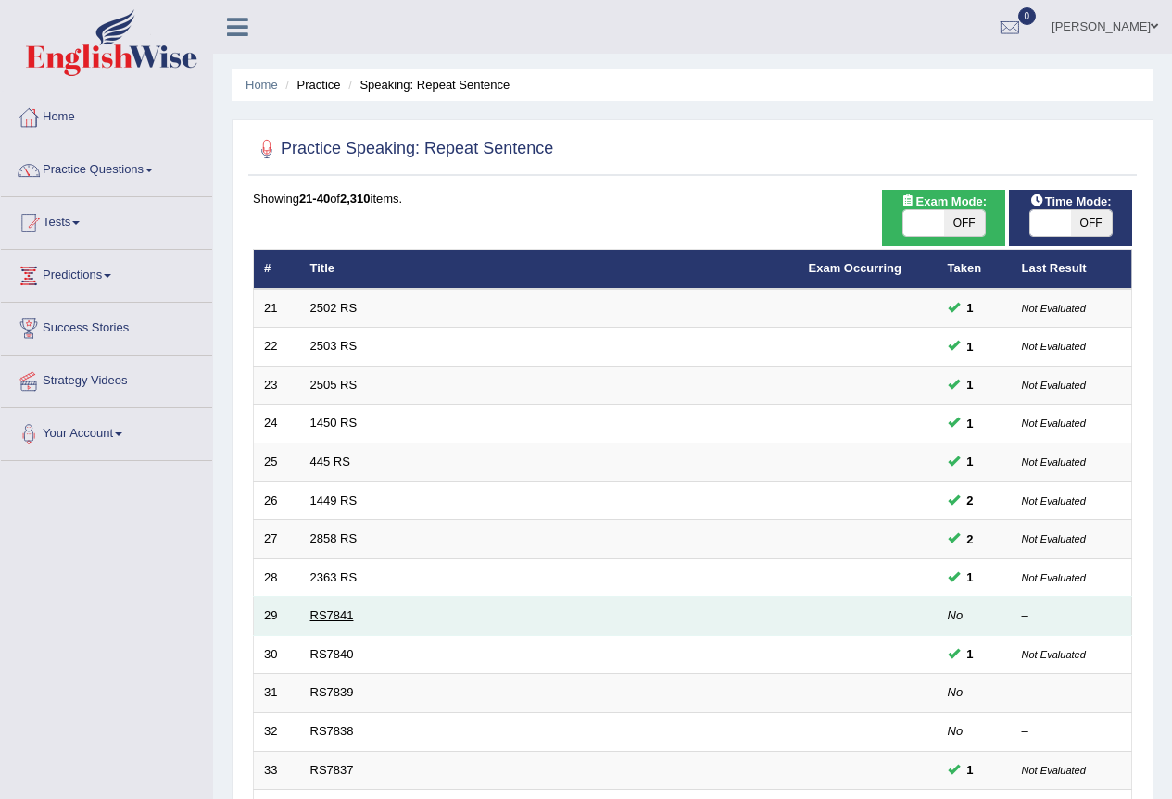
click at [328, 610] on link "RS7841" at bounding box center [332, 616] width 44 height 14
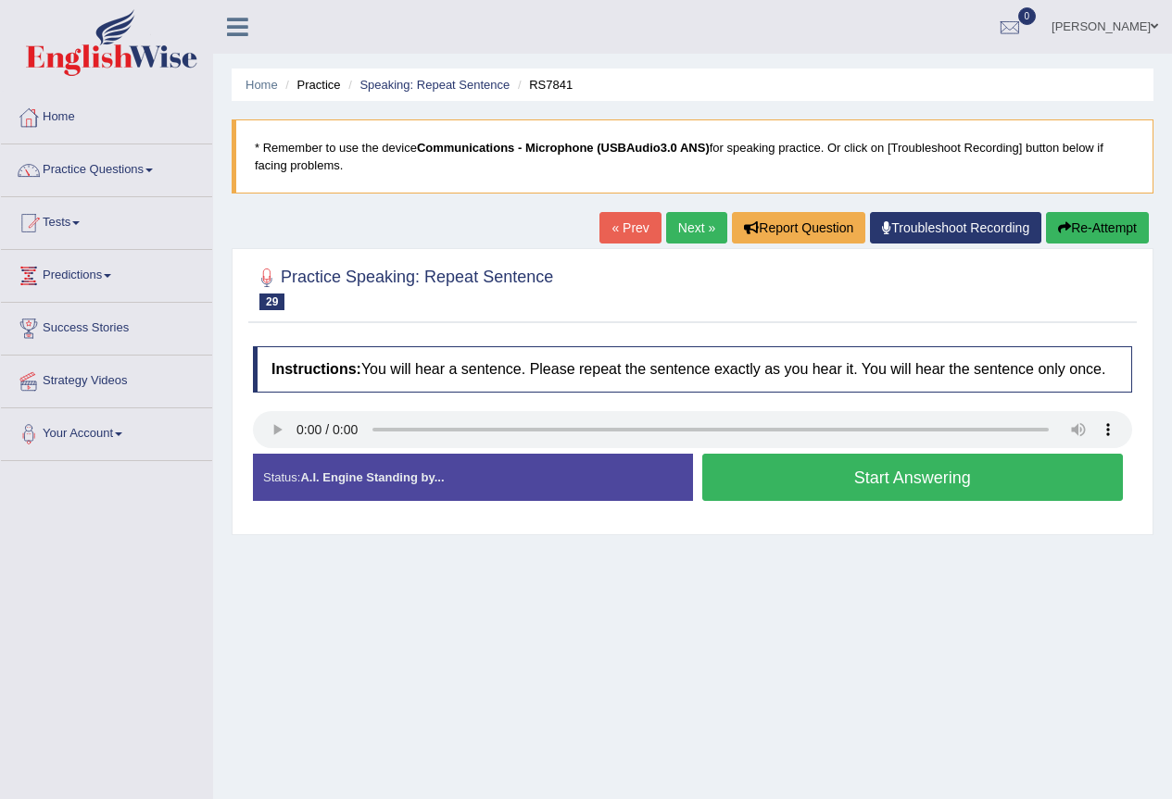
click at [687, 230] on link "Next »" at bounding box center [696, 227] width 61 height 31
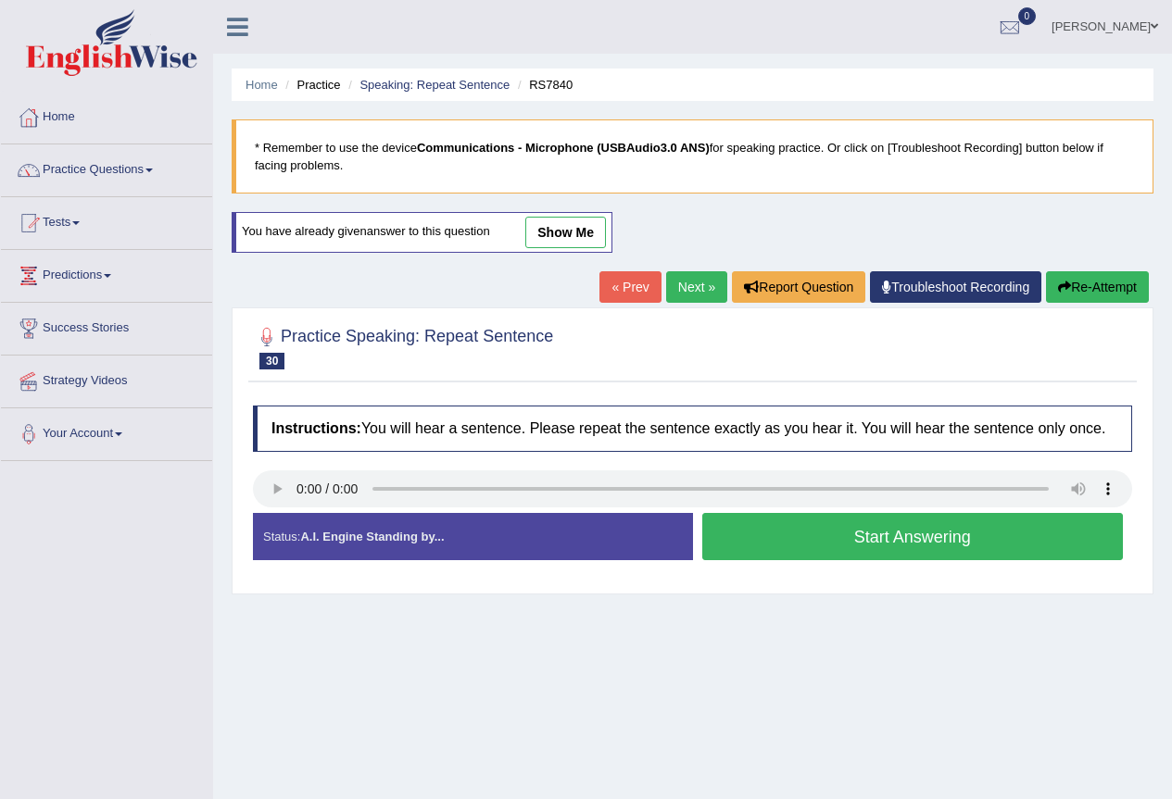
click at [782, 537] on button "Start Answering" at bounding box center [913, 536] width 422 height 47
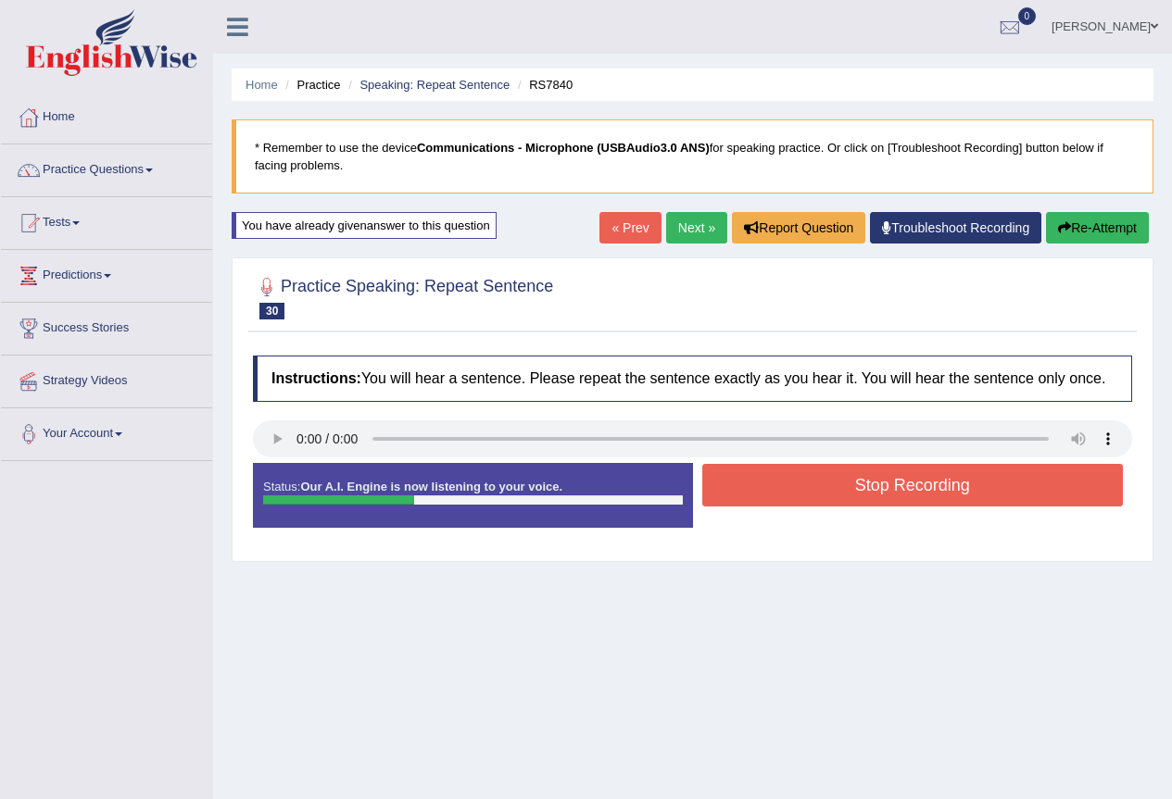
click at [895, 476] on button "Stop Recording" at bounding box center [913, 485] width 422 height 43
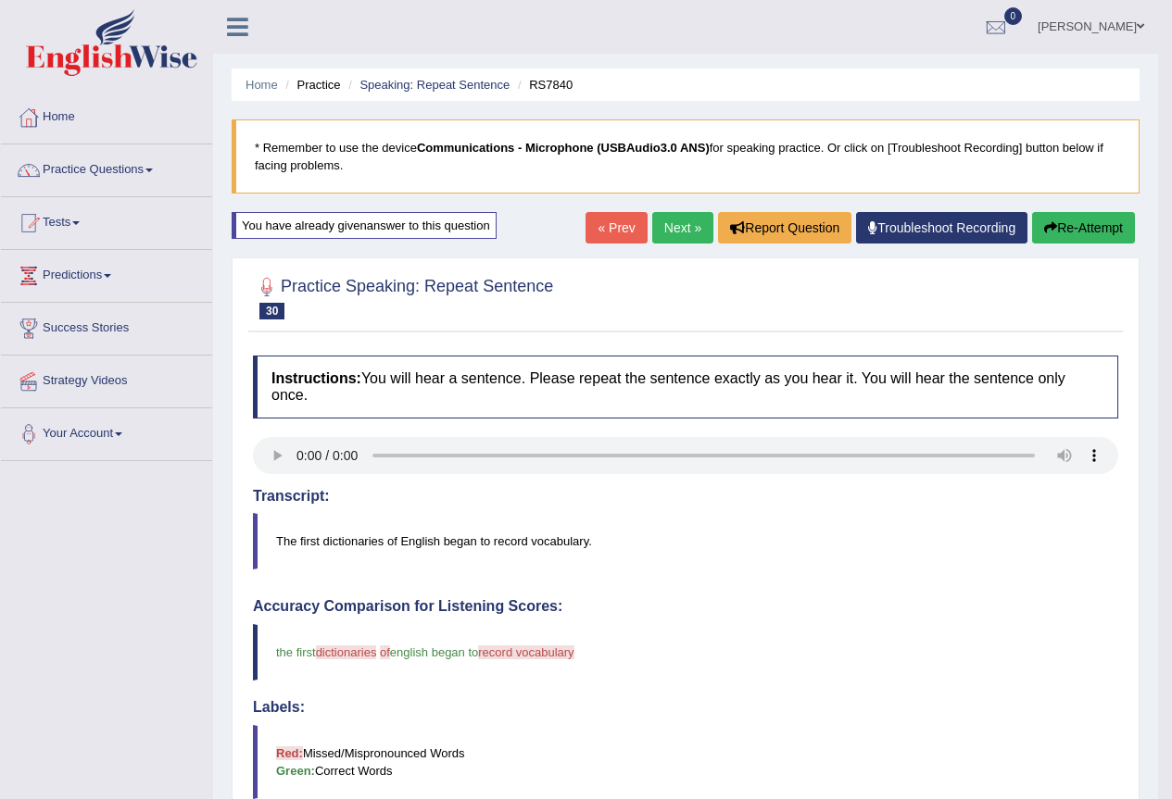
click at [679, 232] on link "Next »" at bounding box center [682, 227] width 61 height 31
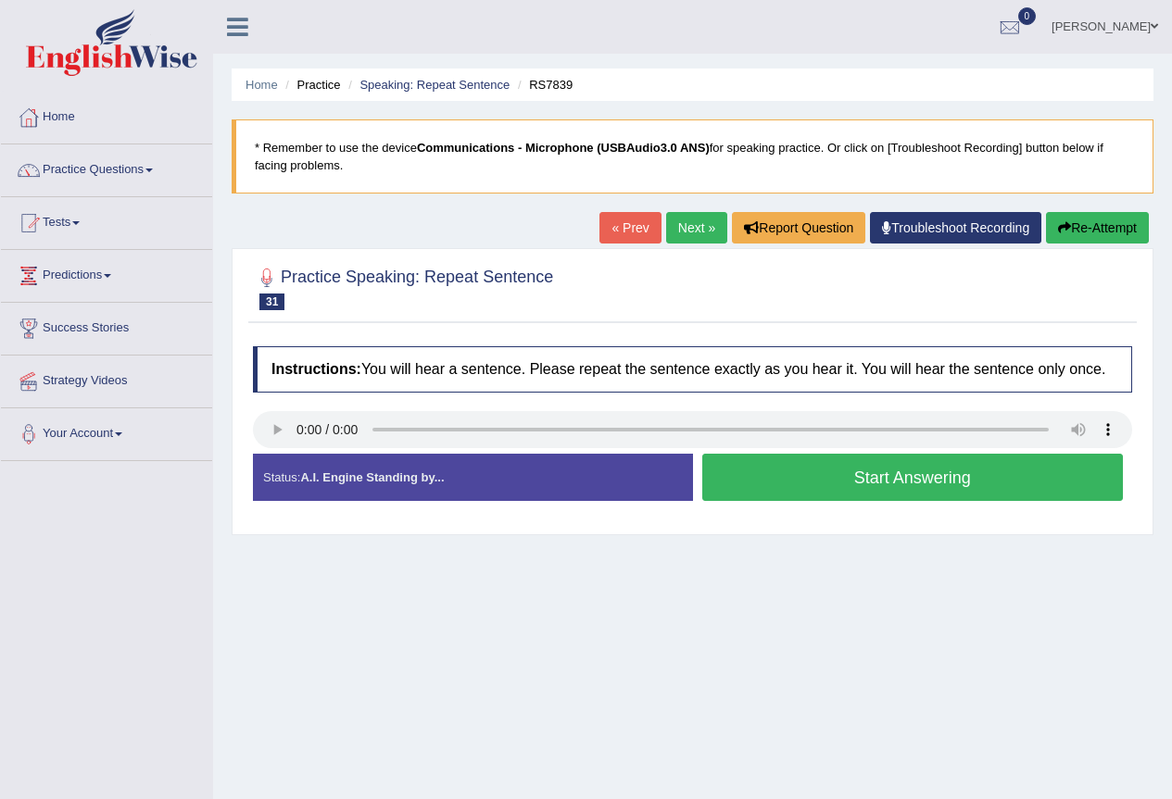
click at [700, 234] on link "Next »" at bounding box center [696, 227] width 61 height 31
click at [671, 225] on link "Next »" at bounding box center [696, 227] width 61 height 31
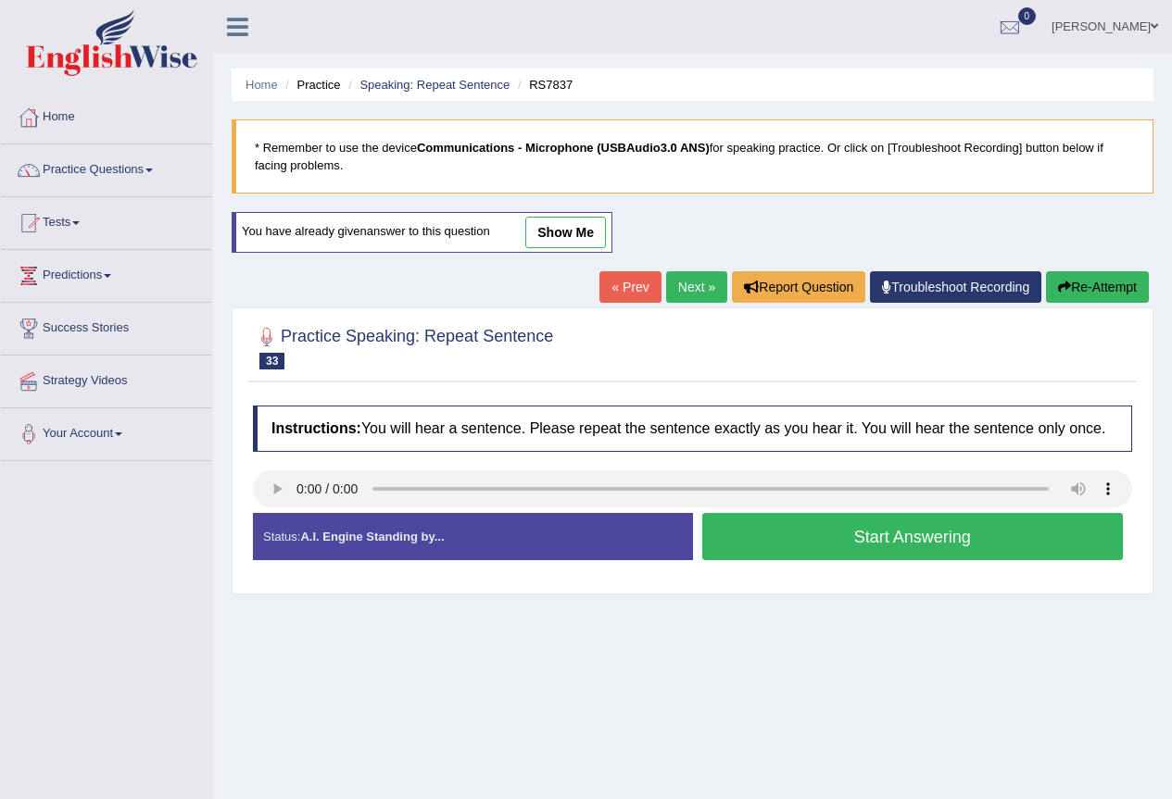
click at [885, 534] on button "Start Answering" at bounding box center [913, 536] width 422 height 47
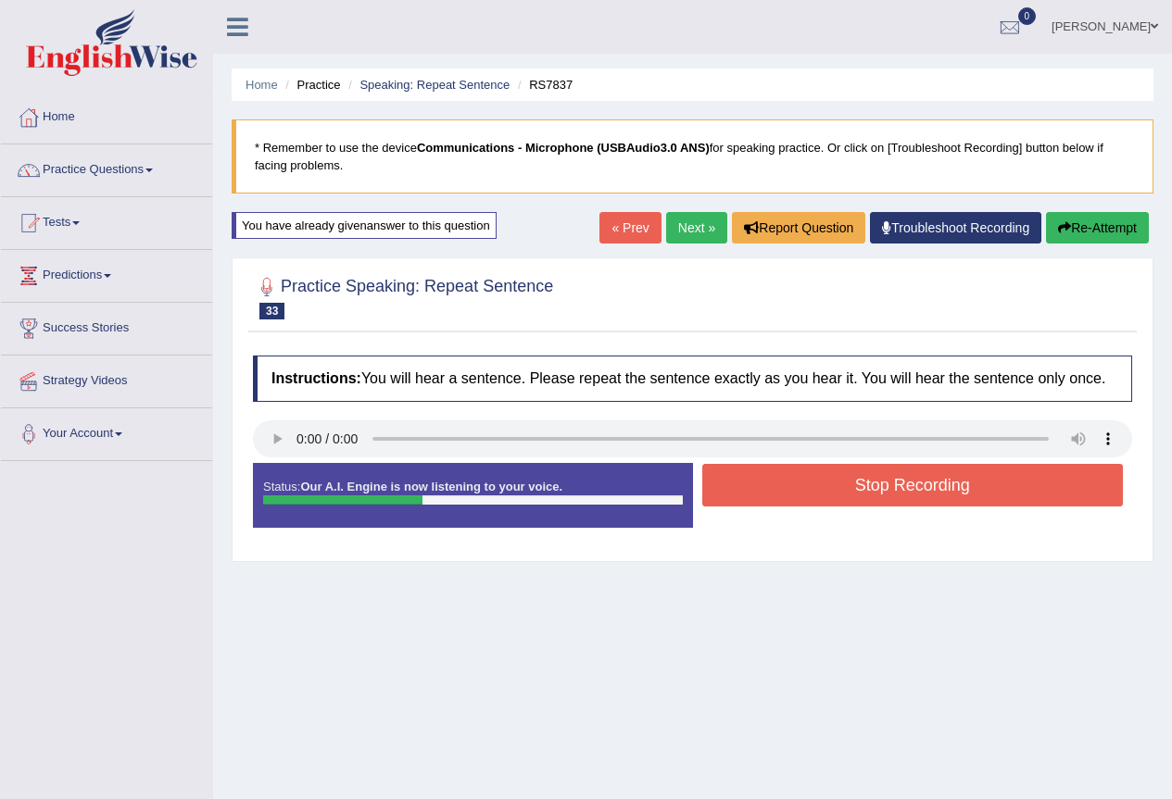
click at [904, 497] on button "Stop Recording" at bounding box center [913, 485] width 422 height 43
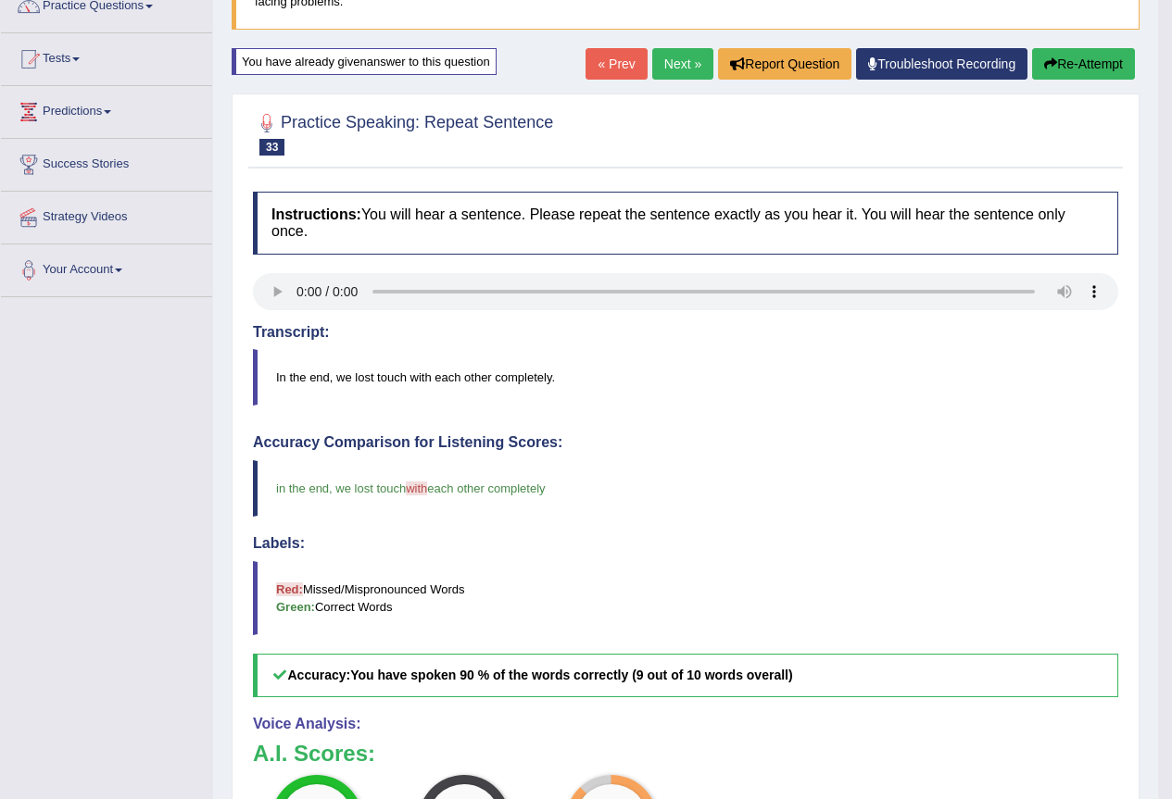
scroll to position [93, 0]
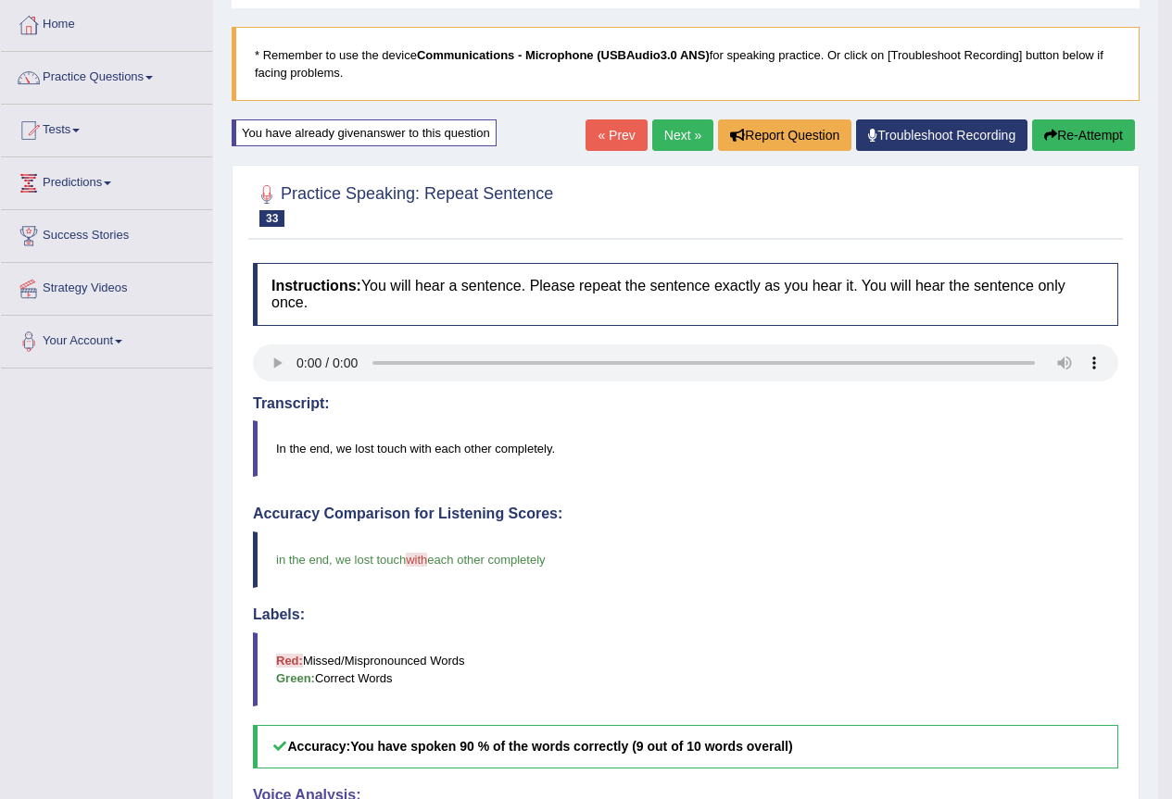
click at [678, 145] on link "Next »" at bounding box center [682, 135] width 61 height 31
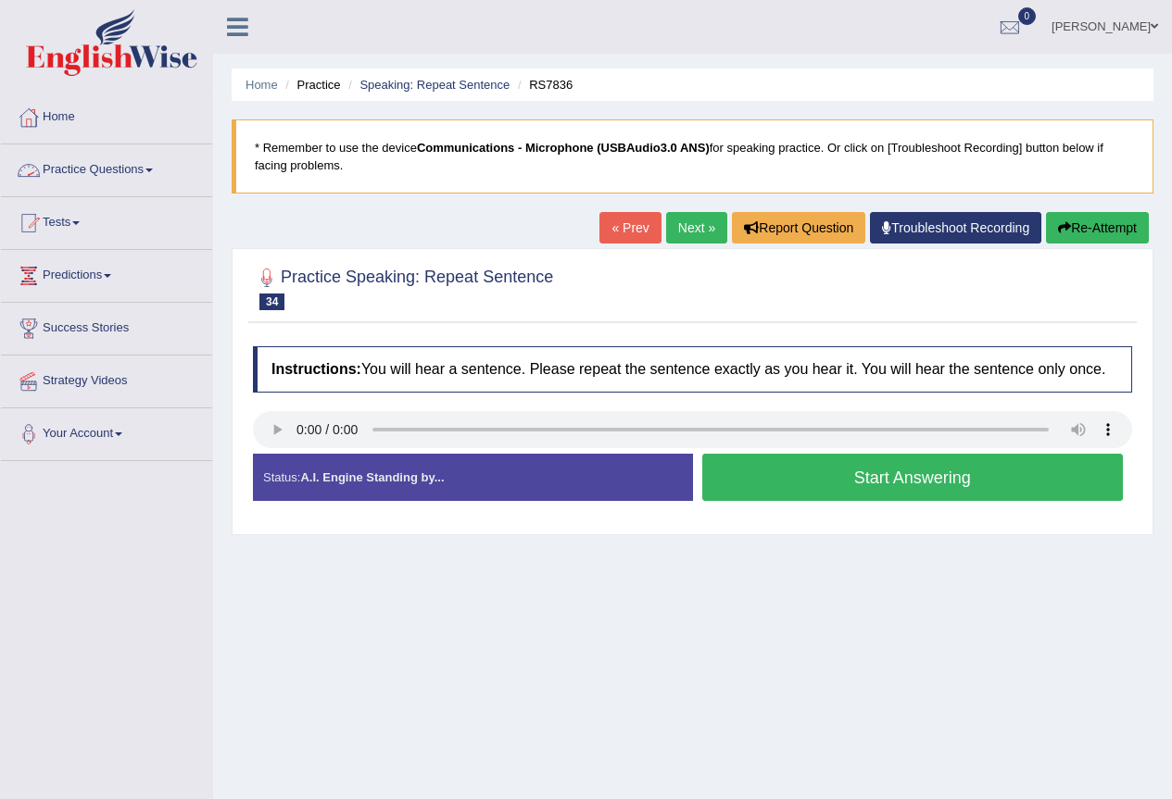
click at [167, 170] on link "Practice Questions" at bounding box center [106, 168] width 211 height 46
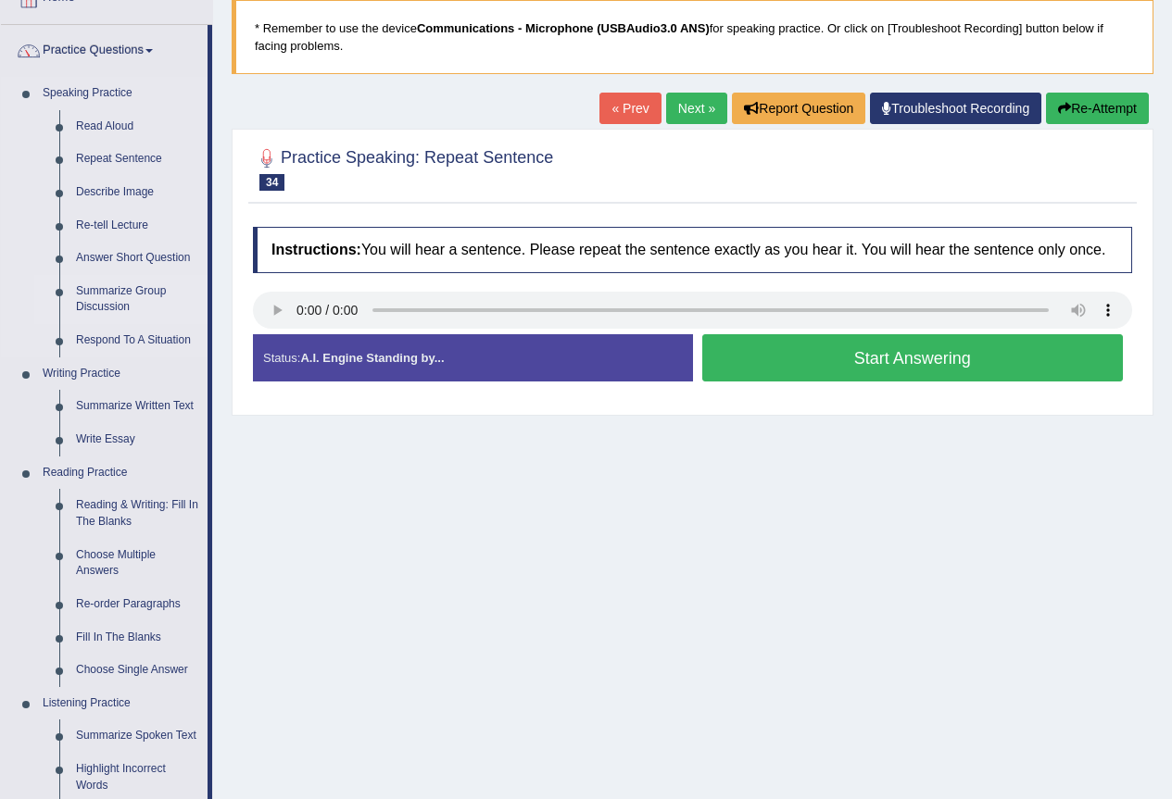
scroll to position [185, 0]
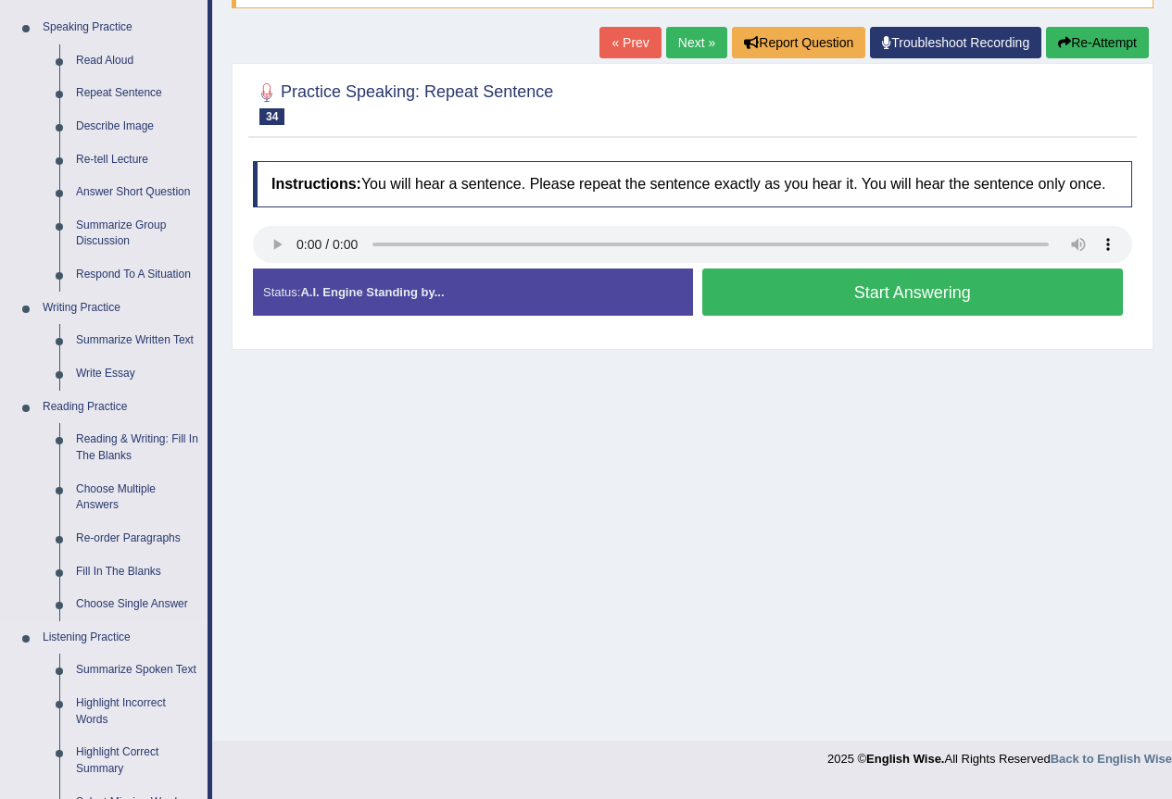
drag, startPoint x: 37, startPoint y: 614, endPoint x: 8, endPoint y: 780, distance: 168.3
click at [77, 227] on link "Summarize Group Discussion" at bounding box center [138, 233] width 140 height 49
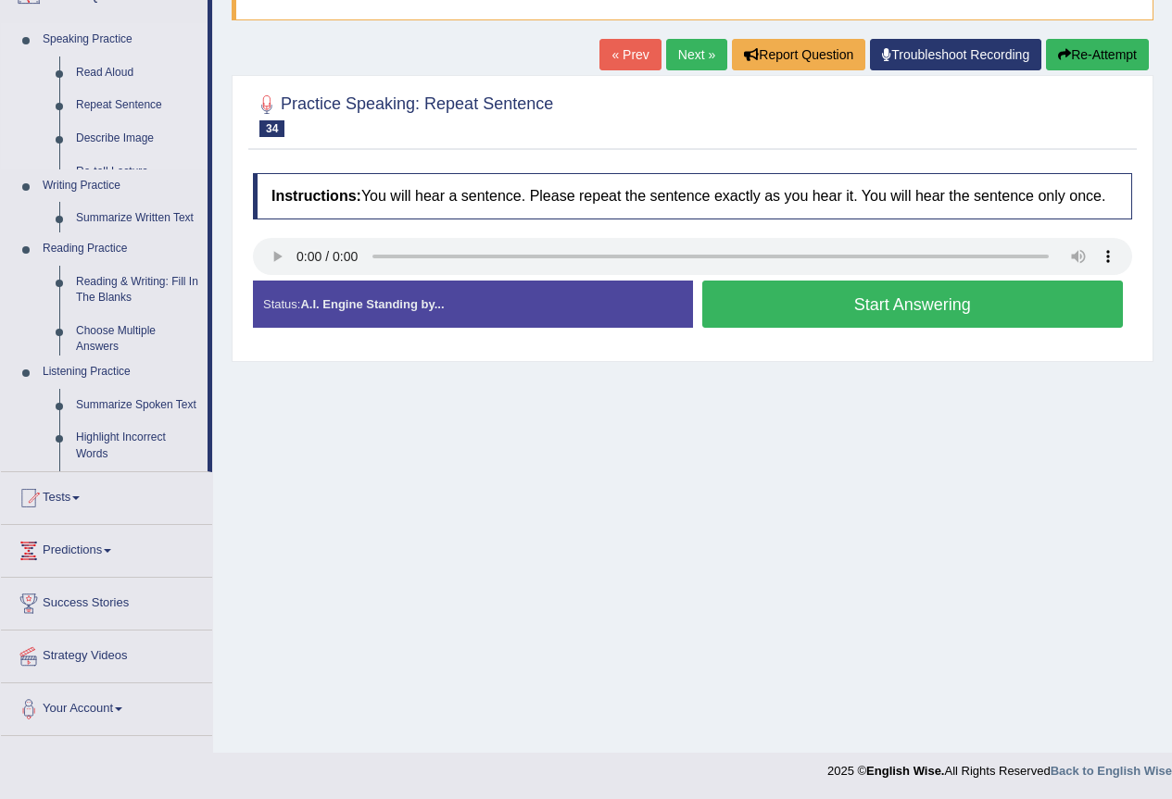
scroll to position [173, 0]
